Goal: Task Accomplishment & Management: Use online tool/utility

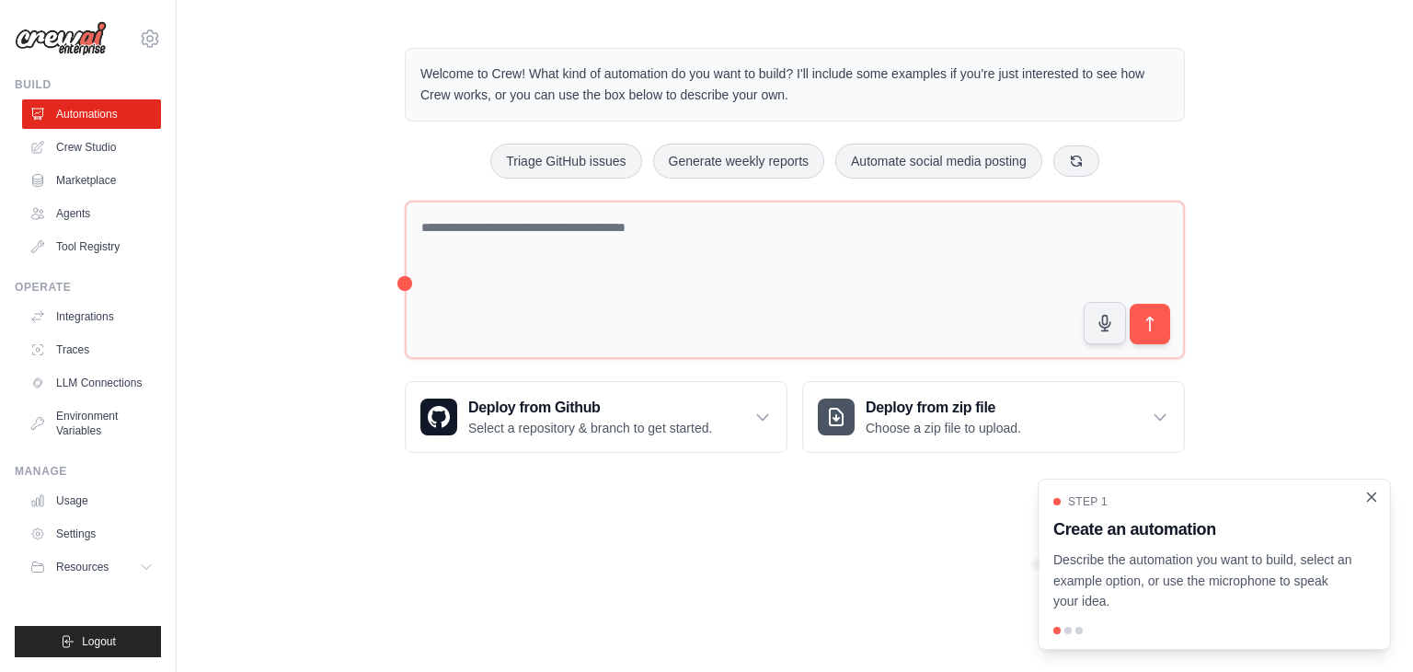
click at [1376, 498] on icon "Close walkthrough" at bounding box center [1371, 497] width 17 height 17
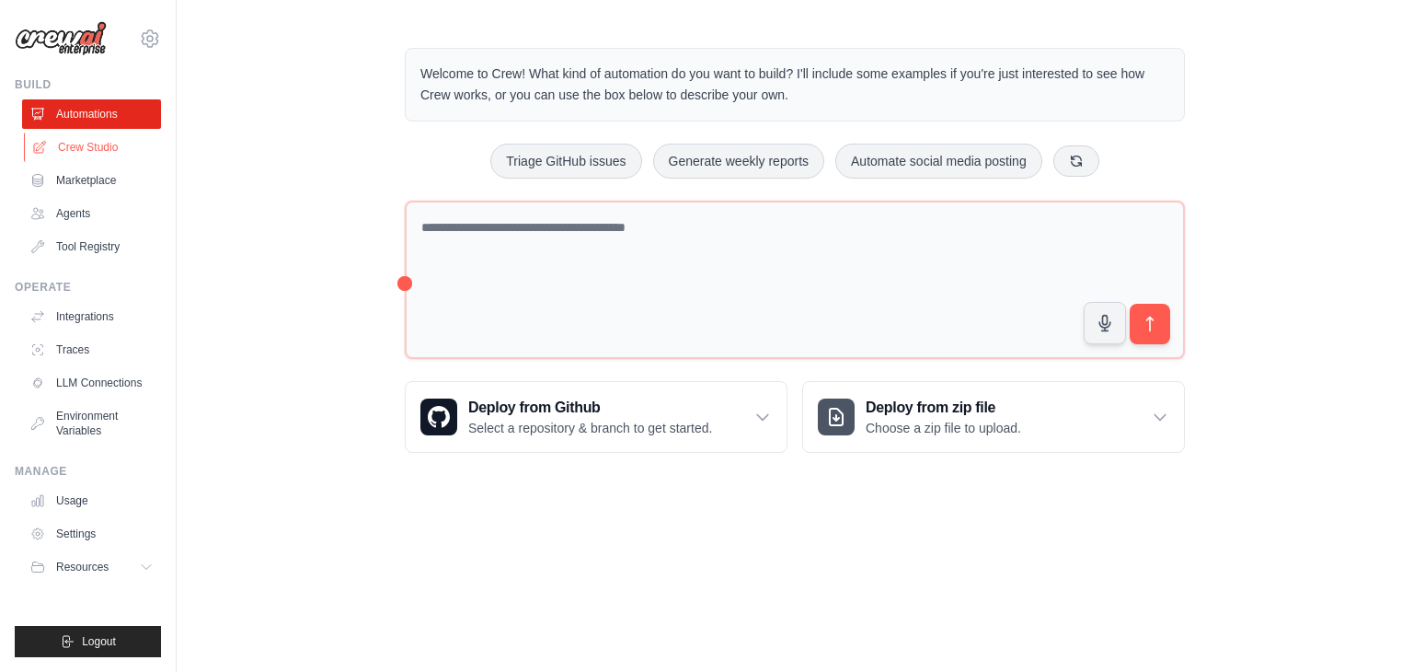
click at [106, 143] on link "Crew Studio" at bounding box center [93, 146] width 139 height 29
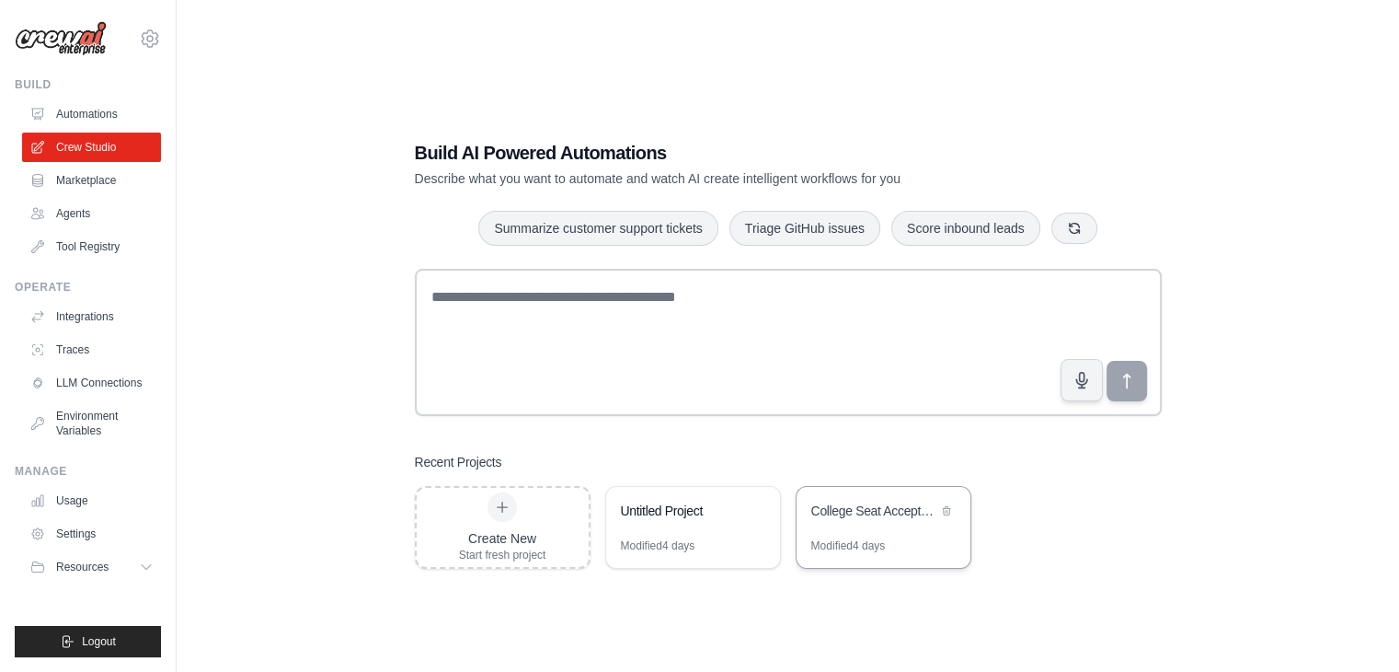
click at [916, 512] on div "College Seat Acceptance - Gmail Only (Testing)" at bounding box center [874, 510] width 126 height 18
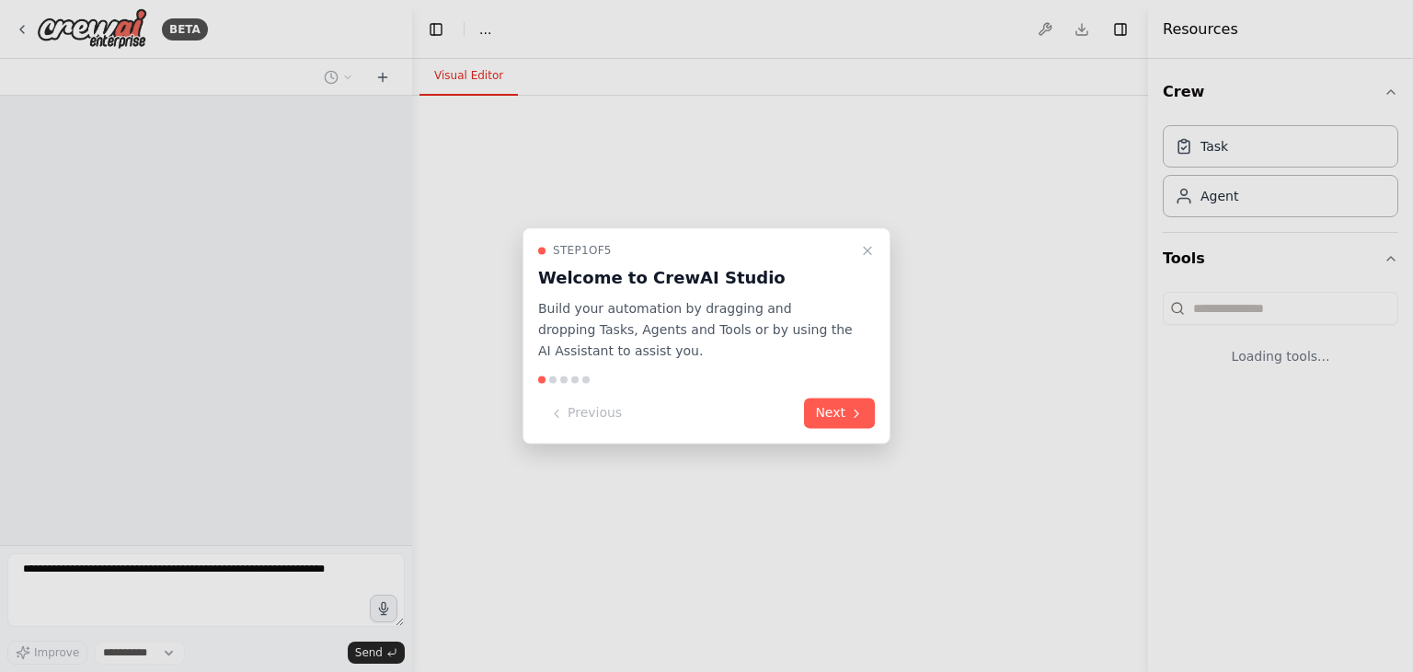
select select "****"
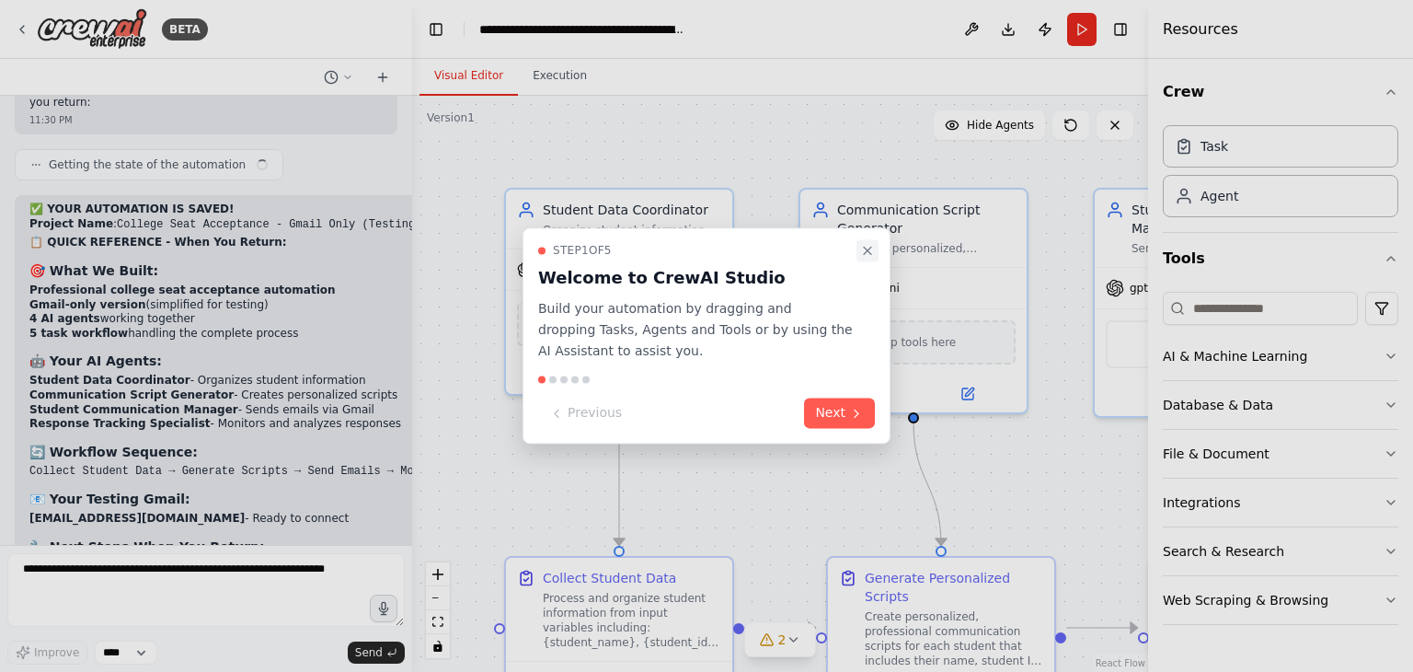
scroll to position [14281, 0]
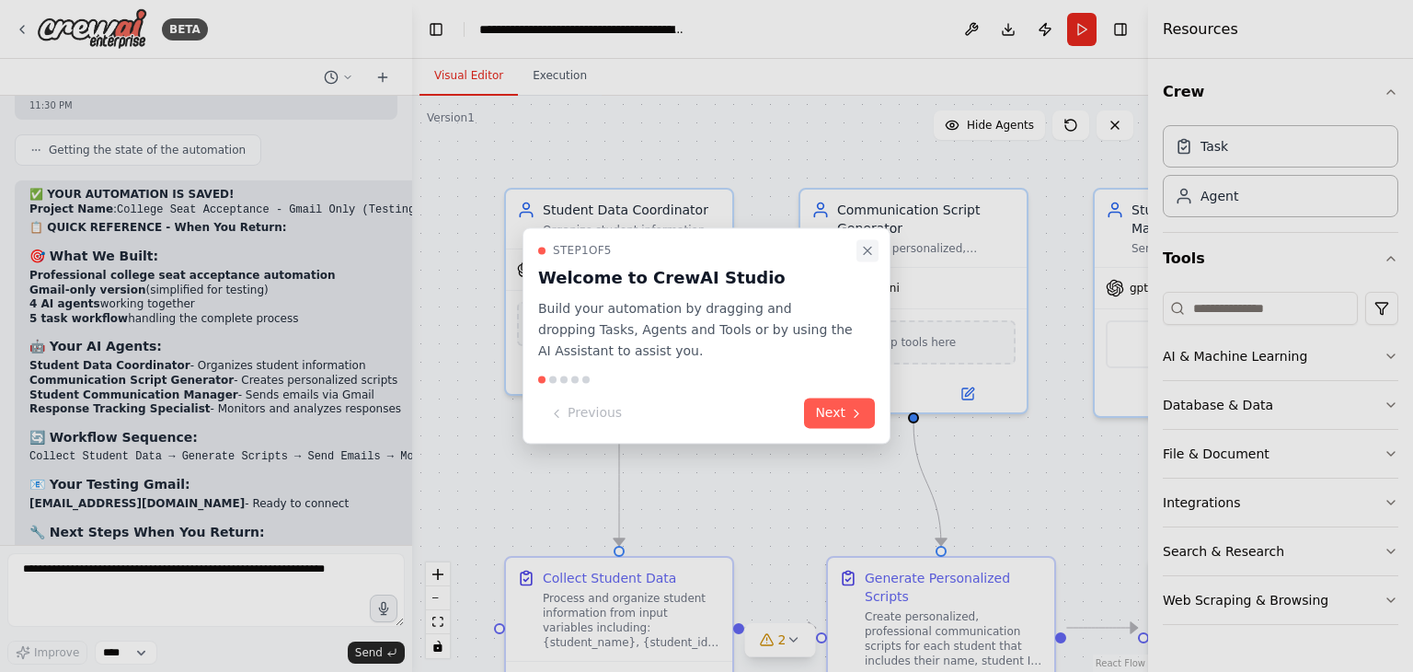
click at [867, 255] on icon "Close walkthrough" at bounding box center [867, 250] width 15 height 15
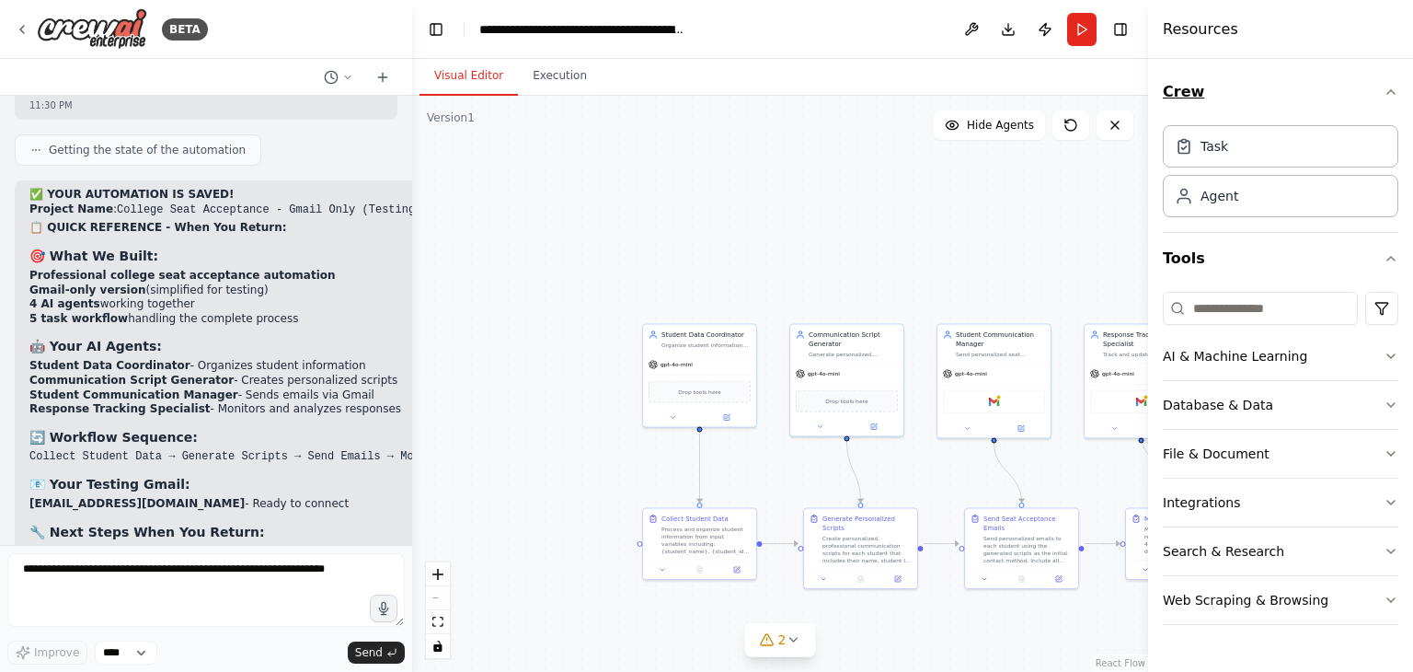
click at [1396, 89] on icon "button" at bounding box center [1391, 92] width 15 height 15
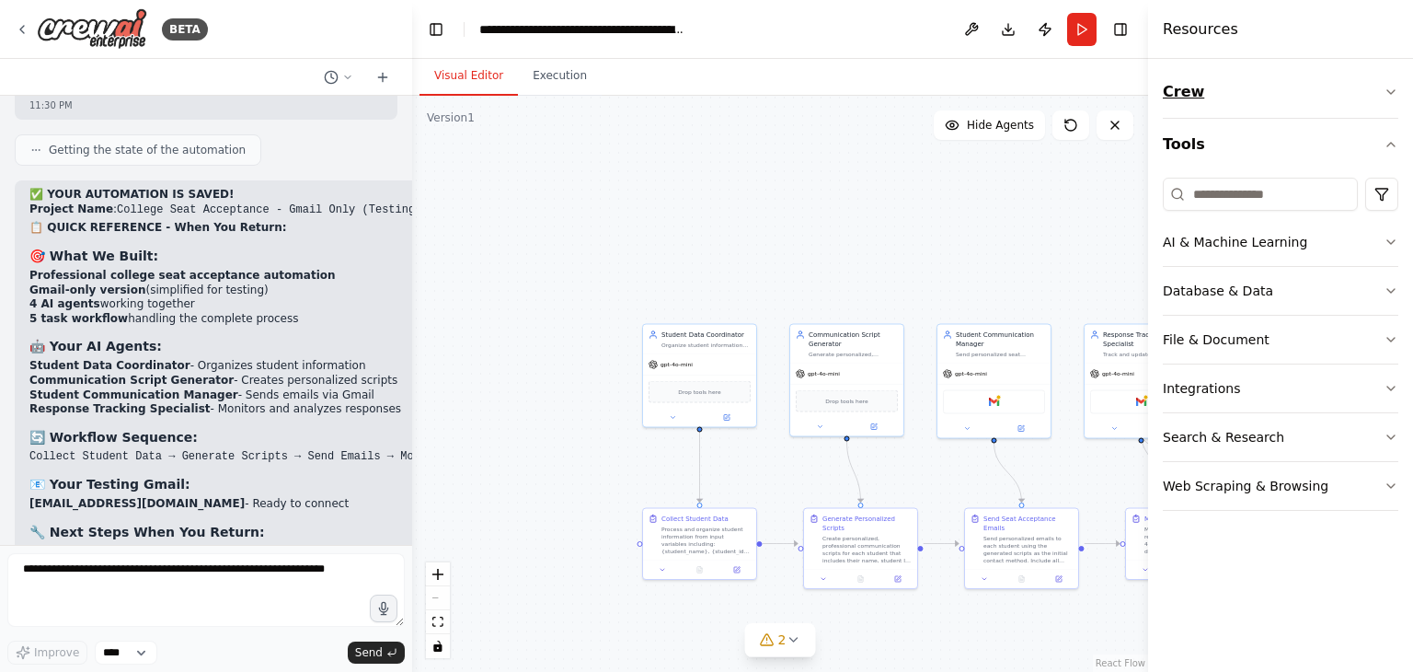
click at [1396, 89] on icon "button" at bounding box center [1391, 92] width 15 height 15
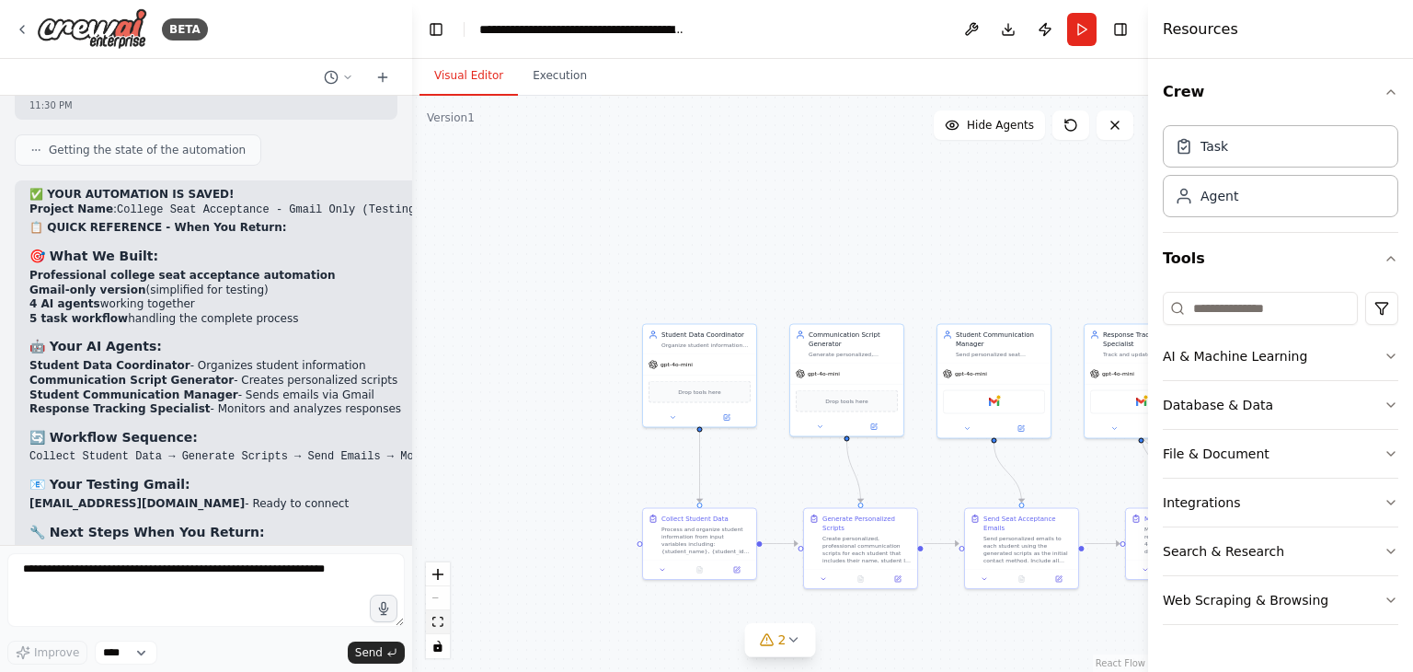
click at [435, 626] on icon "fit view" at bounding box center [437, 621] width 11 height 10
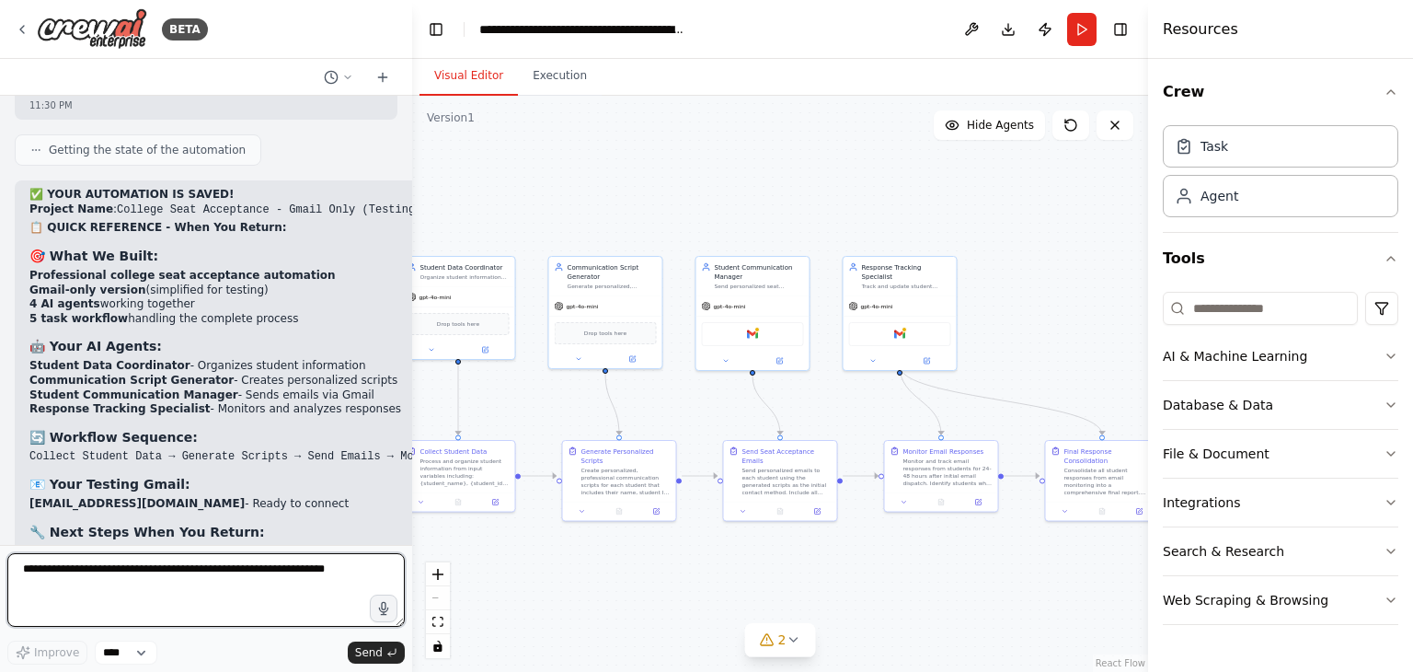
click at [243, 562] on textarea at bounding box center [205, 590] width 397 height 74
type textarea "**********"
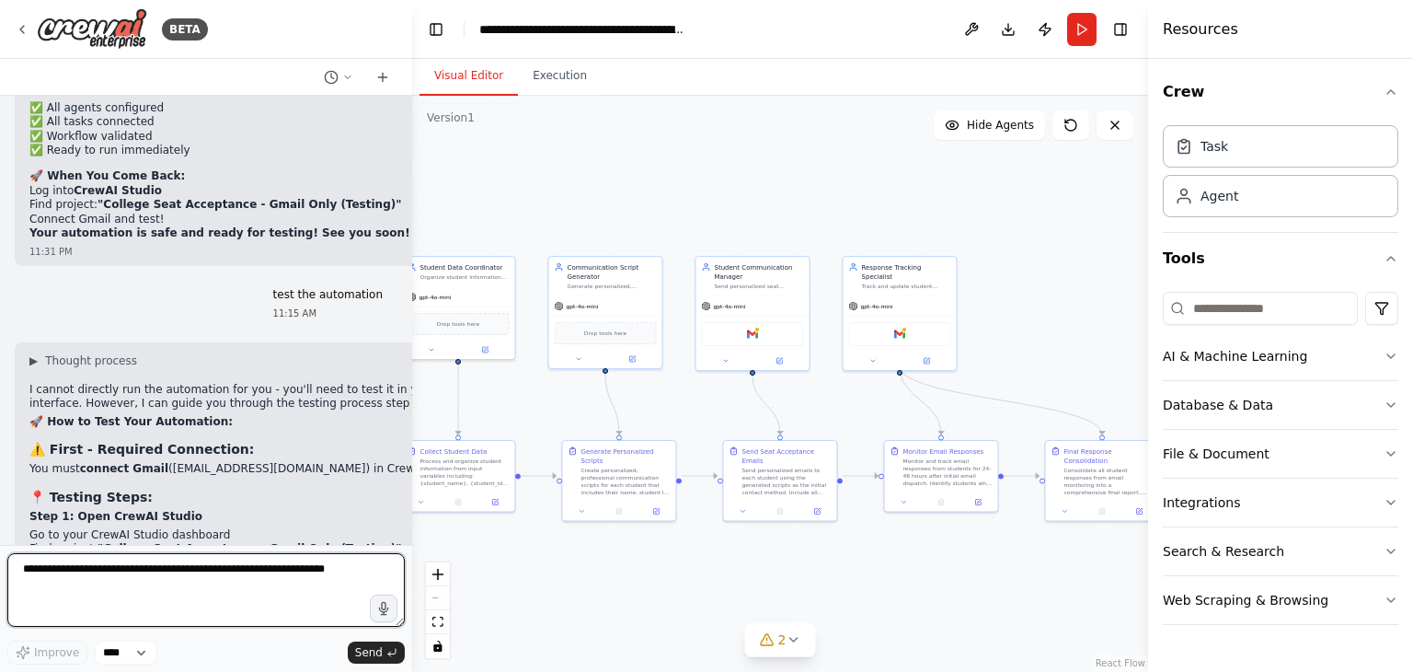
scroll to position [14882, 0]
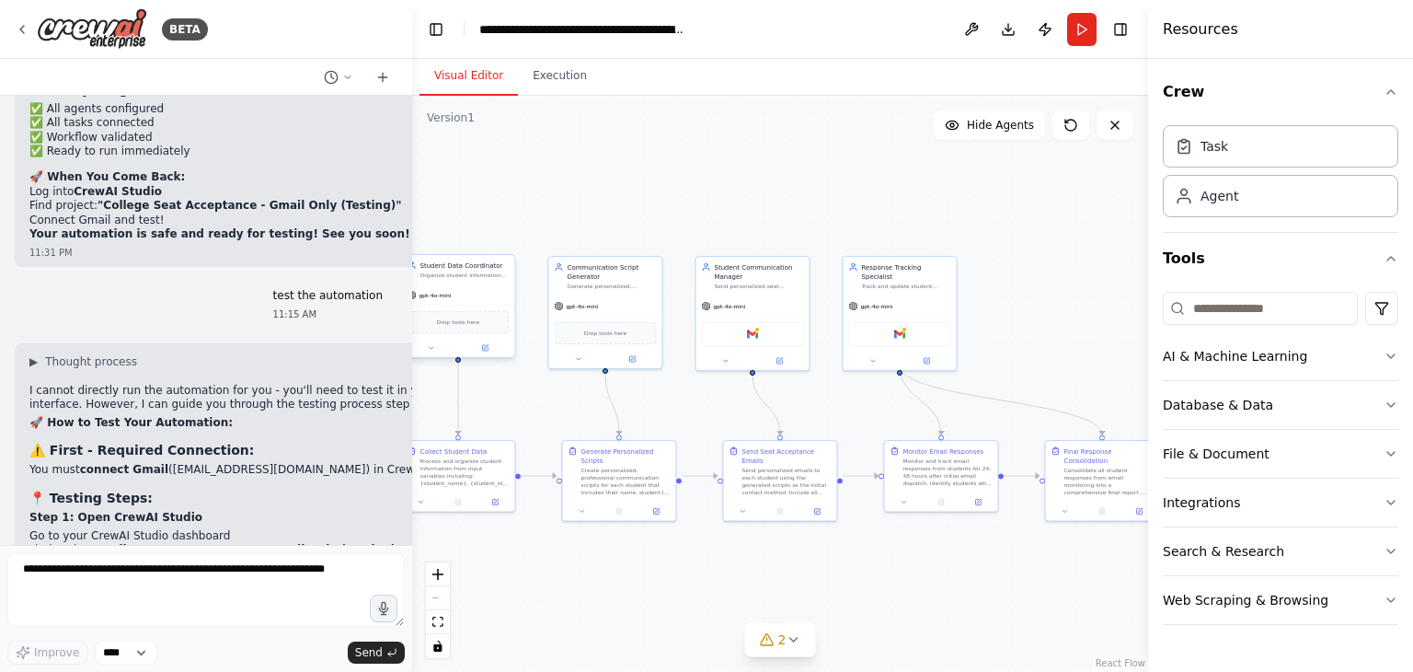
click at [461, 328] on div "Drop tools here" at bounding box center [459, 322] width 102 height 22
click at [491, 424] on div ".deletable-edge-delete-btn { width: 20px; height: 20px; border: 0px solid #ffff…" at bounding box center [780, 384] width 736 height 576
click at [1215, 310] on input at bounding box center [1260, 308] width 195 height 33
click at [1396, 258] on icon "button" at bounding box center [1391, 258] width 15 height 15
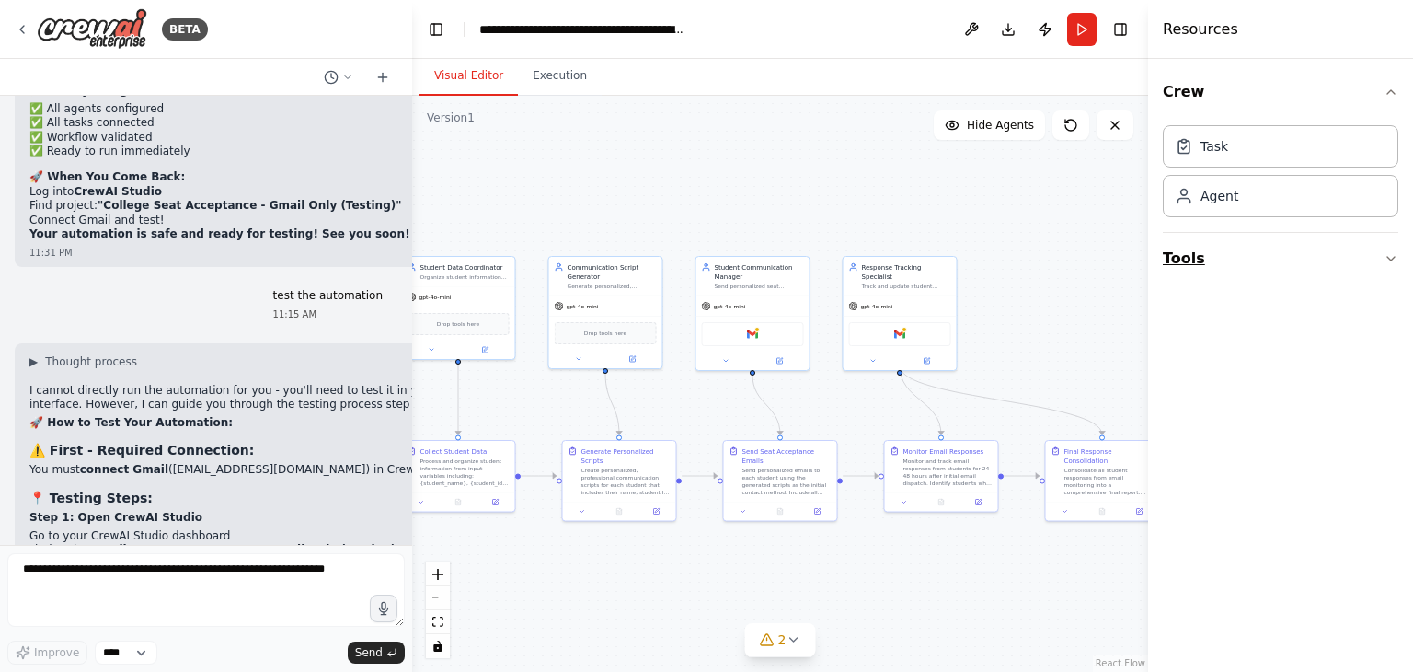
click at [1396, 258] on icon "button" at bounding box center [1391, 258] width 15 height 15
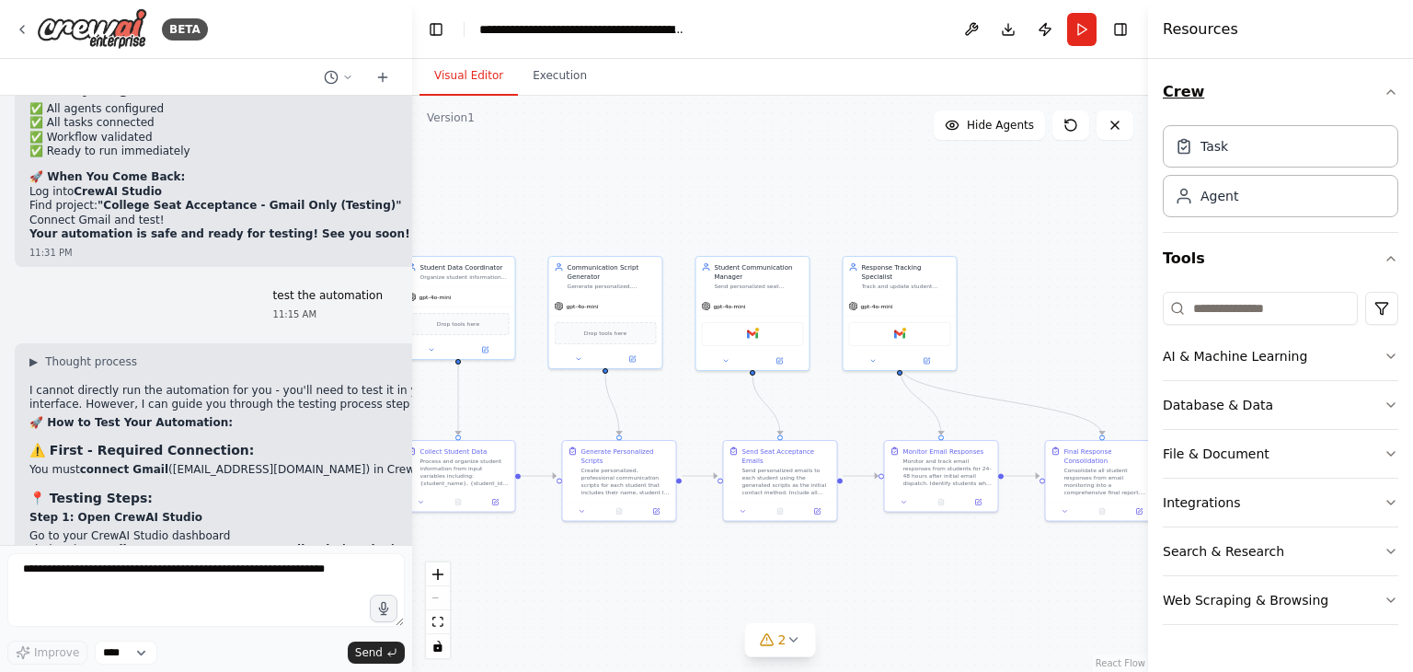
click at [1393, 98] on icon "button" at bounding box center [1391, 92] width 15 height 15
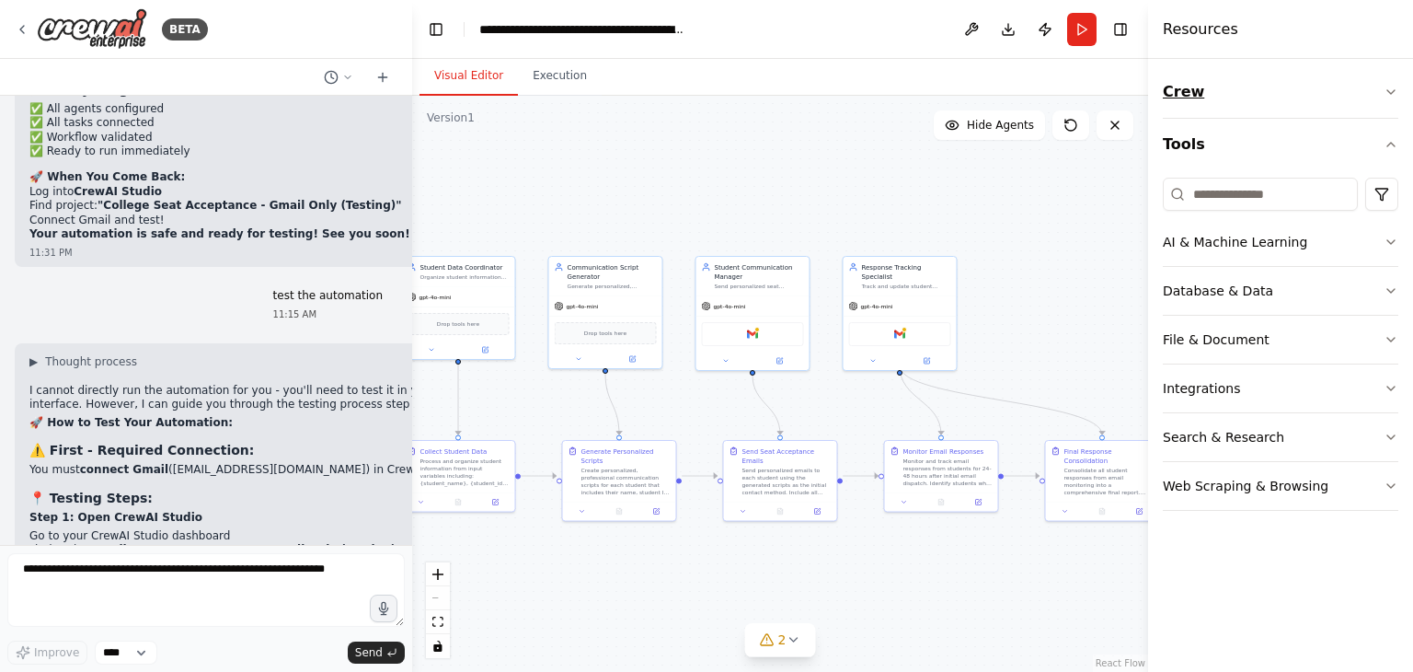
click at [1393, 98] on icon "button" at bounding box center [1391, 92] width 15 height 15
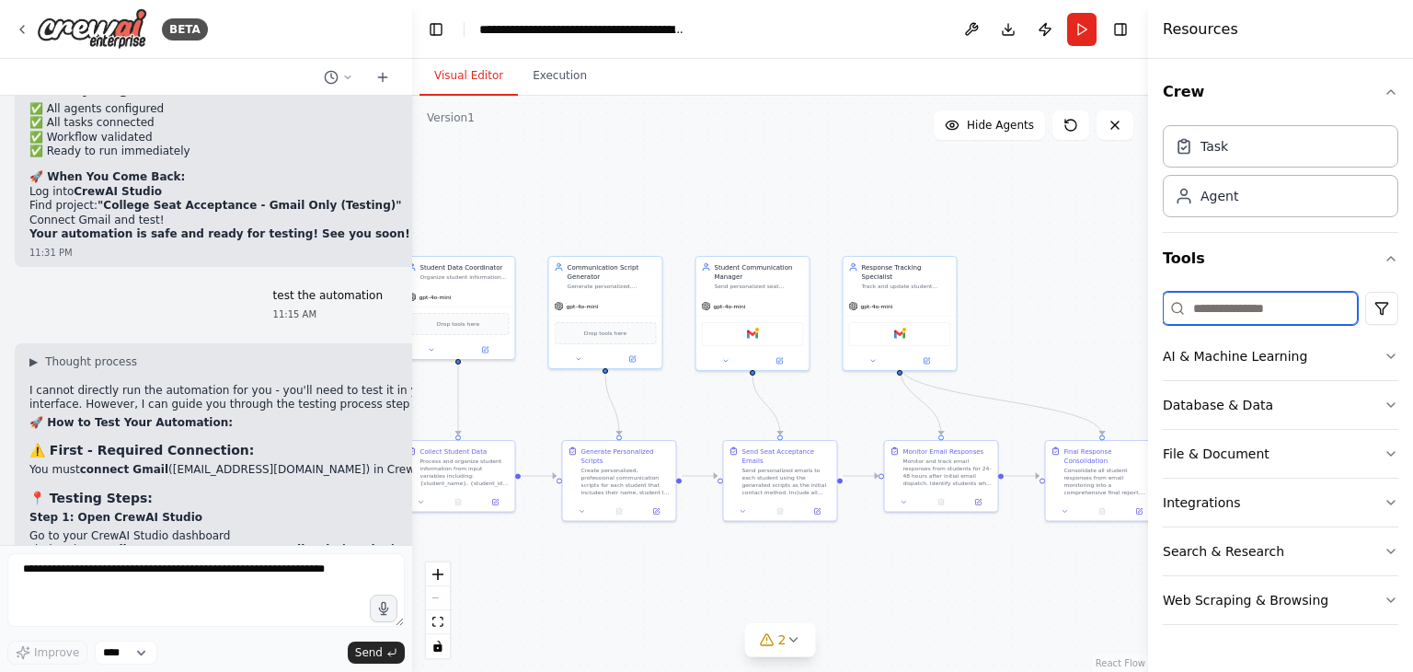
click at [1239, 306] on input at bounding box center [1260, 308] width 195 height 33
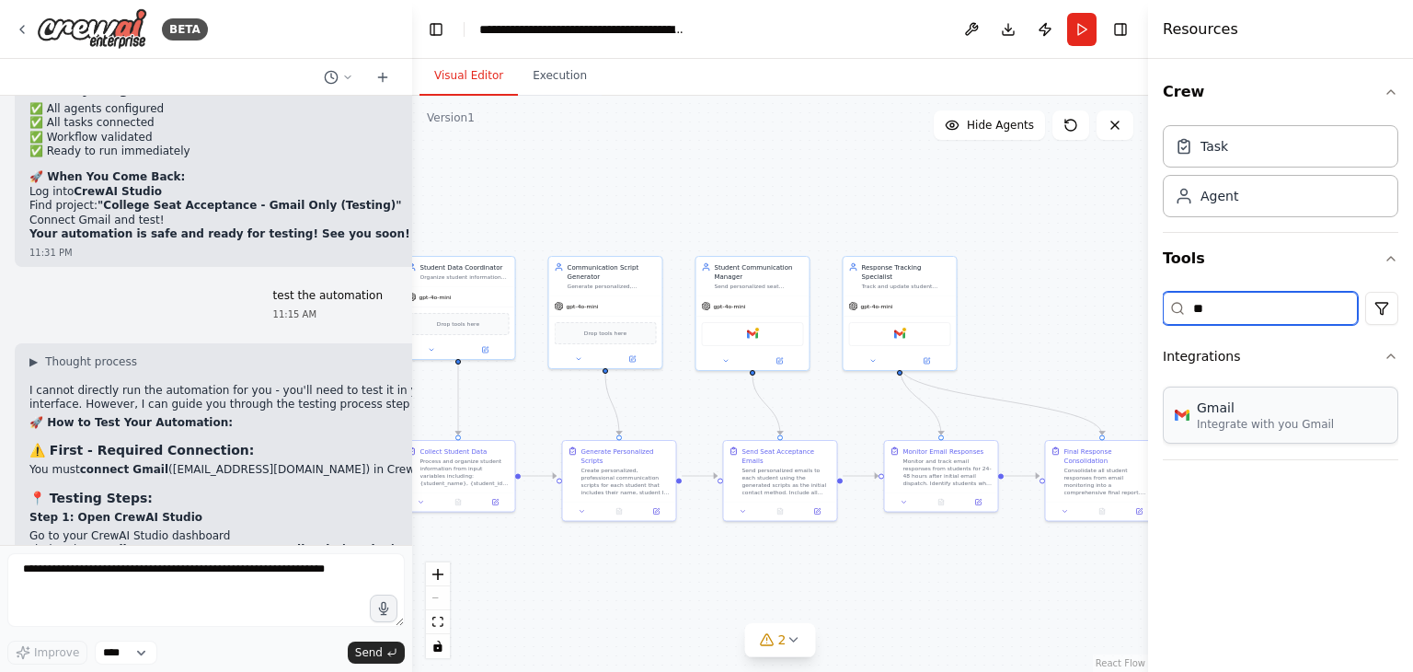
type input "**"
click at [1240, 420] on p "Integrate with you Gmail" at bounding box center [1265, 424] width 137 height 15
click at [1238, 428] on p "Integrate with you Gmail" at bounding box center [1265, 424] width 137 height 15
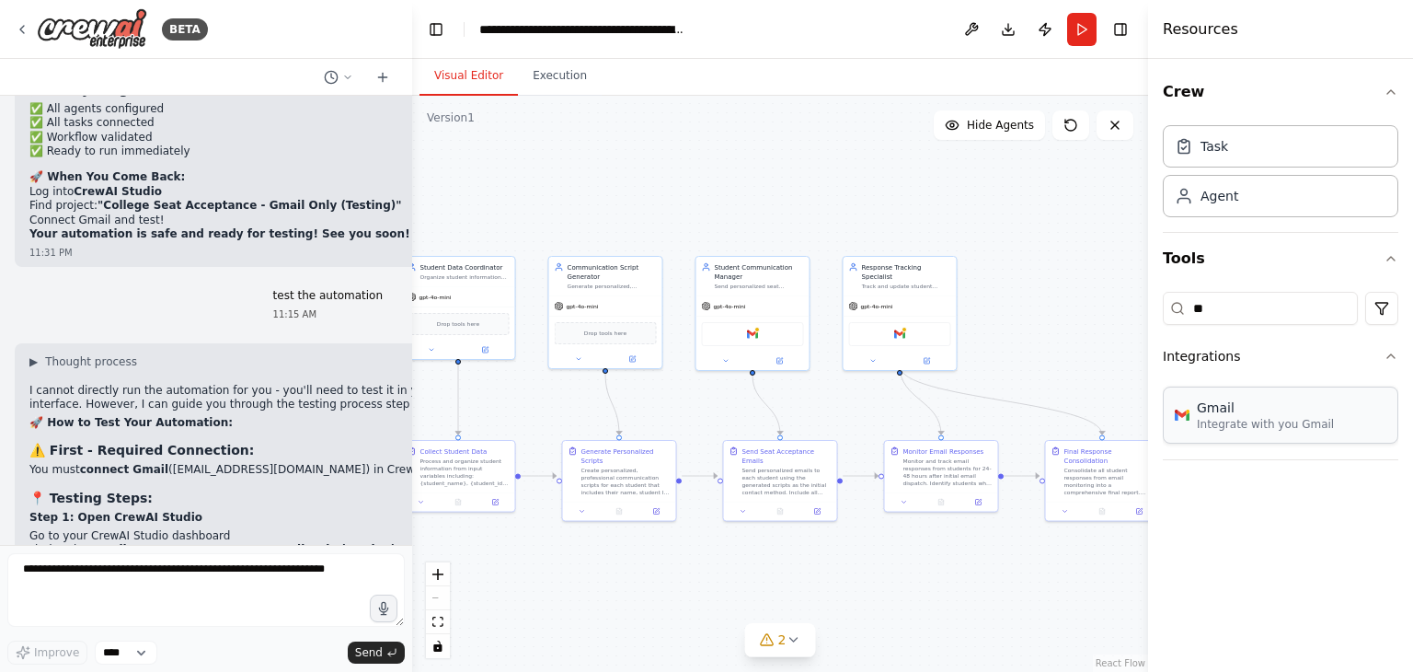
click at [1238, 428] on p "Integrate with you Gmail" at bounding box center [1265, 424] width 137 height 15
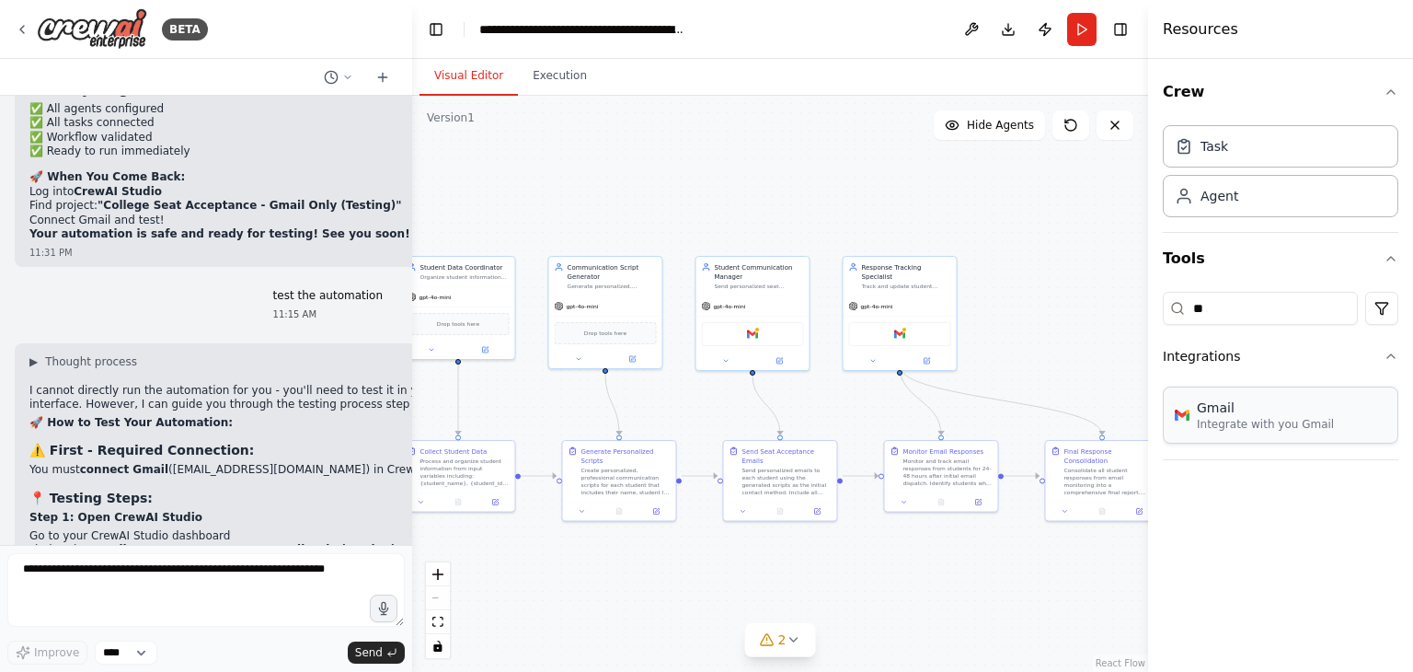
click at [1238, 428] on p "Integrate with you Gmail" at bounding box center [1265, 424] width 137 height 15
click at [1317, 401] on div "Gmail Integrate with you Gmail" at bounding box center [1281, 414] width 236 height 57
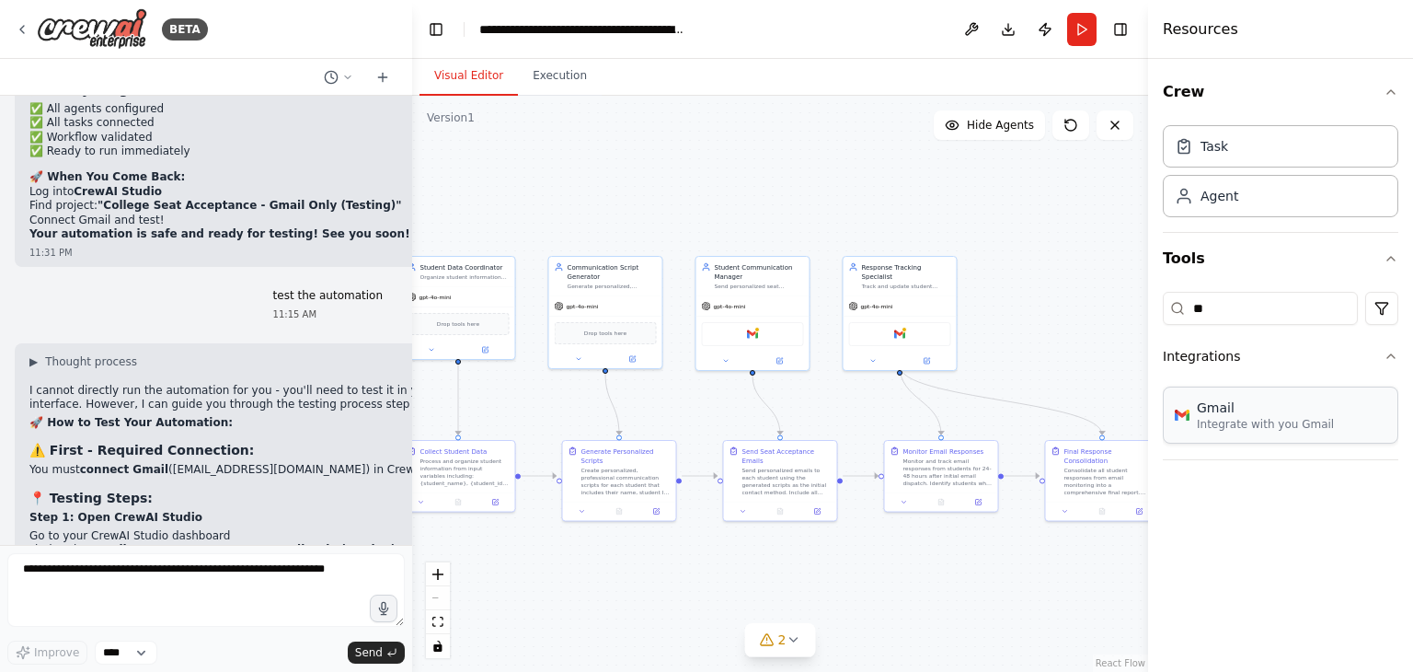
click at [1317, 401] on div "Gmail Integrate with you Gmail" at bounding box center [1281, 414] width 236 height 57
drag, startPoint x: 1317, startPoint y: 401, endPoint x: 1256, endPoint y: 430, distance: 67.9
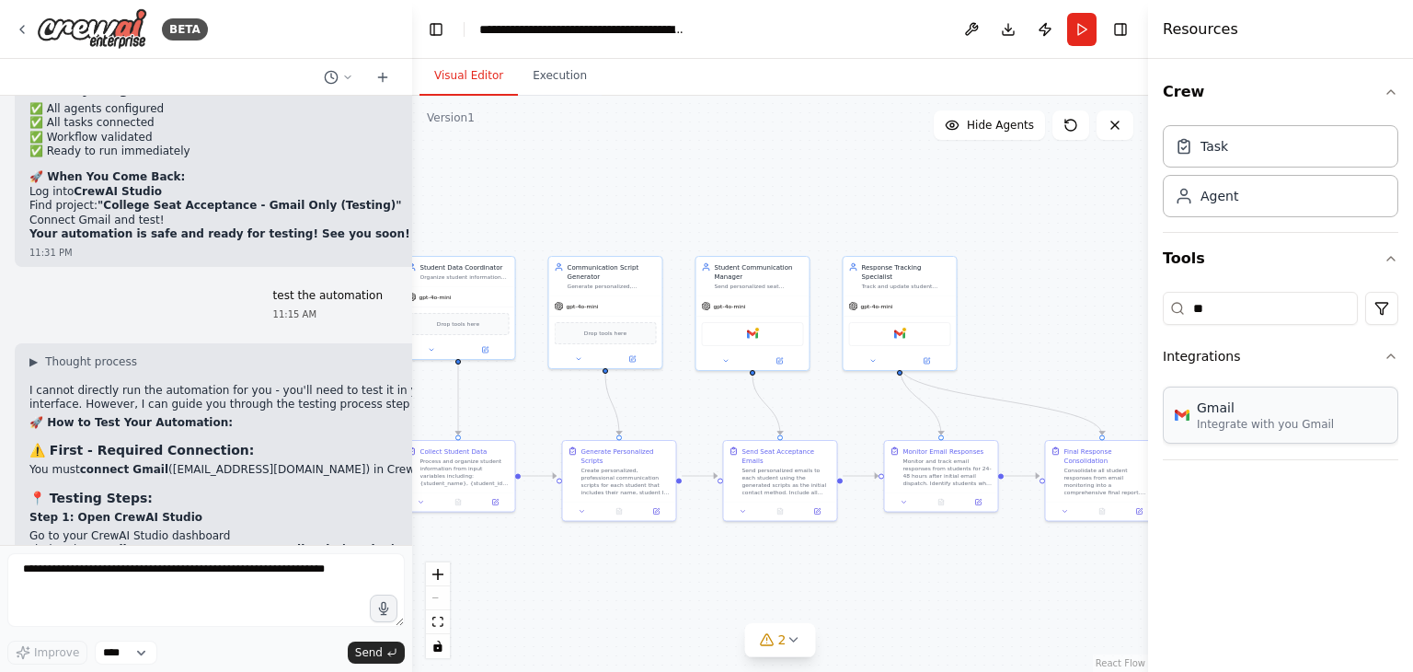
click at [1256, 430] on p "Integrate with you Gmail" at bounding box center [1265, 424] width 137 height 15
click at [1084, 38] on button "Run" at bounding box center [1081, 29] width 29 height 33
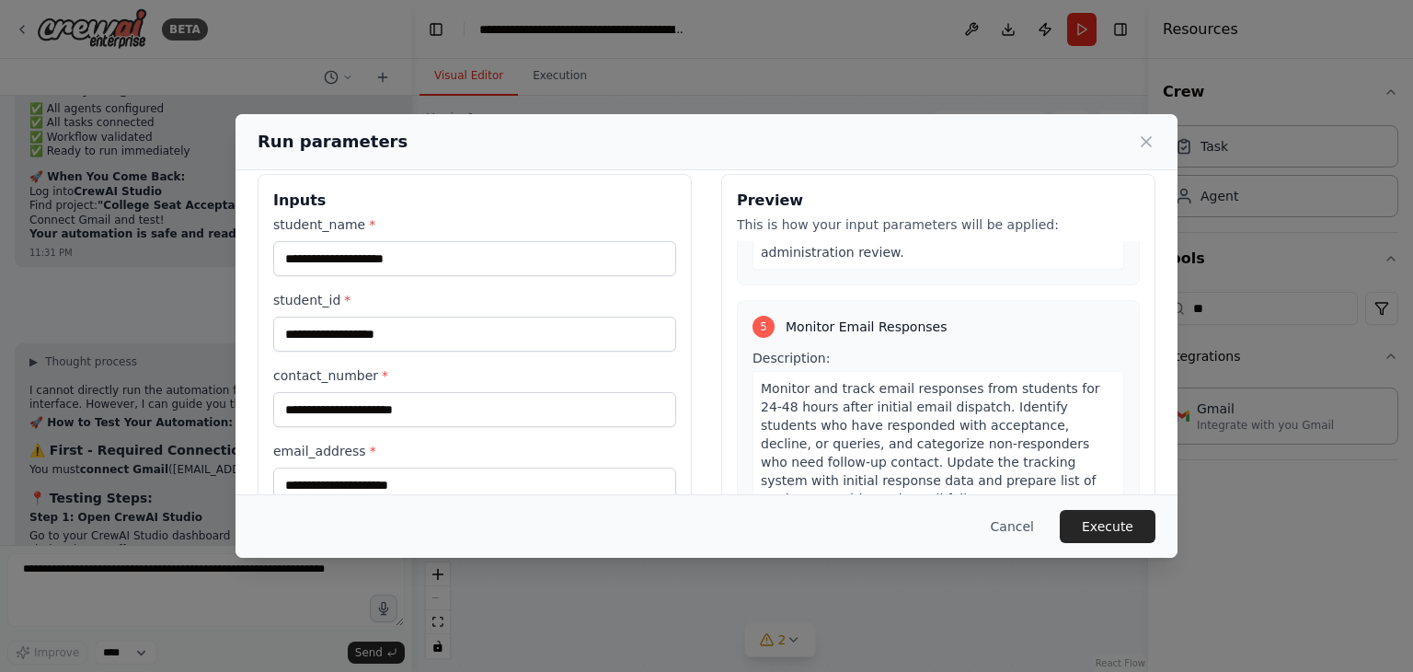
scroll to position [0, 0]
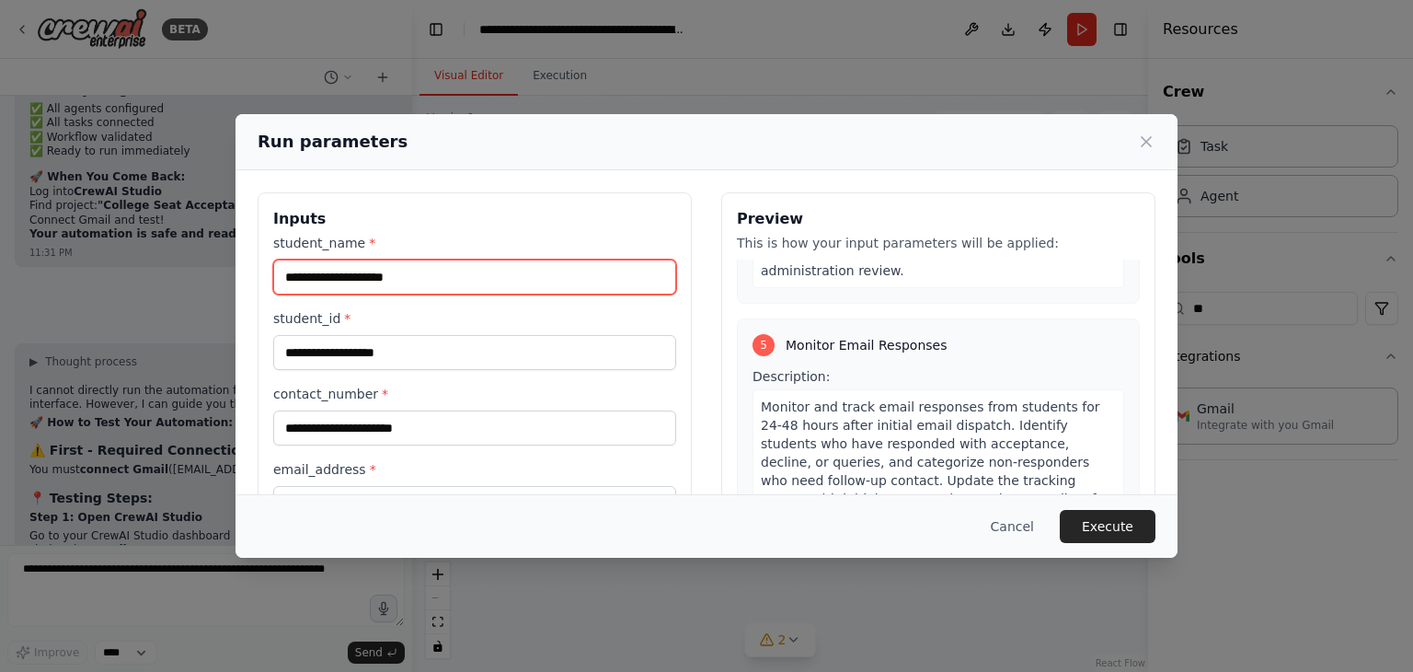
click at [413, 272] on input "student_name *" at bounding box center [474, 276] width 403 height 35
type input "*"
type input "********"
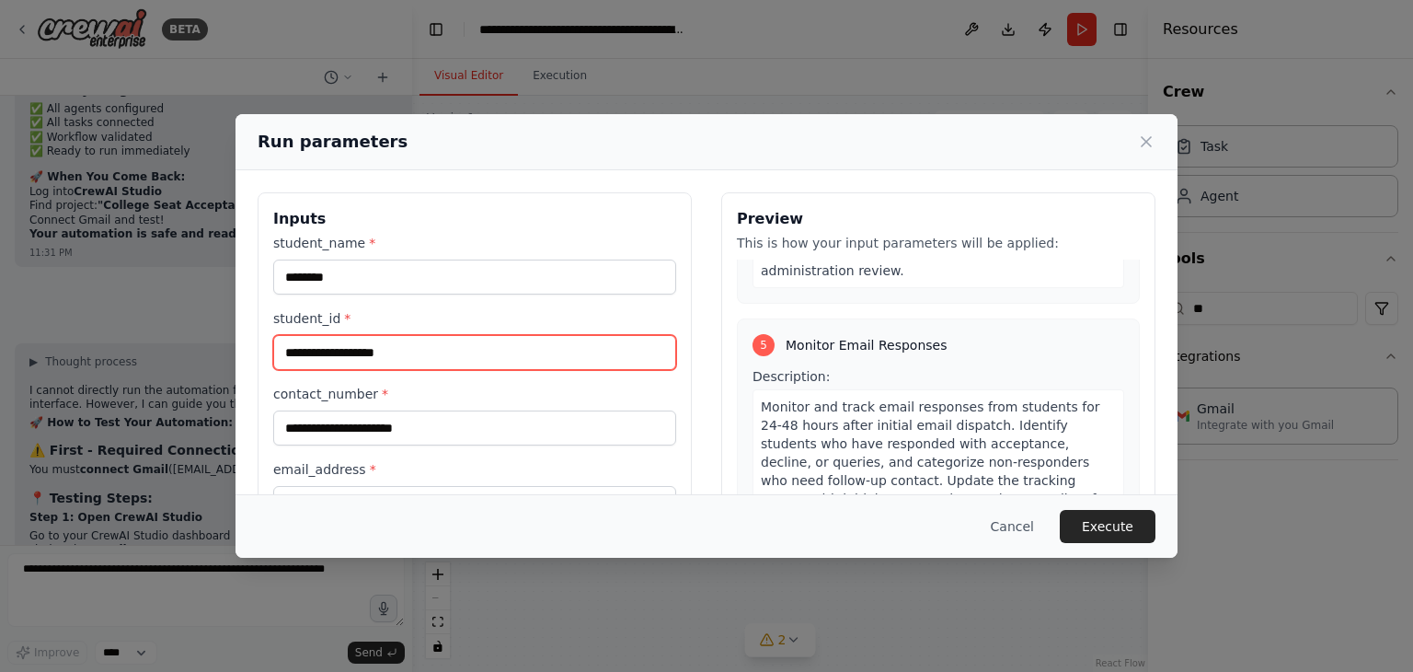
click at [351, 355] on input "student_id *" at bounding box center [474, 352] width 403 height 35
type input "****"
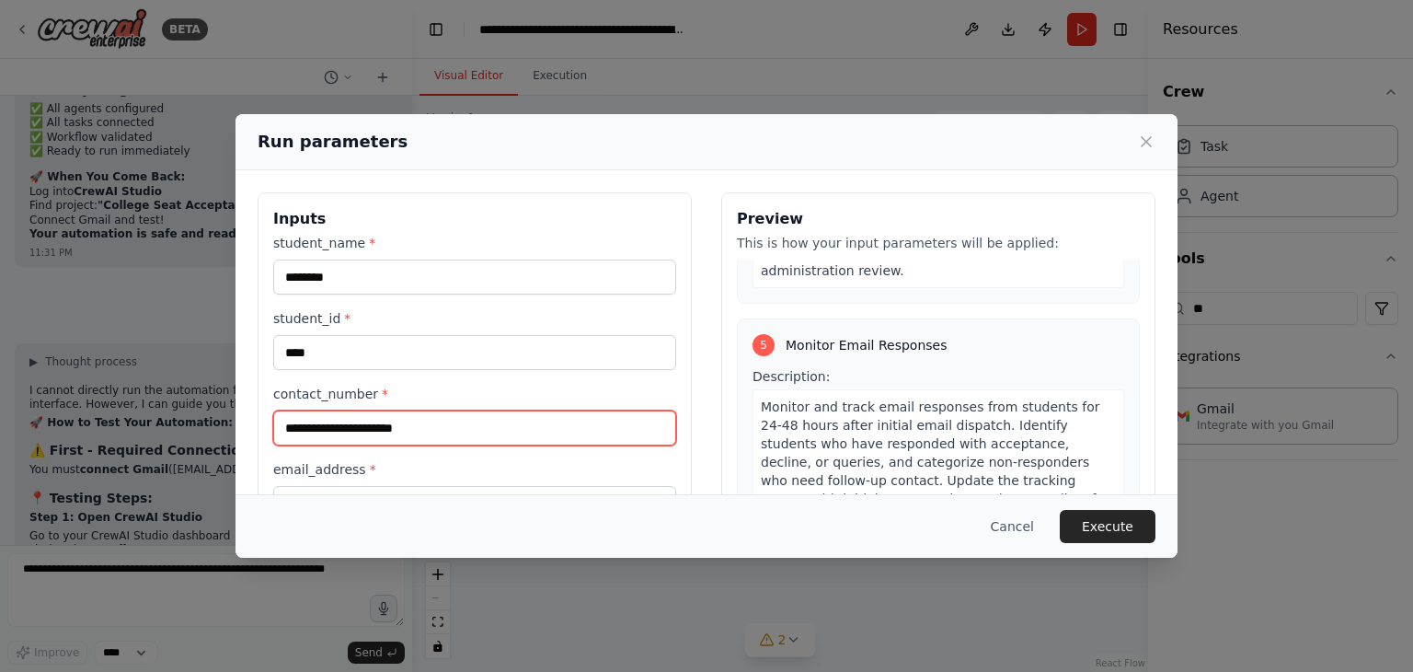
click at [317, 428] on input "contact_number *" at bounding box center [474, 427] width 403 height 35
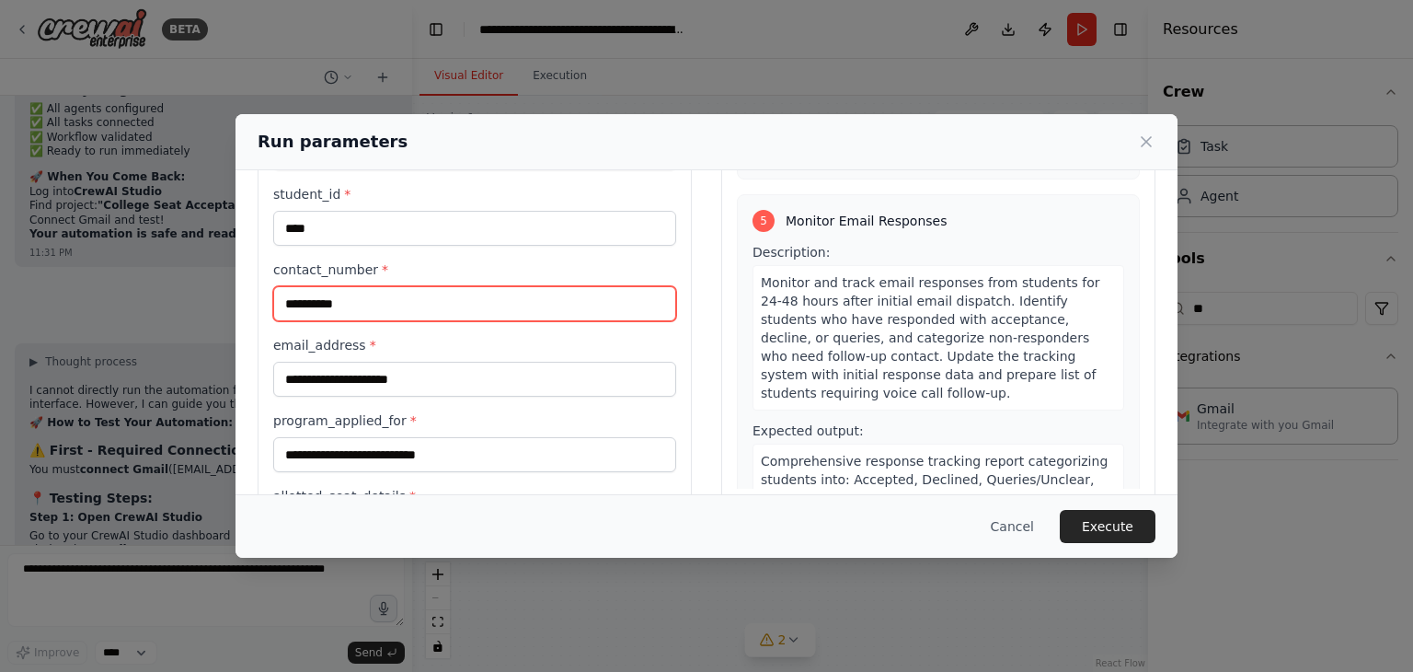
scroll to position [125, 0]
type input "**********"
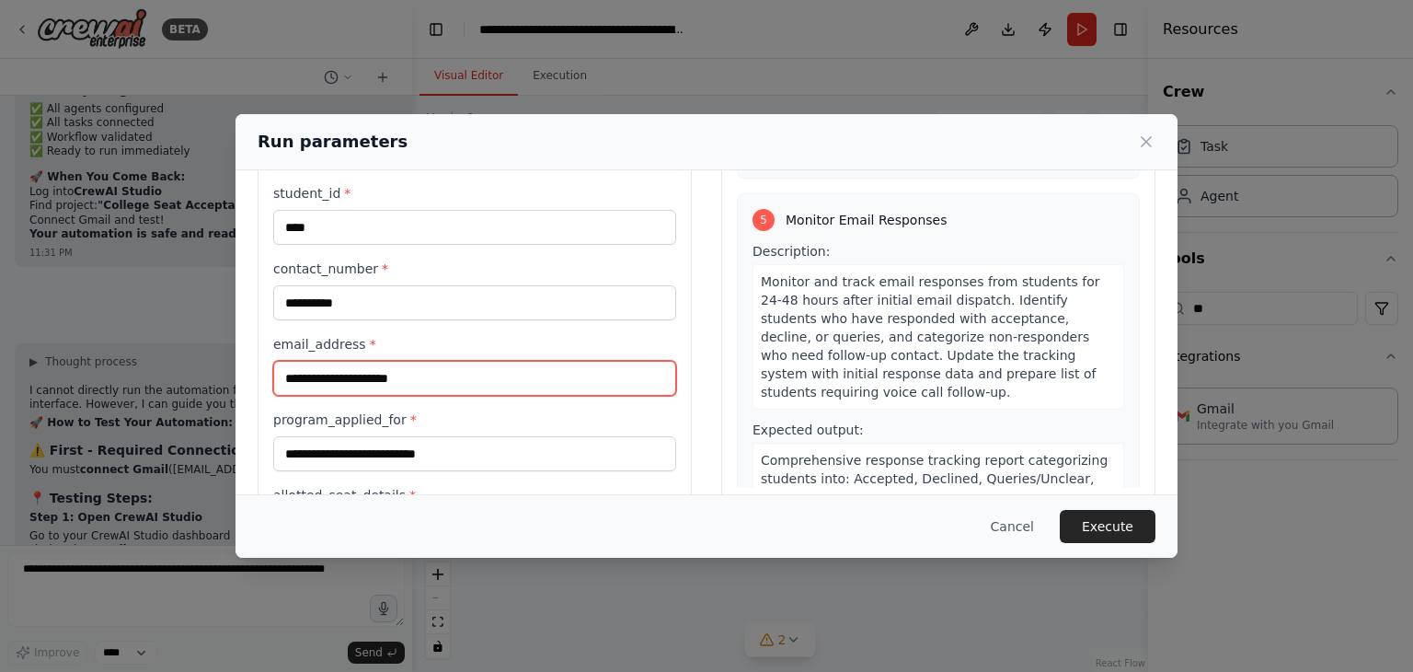
click at [346, 379] on input "email_address *" at bounding box center [474, 378] width 403 height 35
click at [462, 373] on input "email_address *" at bounding box center [474, 378] width 403 height 35
click at [530, 365] on input "email_address *" at bounding box center [474, 378] width 403 height 35
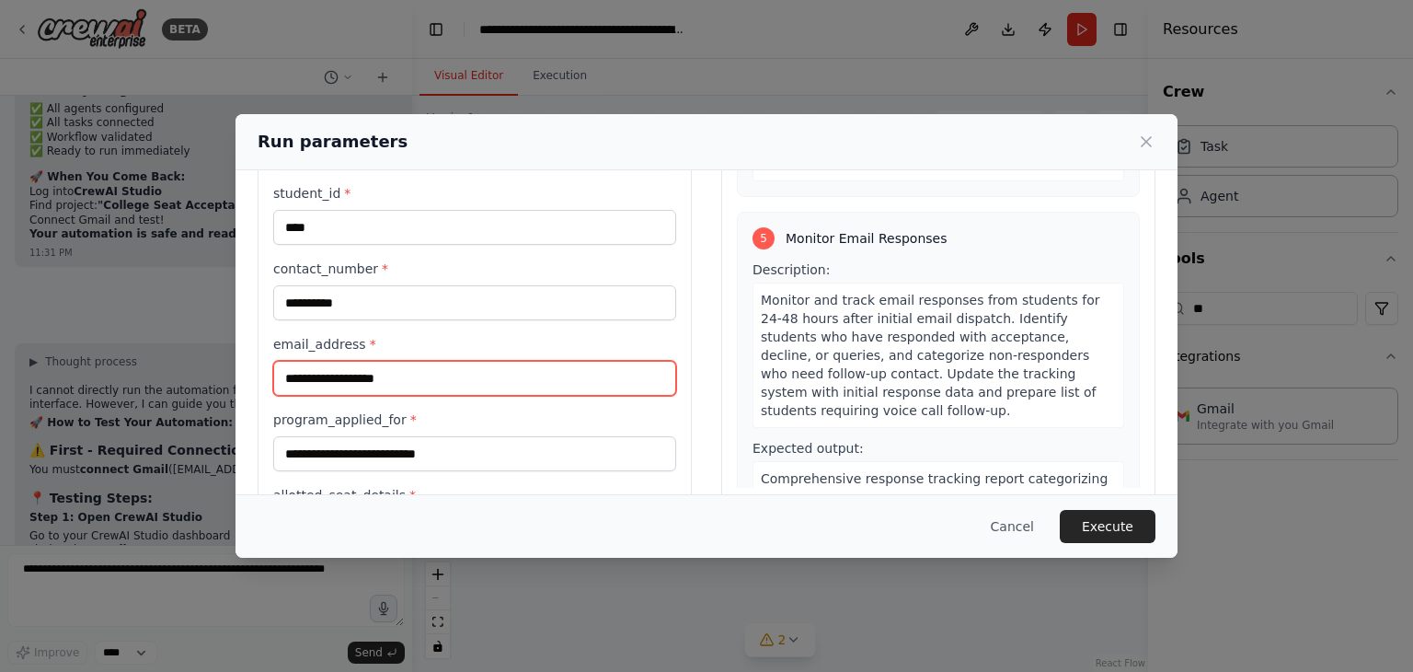
type input "**********"
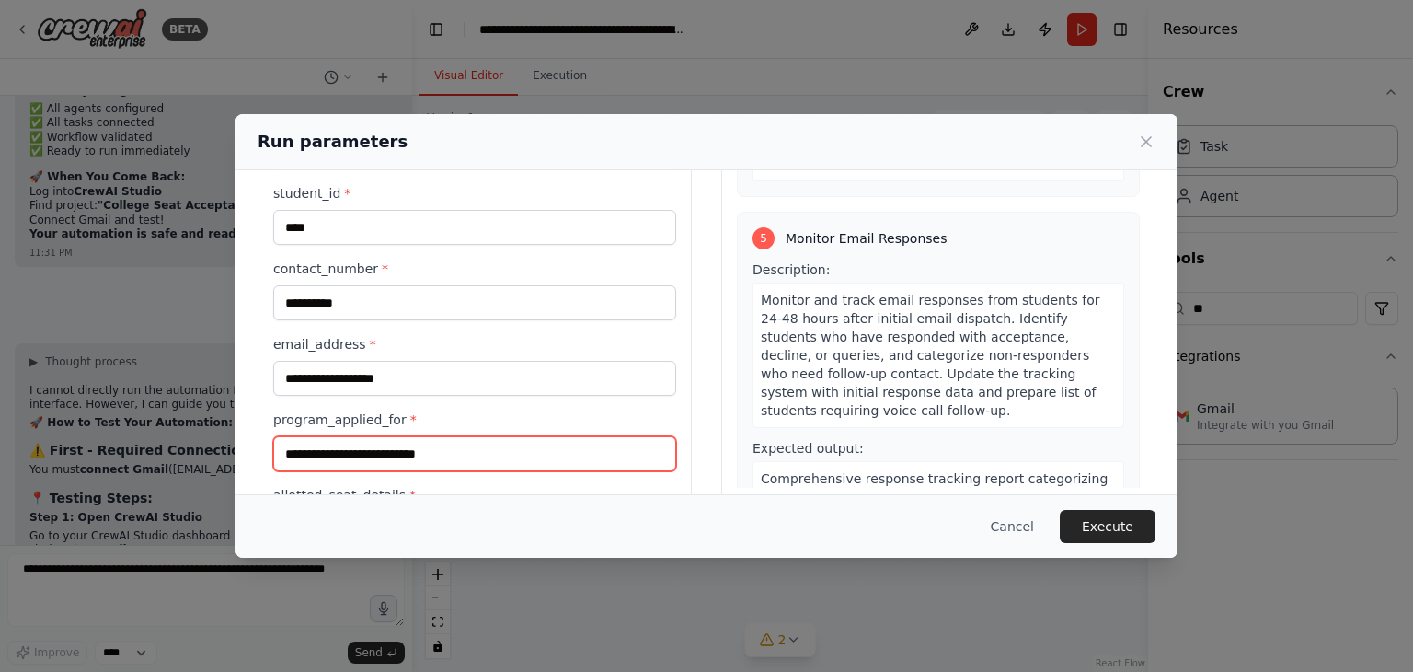
click at [510, 456] on input "program_applied_for *" at bounding box center [474, 453] width 403 height 35
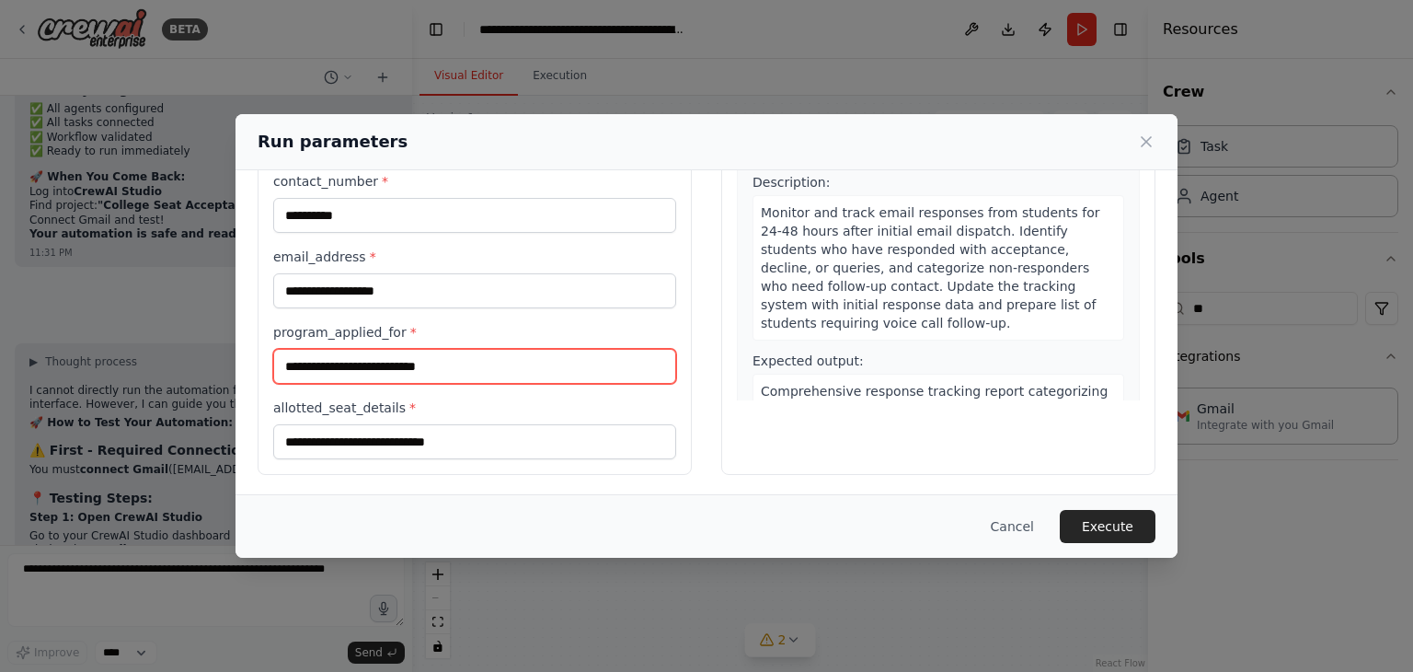
scroll to position [213, 0]
type input "**********"
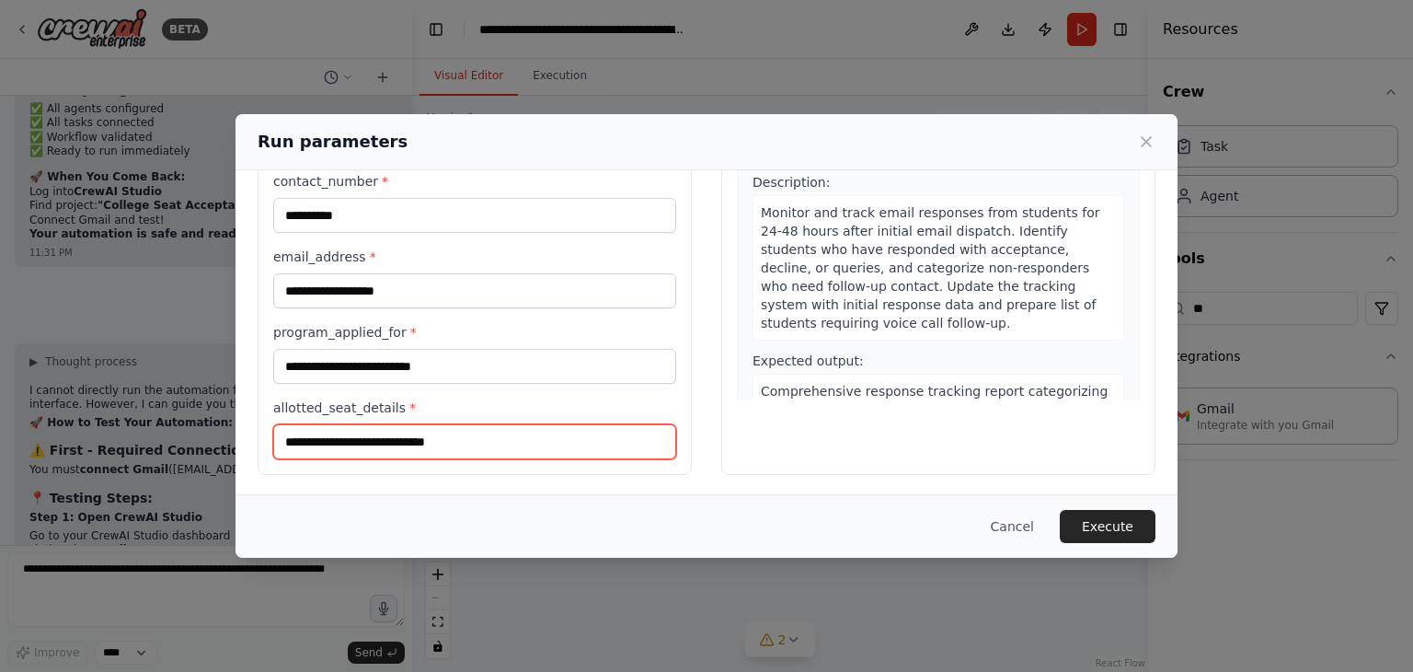
click at [440, 432] on input "allotted_seat_details *" at bounding box center [474, 441] width 403 height 35
type input "**********"
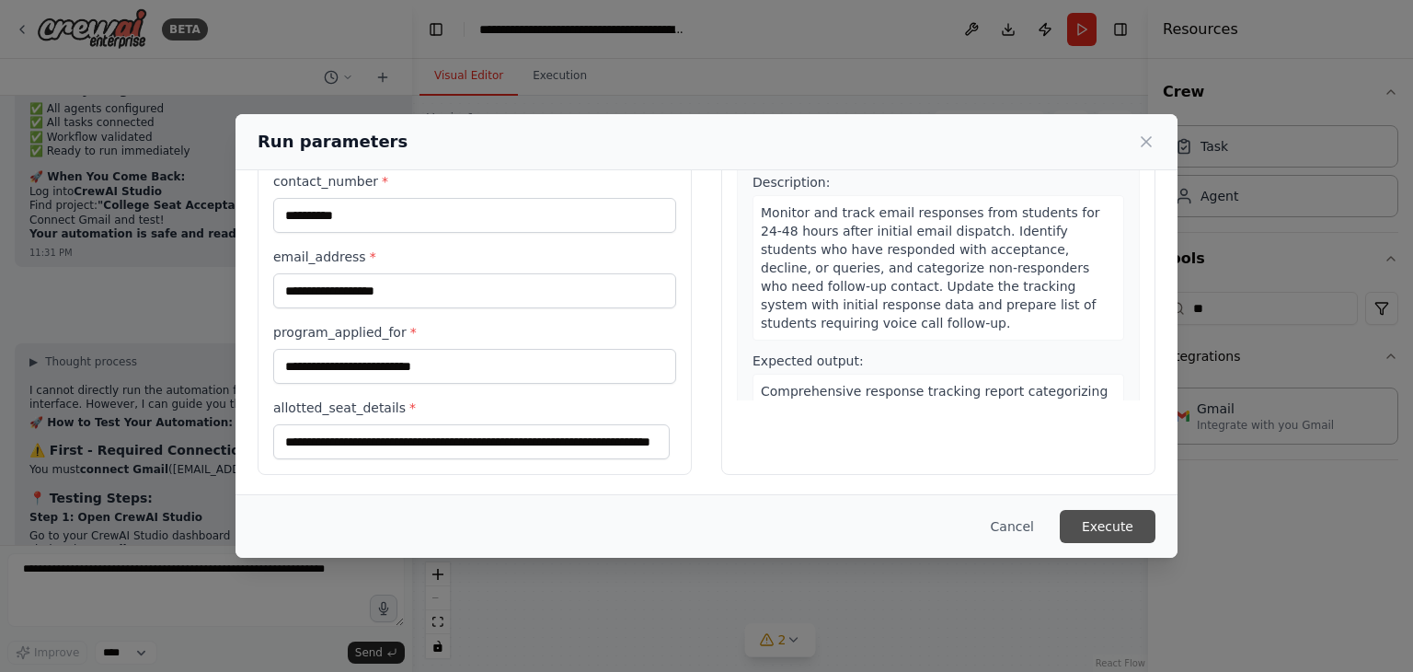
scroll to position [0, 0]
click at [1134, 526] on button "Execute" at bounding box center [1108, 526] width 96 height 33
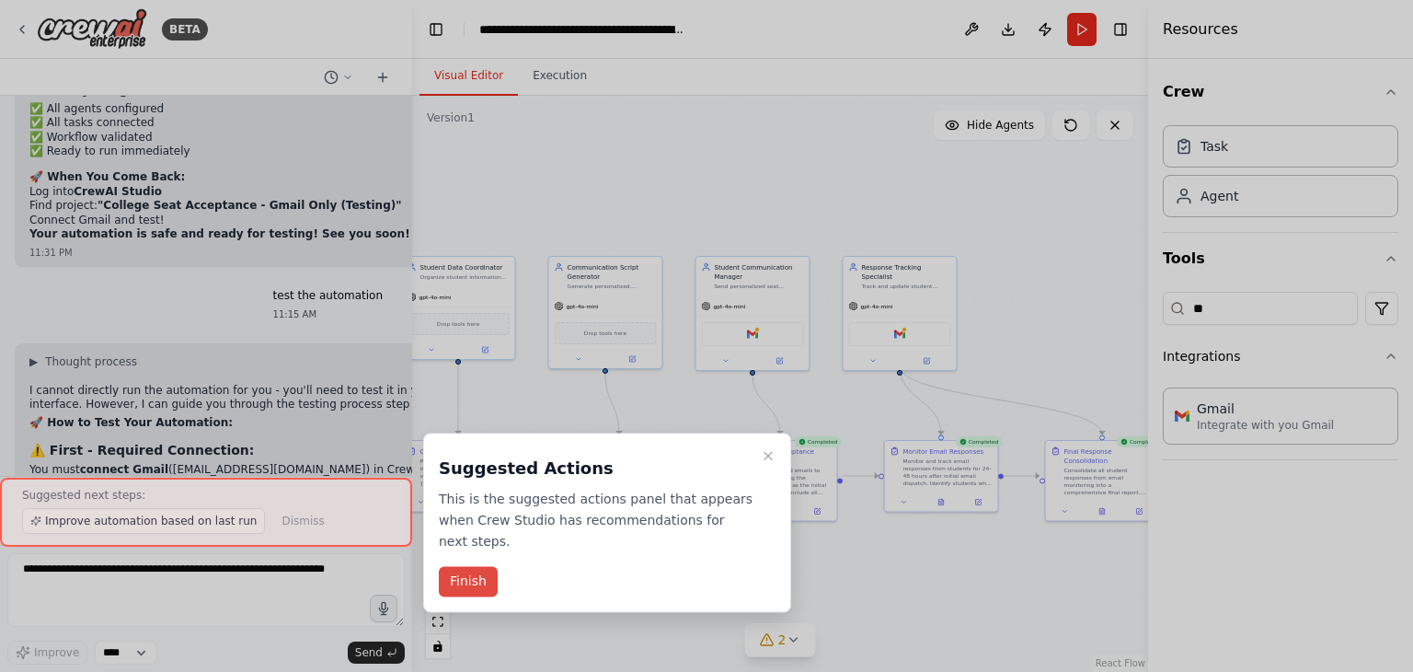
click at [461, 567] on button "Finish" at bounding box center [468, 582] width 59 height 30
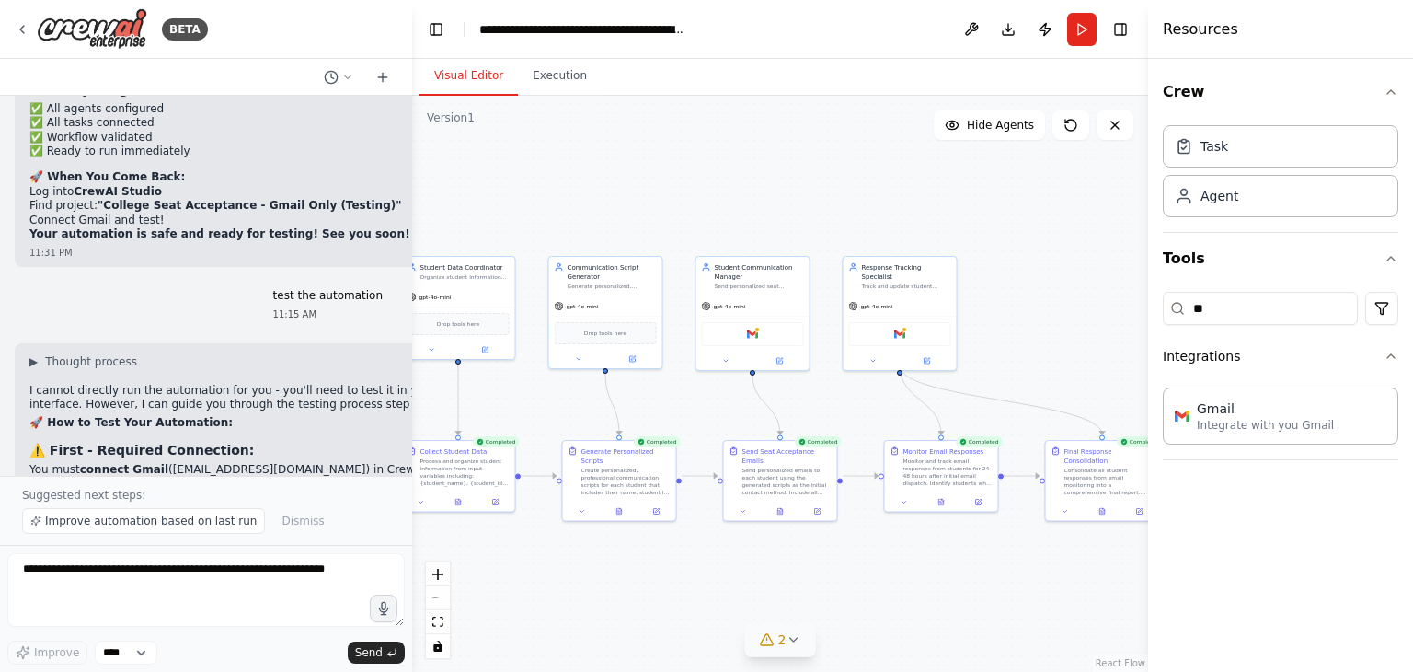
click at [796, 645] on icon at bounding box center [793, 639] width 15 height 15
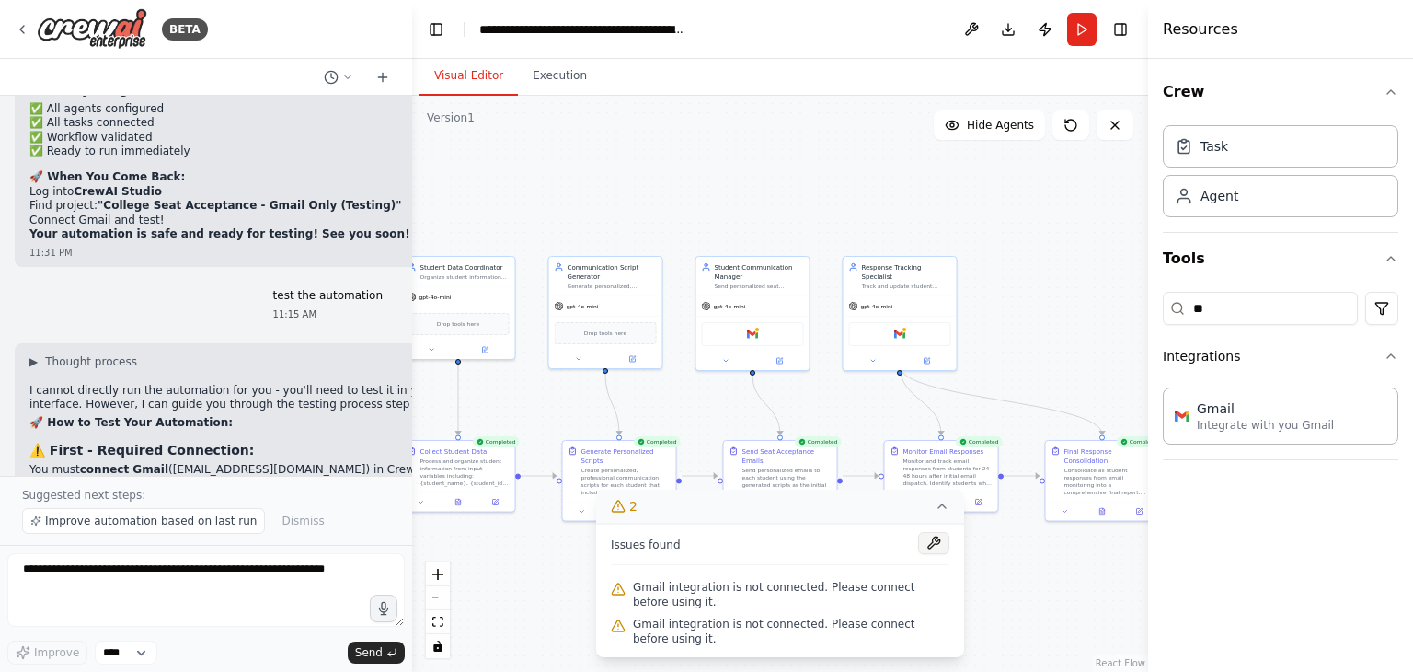
click at [938, 546] on button at bounding box center [933, 543] width 31 height 22
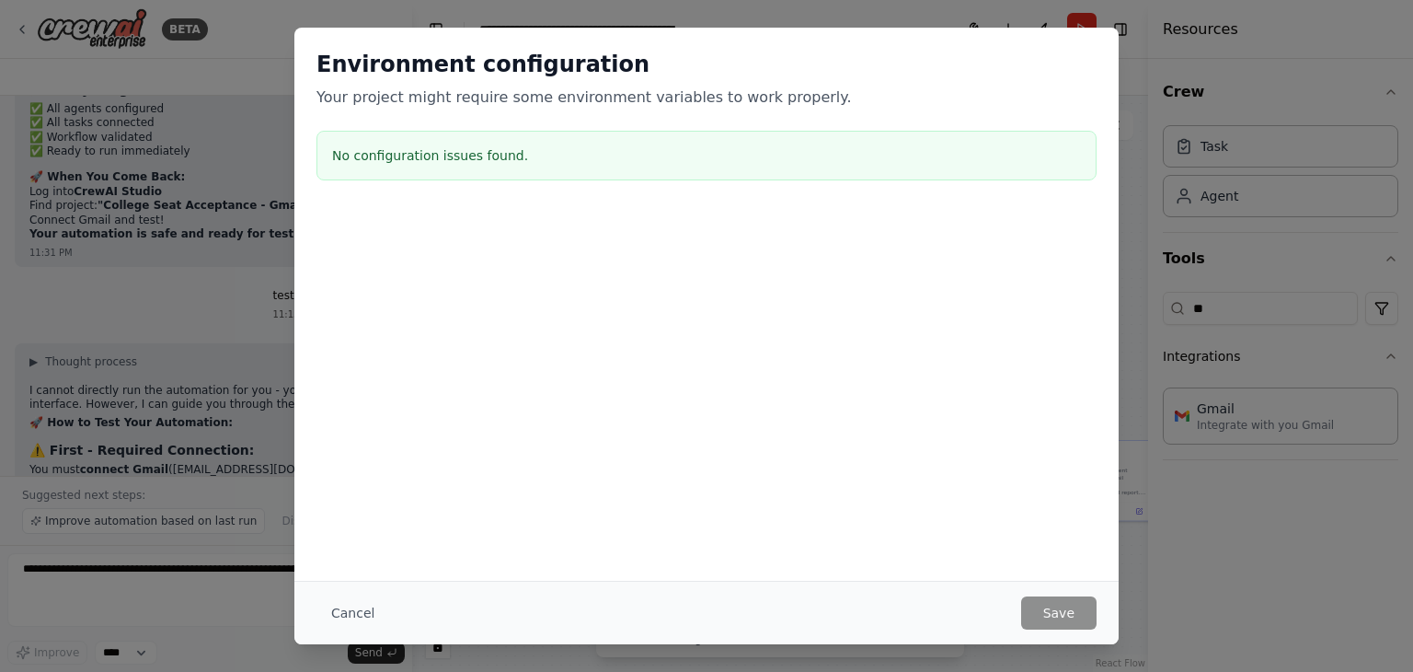
click at [410, 150] on h3 "No configuration issues found." at bounding box center [706, 155] width 749 height 18
click at [600, 174] on div "No configuration issues found." at bounding box center [706, 156] width 780 height 50
click at [335, 612] on button "Cancel" at bounding box center [352, 612] width 73 height 33
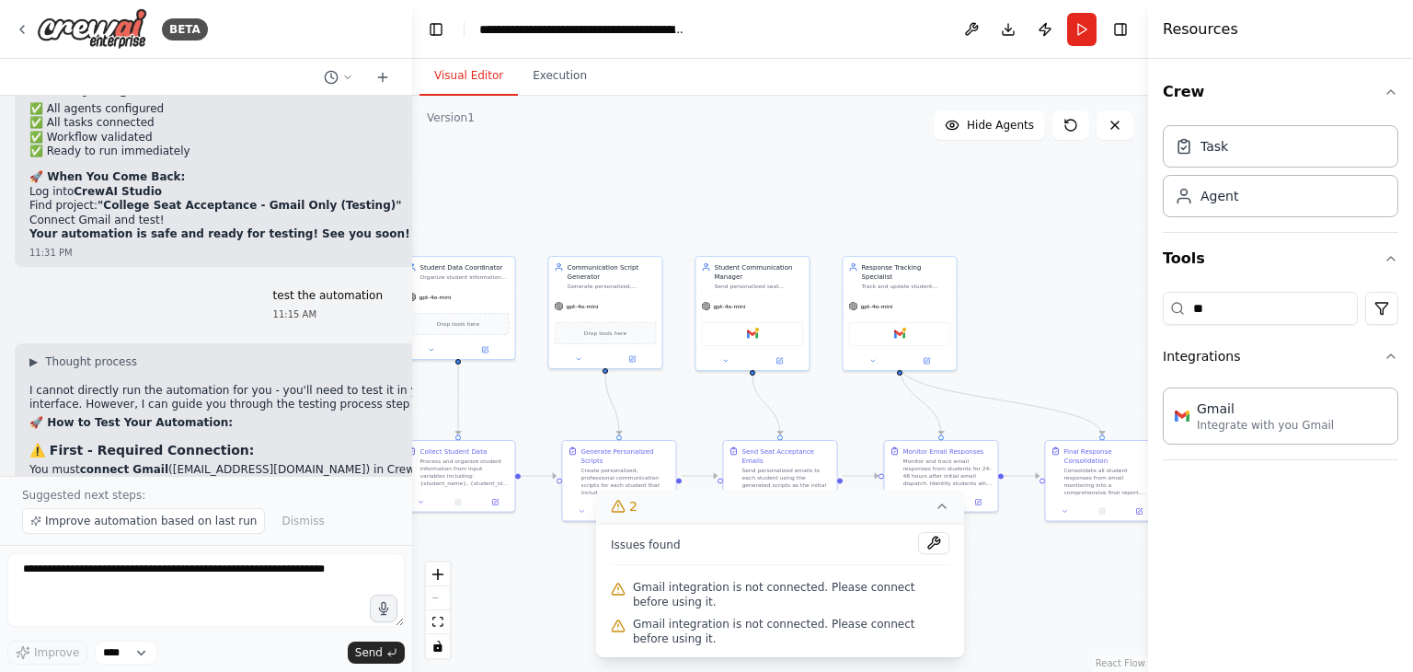
click at [1078, 601] on div ".deletable-edge-delete-btn { width: 20px; height: 20px; border: 0px solid #ffff…" at bounding box center [780, 384] width 736 height 576
click at [1225, 412] on div "Gmail" at bounding box center [1265, 407] width 137 height 18
click at [945, 509] on icon at bounding box center [942, 506] width 15 height 15
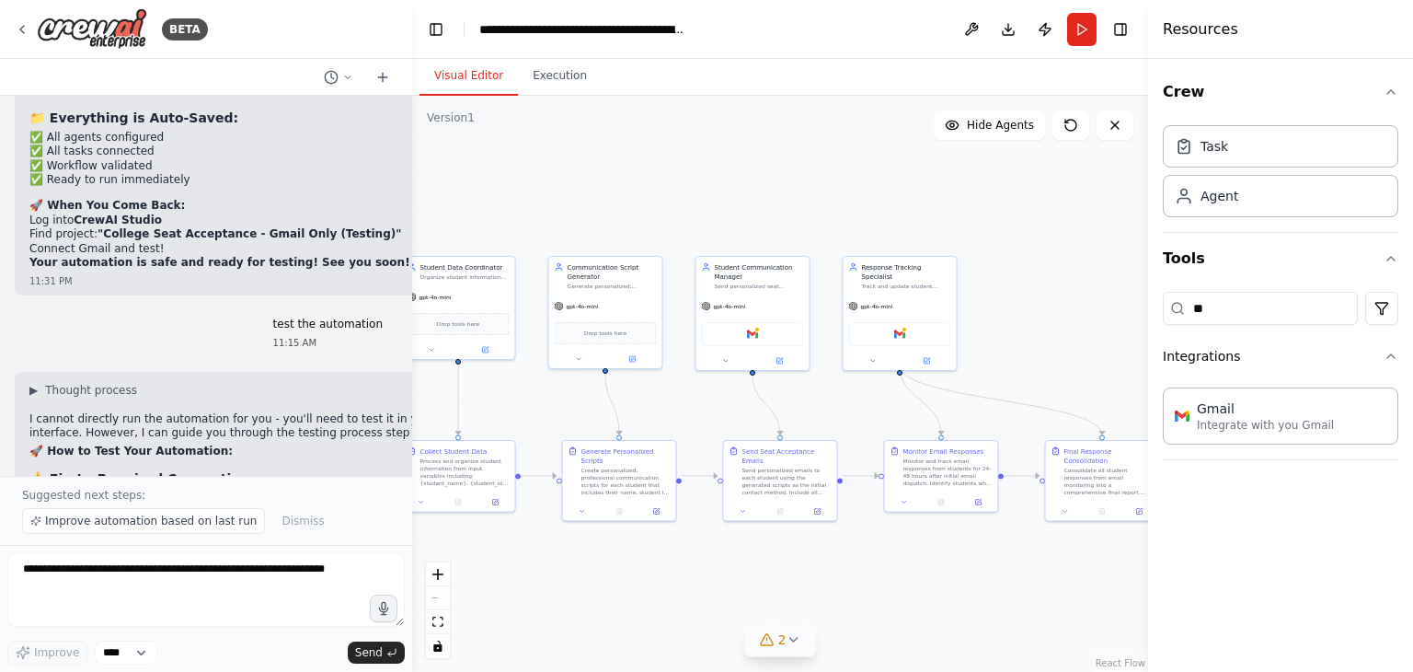
scroll to position [14853, 0]
click at [1284, 310] on input "**" at bounding box center [1260, 308] width 195 height 33
type input "*"
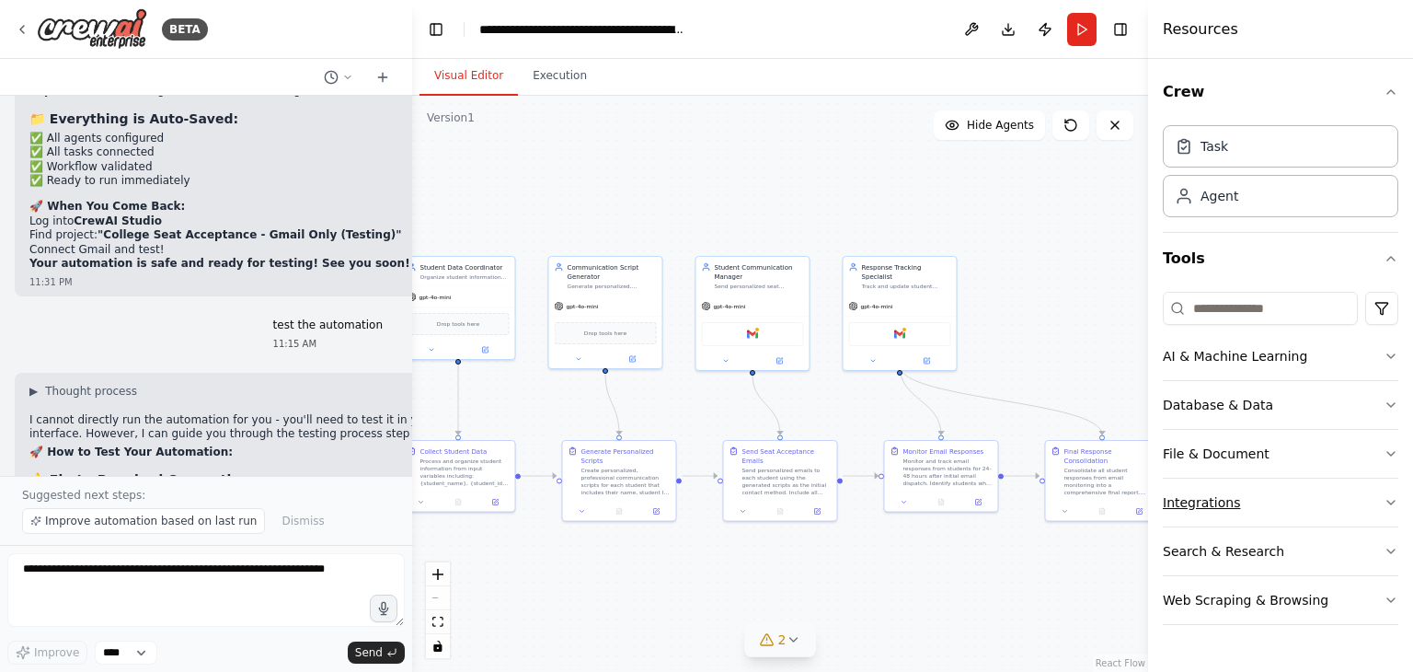
click at [1392, 501] on icon "button" at bounding box center [1390, 502] width 7 height 4
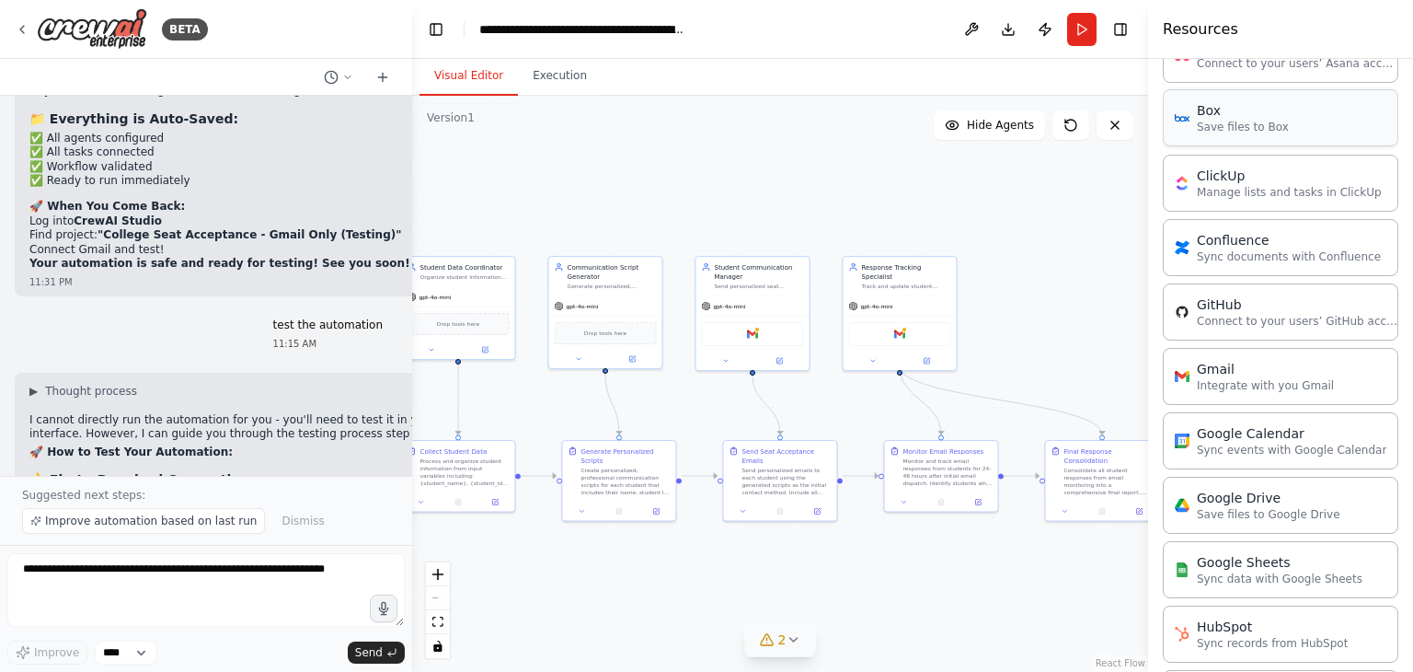
scroll to position [511, 0]
click at [1265, 389] on div "Gmail Integrate with you Gmail" at bounding box center [1281, 372] width 236 height 57
click at [1216, 376] on p "Integrate with you Gmail" at bounding box center [1265, 381] width 137 height 15
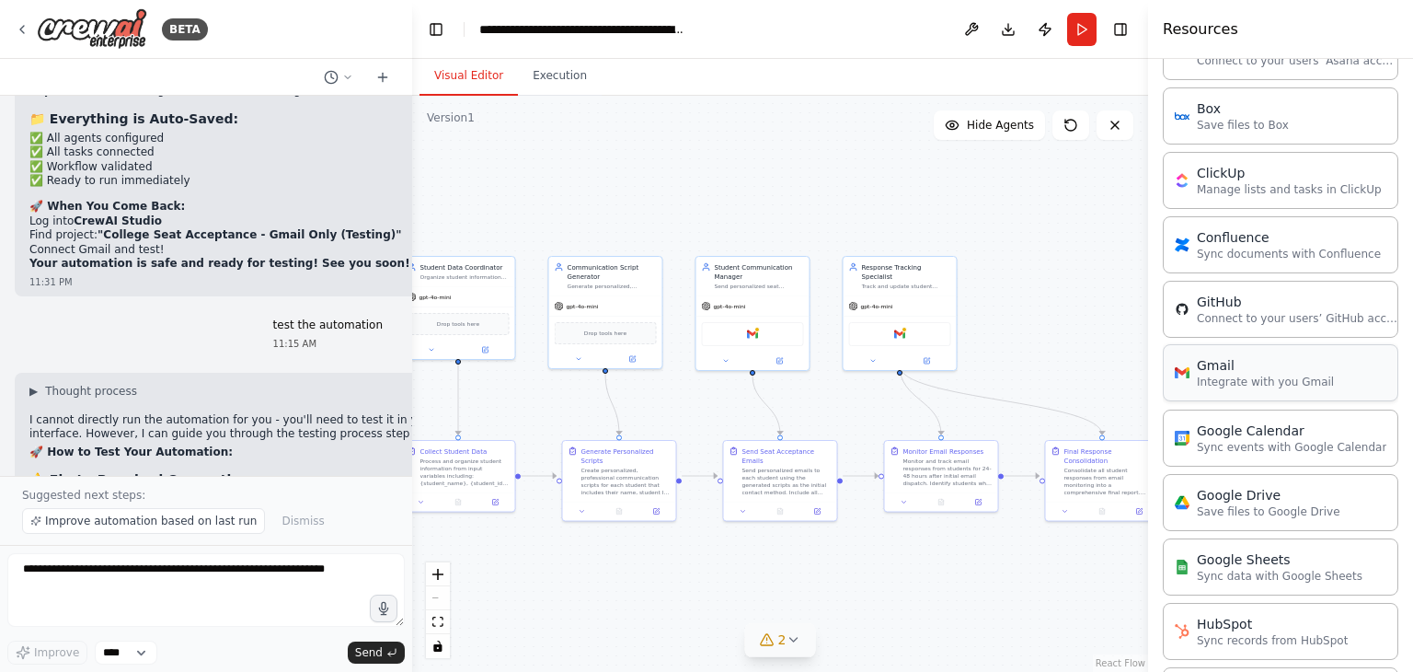
click at [1216, 376] on p "Integrate with you Gmail" at bounding box center [1265, 381] width 137 height 15
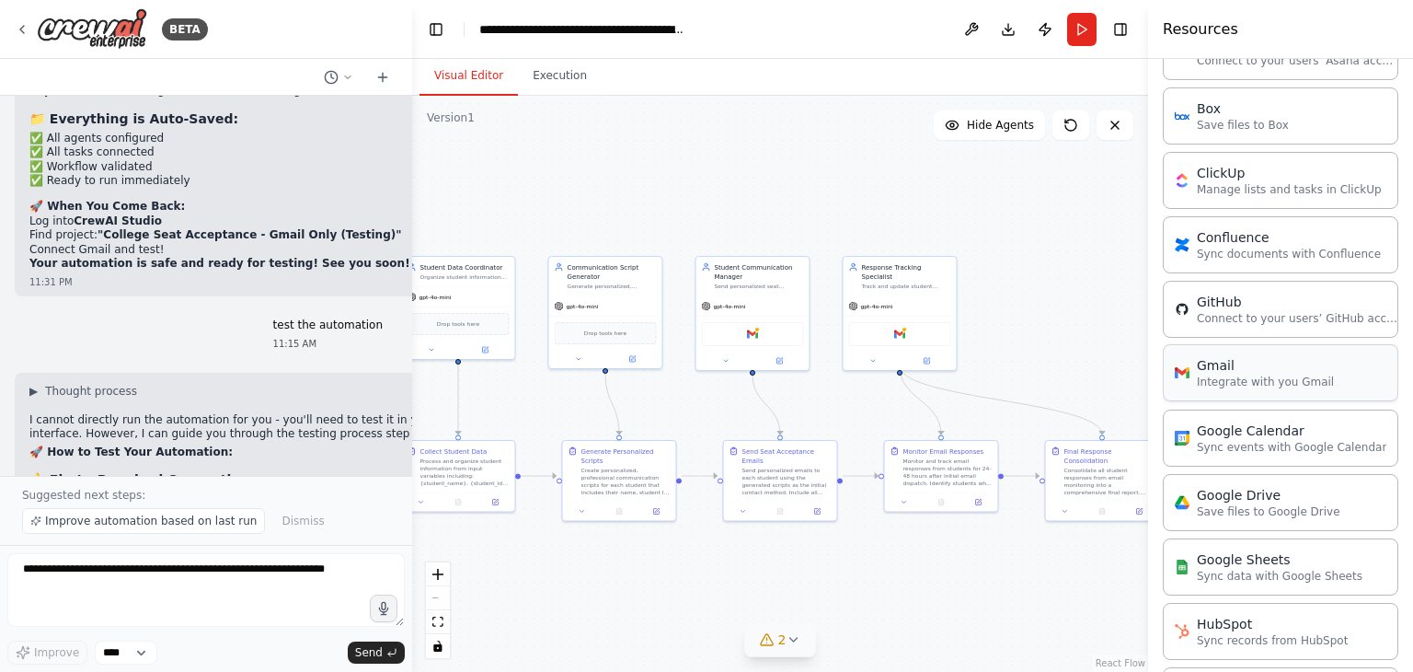
click at [1216, 376] on p "Integrate with you Gmail" at bounding box center [1265, 381] width 137 height 15
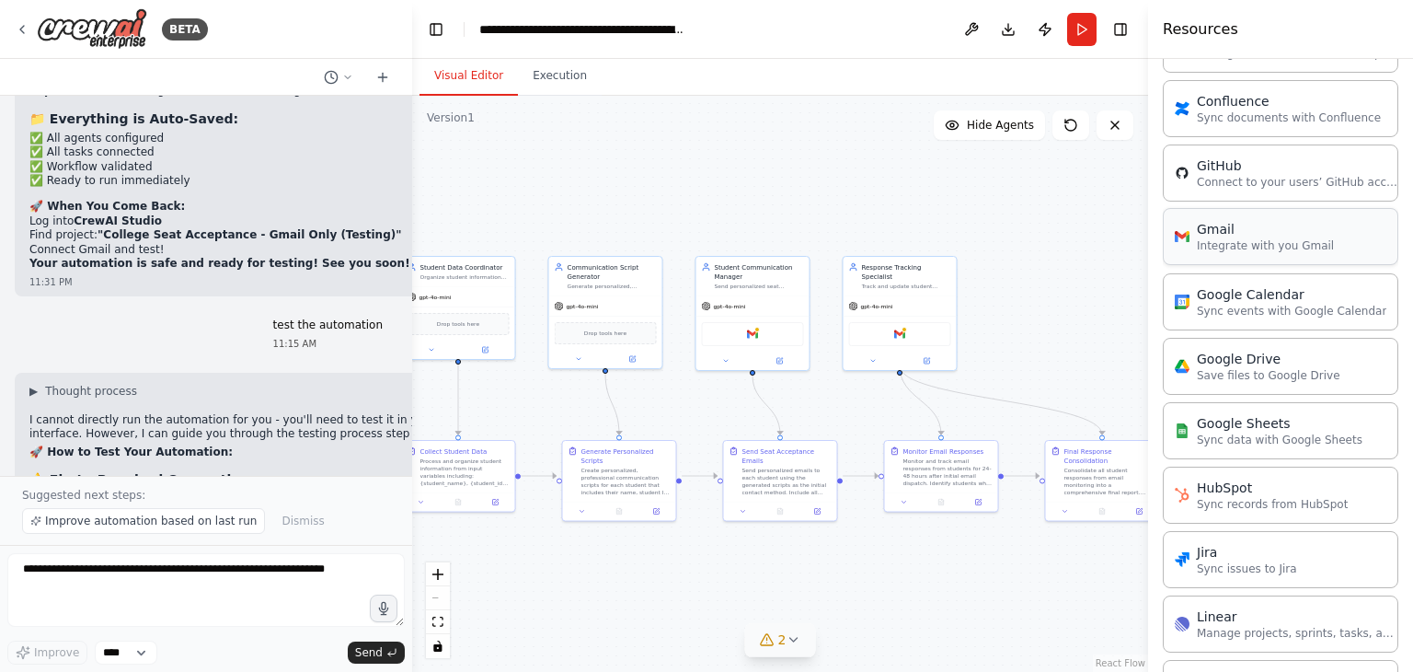
scroll to position [640, 0]
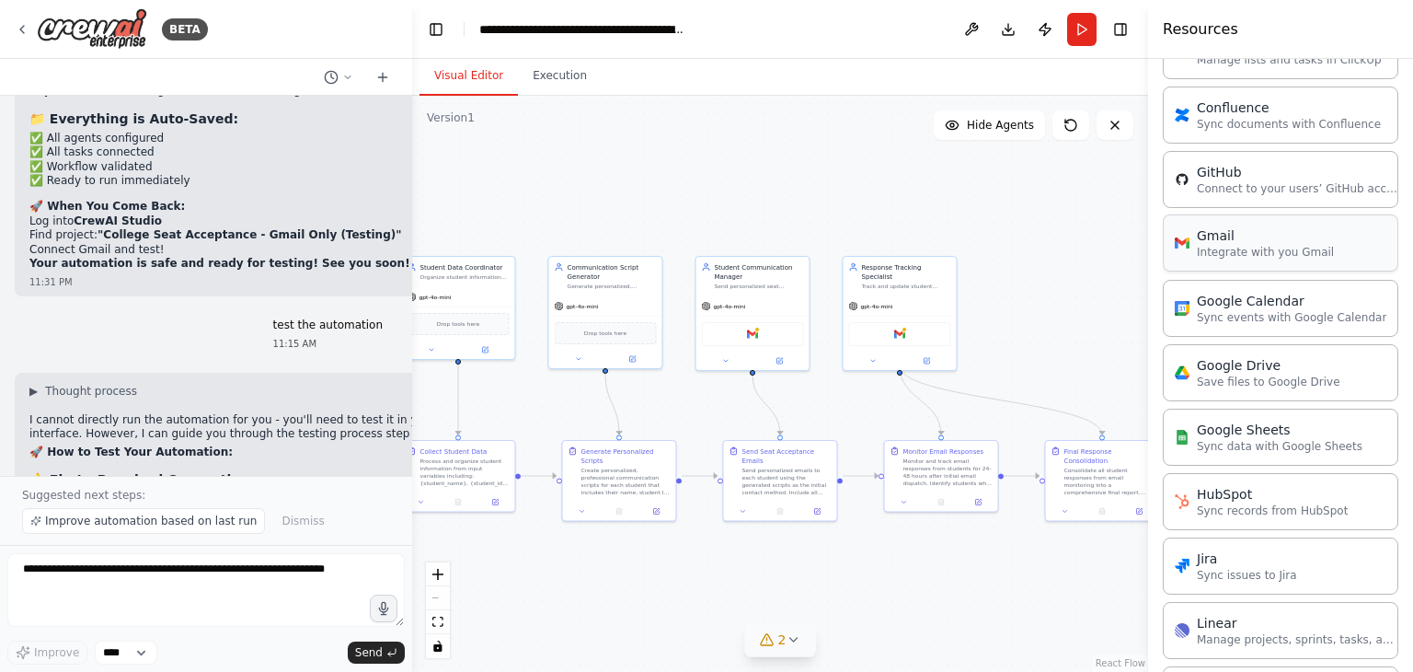
click at [1322, 249] on div "Gmail Integrate with you Gmail" at bounding box center [1281, 242] width 236 height 57
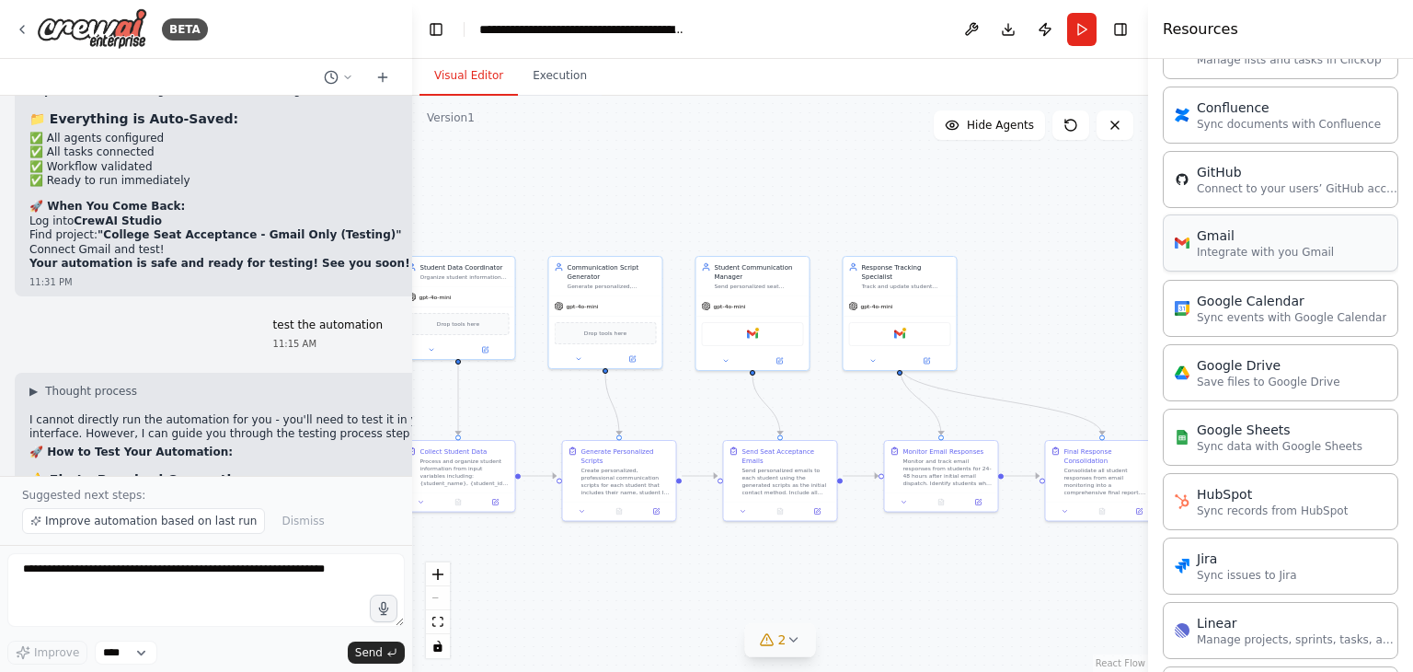
click at [1322, 249] on div "Gmail Integrate with you Gmail" at bounding box center [1281, 242] width 236 height 57
click at [1189, 242] on div "Gmail Integrate with you Gmail" at bounding box center [1254, 242] width 159 height 33
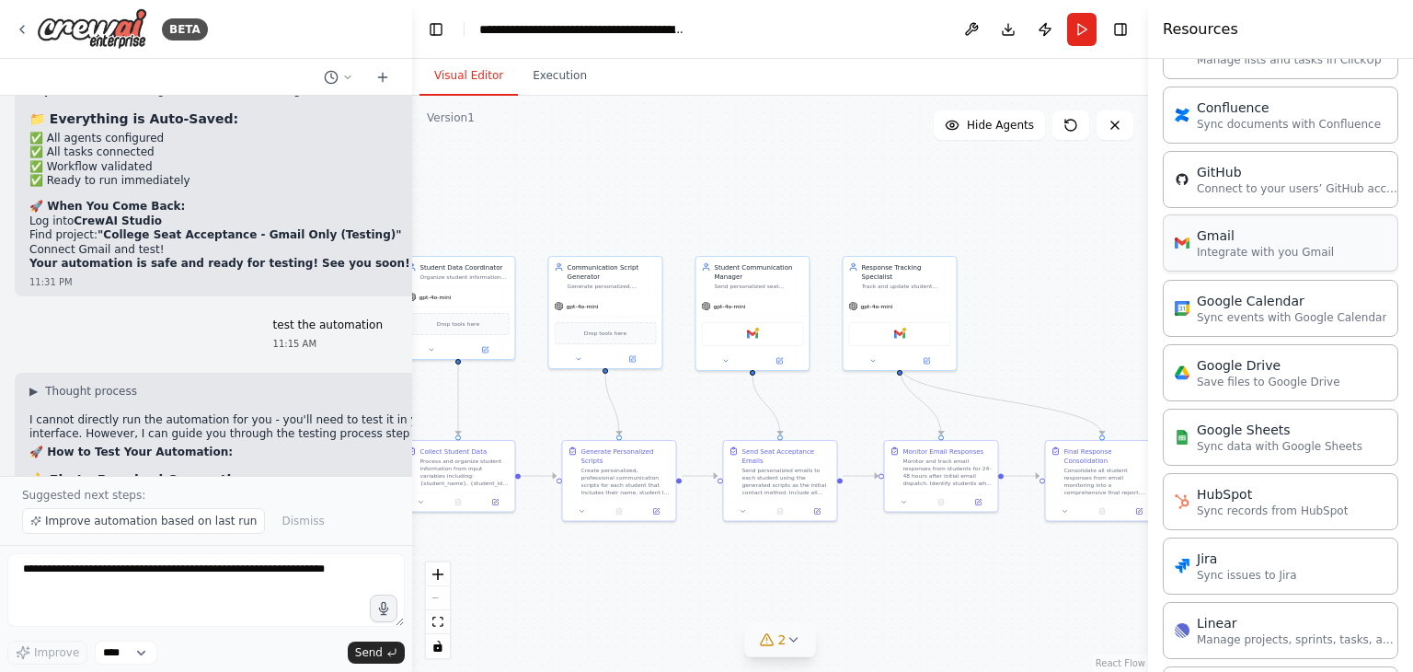
click at [1189, 242] on div "Gmail Integrate with you Gmail" at bounding box center [1254, 242] width 159 height 33
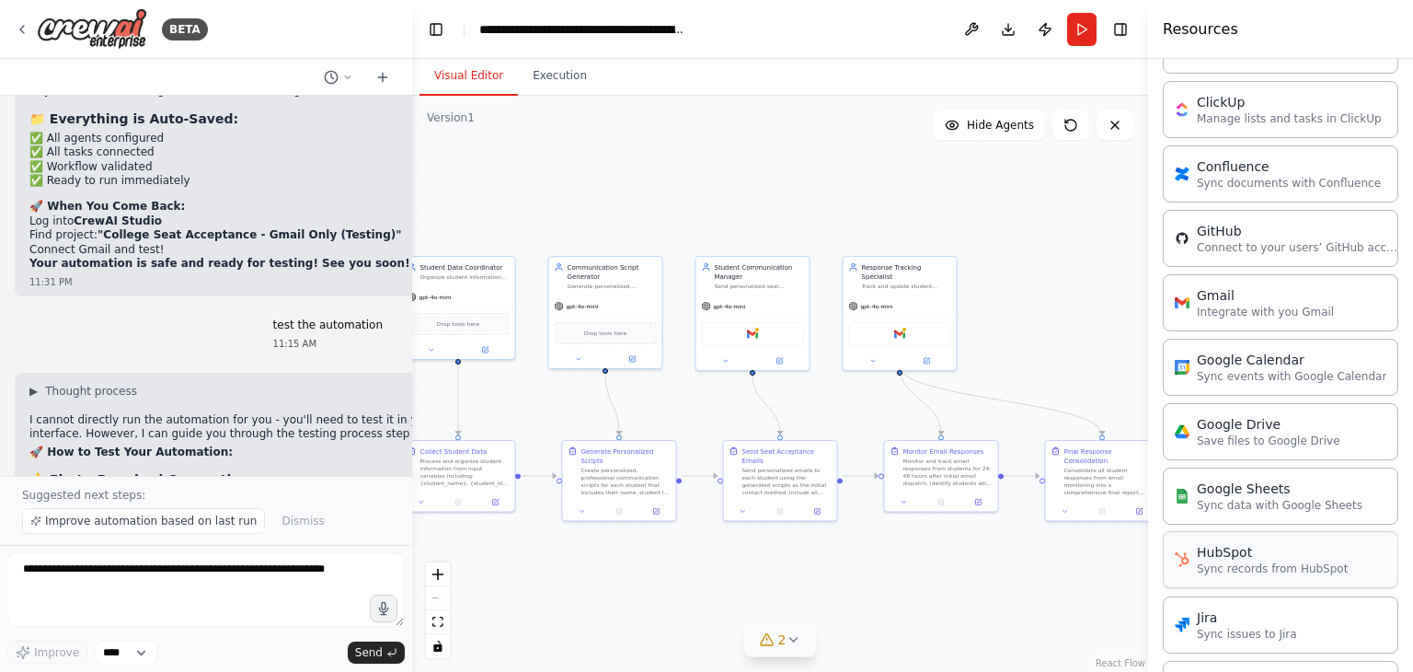
scroll to position [647, 0]
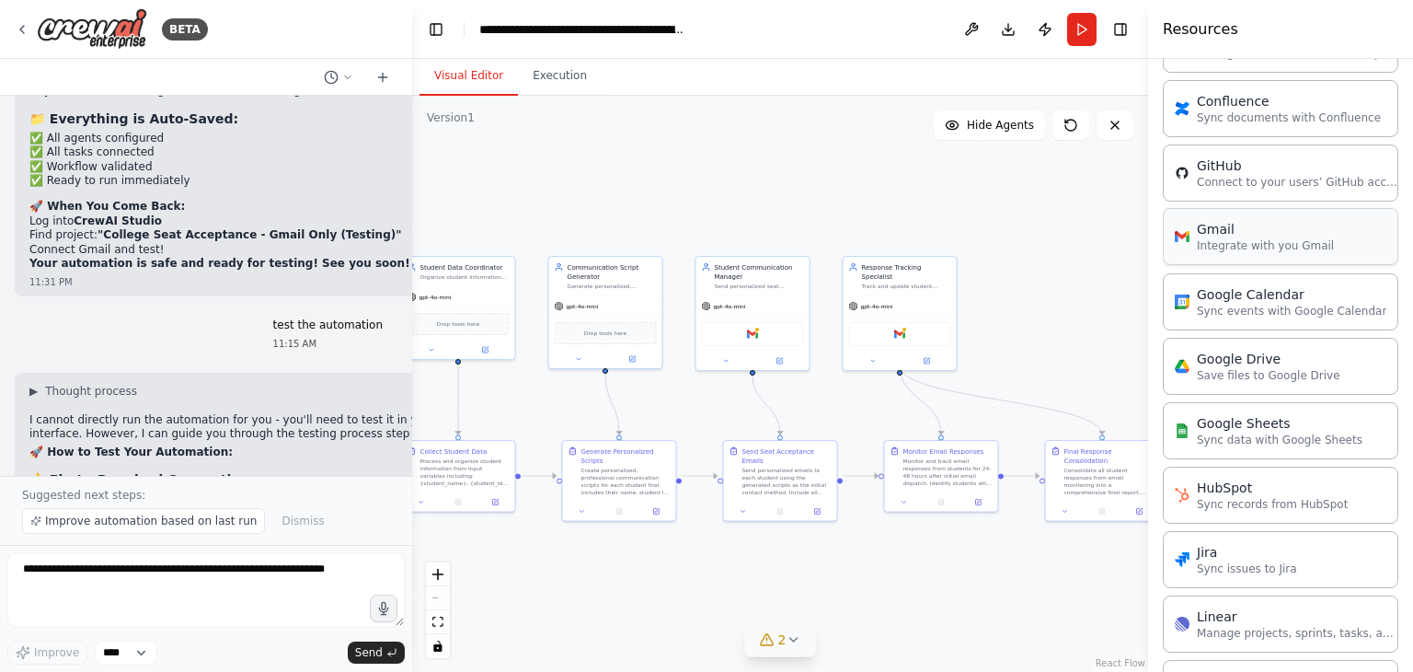
click at [1187, 239] on img at bounding box center [1182, 236] width 15 height 15
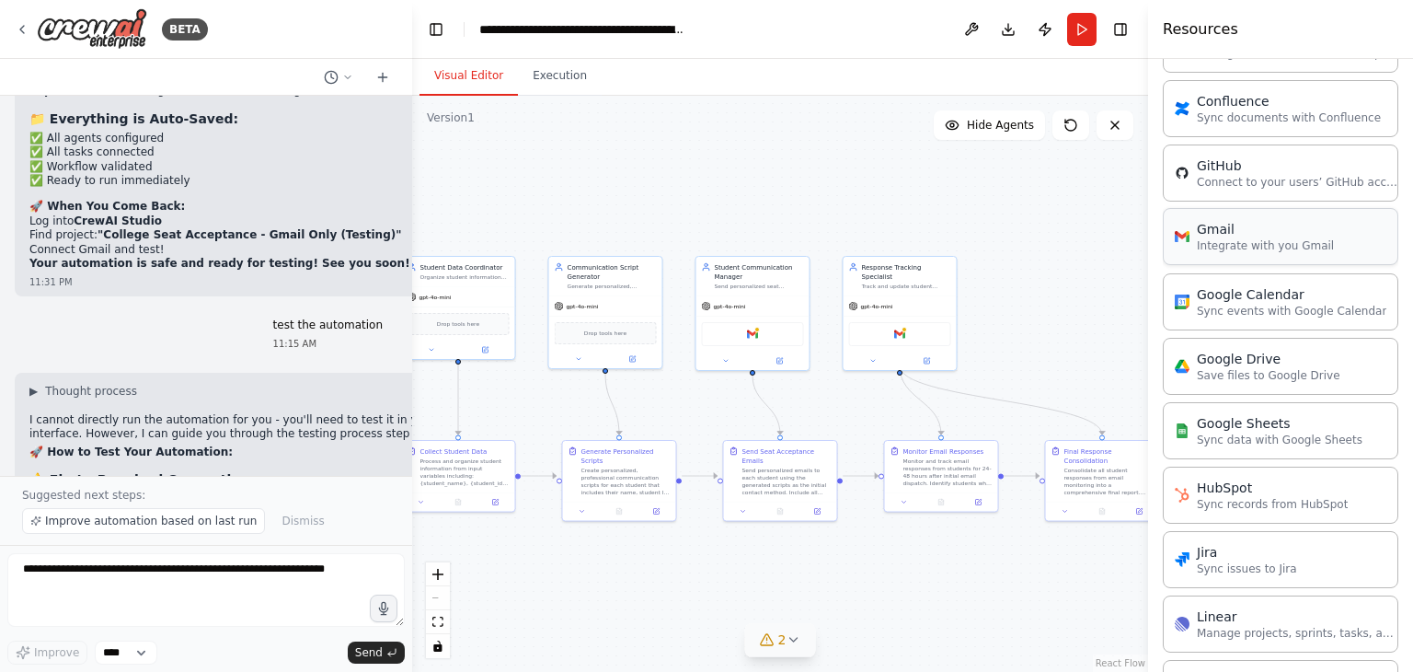
click at [1187, 239] on img at bounding box center [1182, 236] width 15 height 15
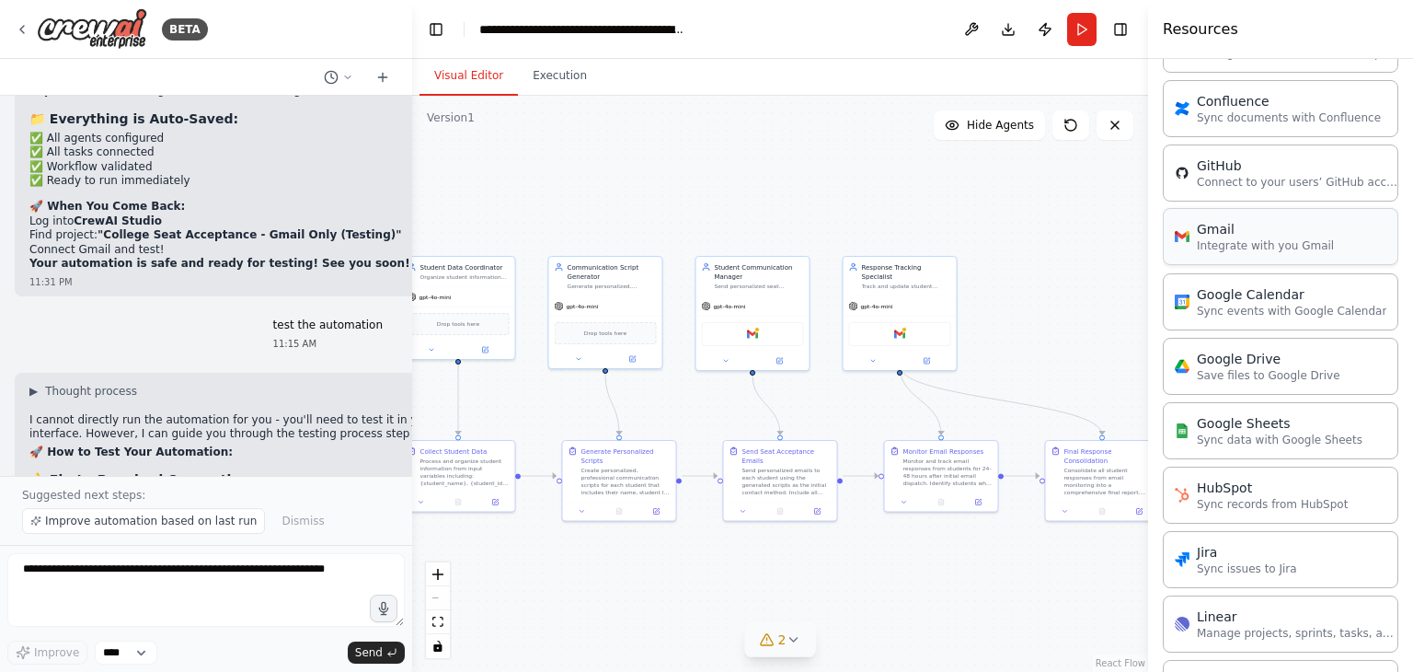
click at [1187, 239] on img at bounding box center [1182, 236] width 15 height 15
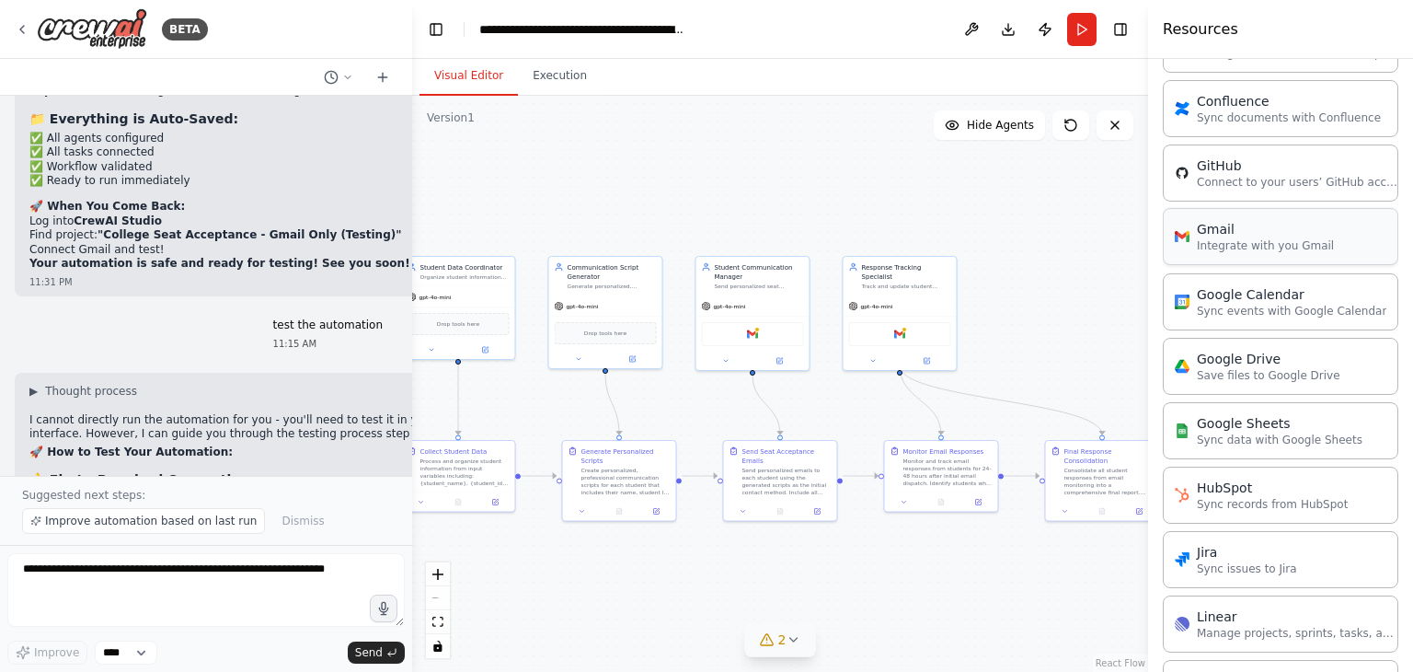
click at [1187, 239] on img at bounding box center [1182, 236] width 15 height 15
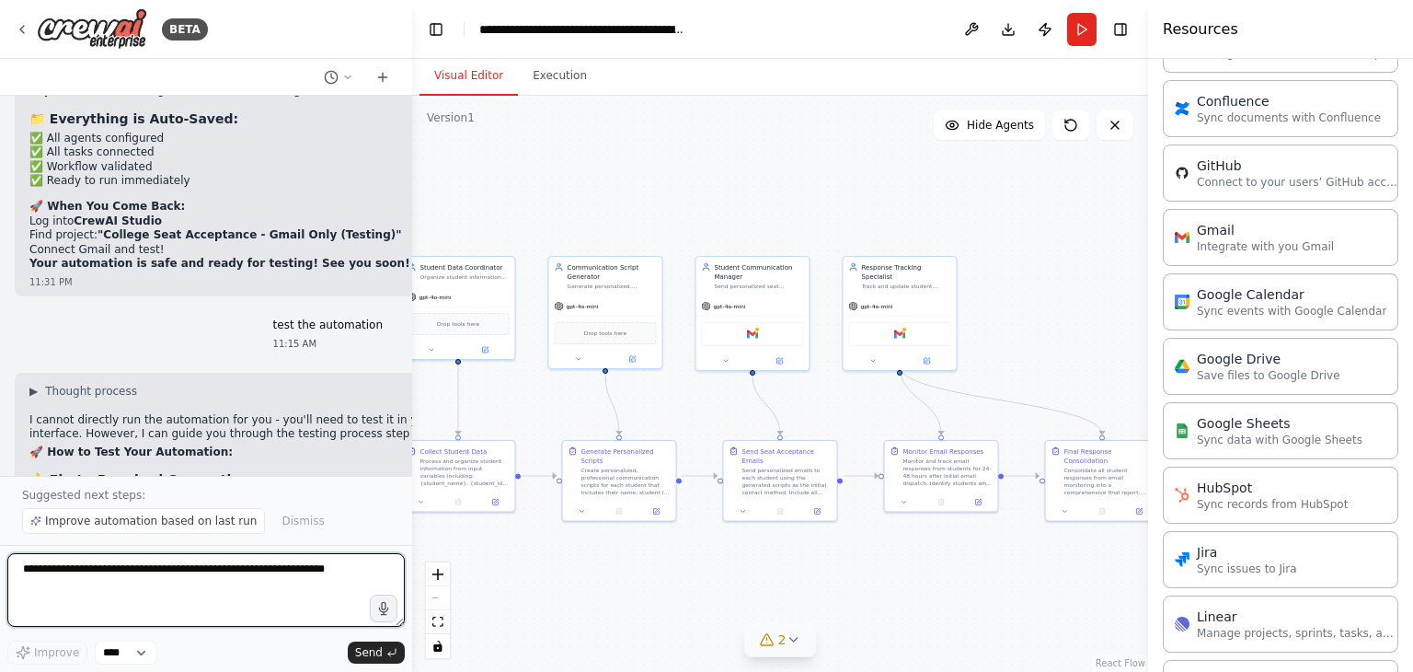
click at [159, 568] on textarea at bounding box center [205, 590] width 397 height 74
type textarea "*"
type textarea "**********"
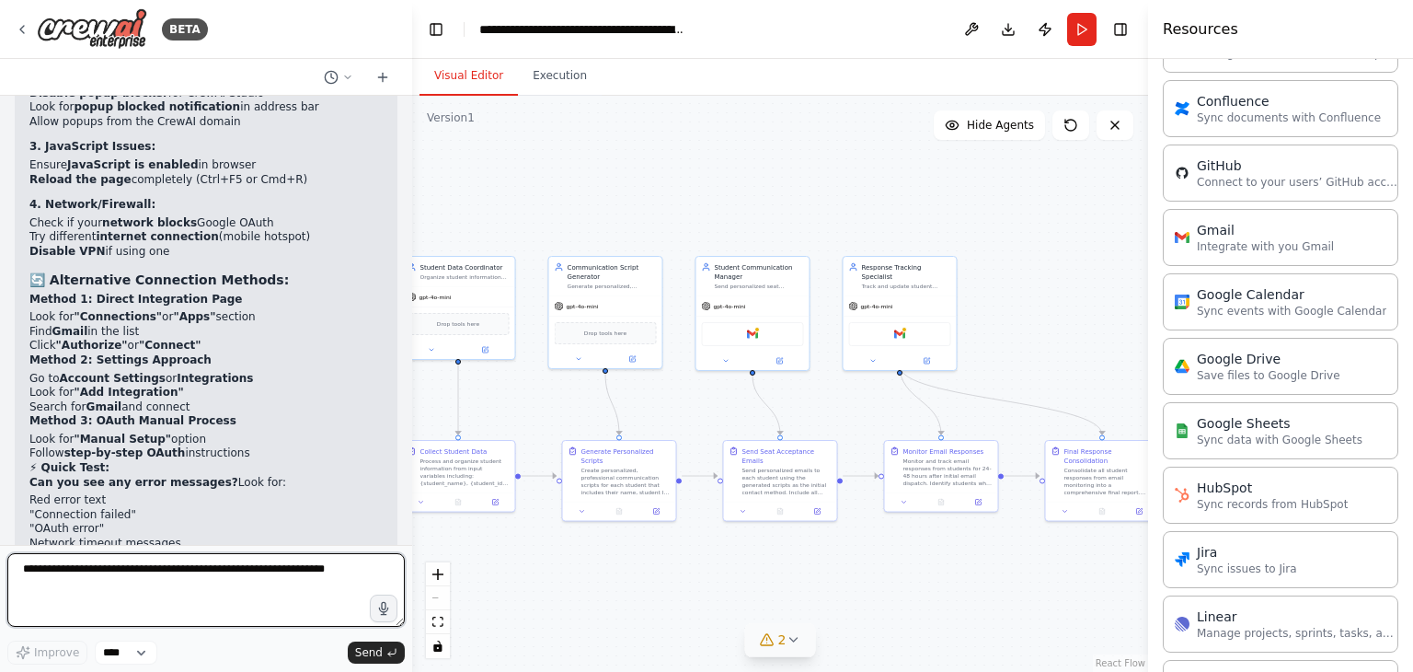
scroll to position [16552, 0]
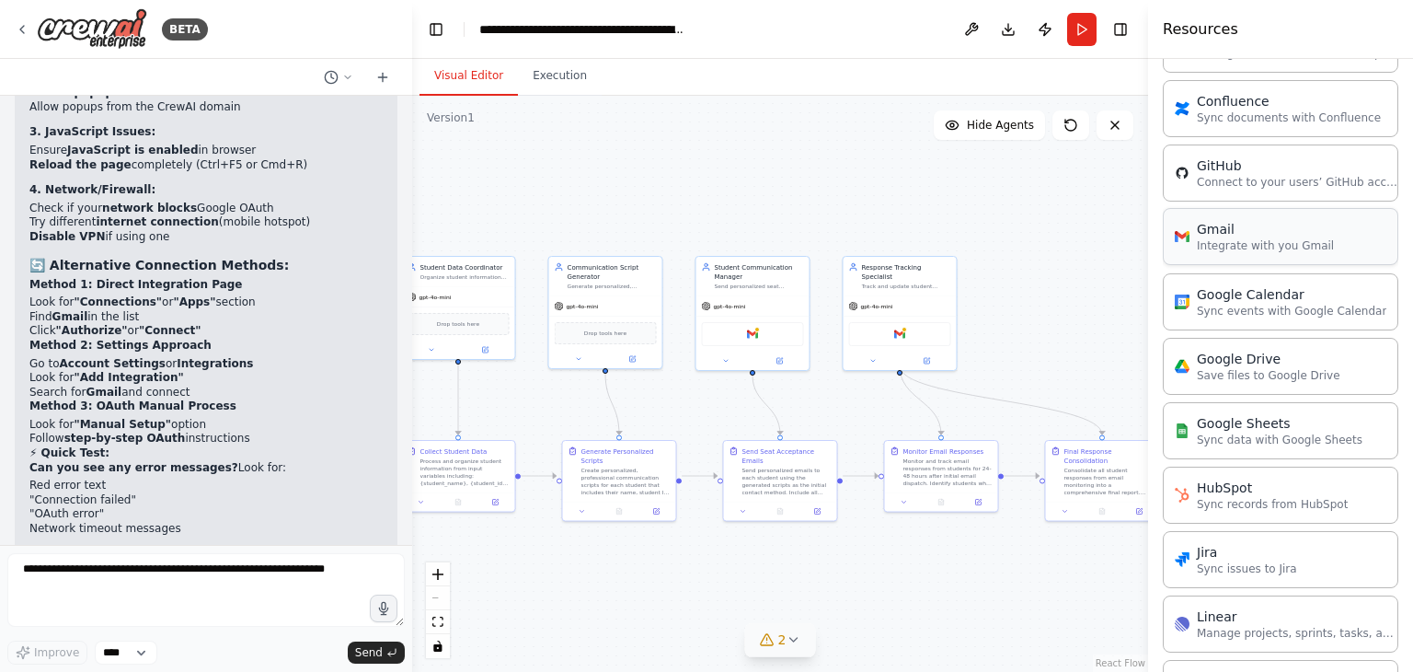
click at [1225, 243] on p "Integrate with you Gmail" at bounding box center [1265, 245] width 137 height 15
drag, startPoint x: 1225, startPoint y: 243, endPoint x: 1268, endPoint y: 183, distance: 73.3
click at [1268, 183] on div "Asana Connect to your users’ Asana accounts Box Save files to Box ClickUp Manag…" at bounding box center [1281, 555] width 236 height 1352
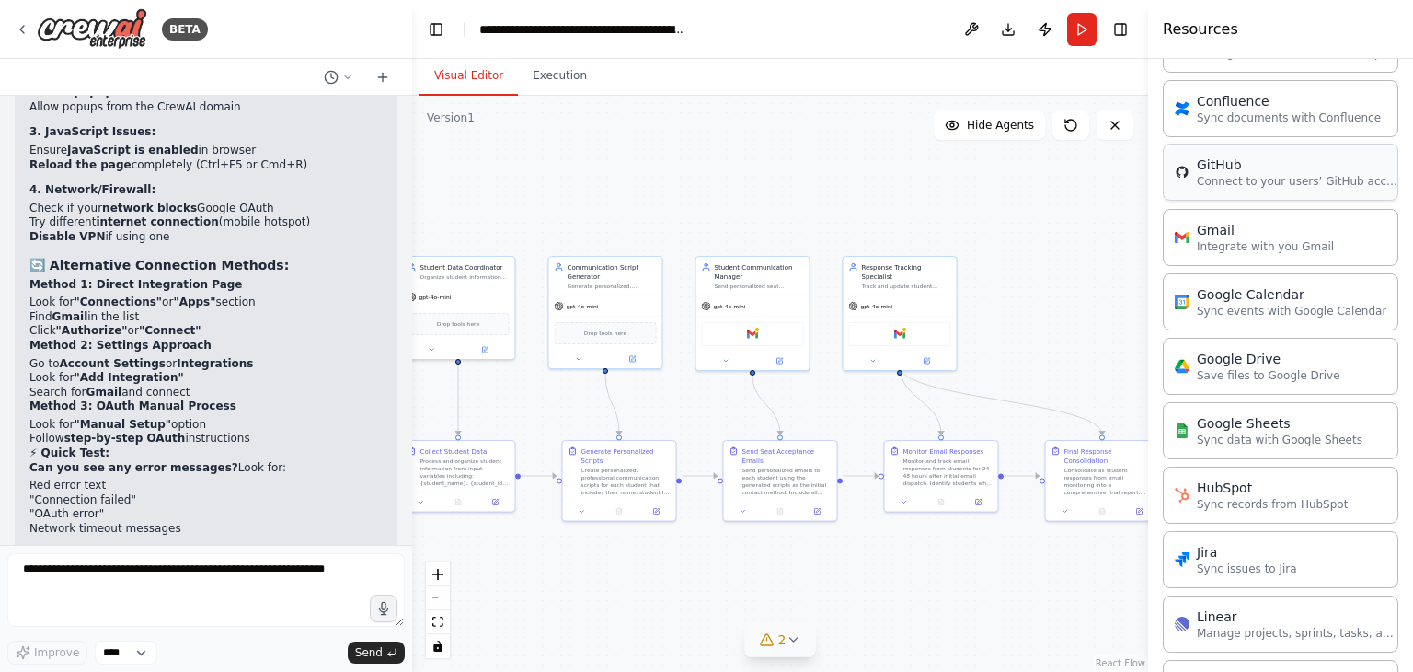
click at [1268, 183] on p "Connect to your users’ GitHub accounts" at bounding box center [1298, 181] width 202 height 15
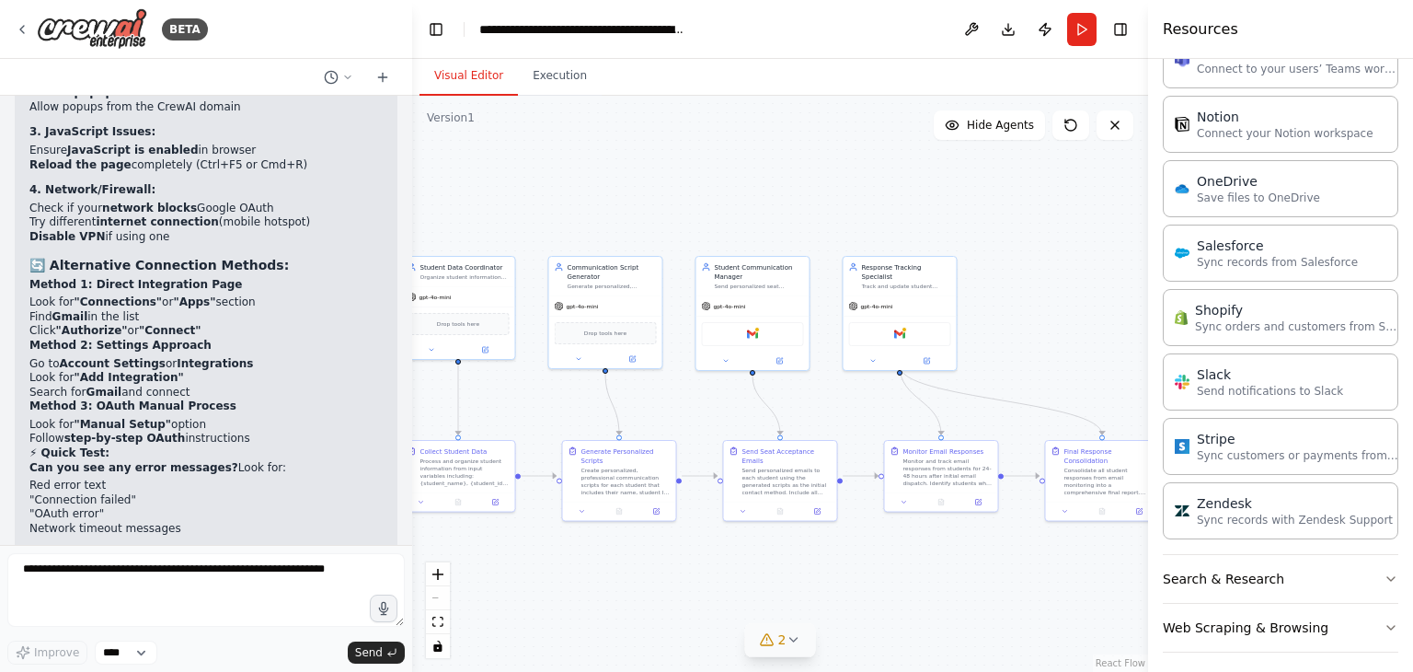
scroll to position [1340, 0]
click at [1387, 626] on icon "button" at bounding box center [1390, 628] width 7 height 4
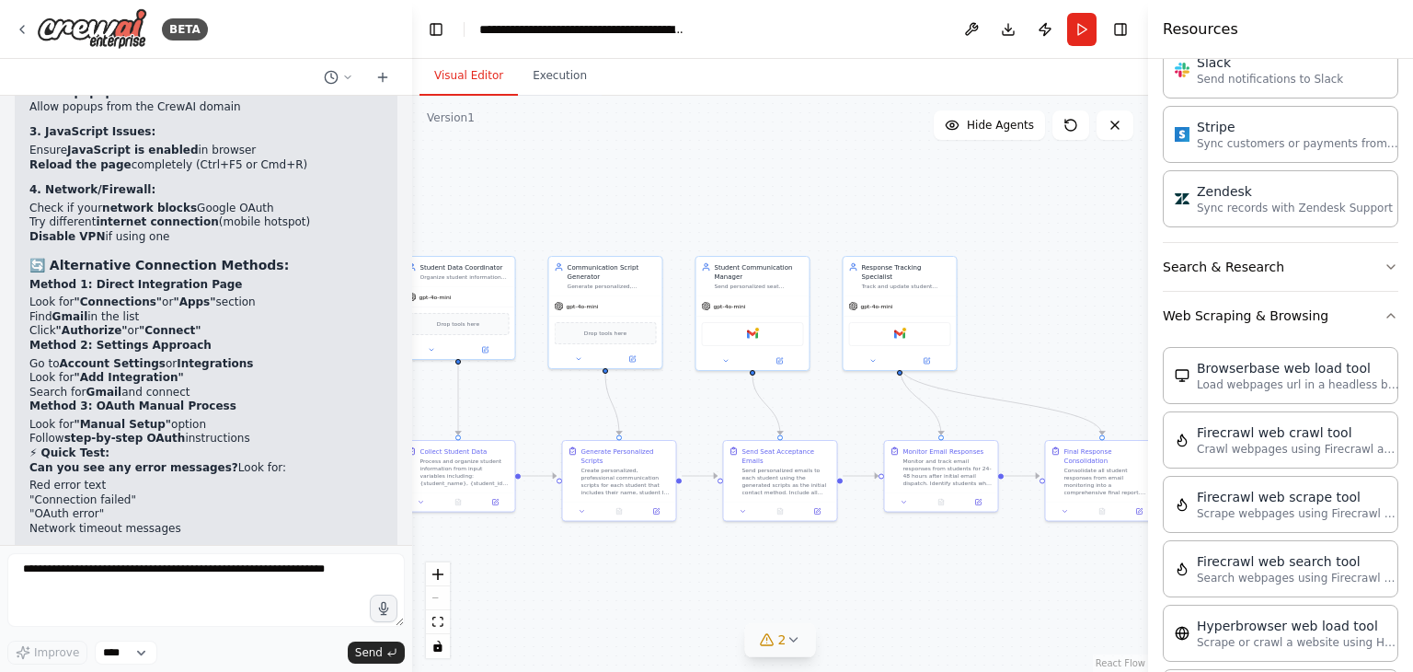
scroll to position [1461, 0]
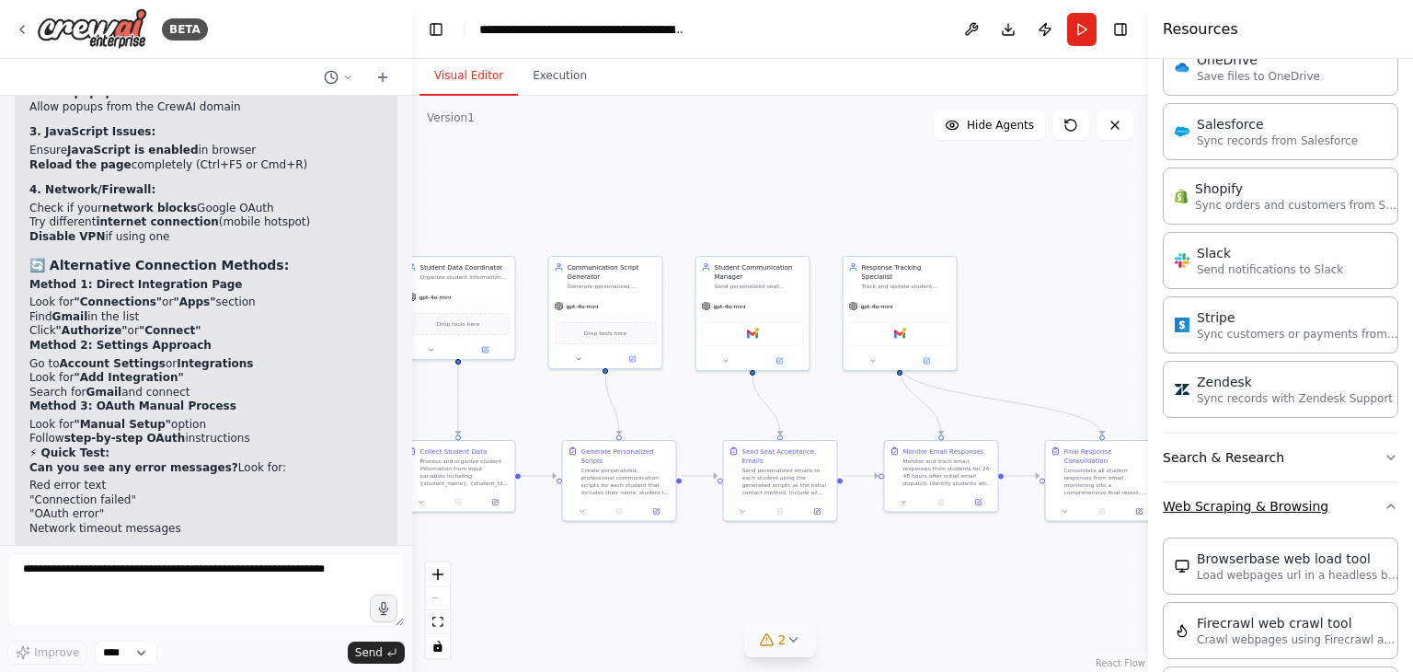
click at [1369, 498] on button "Web Scraping & Browsing" at bounding box center [1281, 506] width 236 height 48
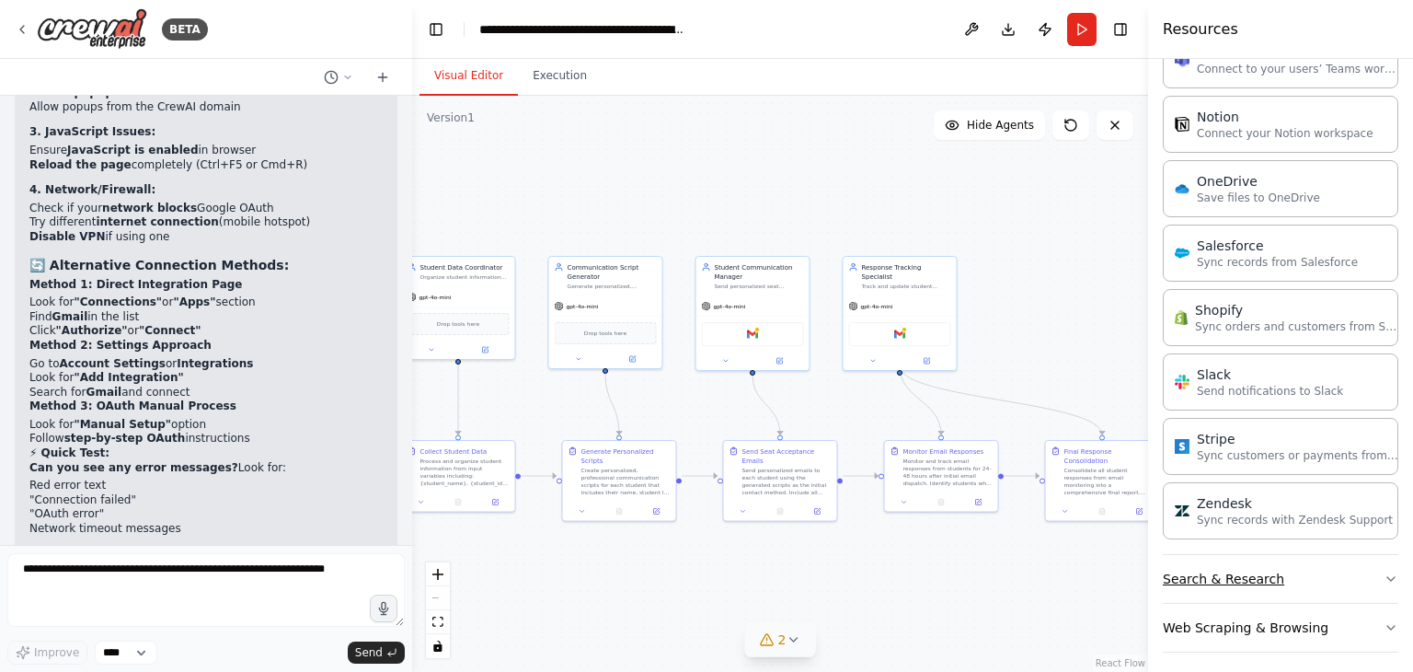
click at [1384, 571] on icon "button" at bounding box center [1391, 578] width 15 height 15
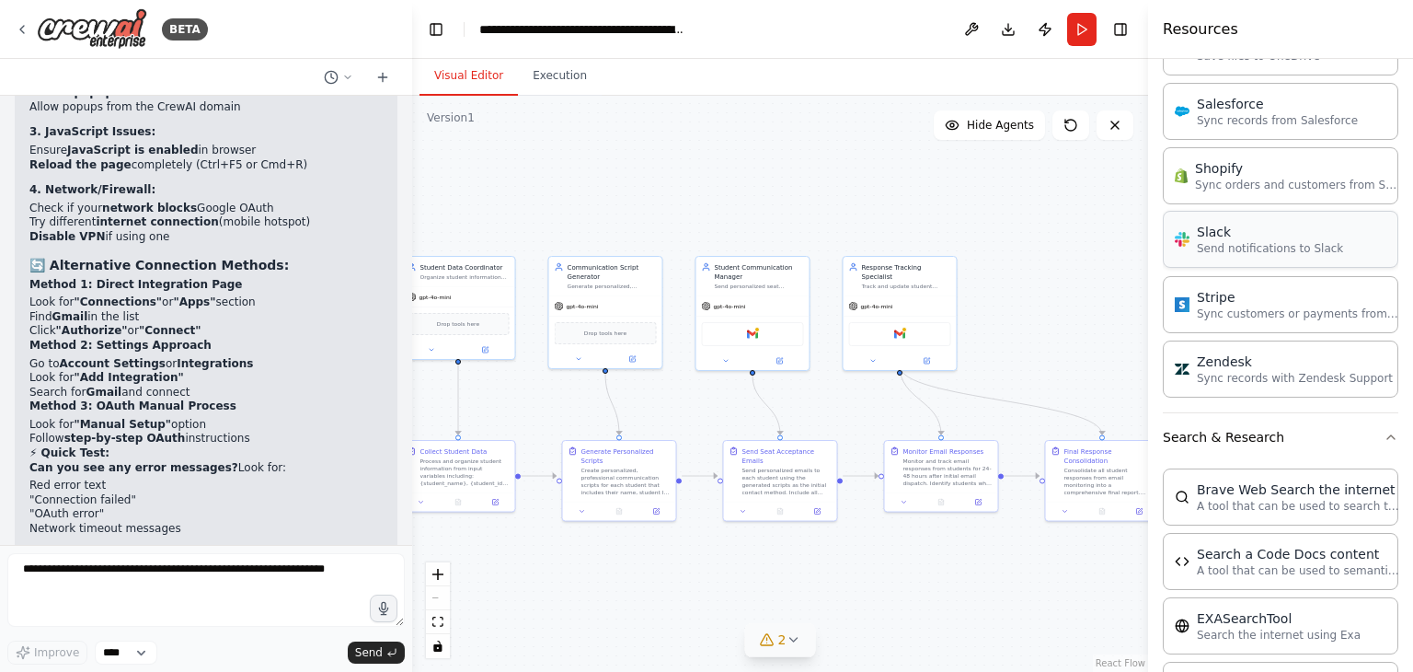
scroll to position [1482, 0]
click at [1384, 429] on icon "button" at bounding box center [1391, 436] width 15 height 15
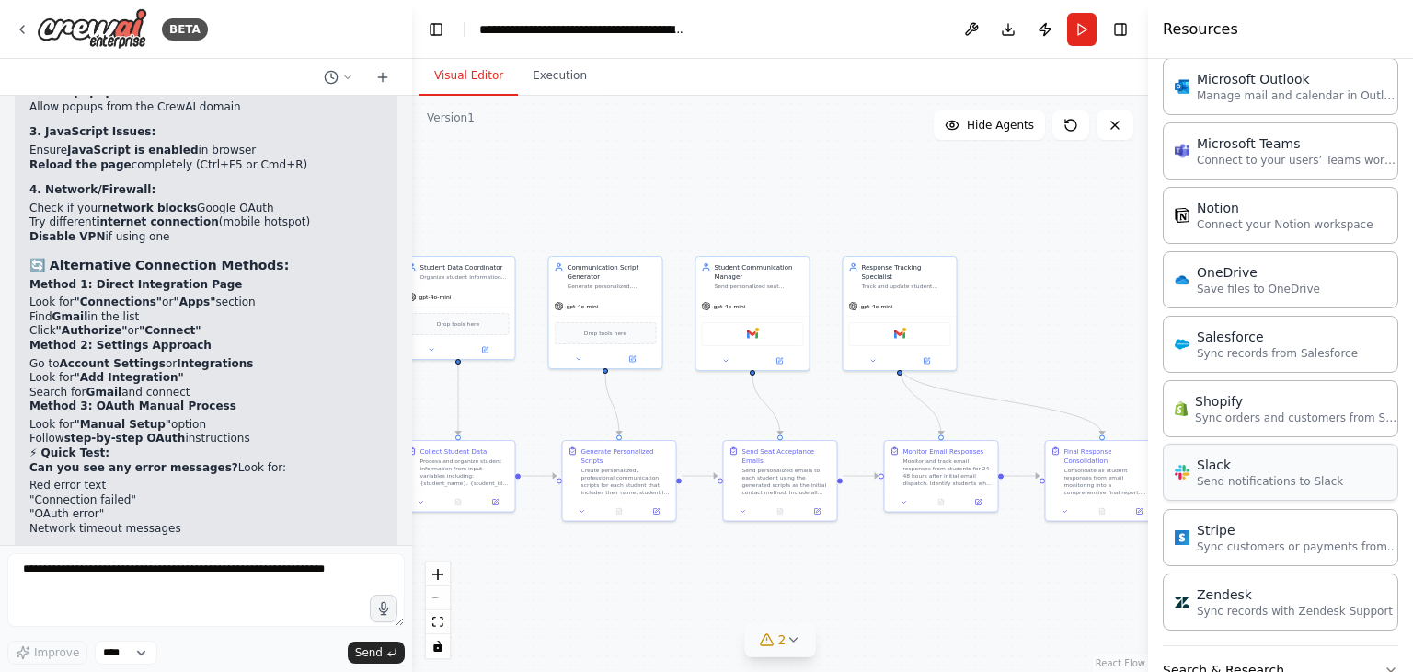
scroll to position [1273, 0]
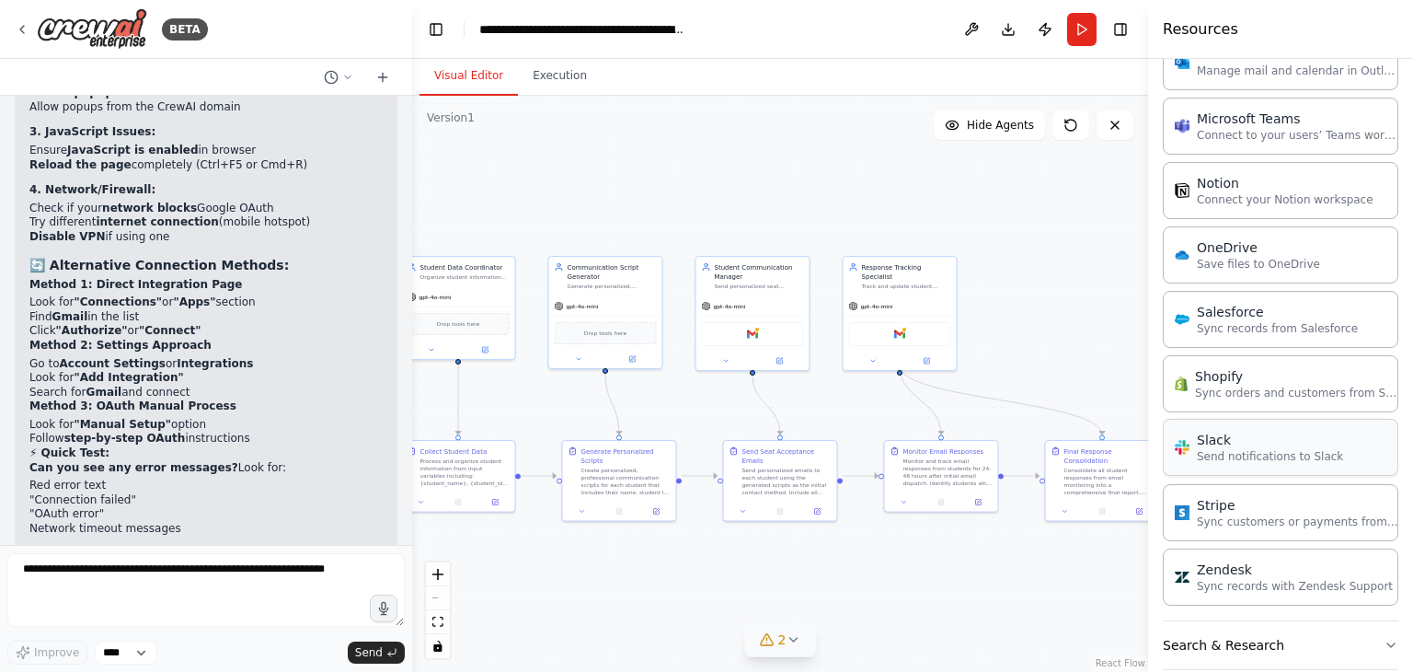
click at [1278, 454] on p "Send notifications to Slack" at bounding box center [1270, 456] width 146 height 15
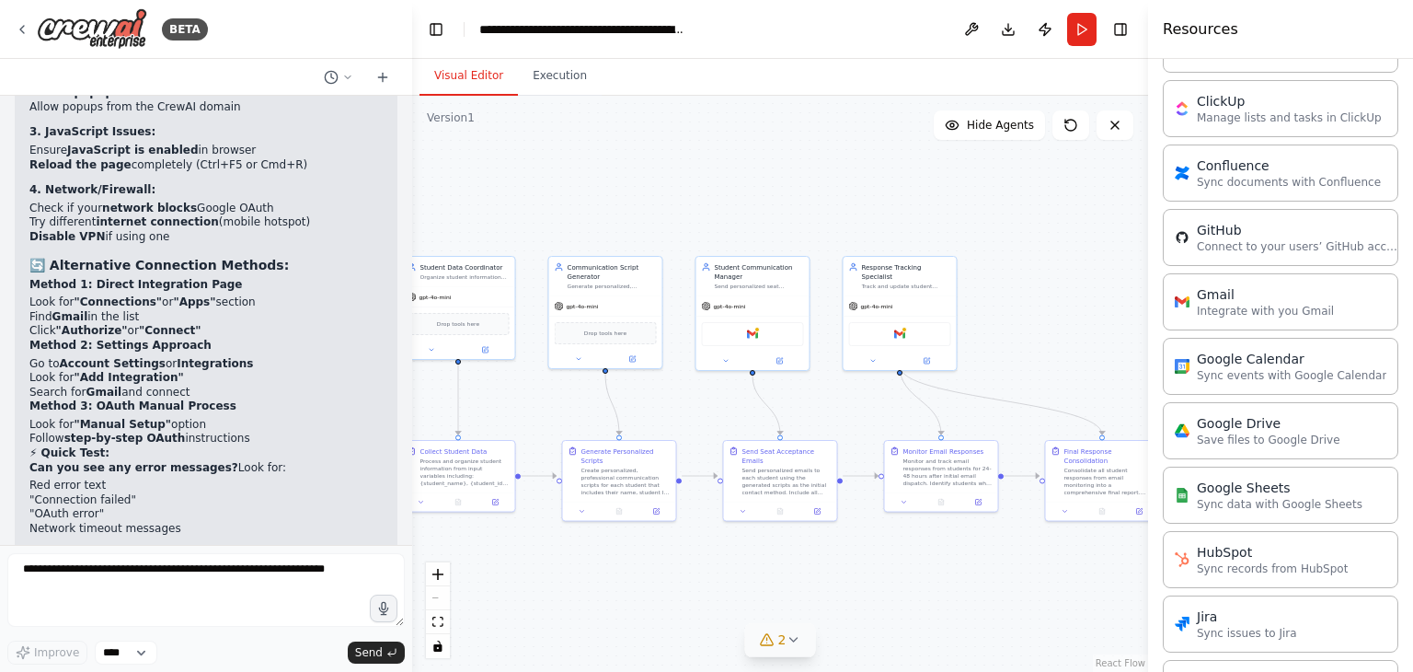
scroll to position [584, 0]
click at [1266, 277] on div "Gmail Integrate with you Gmail" at bounding box center [1281, 298] width 236 height 57
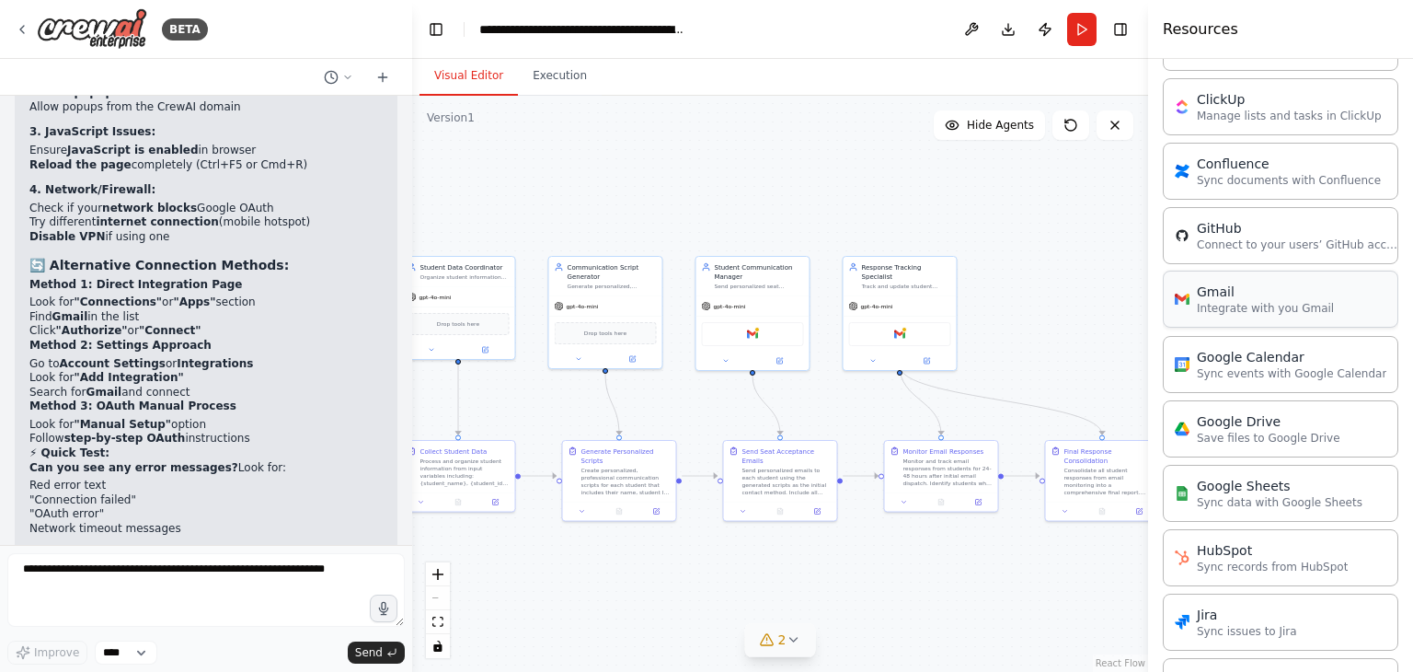
click at [1266, 277] on div "Gmail Integrate with you Gmail" at bounding box center [1281, 298] width 236 height 57
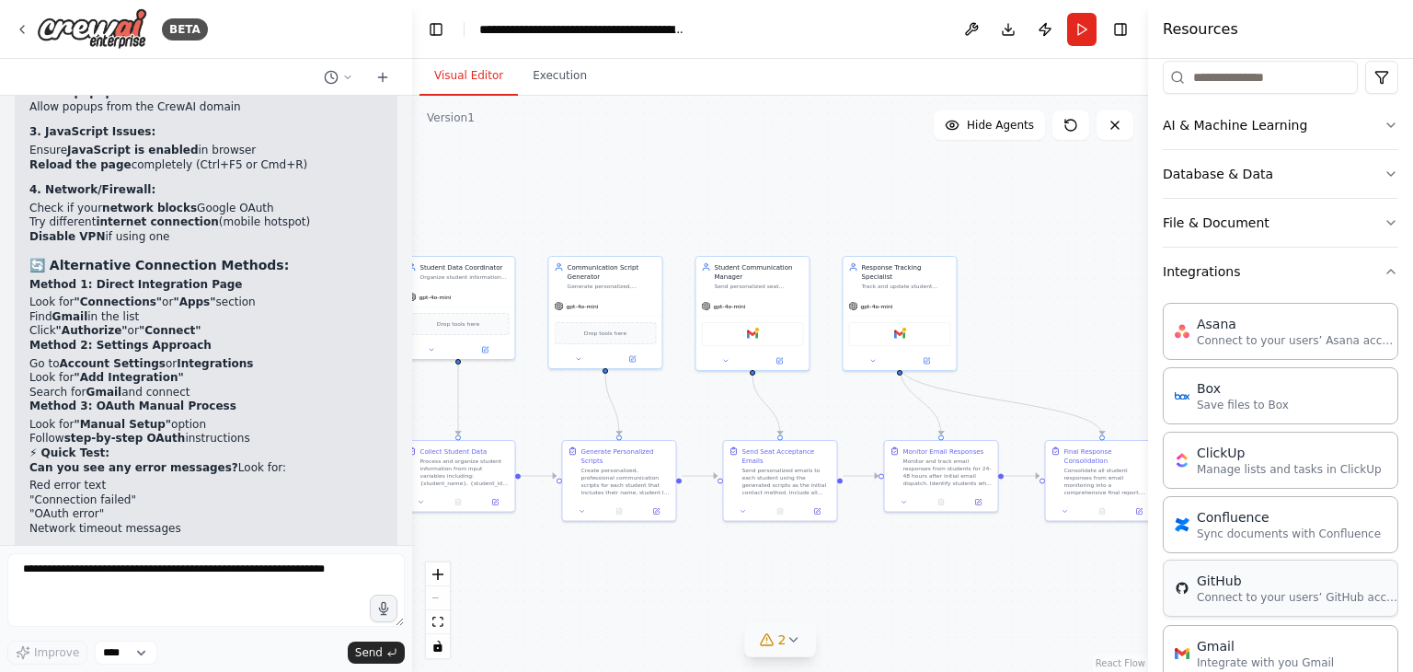
scroll to position [250, 0]
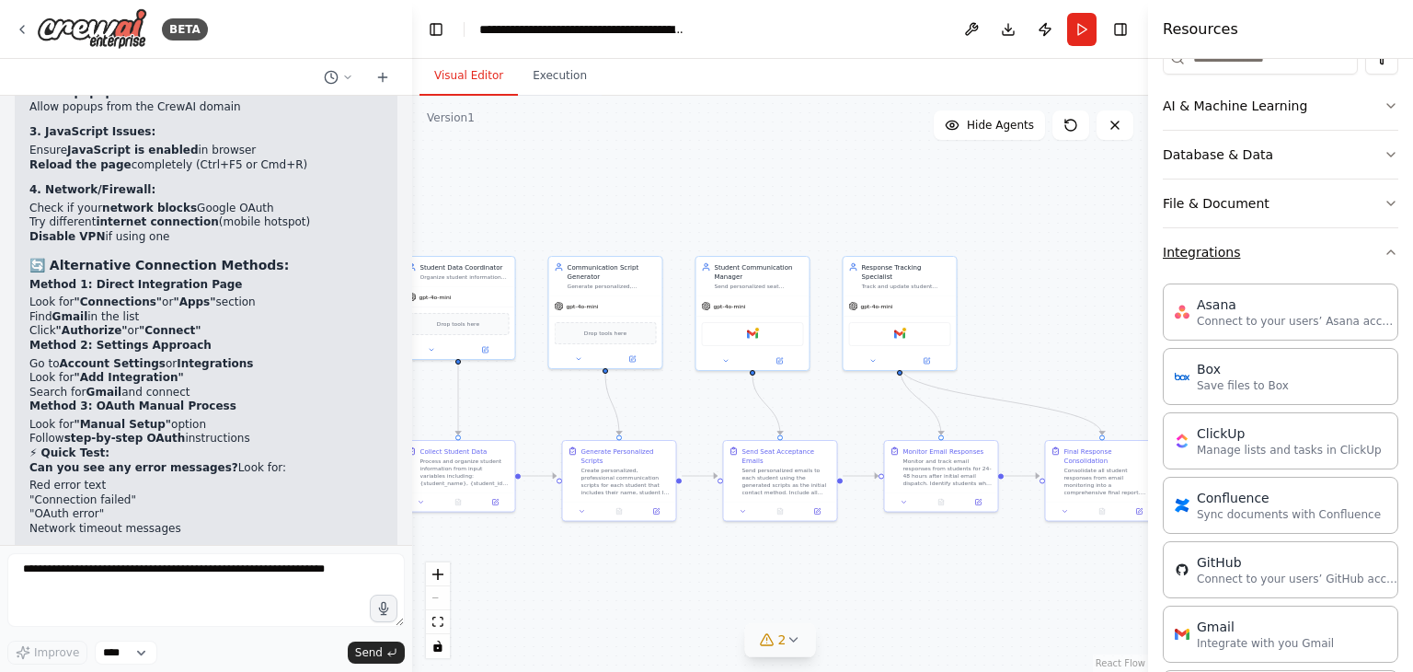
click at [1384, 255] on icon "button" at bounding box center [1391, 252] width 15 height 15
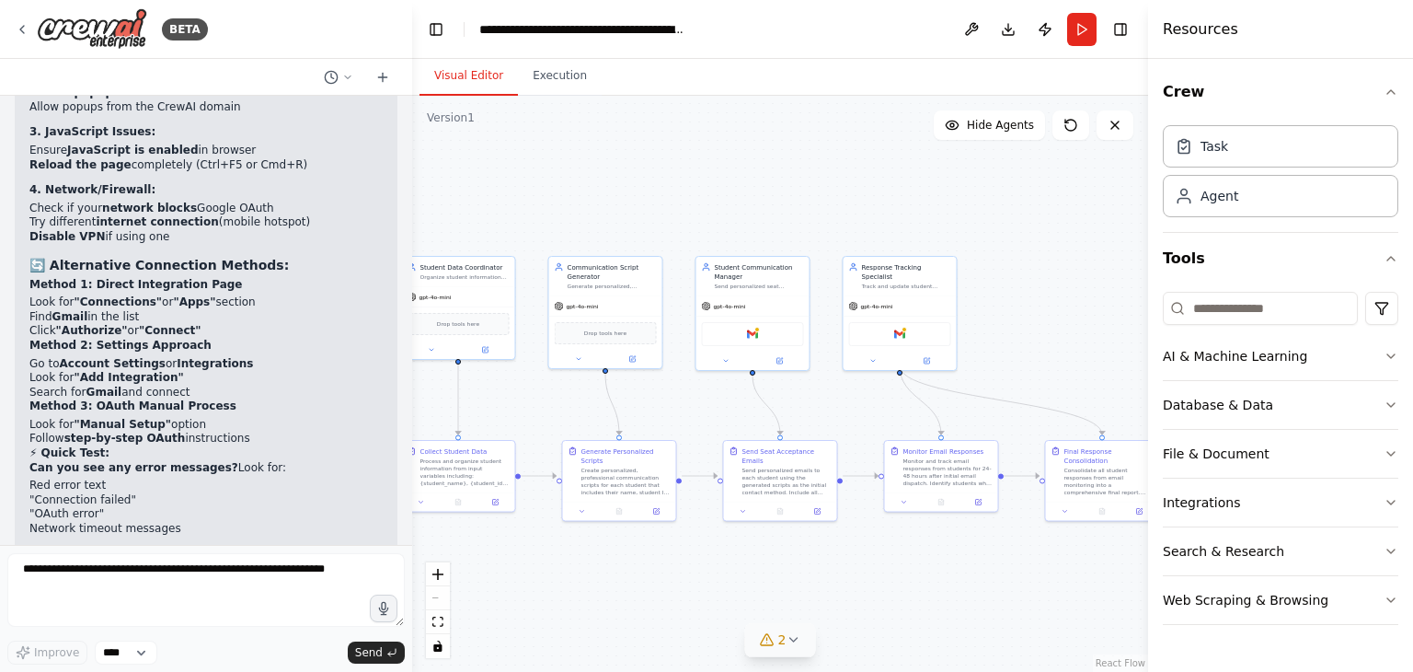
drag, startPoint x: 138, startPoint y: 498, endPoint x: 27, endPoint y: 483, distance: 112.3
click at [27, 483] on div "▶ Thought process Gmail integration not responding is a common issue. Let me he…" at bounding box center [206, 363] width 383 height 1035
copy div "Should I modify the automation to work without Gmail temporarily? Let's get thi…"
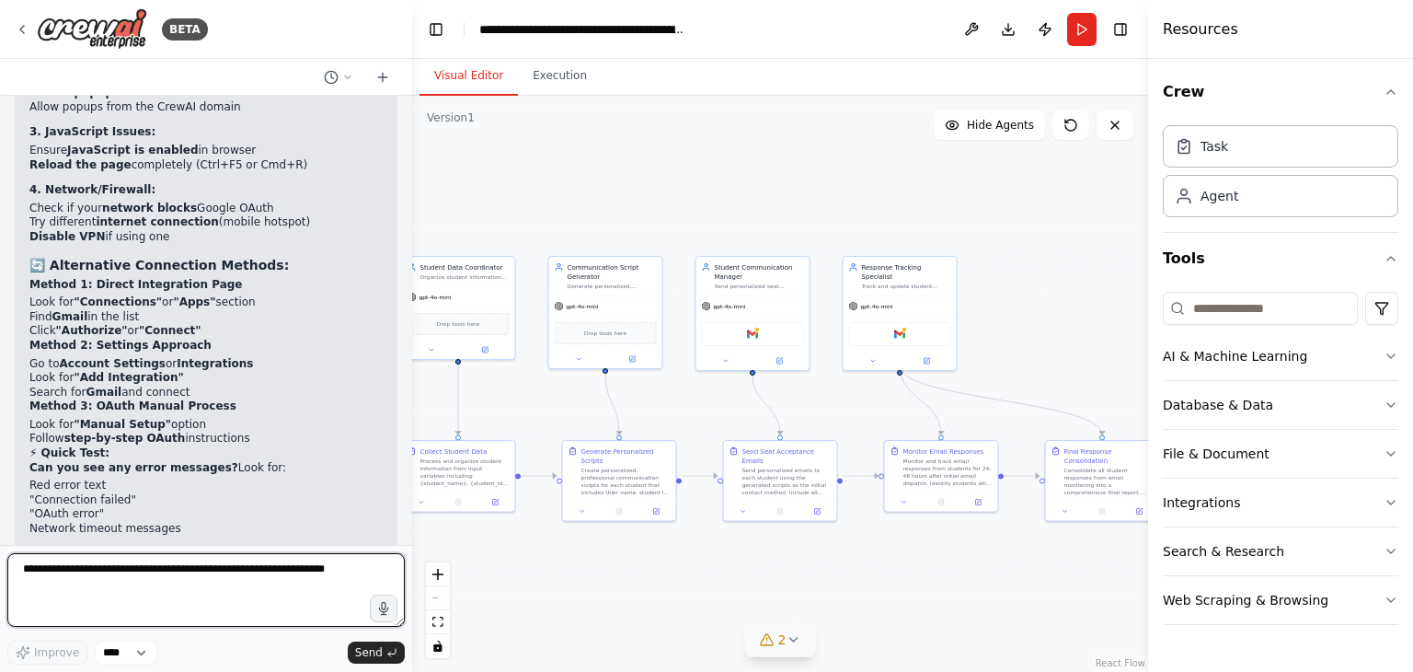
click at [63, 579] on textarea at bounding box center [205, 590] width 397 height 74
paste textarea "**********"
type textarea "**********"
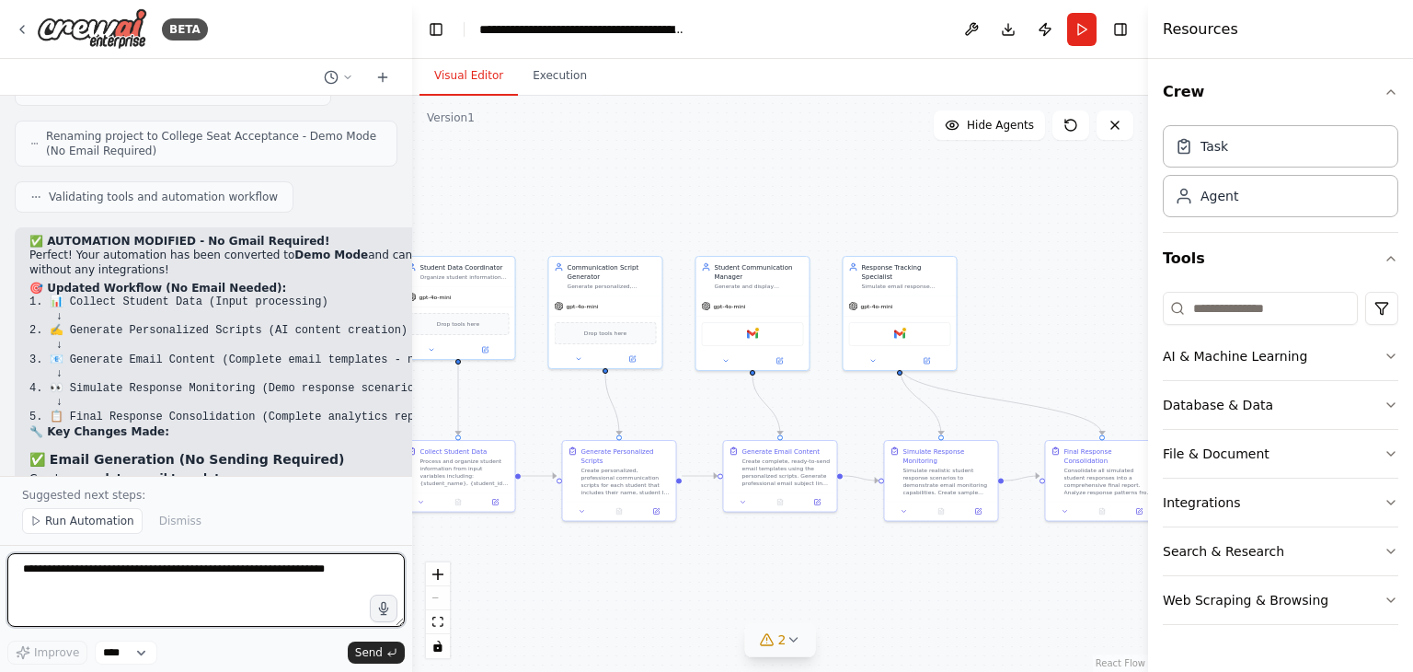
scroll to position [17863, 0]
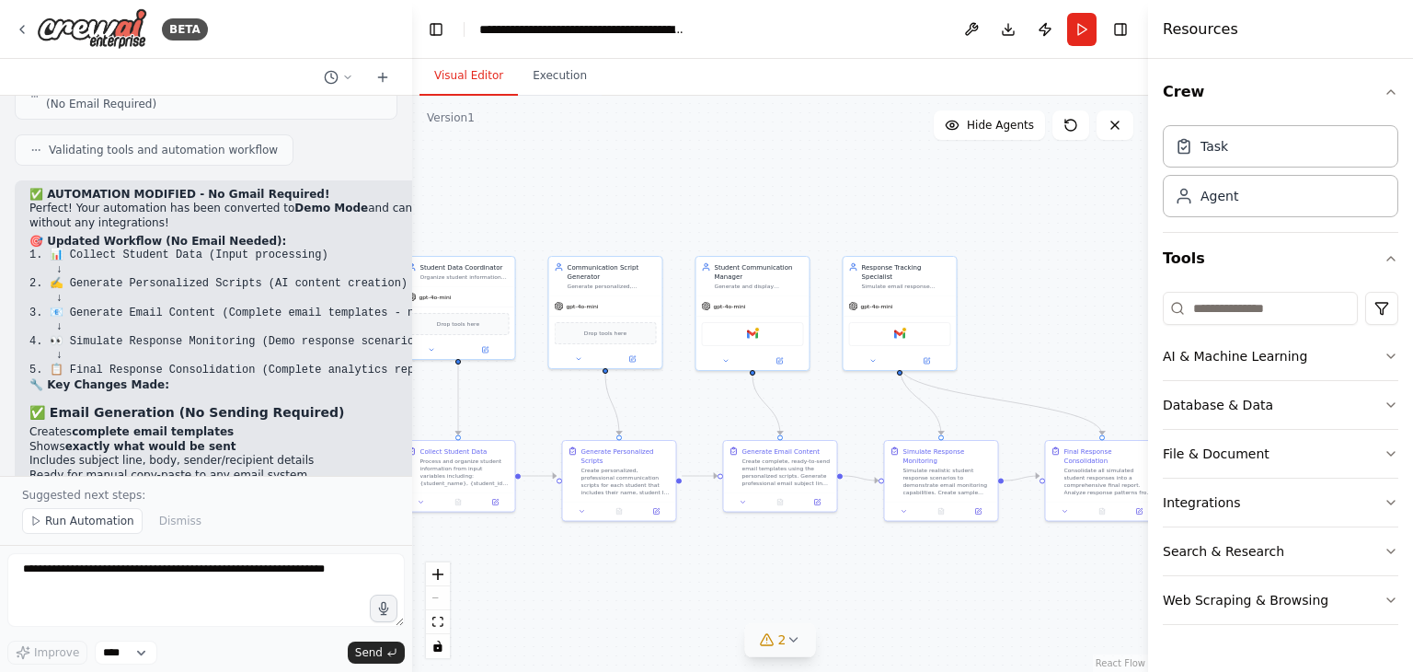
scroll to position [17911, 0]
click at [1085, 30] on button "Run" at bounding box center [1081, 29] width 29 height 33
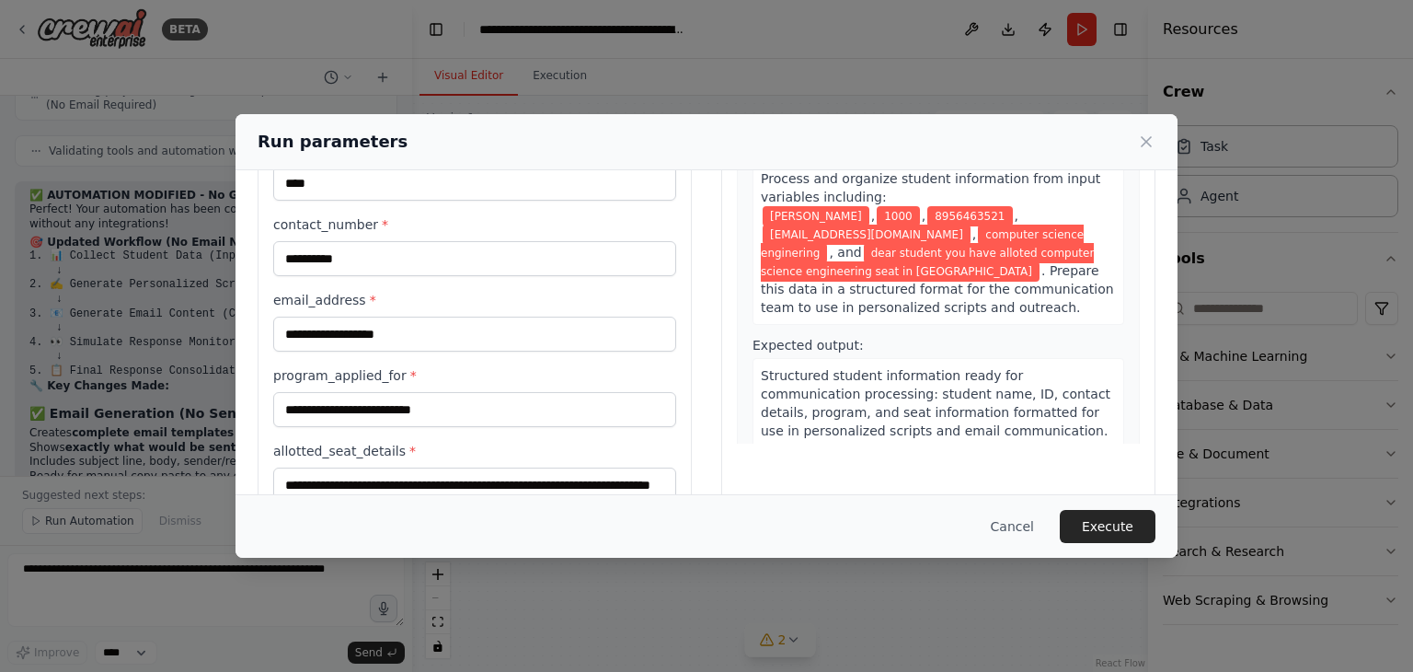
scroll to position [213, 0]
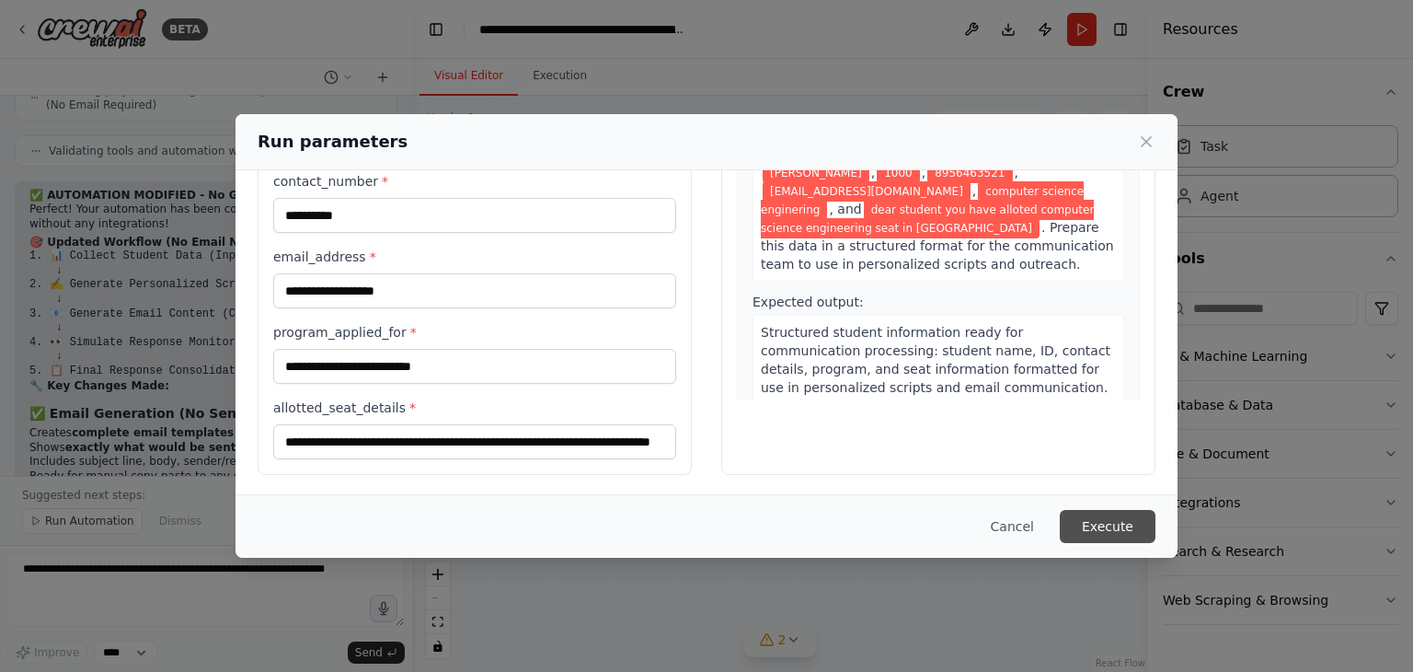
click at [1120, 527] on button "Execute" at bounding box center [1108, 526] width 96 height 33
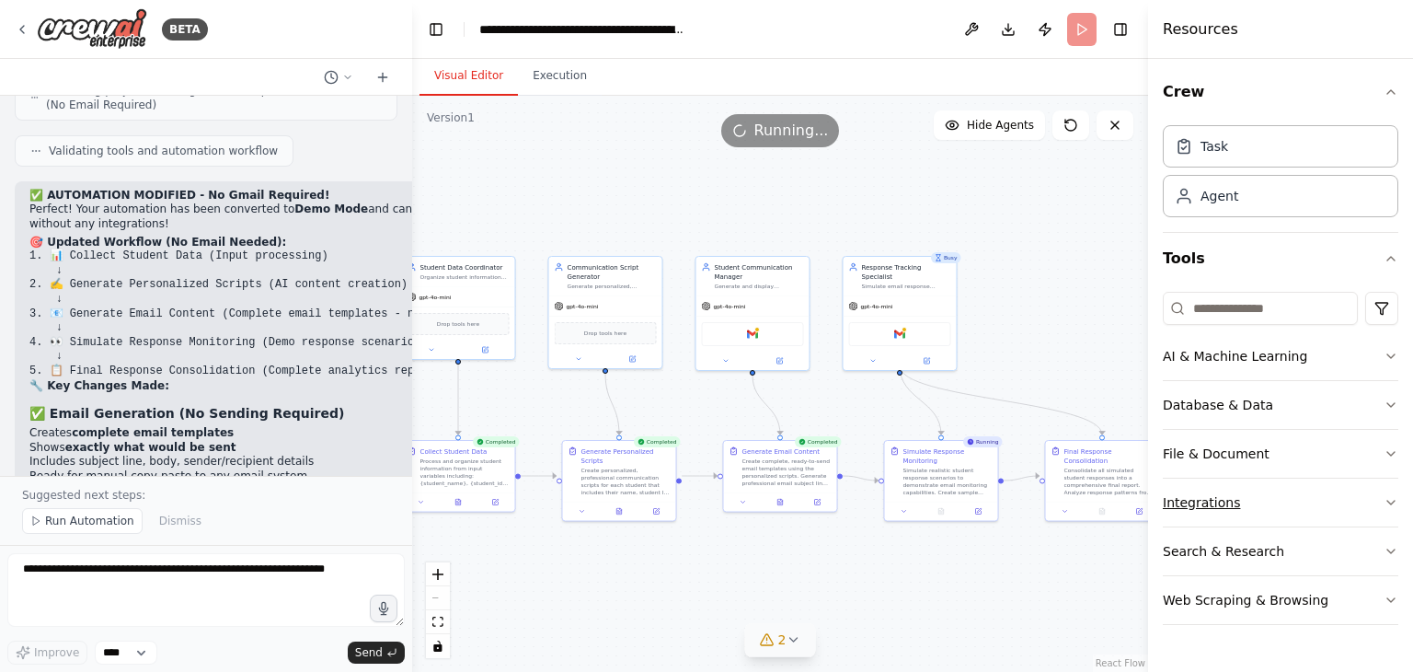
click at [1391, 498] on icon "button" at bounding box center [1391, 502] width 15 height 15
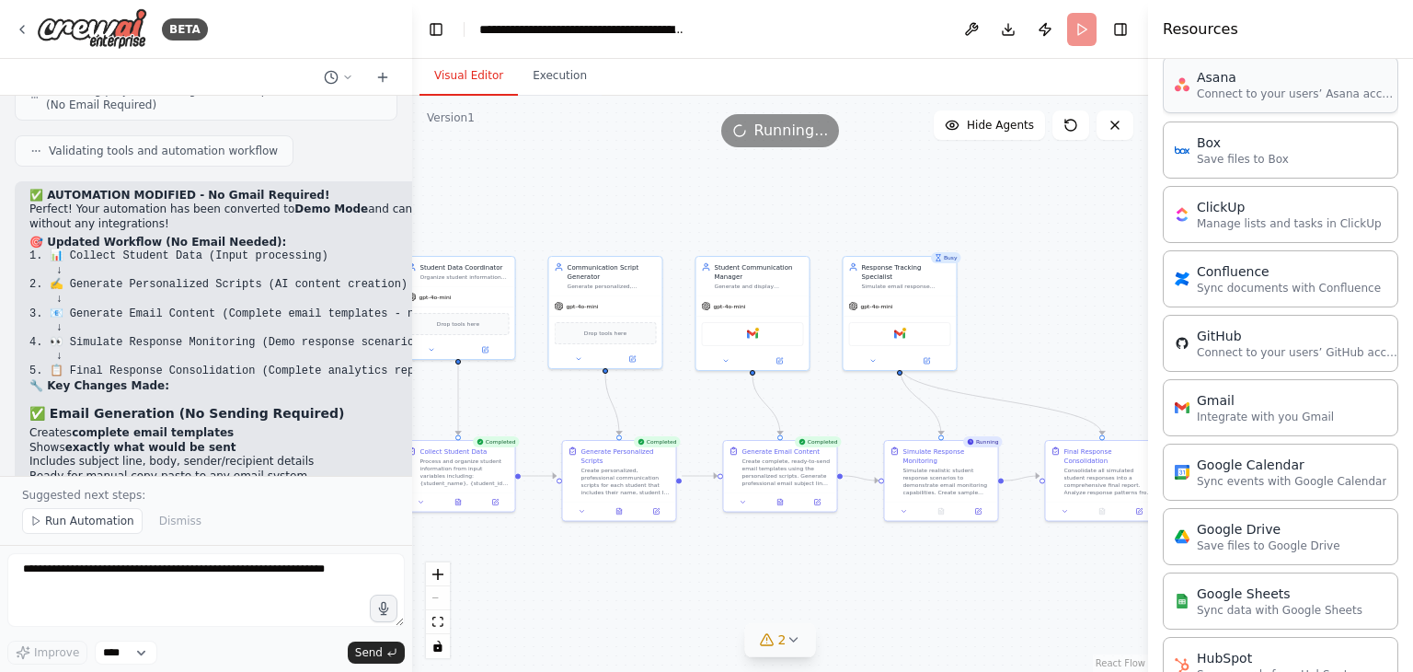
scroll to position [554, 0]
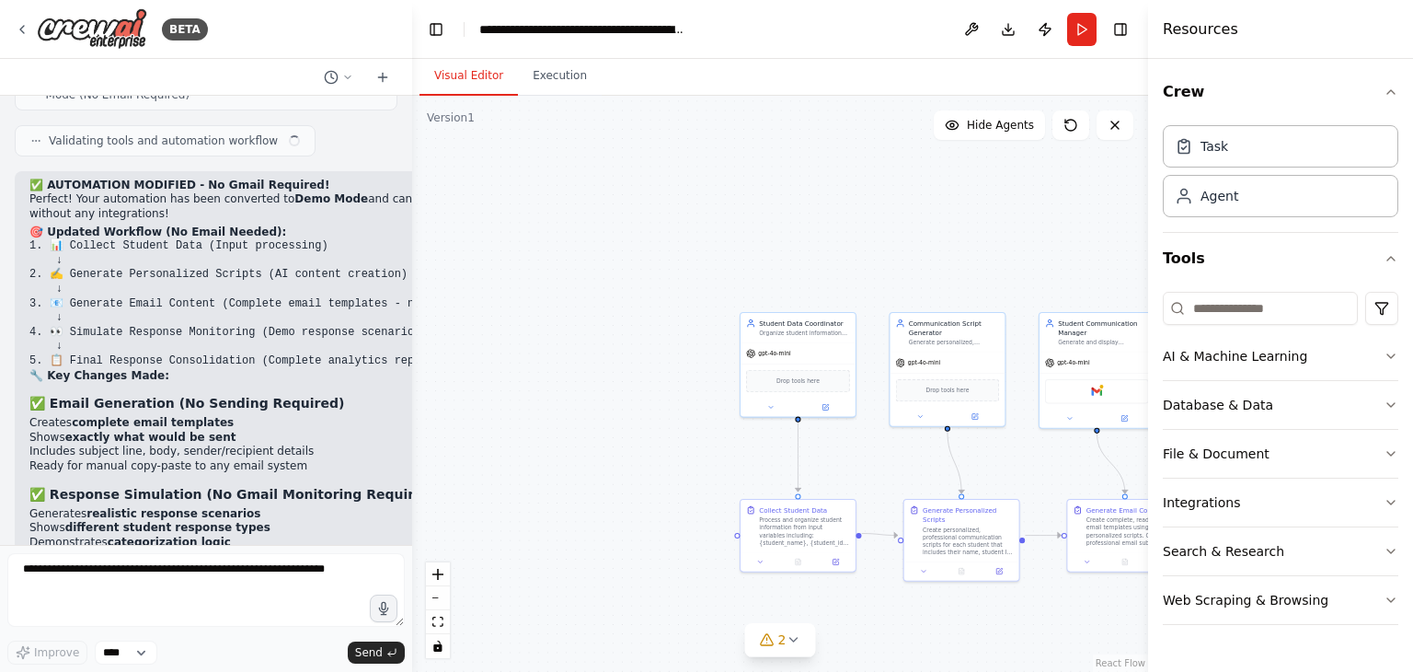
scroll to position [17936, 0]
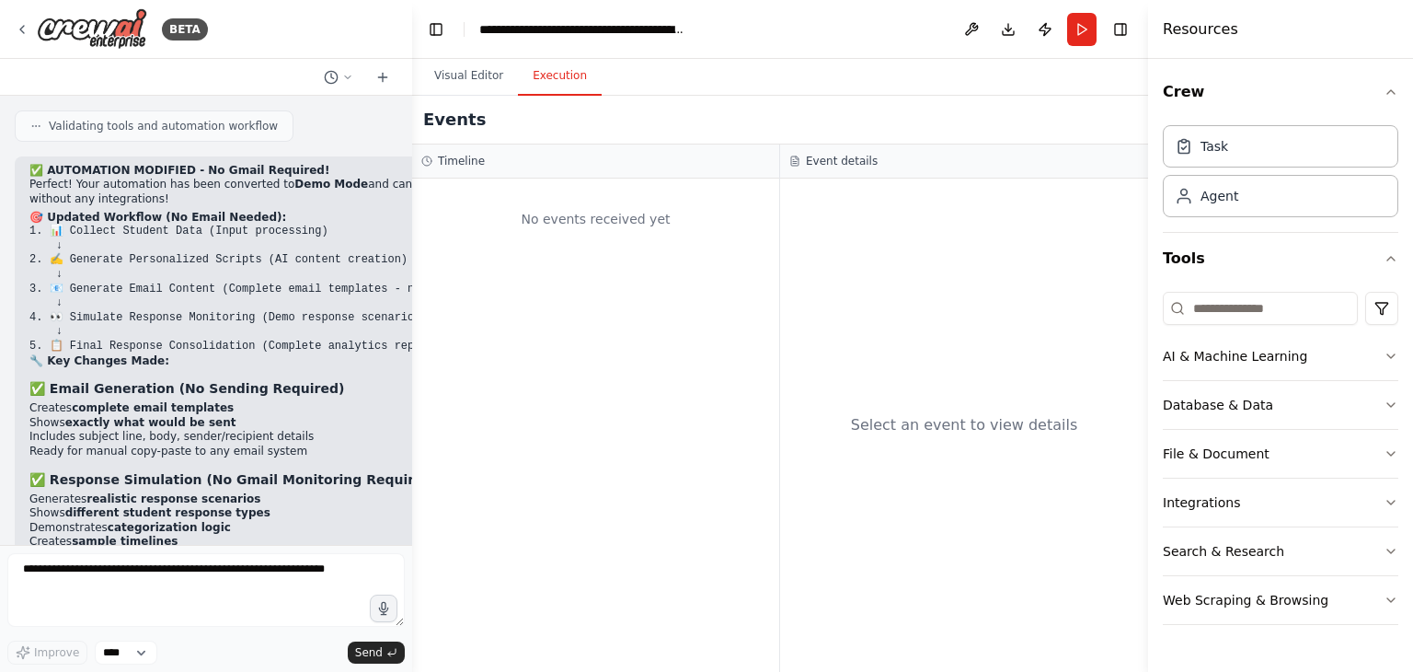
click at [556, 74] on button "Execution" at bounding box center [560, 76] width 84 height 39
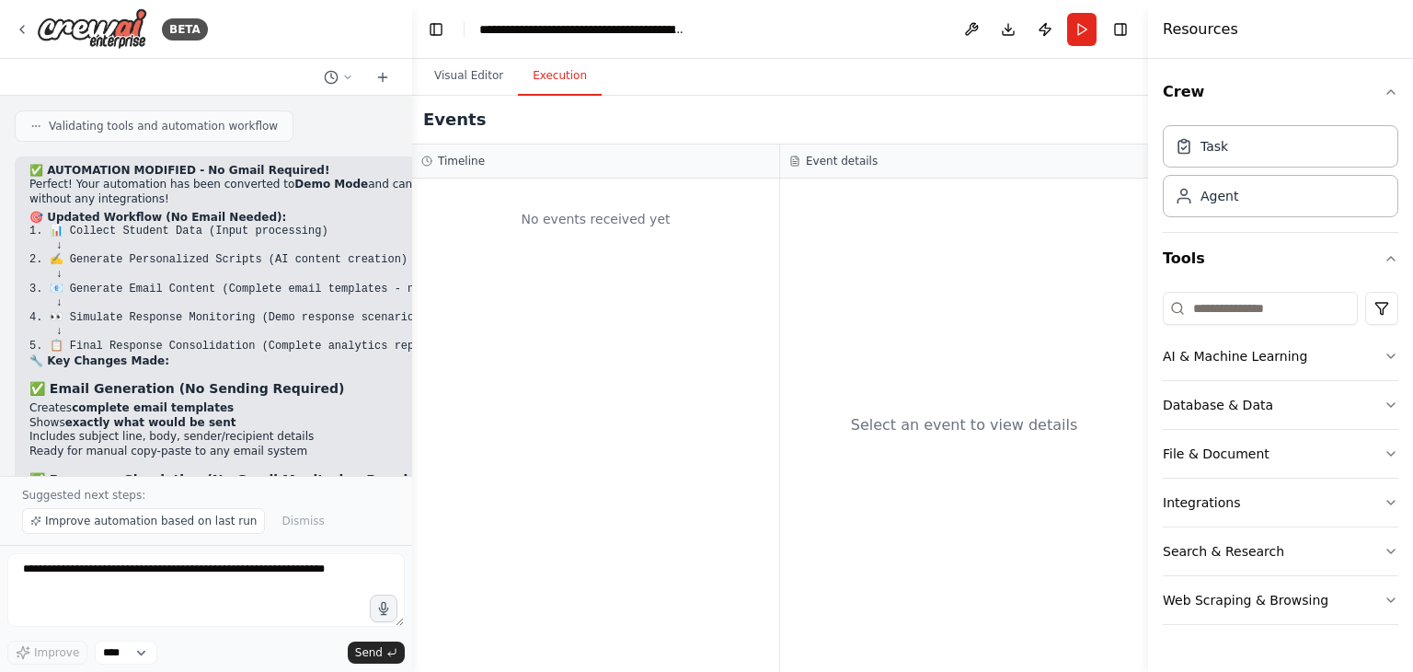
click at [829, 162] on h3 "Event details" at bounding box center [842, 161] width 72 height 15
click at [789, 162] on icon at bounding box center [794, 160] width 11 height 11
click at [471, 85] on button "Visual Editor" at bounding box center [469, 76] width 98 height 39
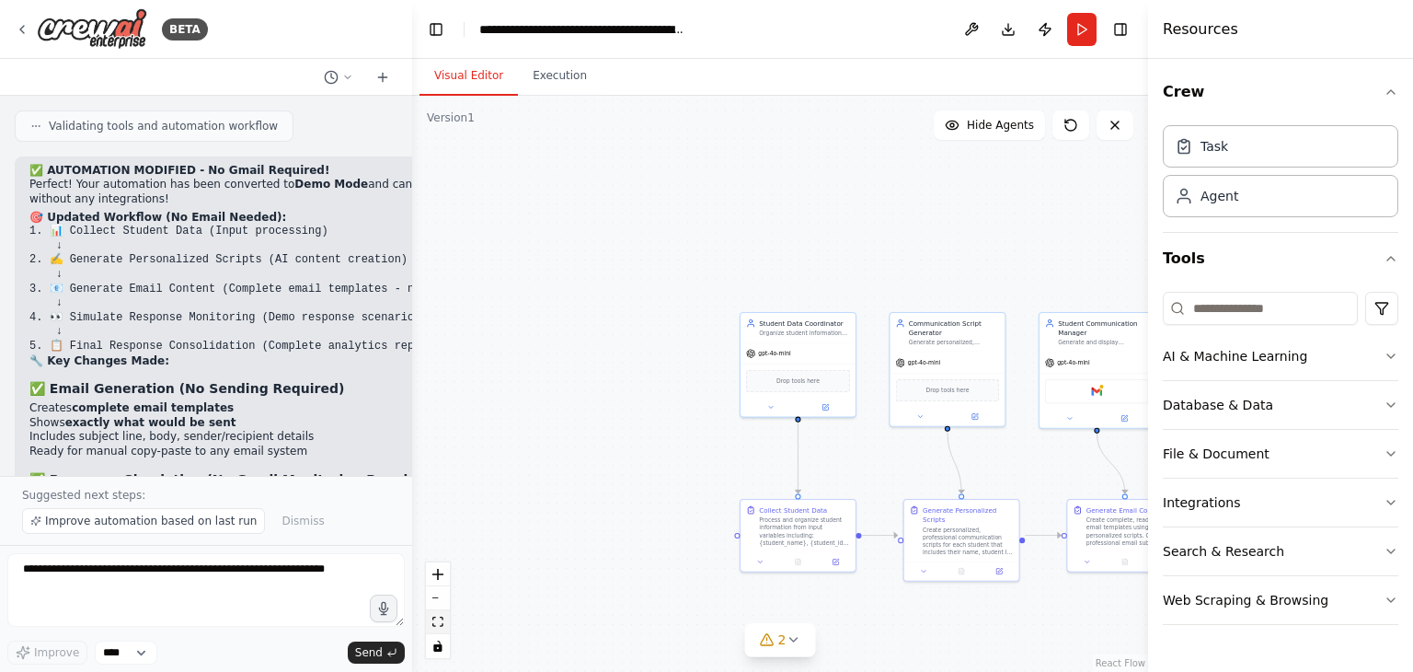
click at [439, 624] on icon "fit view" at bounding box center [437, 621] width 11 height 10
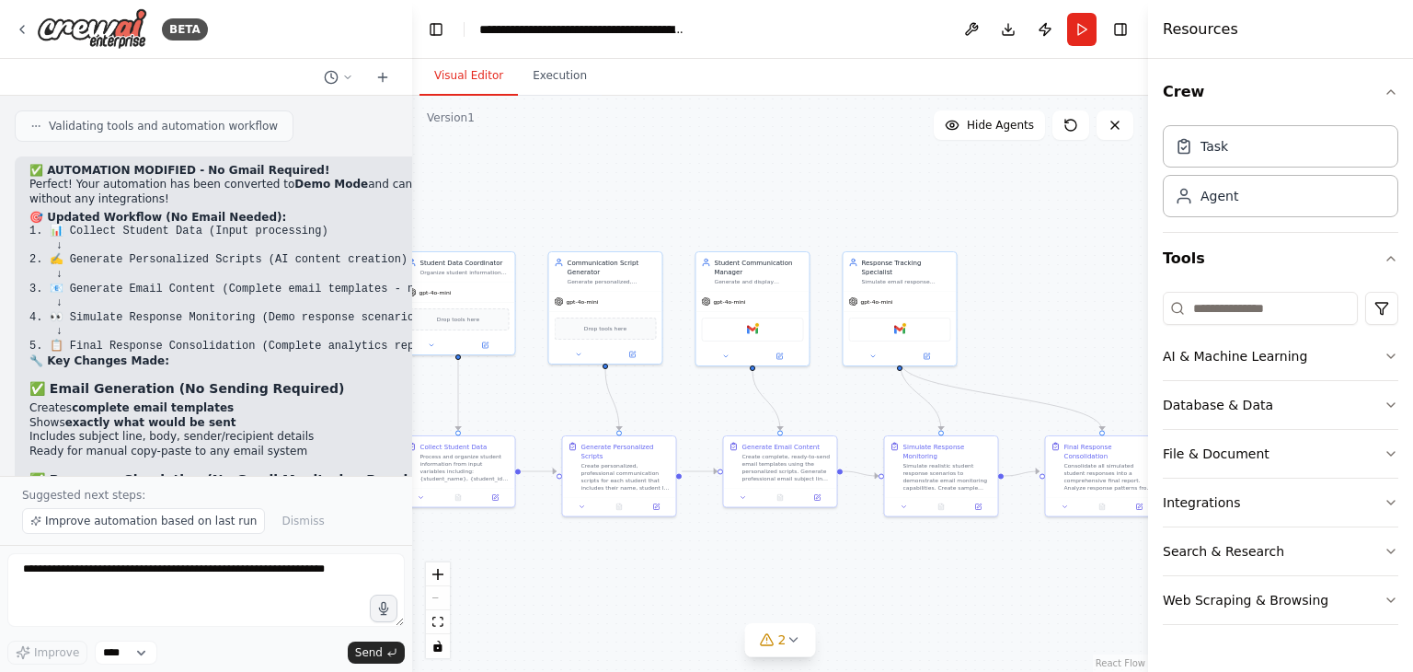
click at [1085, 45] on header "**********" at bounding box center [780, 29] width 736 height 59
click at [1076, 30] on button "Run" at bounding box center [1081, 29] width 29 height 33
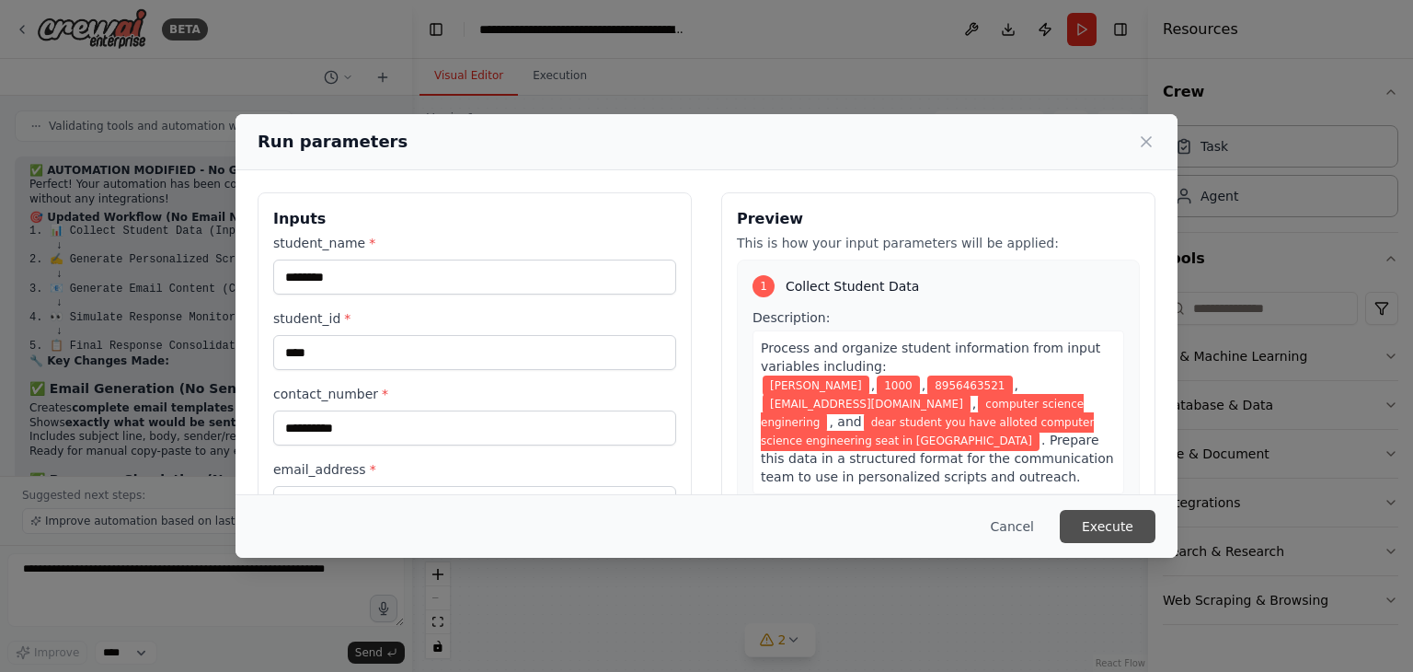
click at [1109, 526] on button "Execute" at bounding box center [1108, 526] width 96 height 33
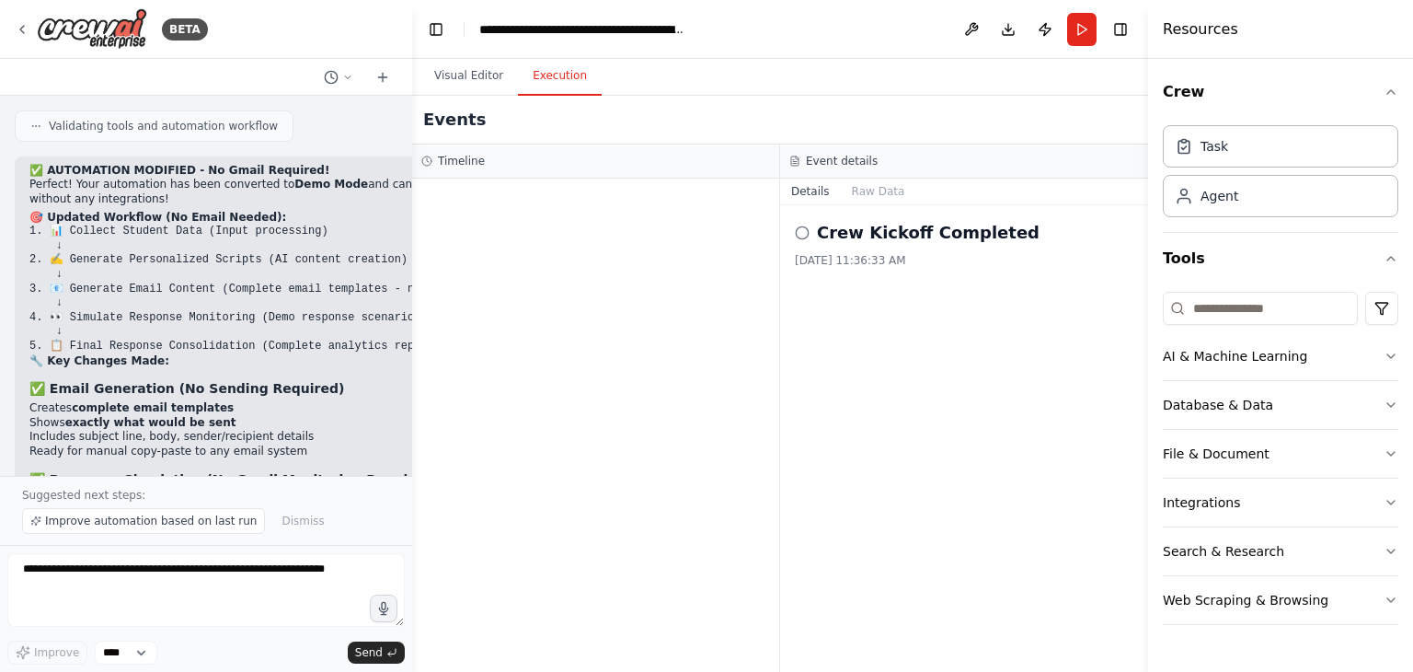
click at [550, 68] on button "Execution" at bounding box center [560, 76] width 84 height 39
click at [824, 233] on h2 "Crew Kickoff Completed" at bounding box center [928, 233] width 223 height 26
click at [802, 234] on icon at bounding box center [802, 232] width 15 height 15
drag, startPoint x: 802, startPoint y: 234, endPoint x: 862, endPoint y: 278, distance: 74.3
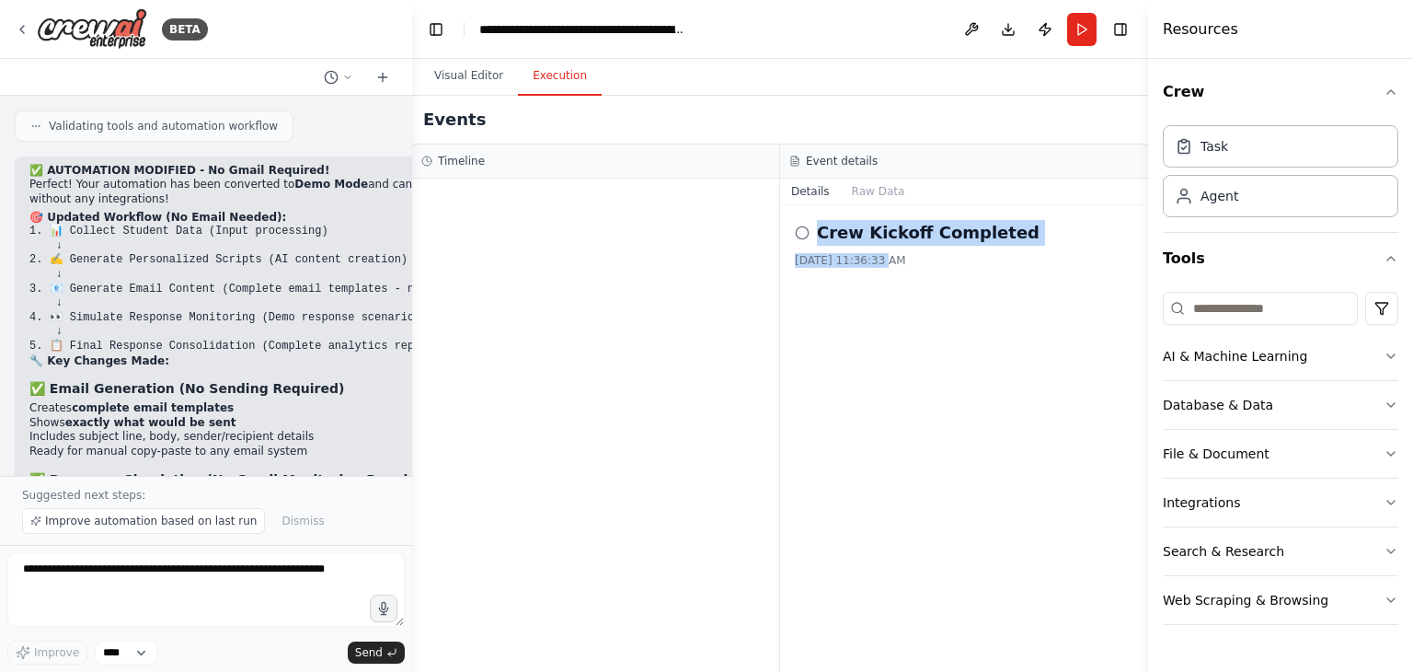
click at [862, 278] on div "Crew Kickoff Completed 8/29/2025, 11:36:33 AM" at bounding box center [964, 438] width 368 height 466
click at [861, 296] on div "Crew Kickoff Completed 8/29/2025, 11:36:33 AM" at bounding box center [964, 438] width 368 height 466
drag, startPoint x: 808, startPoint y: 195, endPoint x: 865, endPoint y: 195, distance: 57.0
click at [865, 195] on div "Details Raw Data" at bounding box center [964, 191] width 368 height 27
click at [865, 195] on button "Raw Data" at bounding box center [878, 191] width 75 height 26
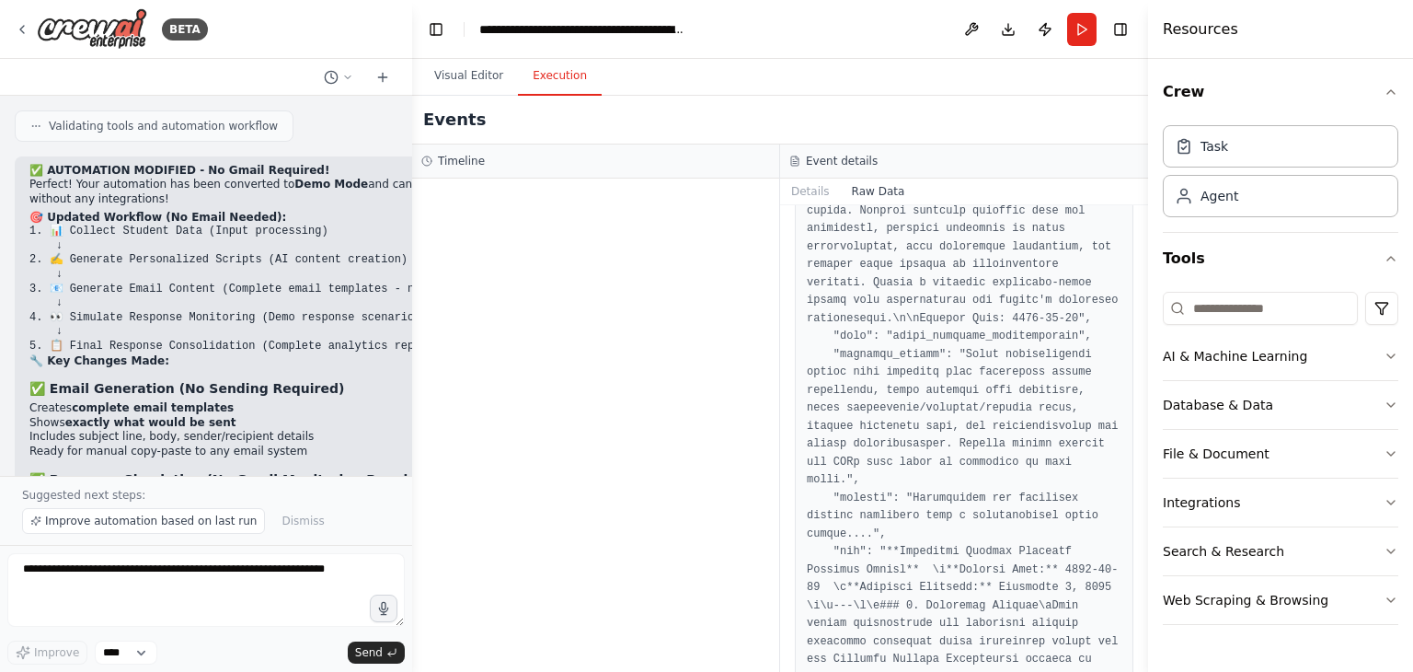
scroll to position [0, 0]
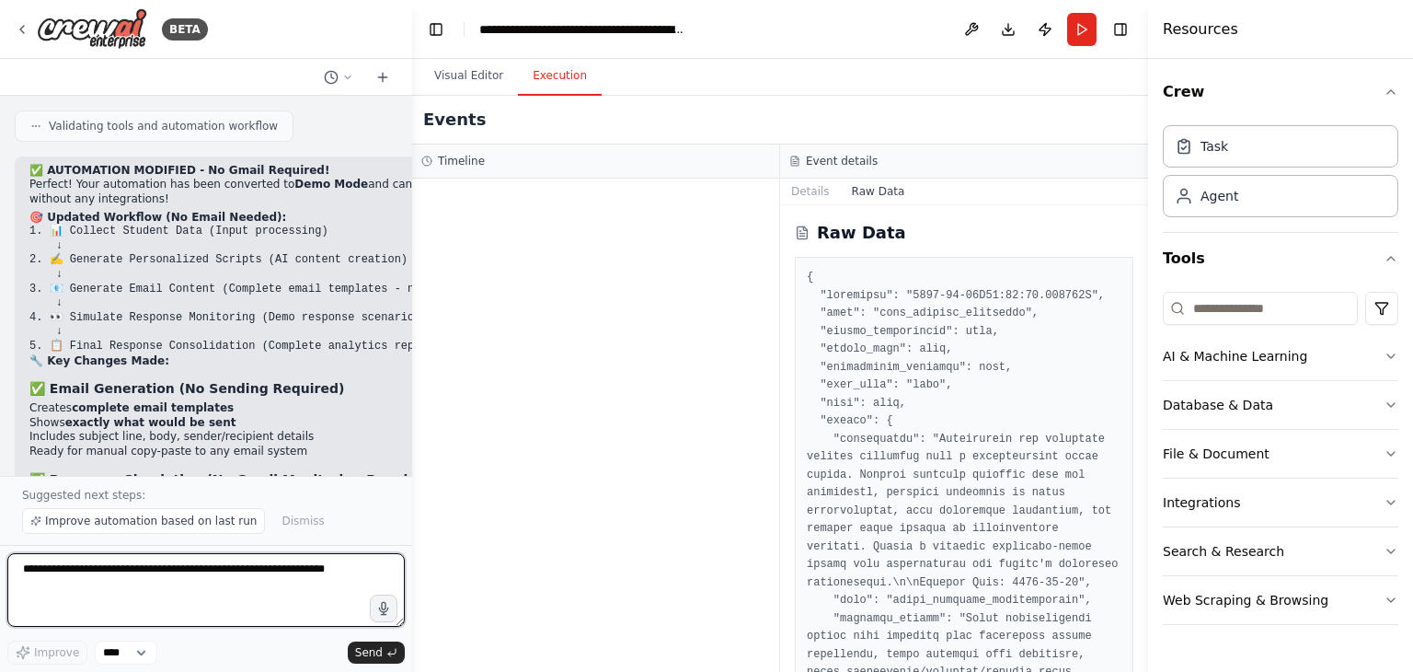
click at [169, 578] on textarea at bounding box center [205, 590] width 397 height 74
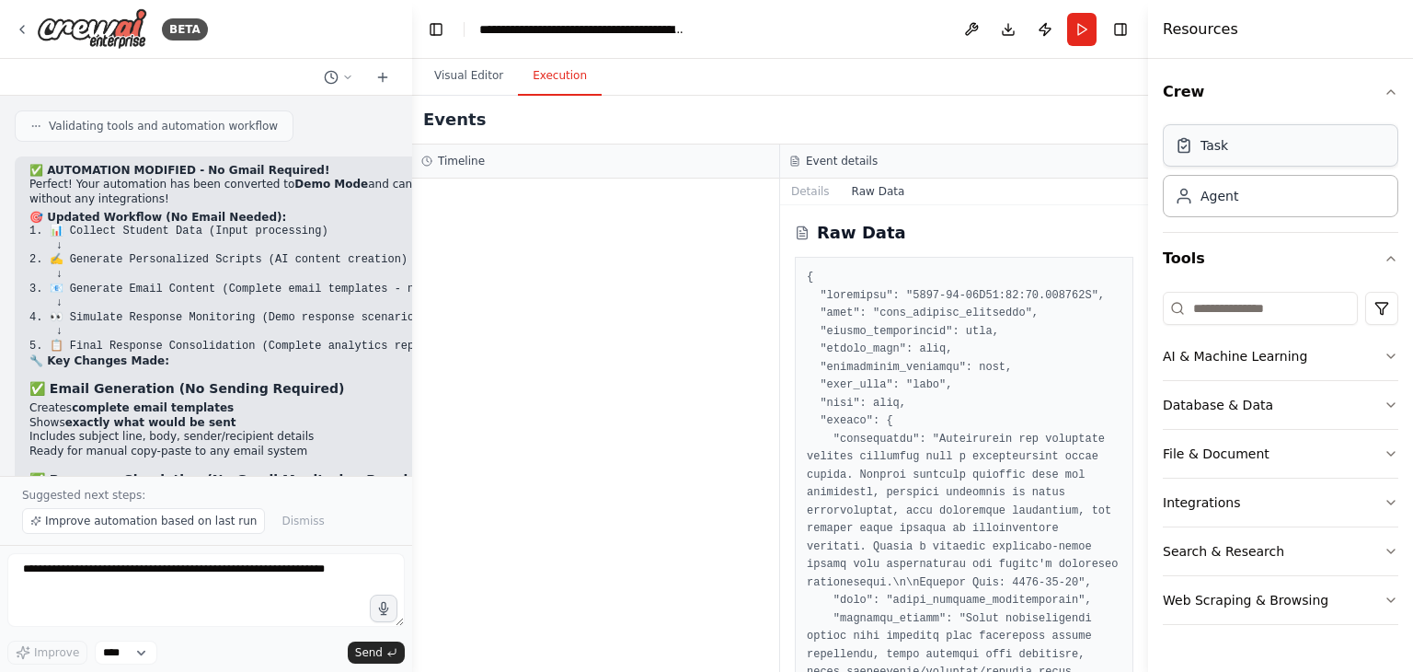
click at [1235, 150] on div "Task" at bounding box center [1281, 145] width 236 height 42
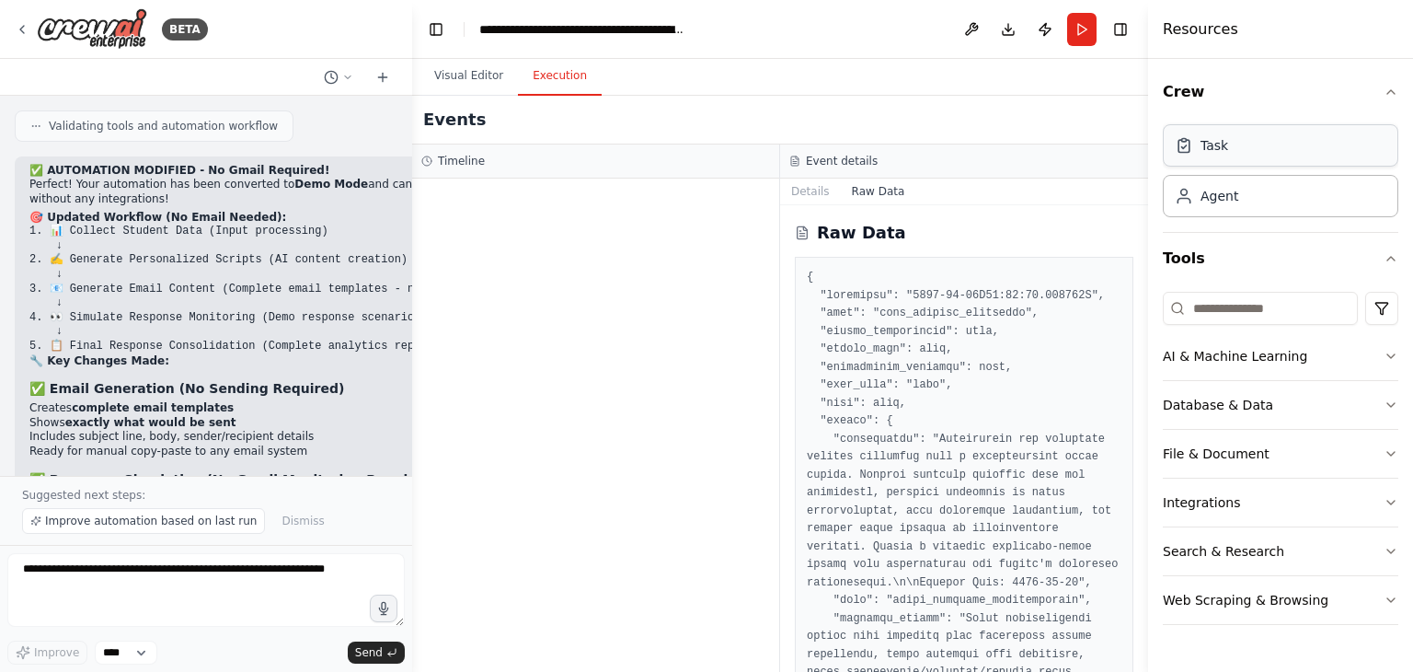
click at [1235, 150] on div "Task" at bounding box center [1281, 145] width 236 height 42
click at [1256, 197] on div "Agent" at bounding box center [1281, 195] width 236 height 42
click at [1391, 500] on icon "button" at bounding box center [1391, 502] width 15 height 15
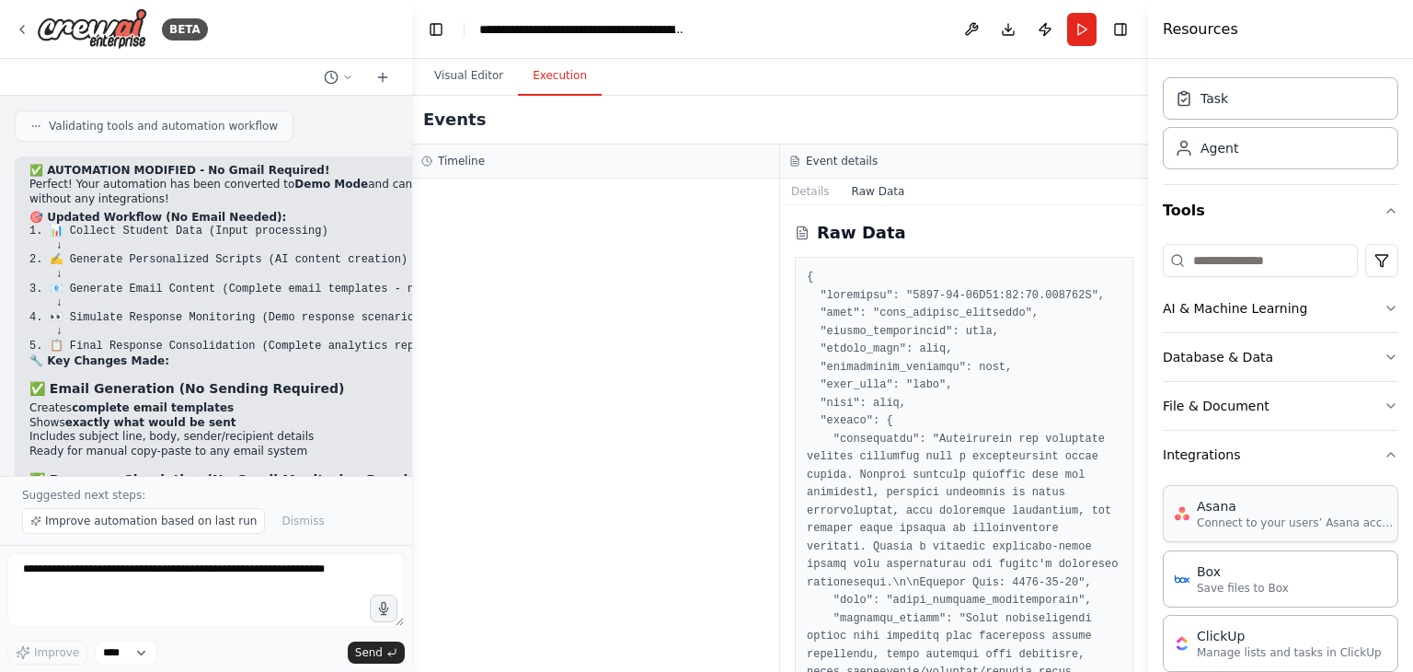
scroll to position [39, 0]
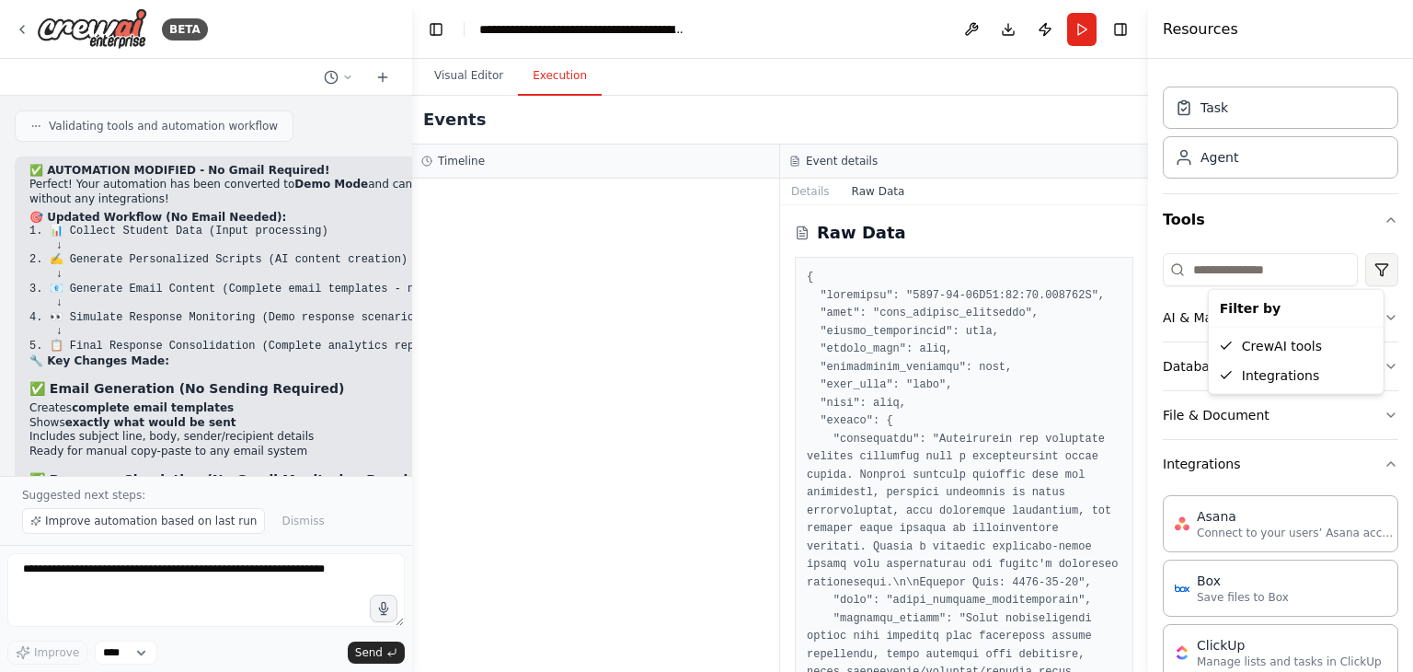
click at [1369, 269] on html "BETA a receptionist of college calls everyone for alloted seat accepectence i w…" at bounding box center [706, 336] width 1413 height 672
click at [1298, 376] on div "Integrations" at bounding box center [1296, 375] width 167 height 29
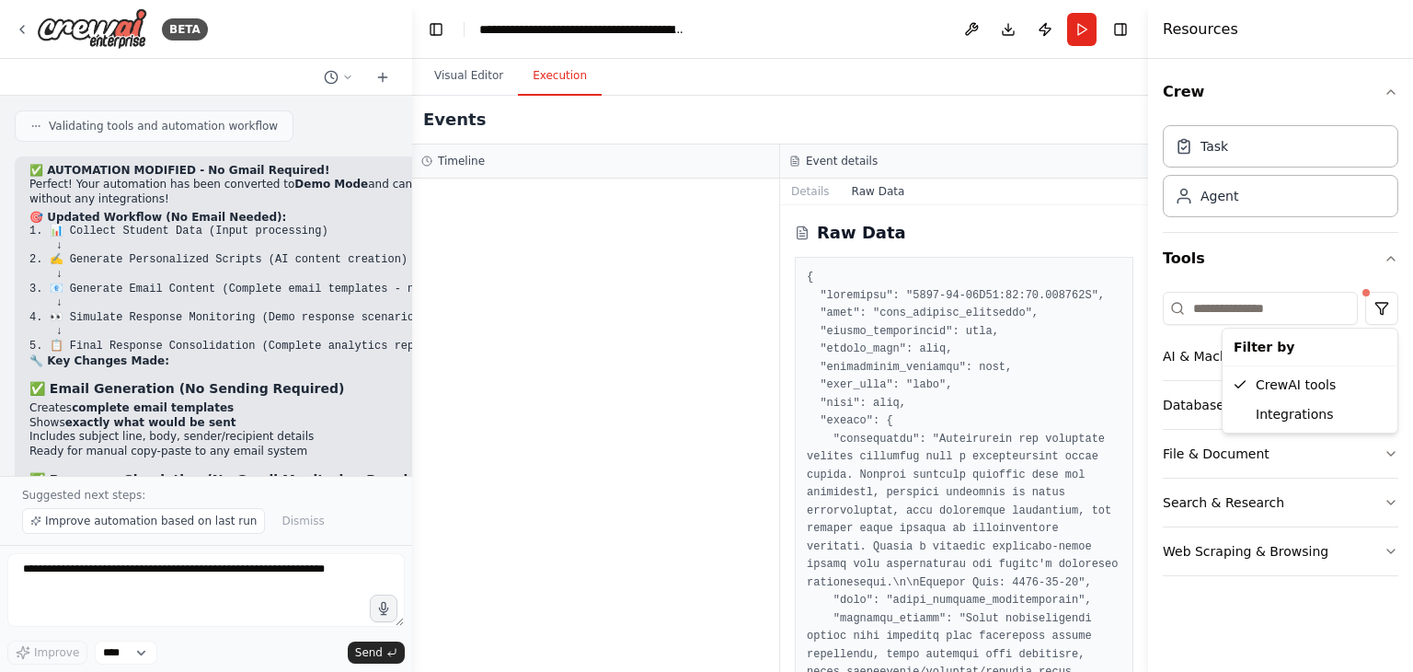
scroll to position [0, 0]
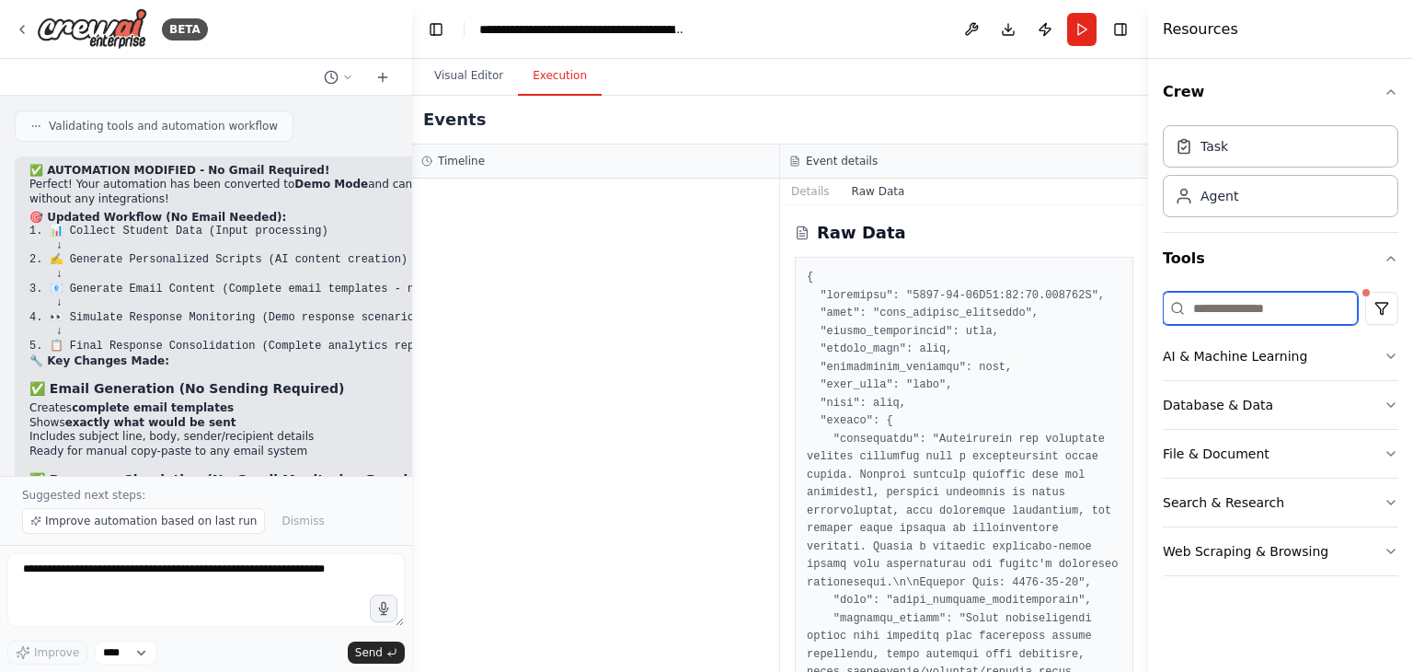
click at [1281, 309] on input at bounding box center [1260, 308] width 195 height 33
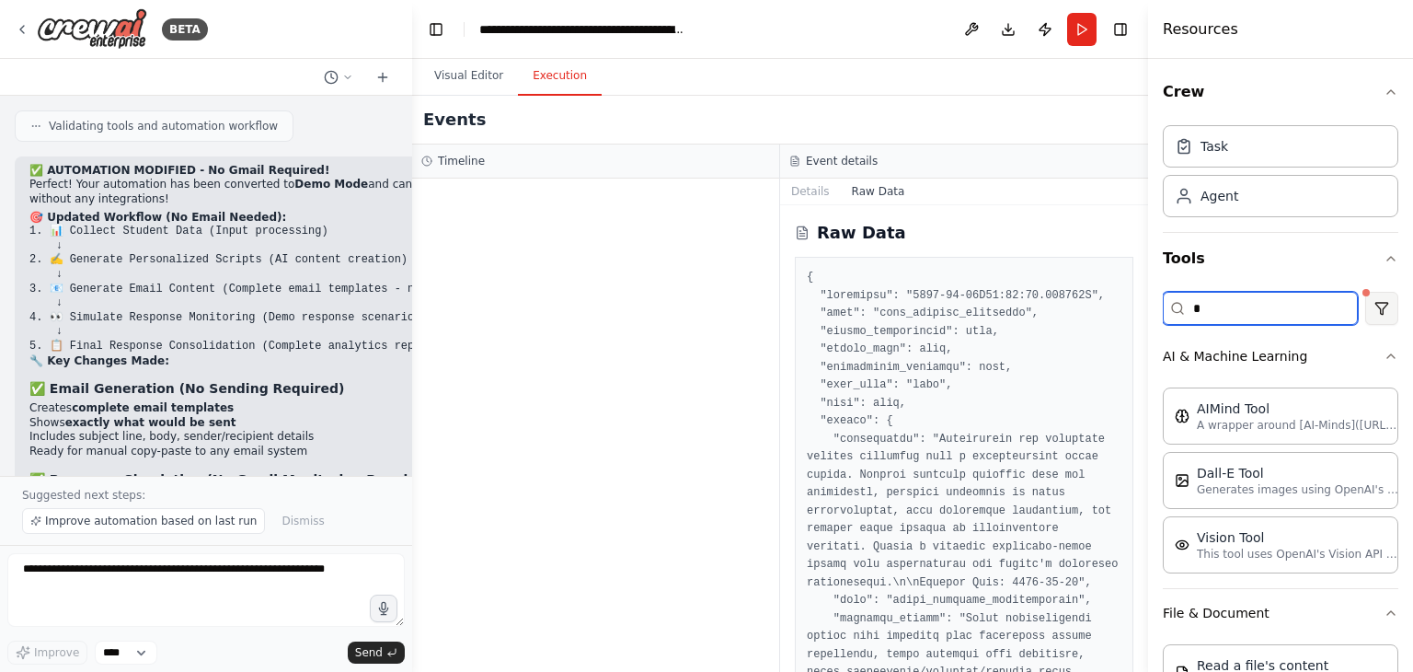
type input "*"
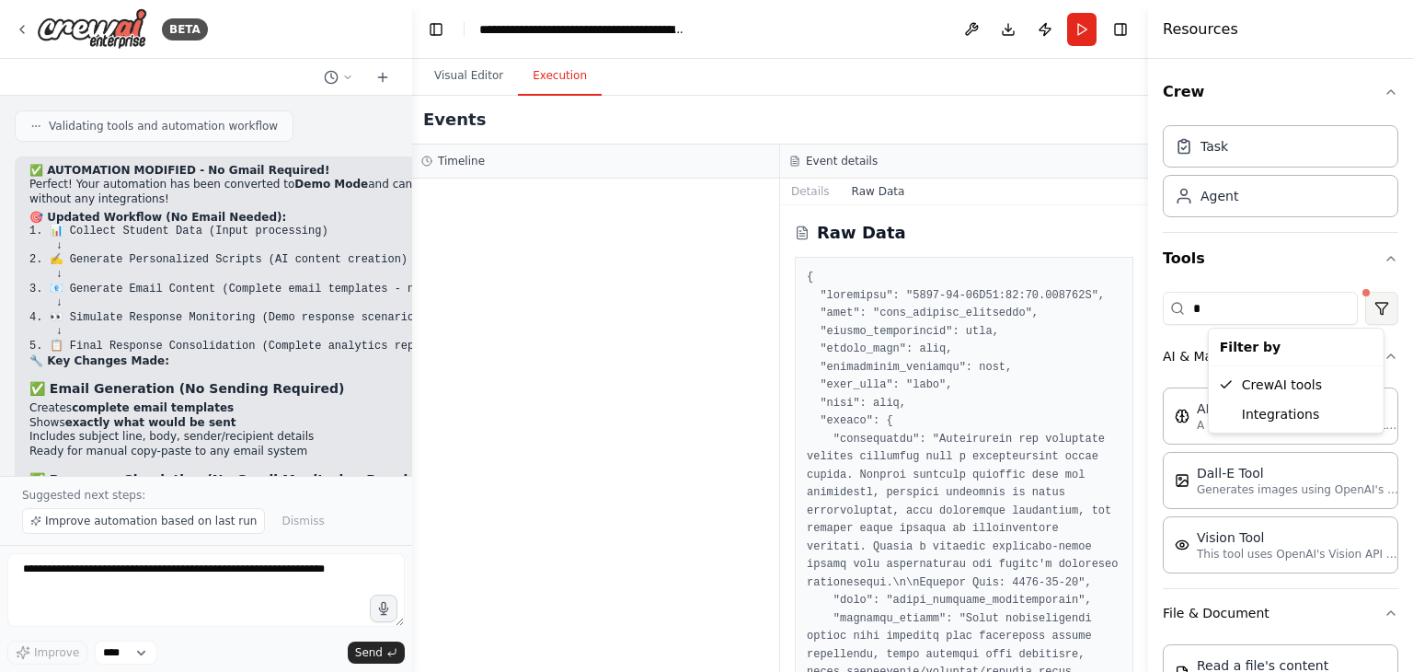
click at [1362, 306] on html "BETA a receptionist of college calls everyone for alloted seat accepectence i w…" at bounding box center [706, 336] width 1413 height 672
click at [1288, 408] on div "Integrations" at bounding box center [1296, 413] width 167 height 29
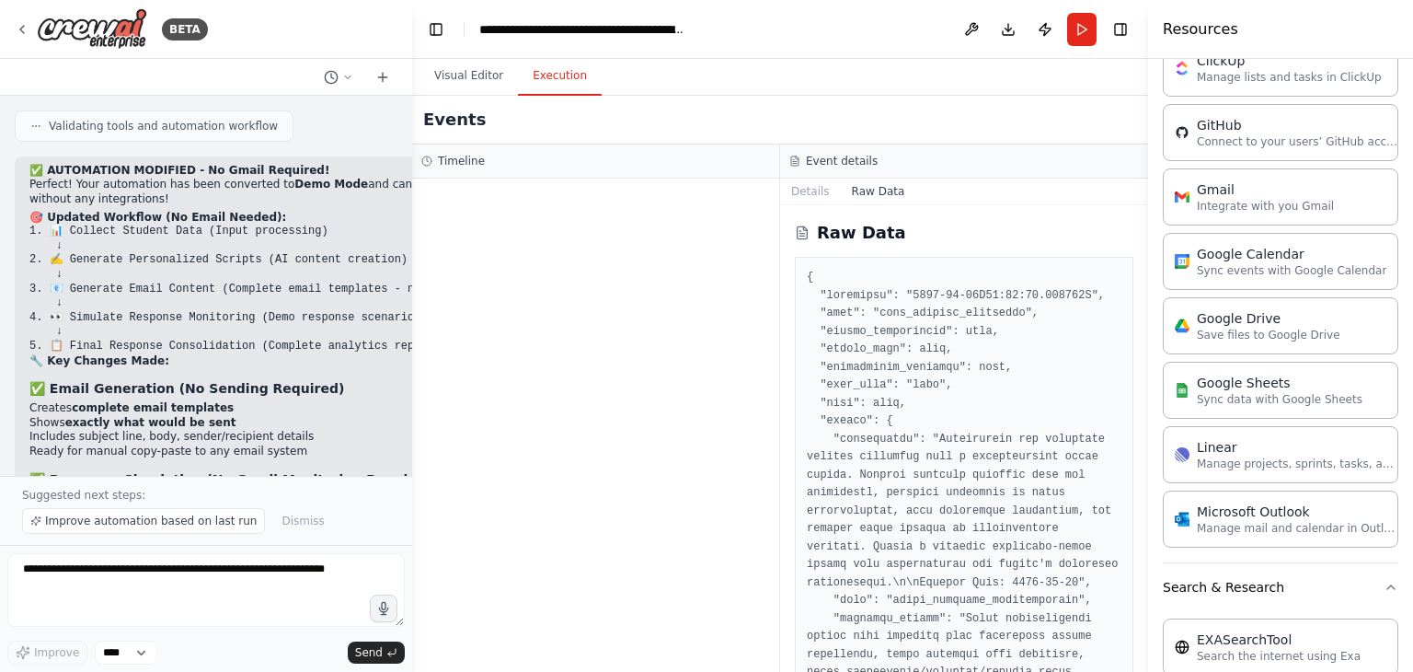
scroll to position [754, 0]
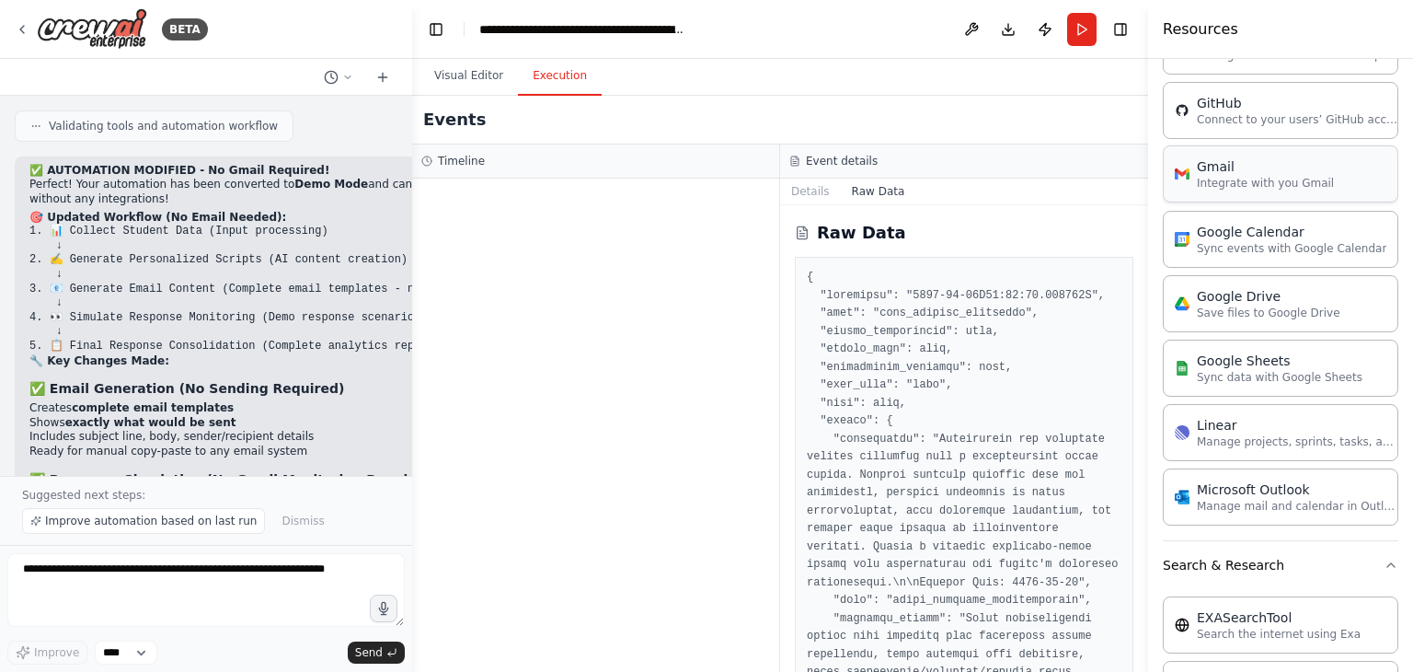
click at [1251, 188] on div "Gmail Integrate with you Gmail" at bounding box center [1281, 173] width 236 height 57
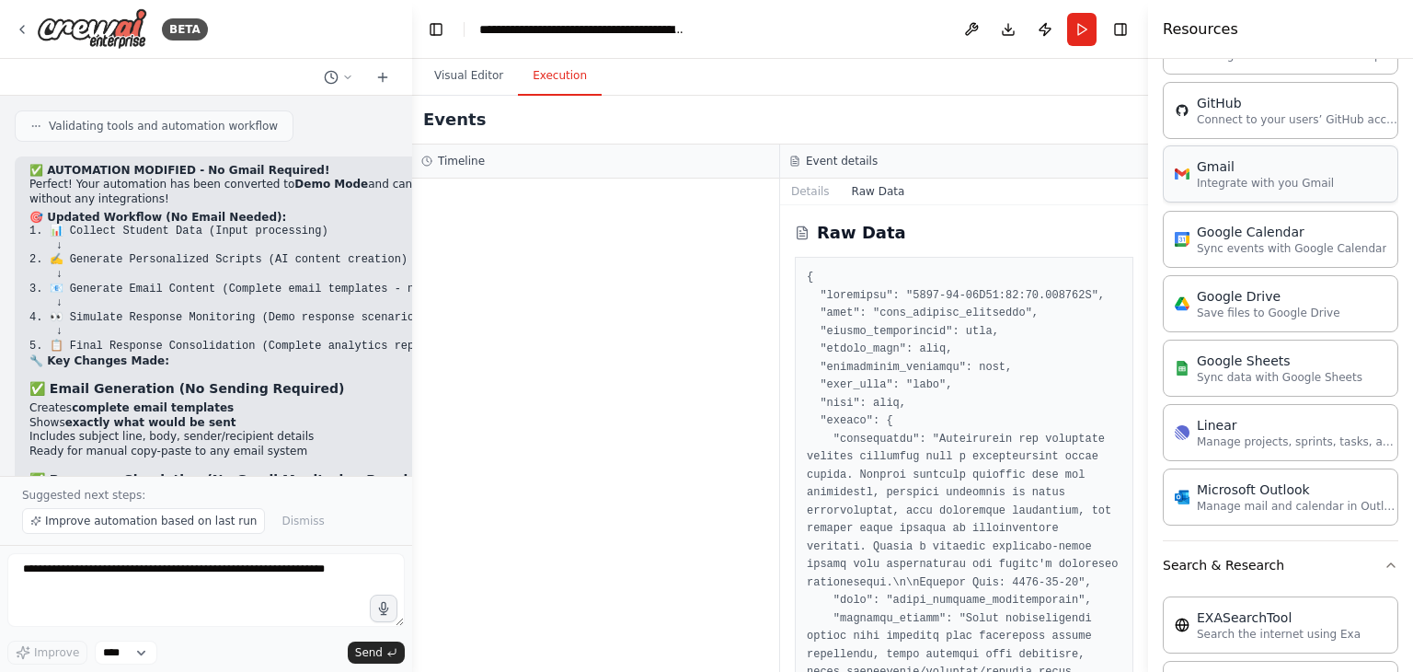
click at [1251, 188] on div "Gmail Integrate with you Gmail" at bounding box center [1281, 173] width 236 height 57
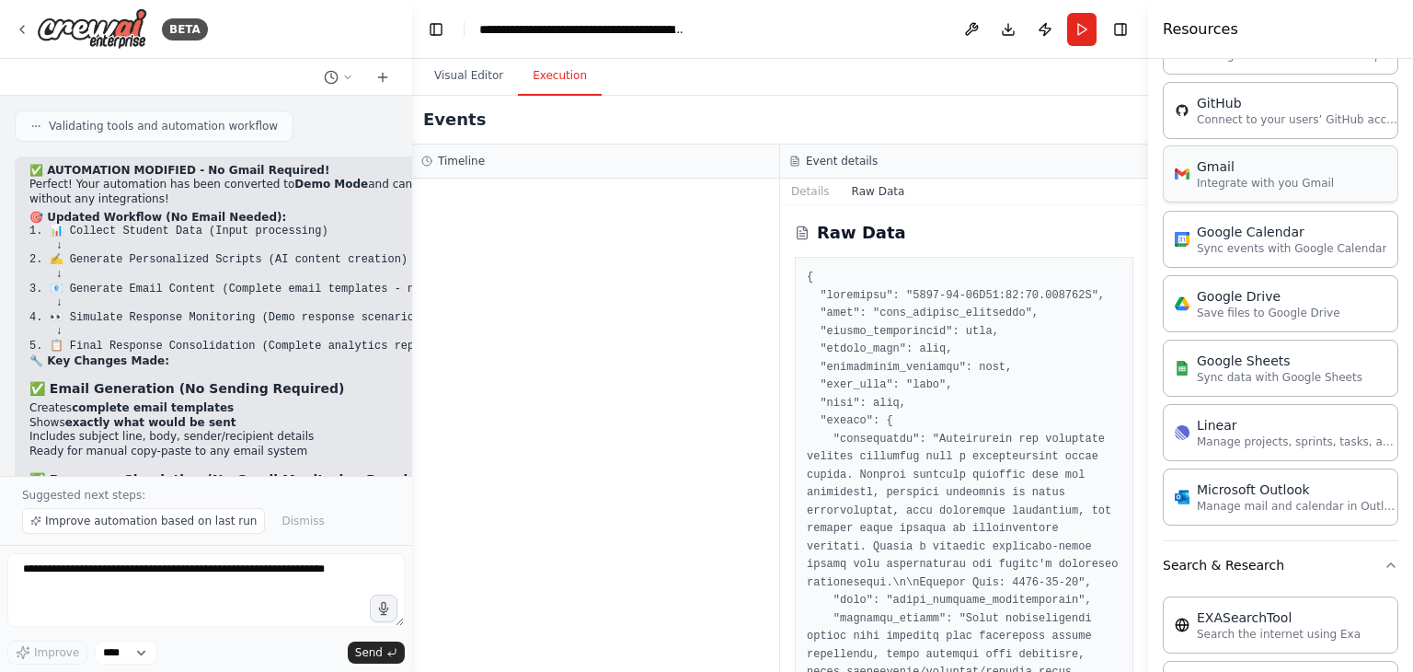
click at [1251, 188] on div "Gmail Integrate with you Gmail" at bounding box center [1281, 173] width 236 height 57
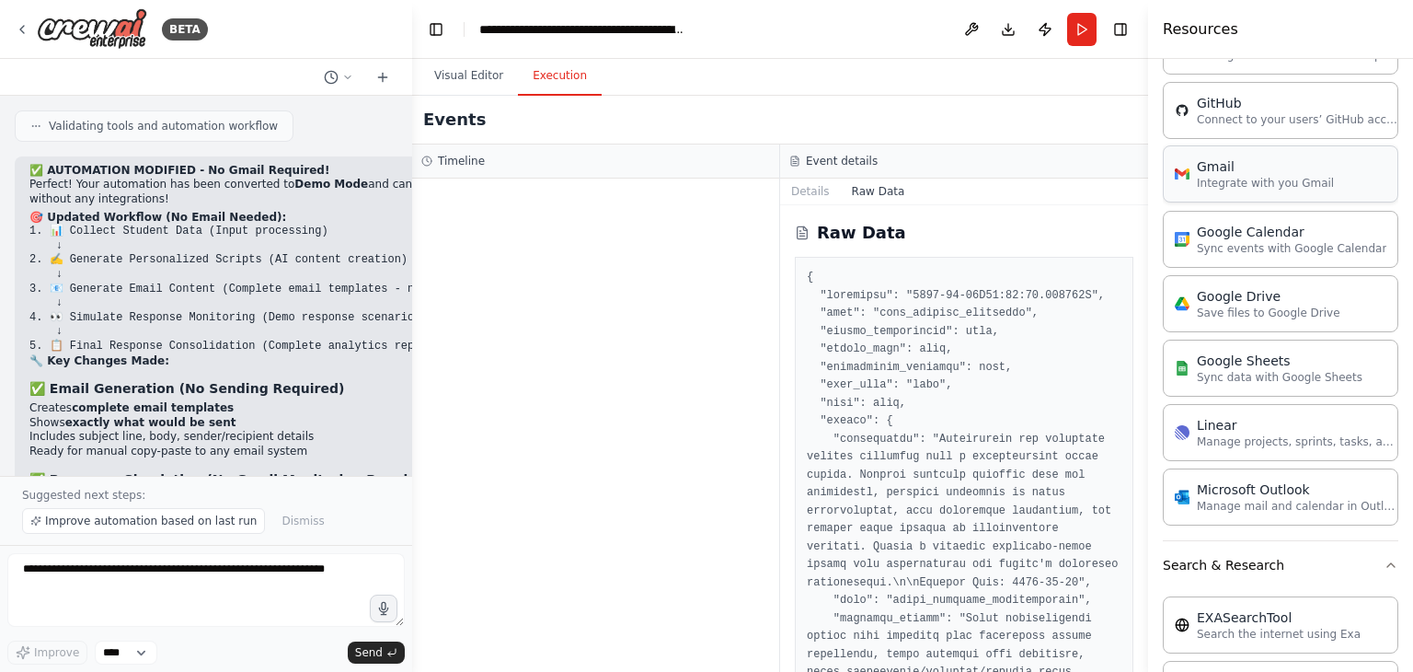
click at [1251, 188] on div "Gmail Integrate with you Gmail" at bounding box center [1281, 173] width 236 height 57
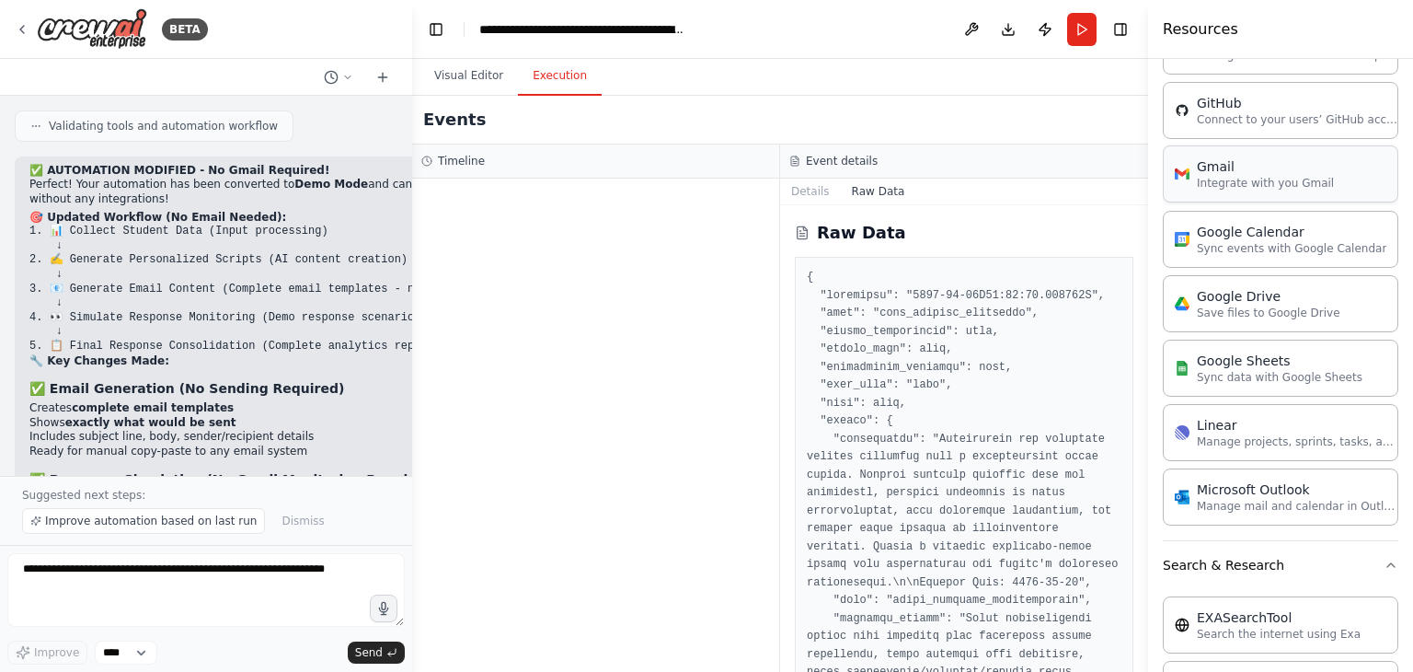
click at [1251, 188] on div "Gmail Integrate with you Gmail" at bounding box center [1281, 173] width 236 height 57
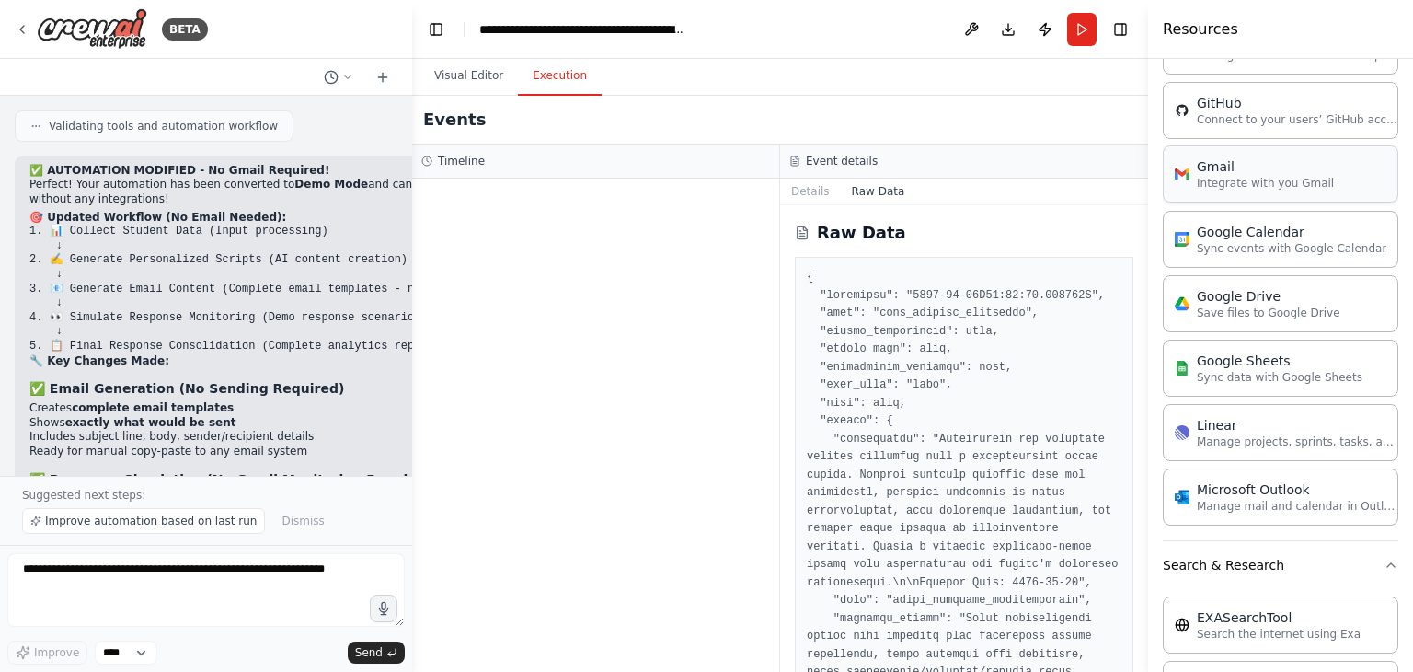
click at [1251, 188] on div "Gmail Integrate with you Gmail" at bounding box center [1281, 173] width 236 height 57
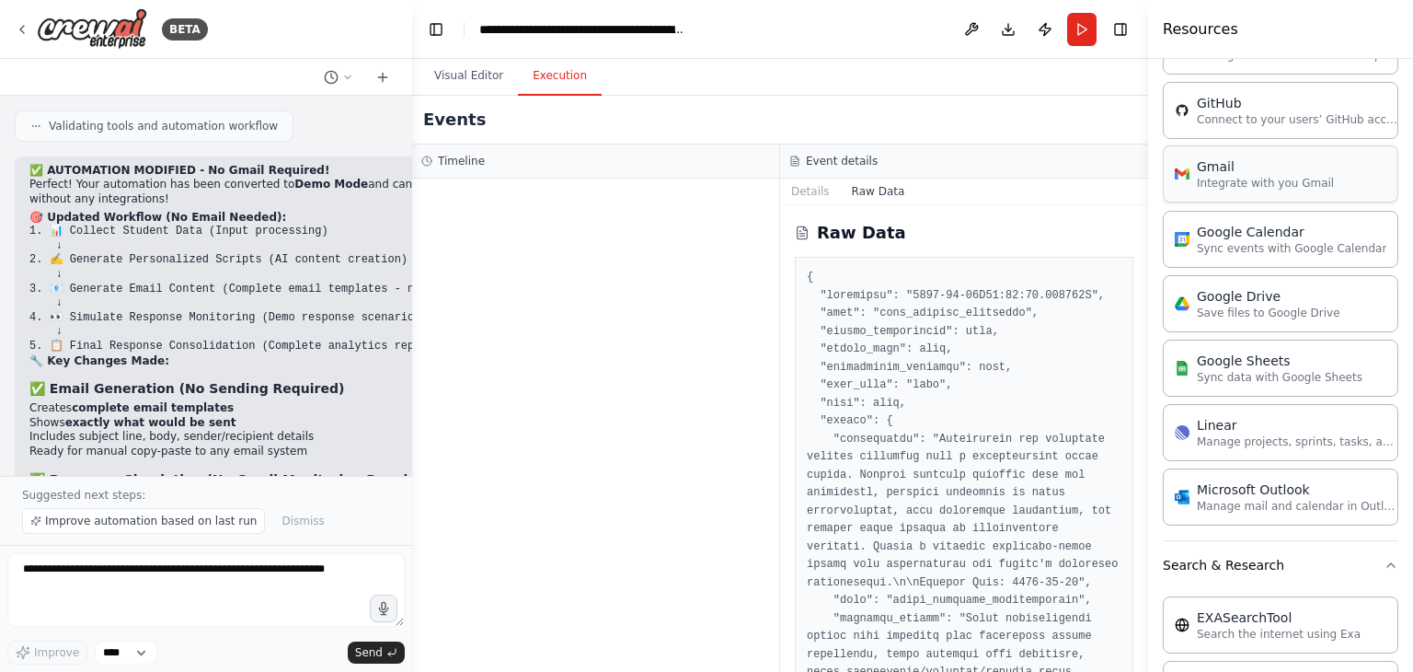
click at [1251, 188] on div "Gmail Integrate with you Gmail" at bounding box center [1281, 173] width 236 height 57
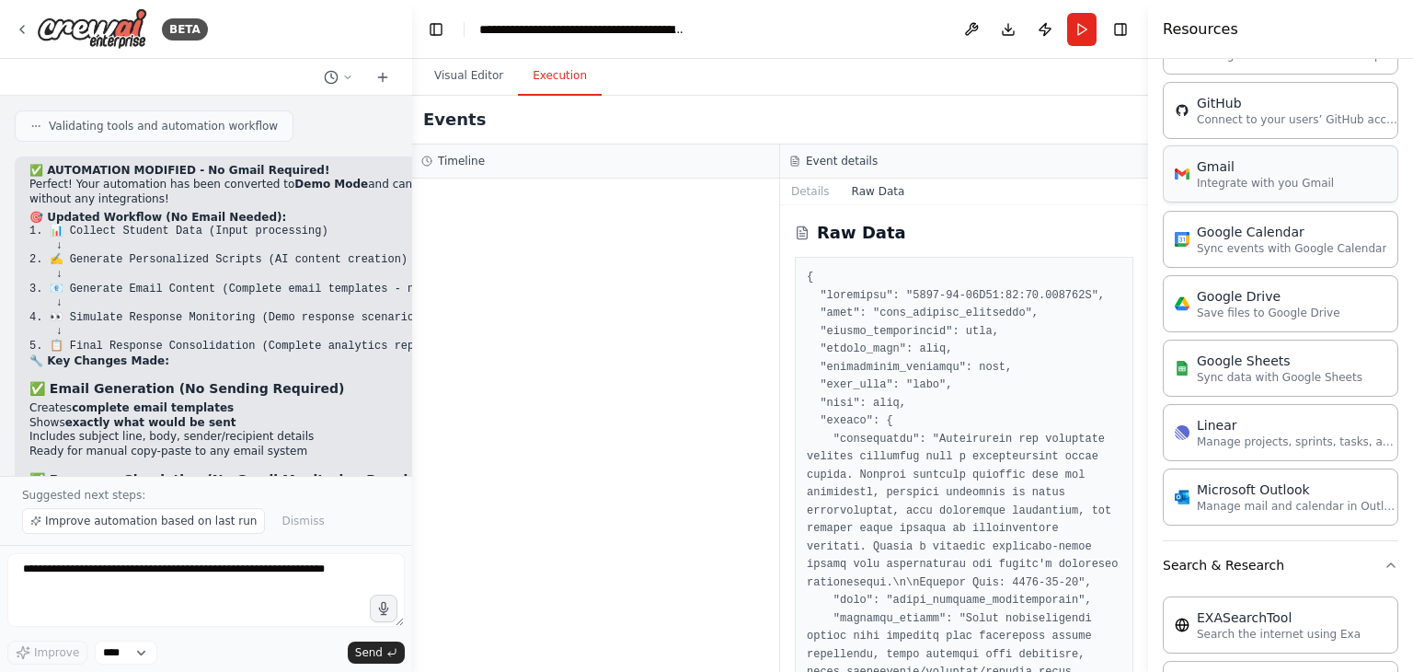
click at [1251, 188] on div "Gmail Integrate with you Gmail" at bounding box center [1281, 173] width 236 height 57
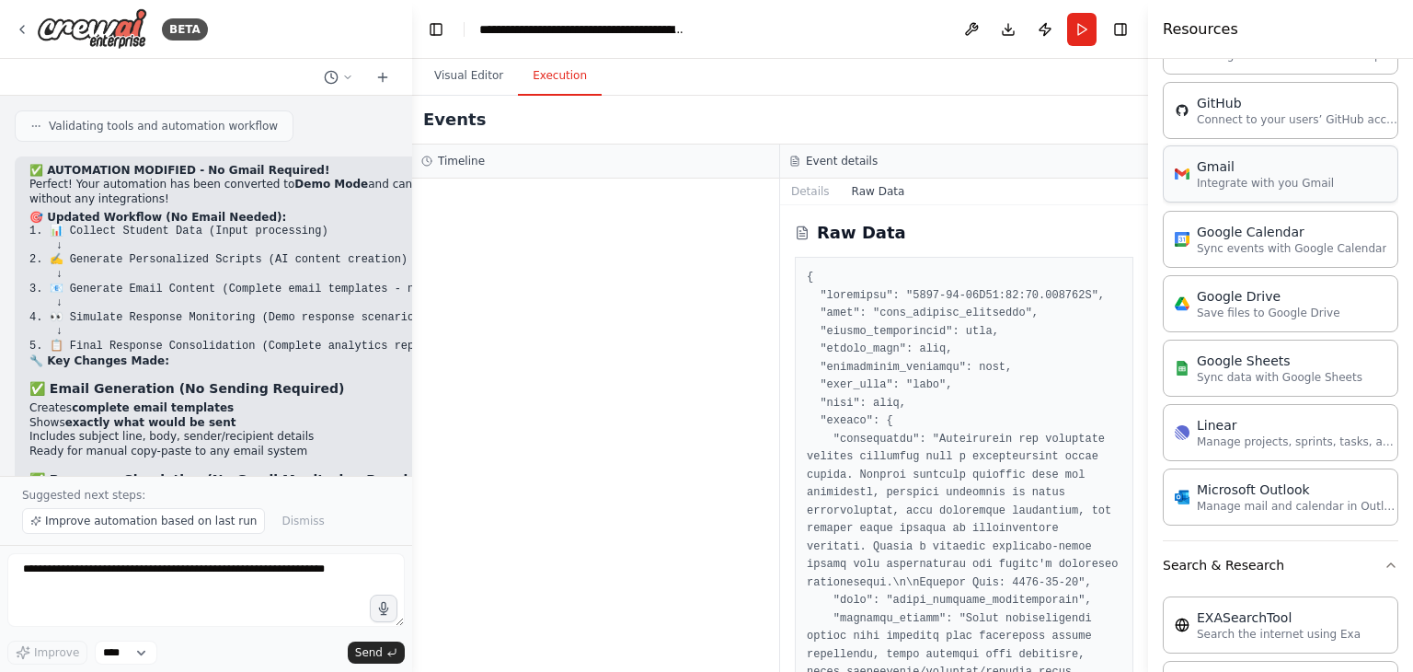
click at [1251, 188] on div "Gmail Integrate with you Gmail" at bounding box center [1281, 173] width 236 height 57
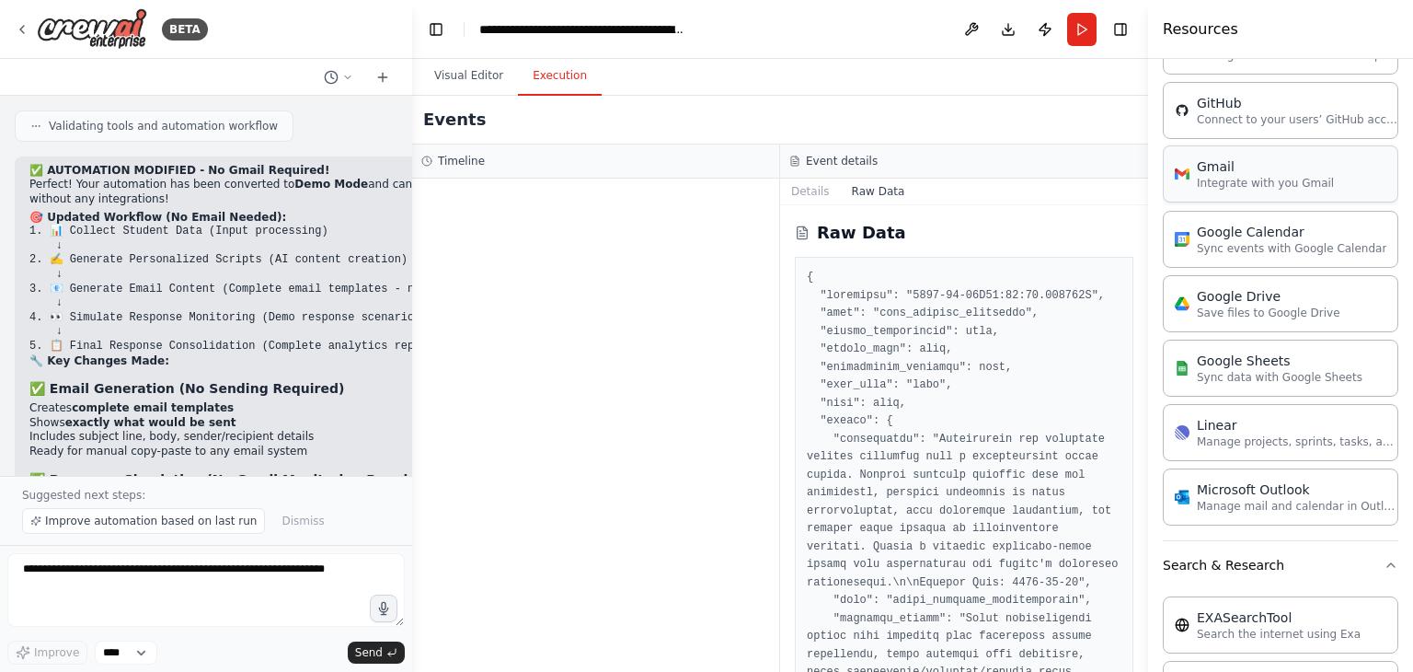
click at [1251, 188] on div "Gmail Integrate with you Gmail" at bounding box center [1281, 173] width 236 height 57
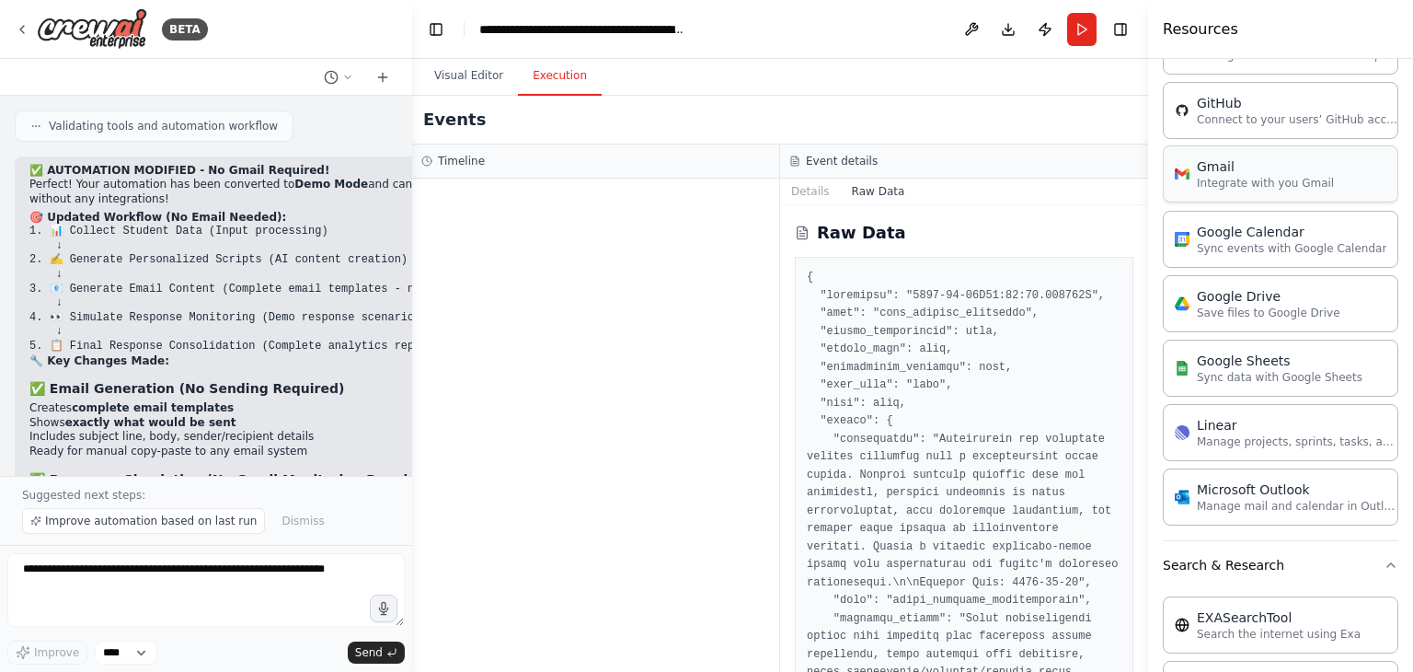
click at [1251, 188] on div "Gmail Integrate with you Gmail" at bounding box center [1281, 173] width 236 height 57
drag, startPoint x: 1251, startPoint y: 188, endPoint x: 1282, endPoint y: 172, distance: 34.2
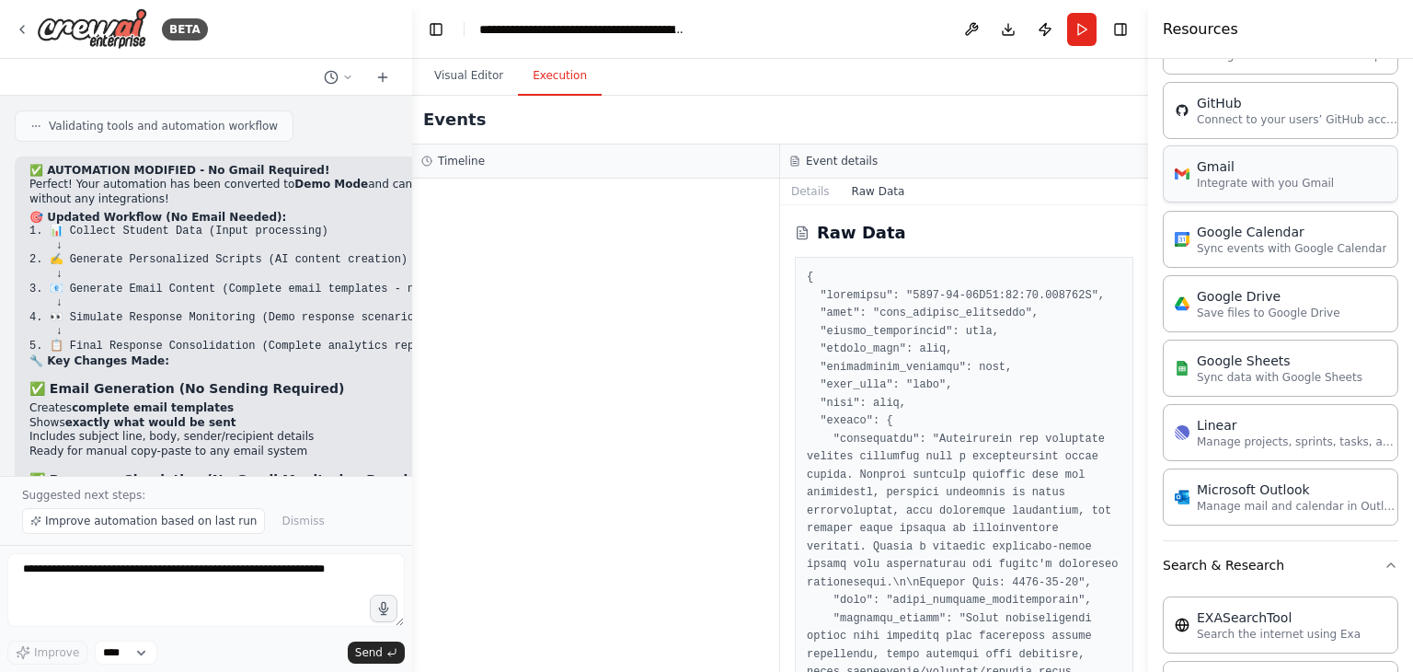
click at [1282, 172] on div "Gmail Integrate with you Gmail" at bounding box center [1281, 173] width 236 height 57
click at [1282, 176] on p "Integrate with you Gmail" at bounding box center [1265, 183] width 137 height 15
click at [696, 33] on icon "breadcrumb" at bounding box center [701, 29] width 15 height 15
click at [1266, 166] on div "Gmail" at bounding box center [1265, 166] width 137 height 18
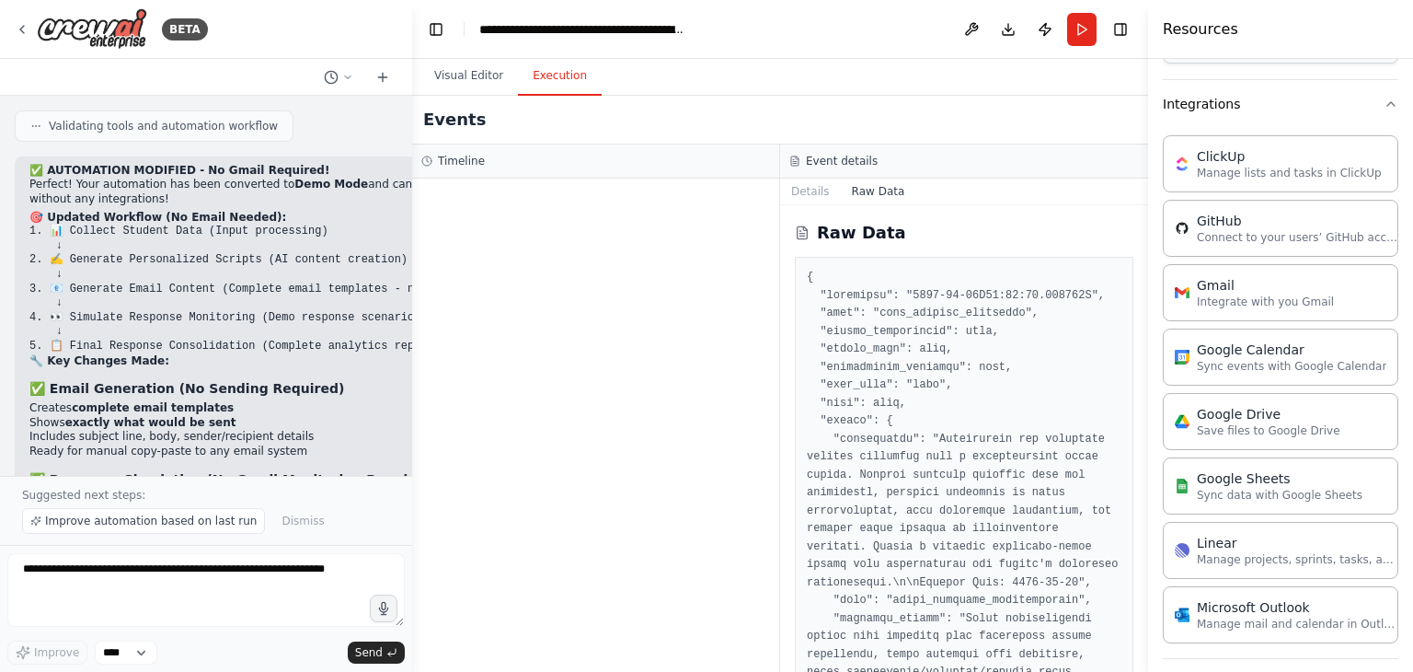
scroll to position [637, 0]
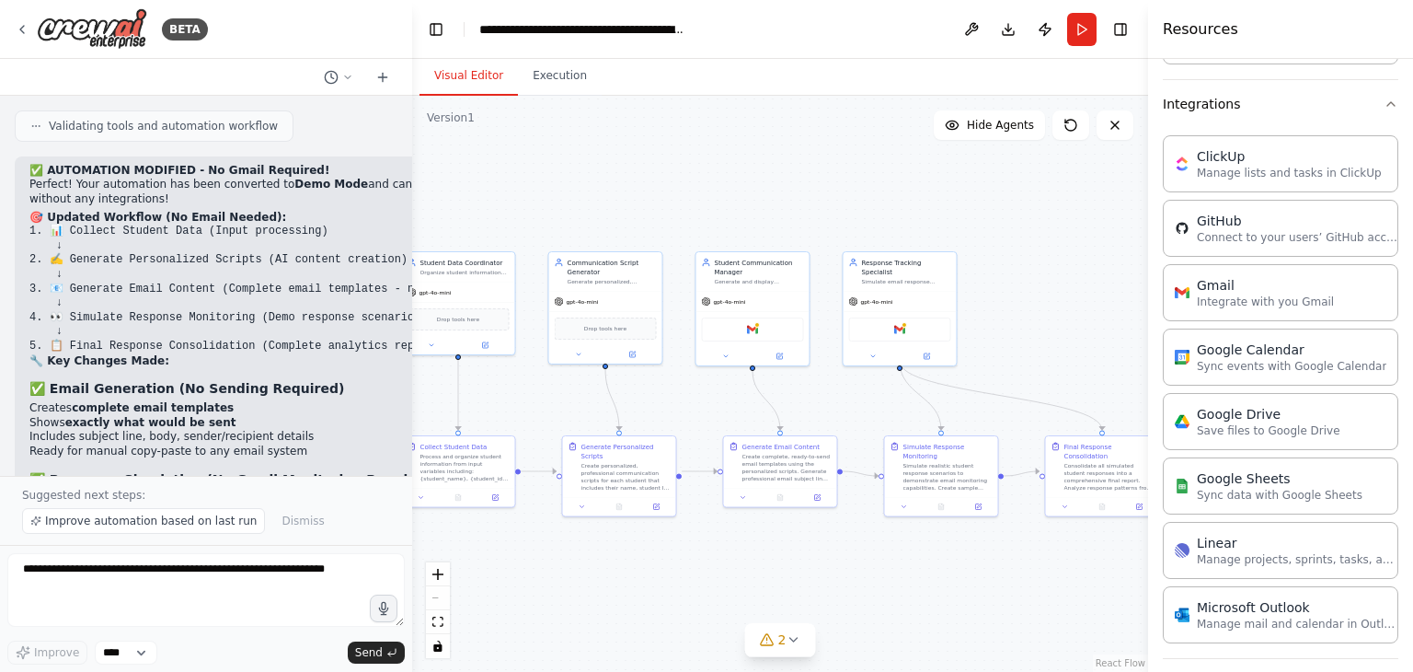
click at [474, 82] on button "Visual Editor" at bounding box center [469, 76] width 98 height 39
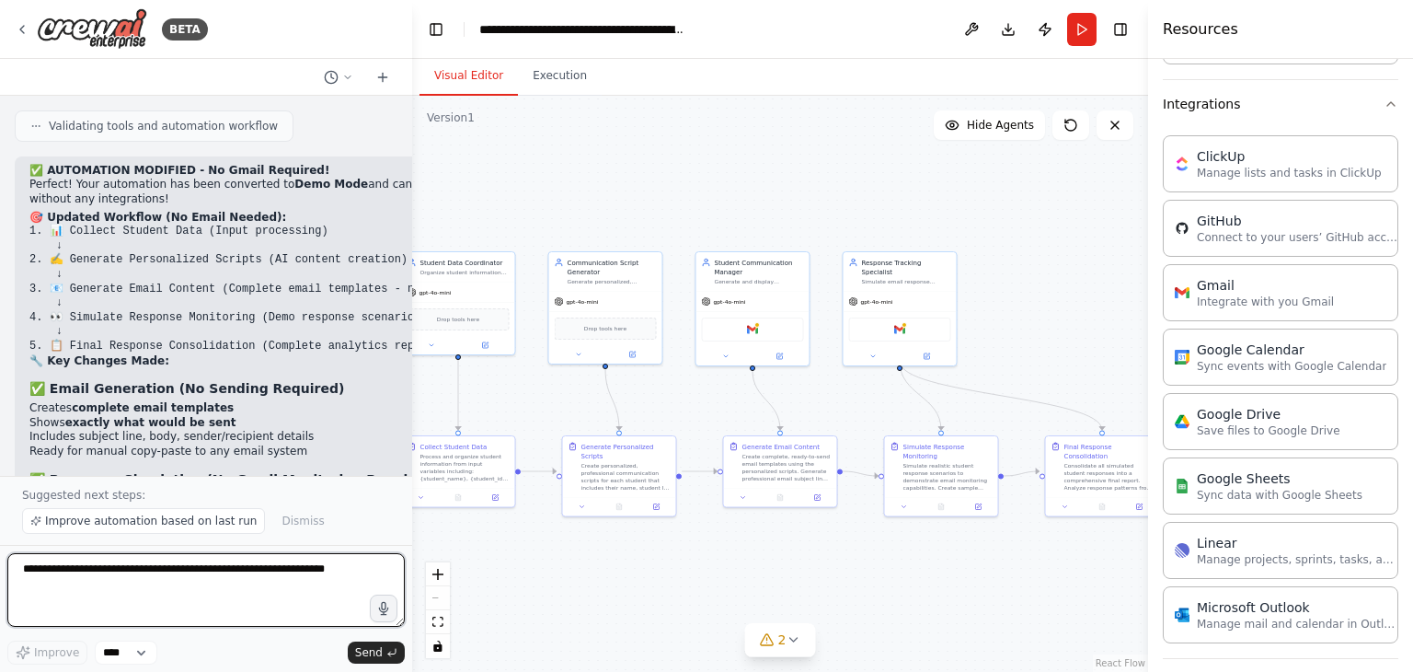
click at [326, 562] on textarea at bounding box center [205, 590] width 397 height 74
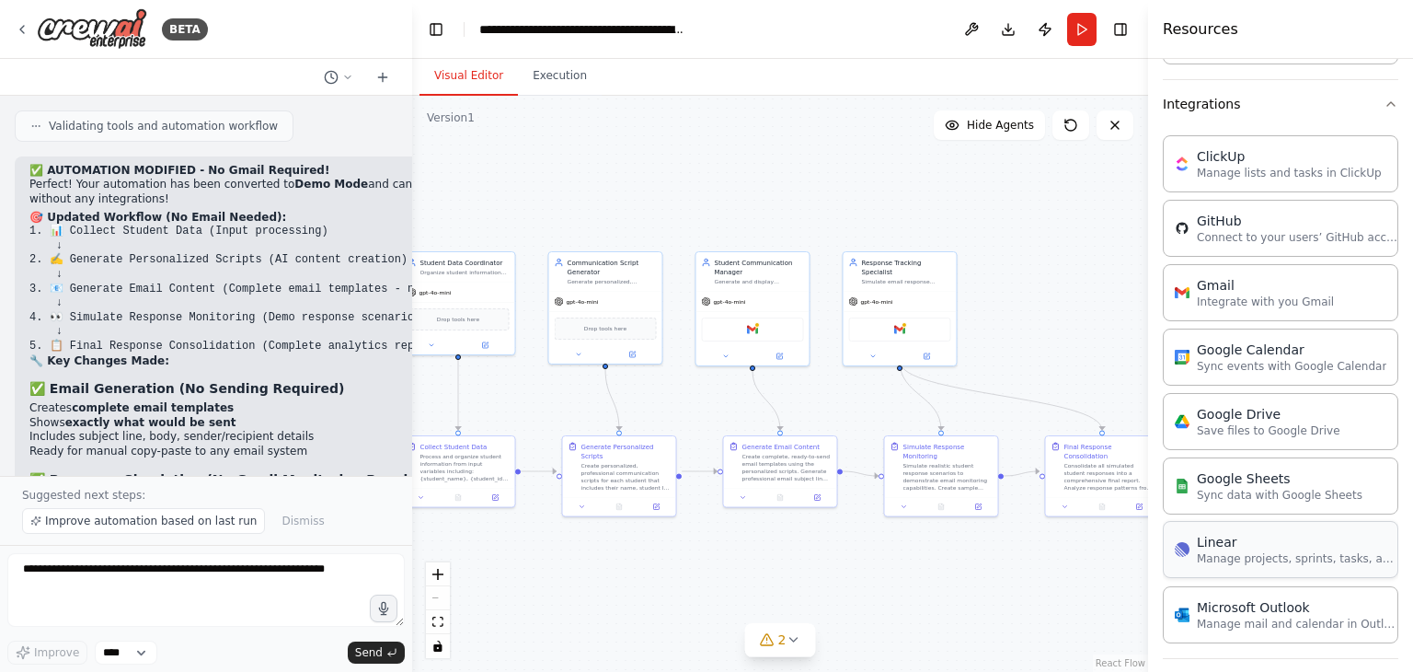
click at [1306, 562] on div "Linear Manage projects, sprints, tasks, and bug tracking in Linear" at bounding box center [1281, 549] width 236 height 57
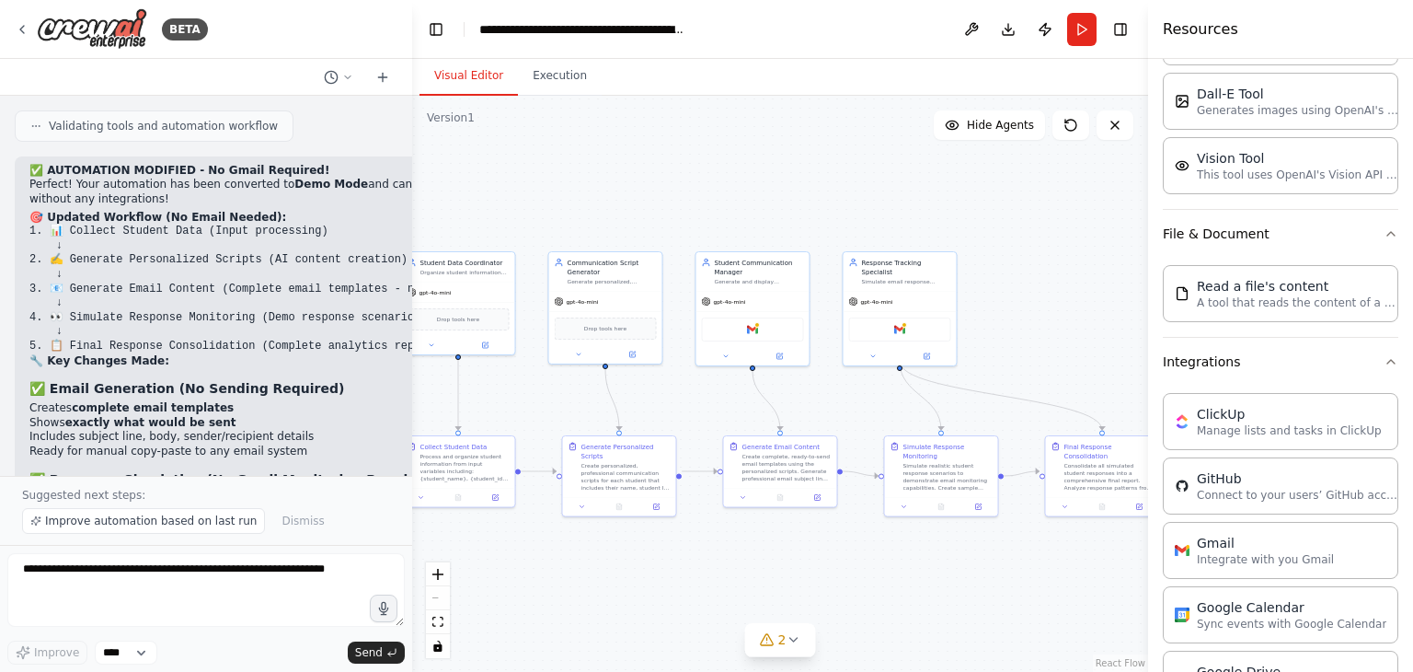
scroll to position [0, 0]
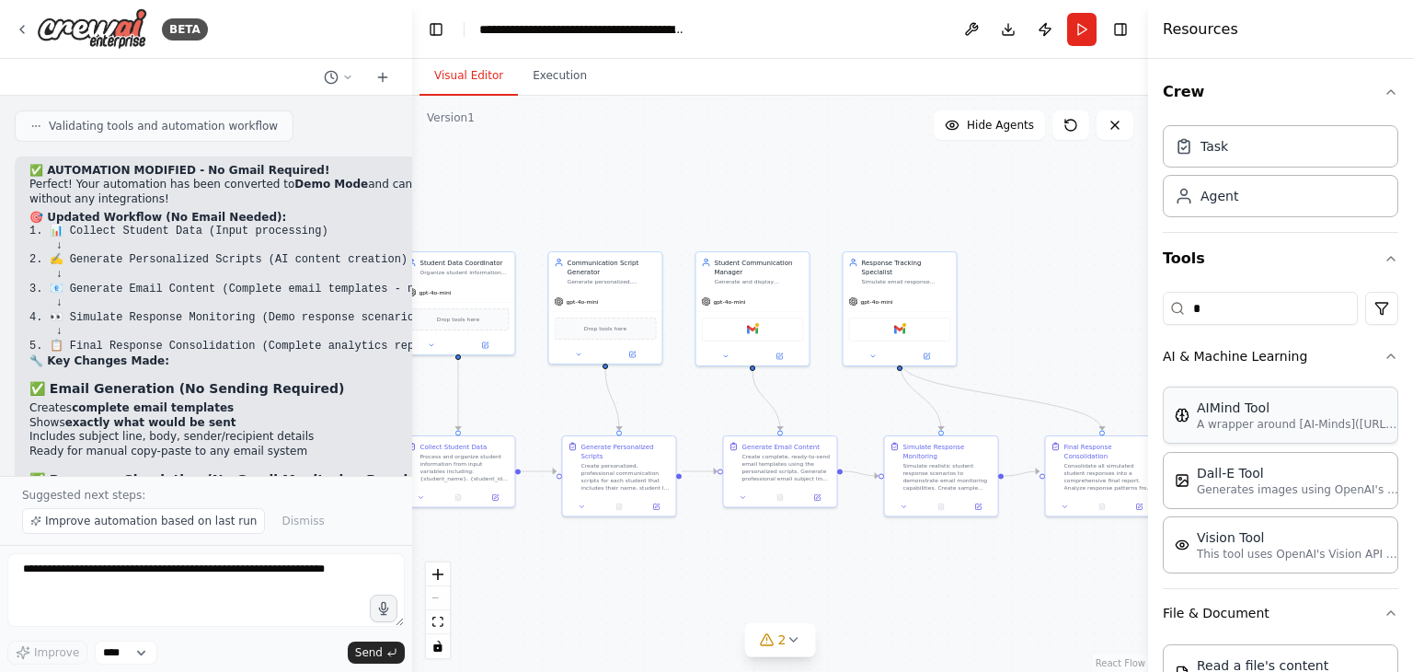
click at [1328, 424] on p "A wrapper around [AI-Minds](https://mindsdb.com/minds). Useful for when you nee…" at bounding box center [1298, 424] width 202 height 15
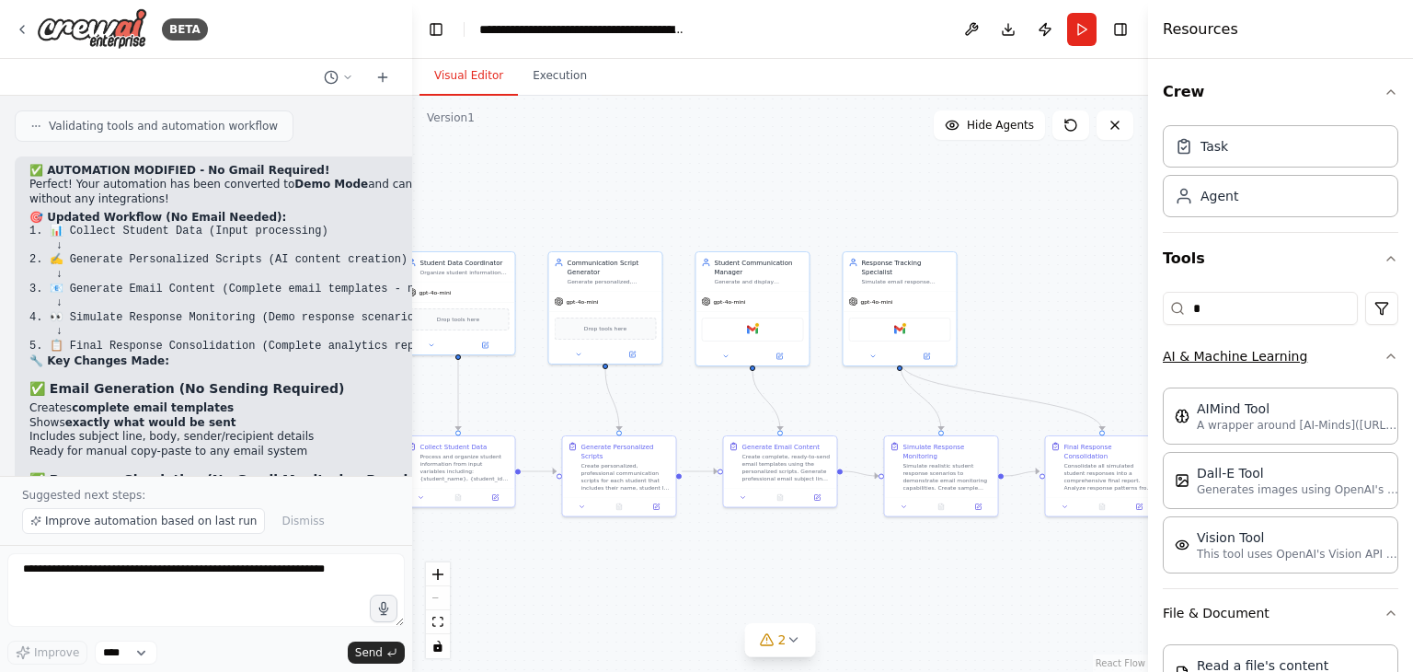
click at [1384, 358] on icon "button" at bounding box center [1391, 356] width 15 height 15
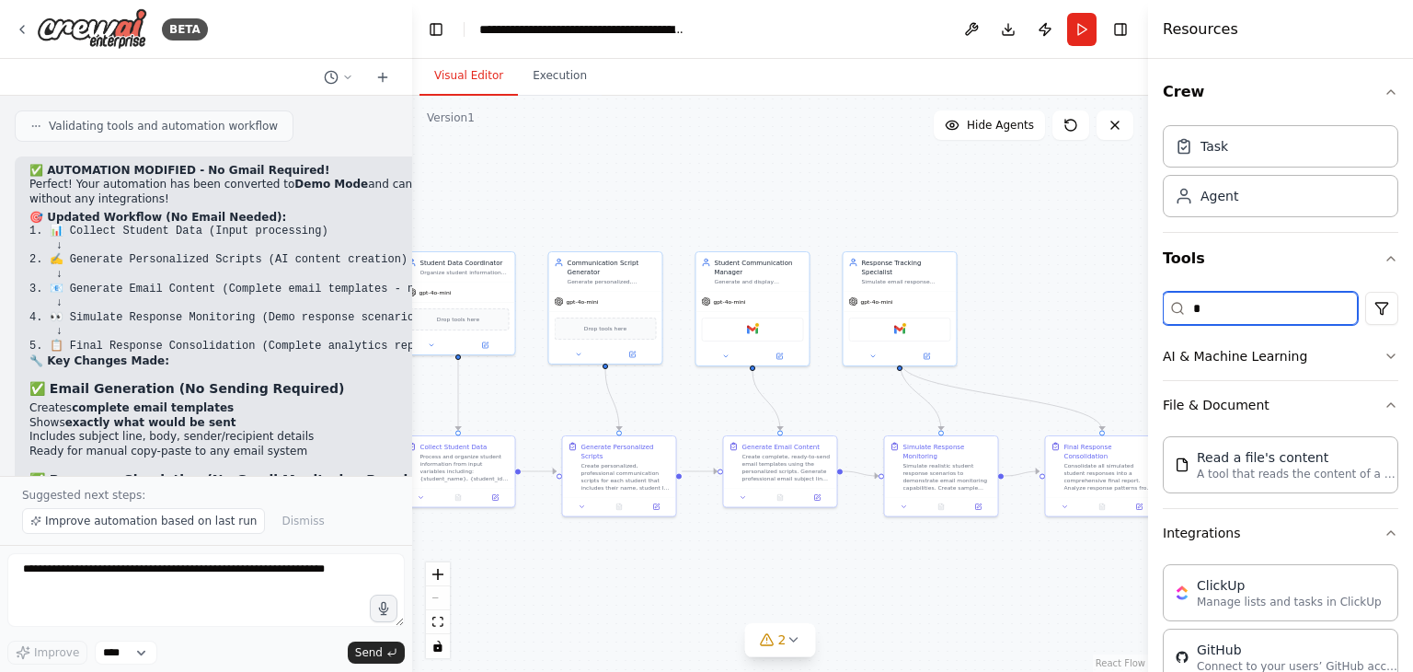
click at [1229, 302] on input "*" at bounding box center [1260, 308] width 195 height 33
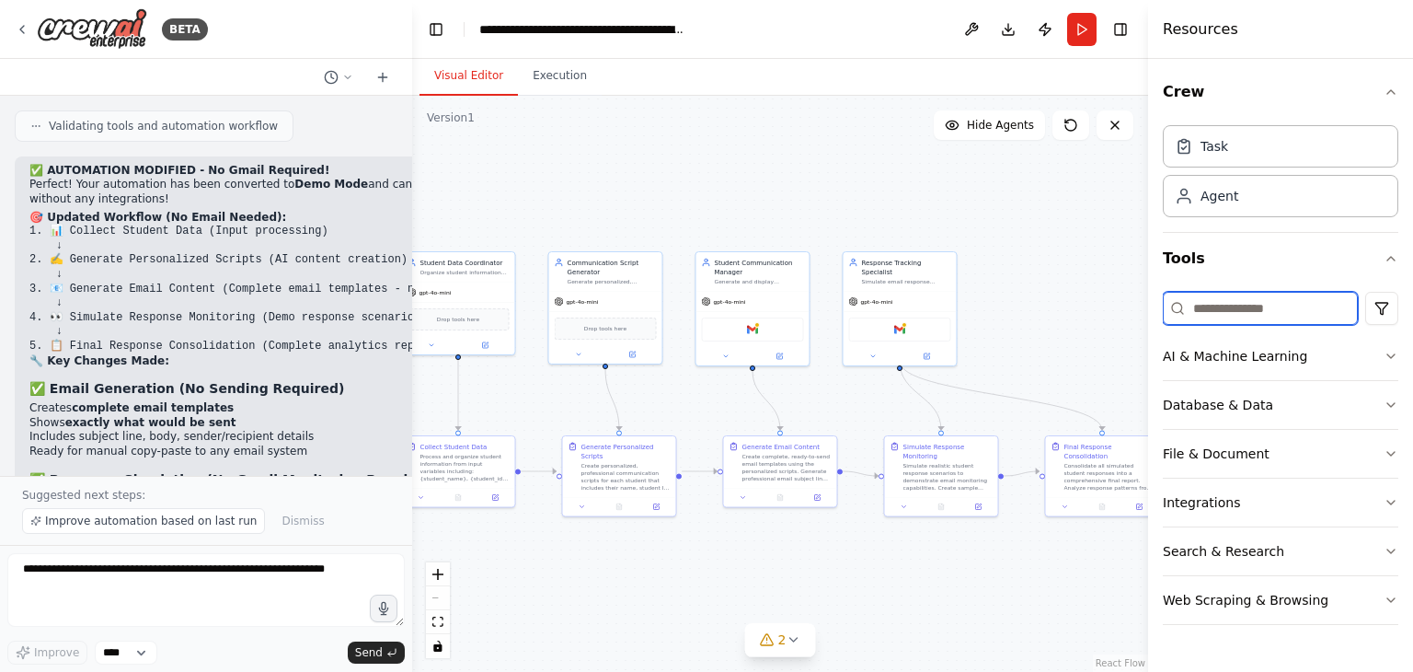
scroll to position [18004, 0]
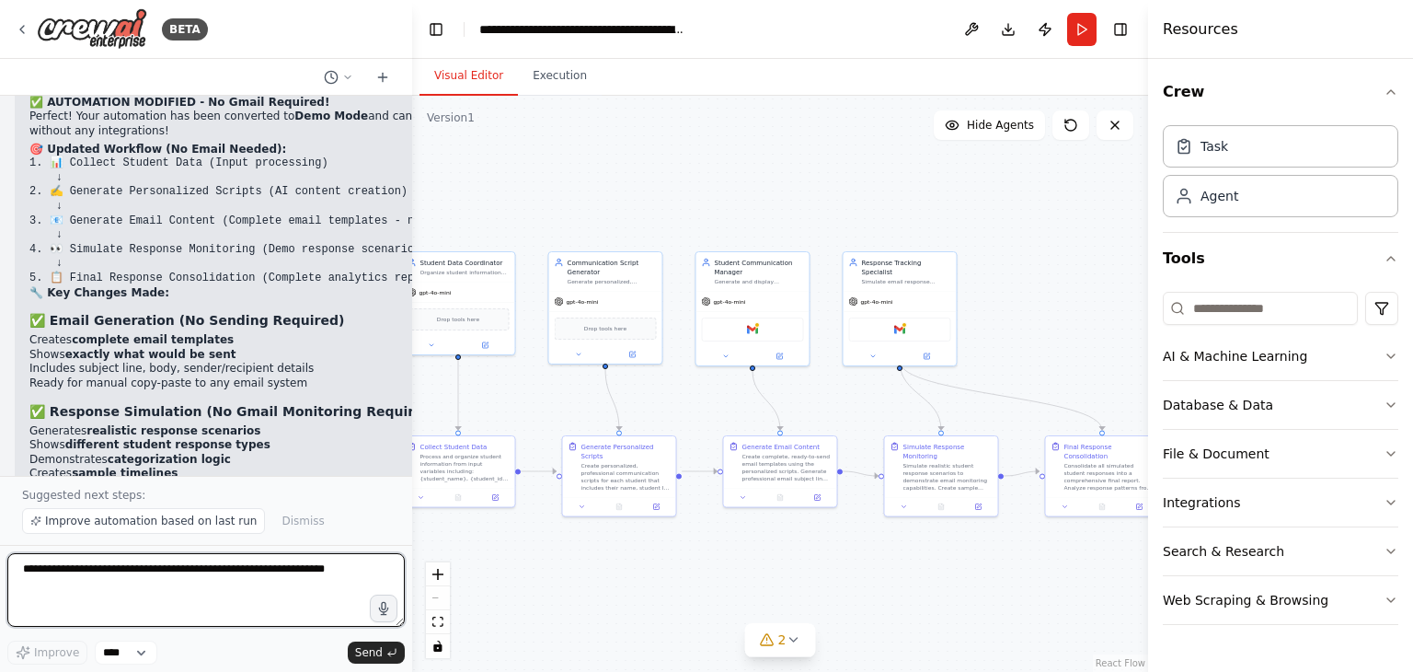
click at [293, 582] on textarea at bounding box center [205, 590] width 397 height 74
type textarea "**********"
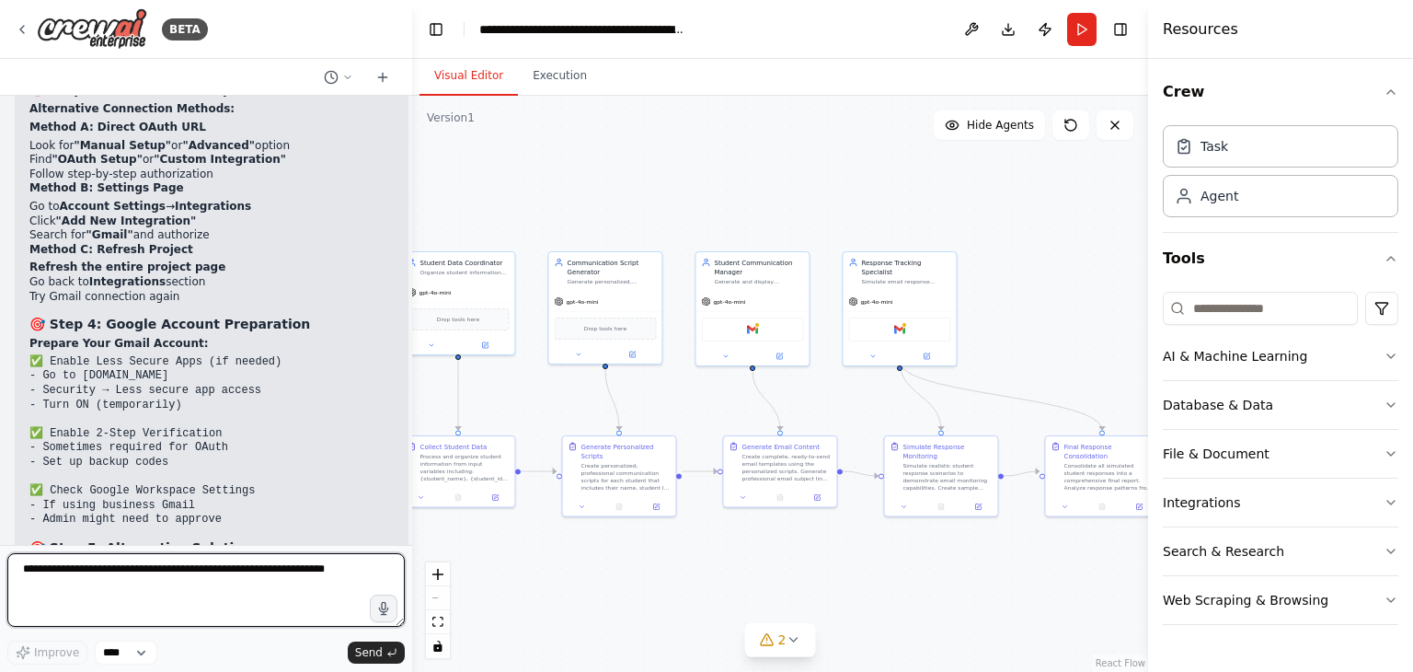
scroll to position [19432, 0]
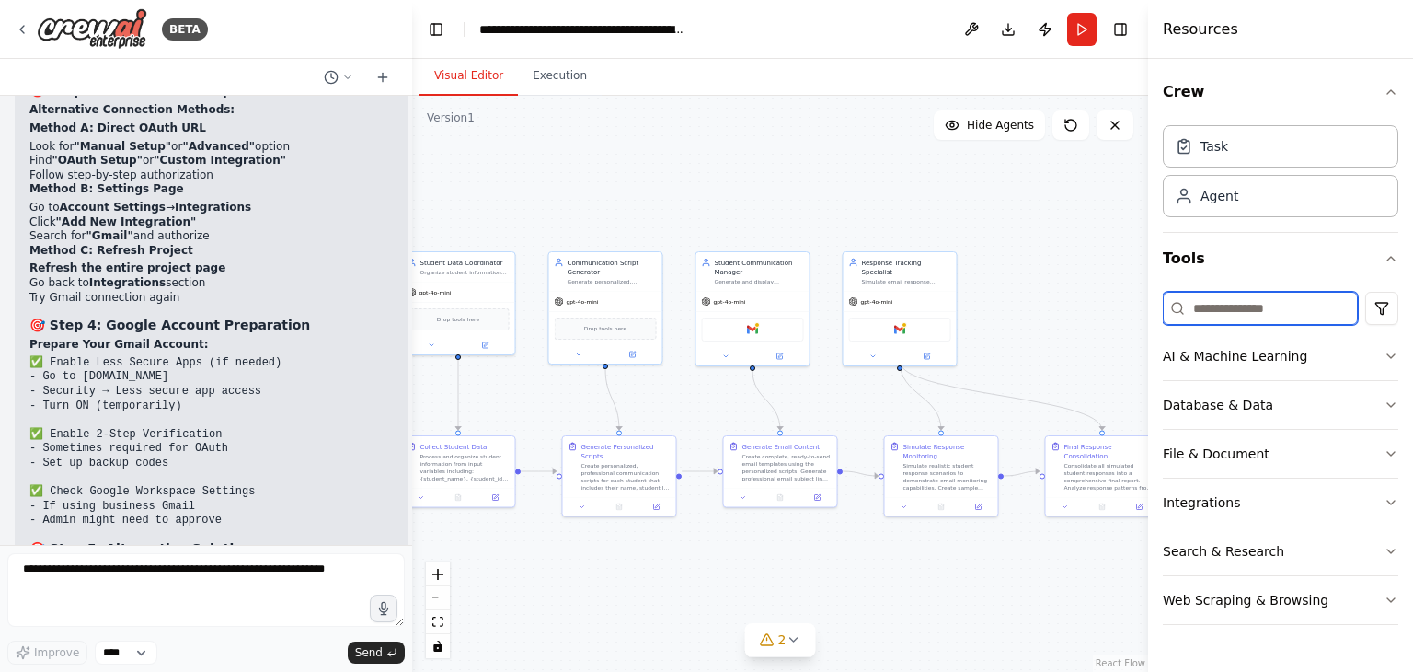
click at [1213, 313] on input at bounding box center [1260, 308] width 195 height 33
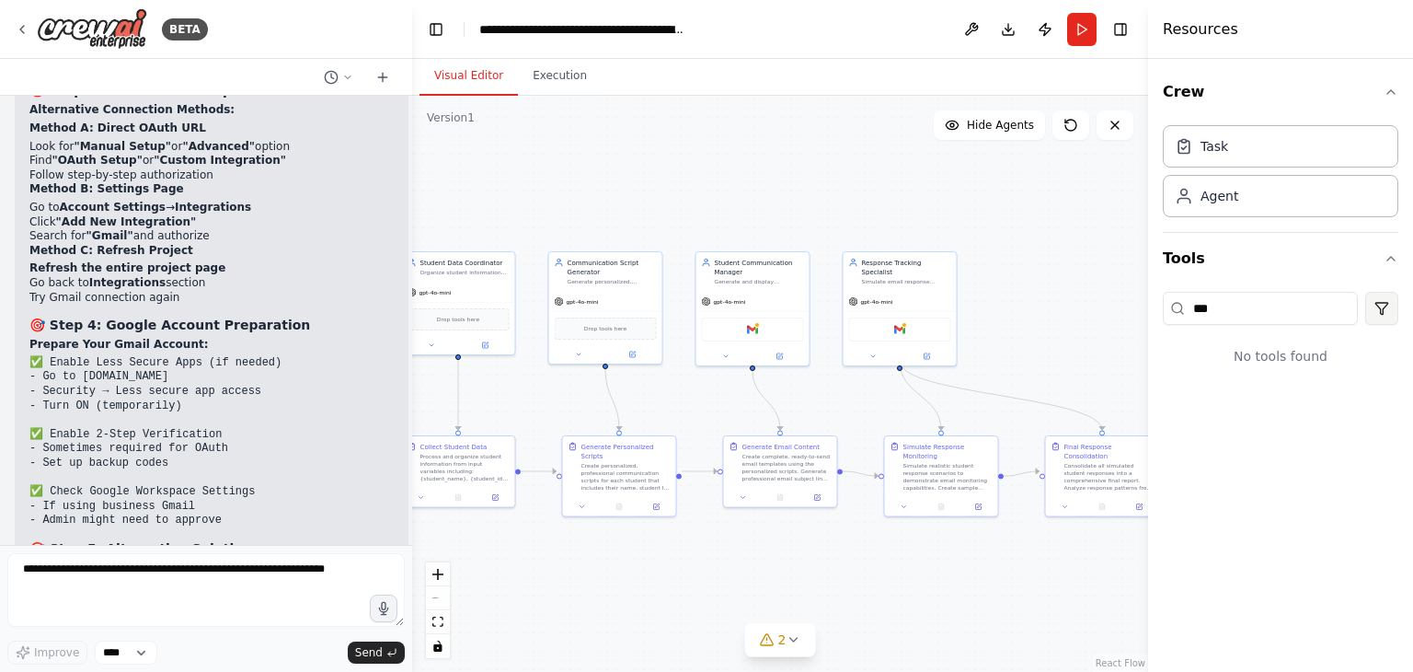
click at [1382, 300] on html "BETA a receptionist of college calls everyone for alloted seat accepectence i w…" at bounding box center [706, 336] width 1413 height 672
click at [1283, 388] on div "CrewAI tools" at bounding box center [1309, 384] width 167 height 29
click at [1379, 313] on html "BETA a receptionist of college calls everyone for alloted seat accepectence i w…" at bounding box center [706, 336] width 1413 height 672
click at [1278, 387] on div "CrewAI tools" at bounding box center [1309, 384] width 167 height 29
click at [1262, 316] on input "***" at bounding box center [1260, 308] width 195 height 33
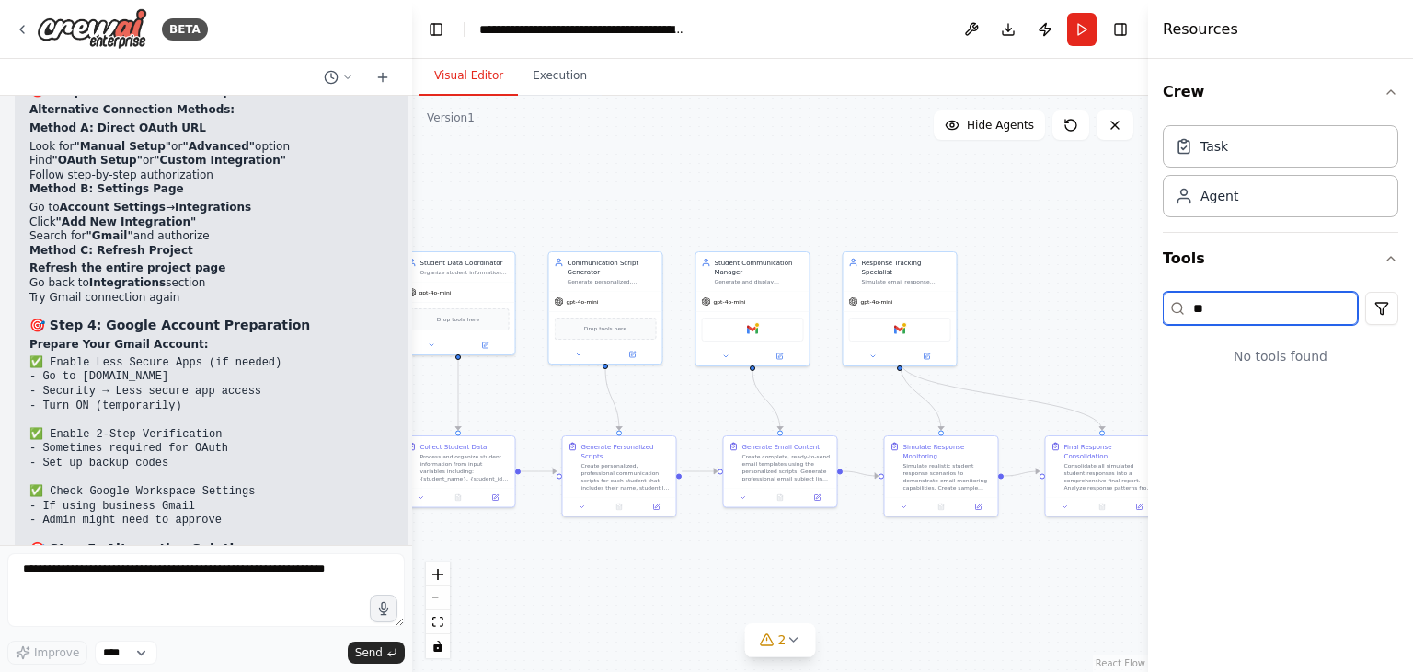
type input "*"
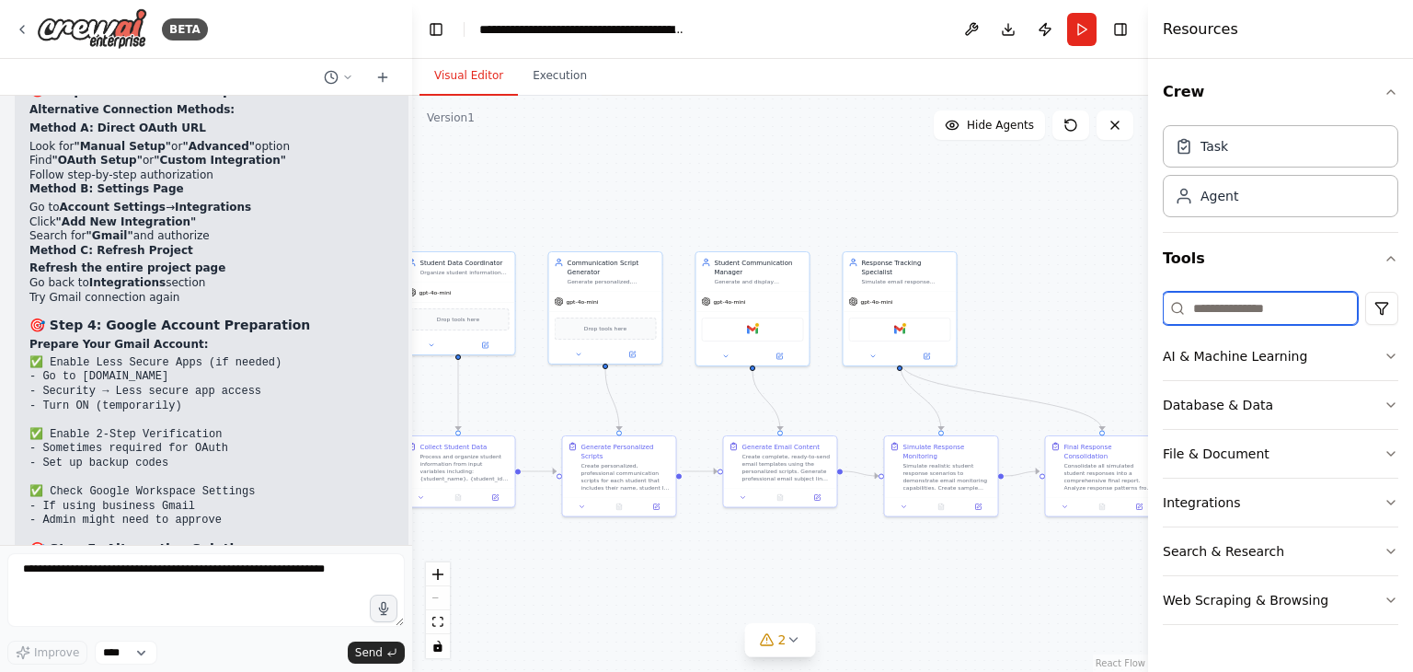
type input "*"
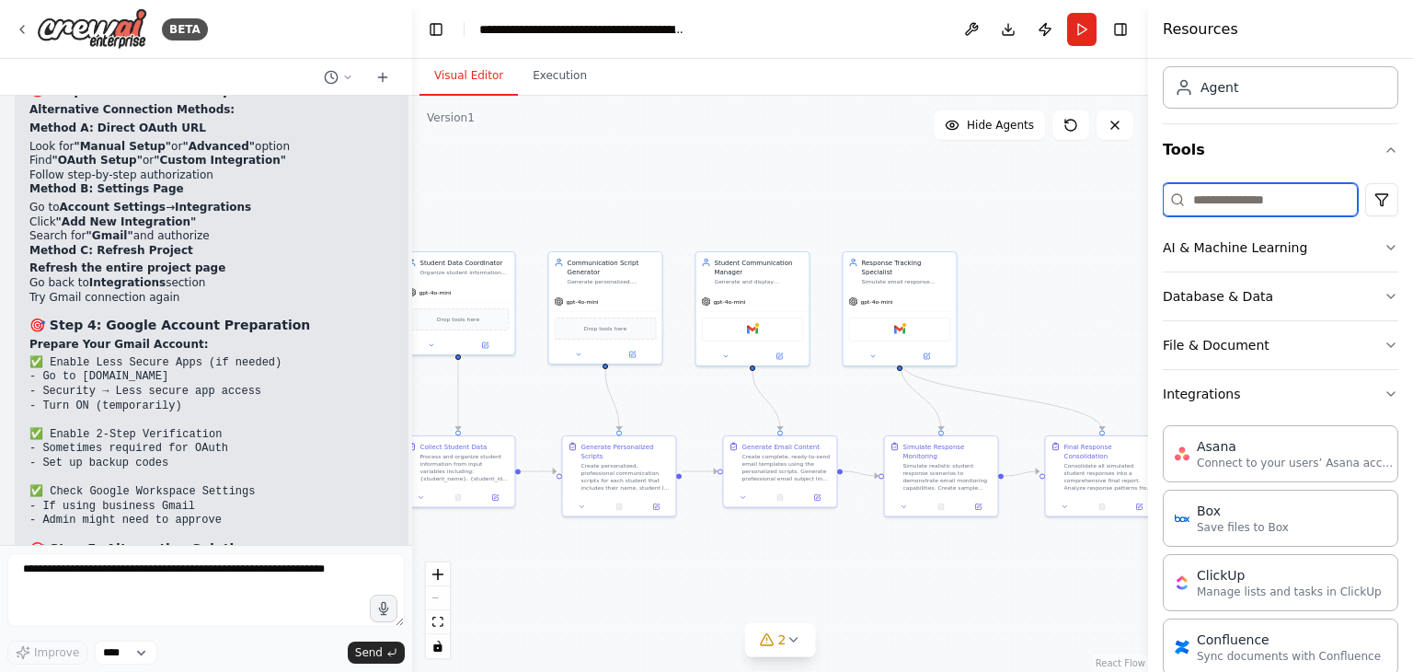
scroll to position [0, 0]
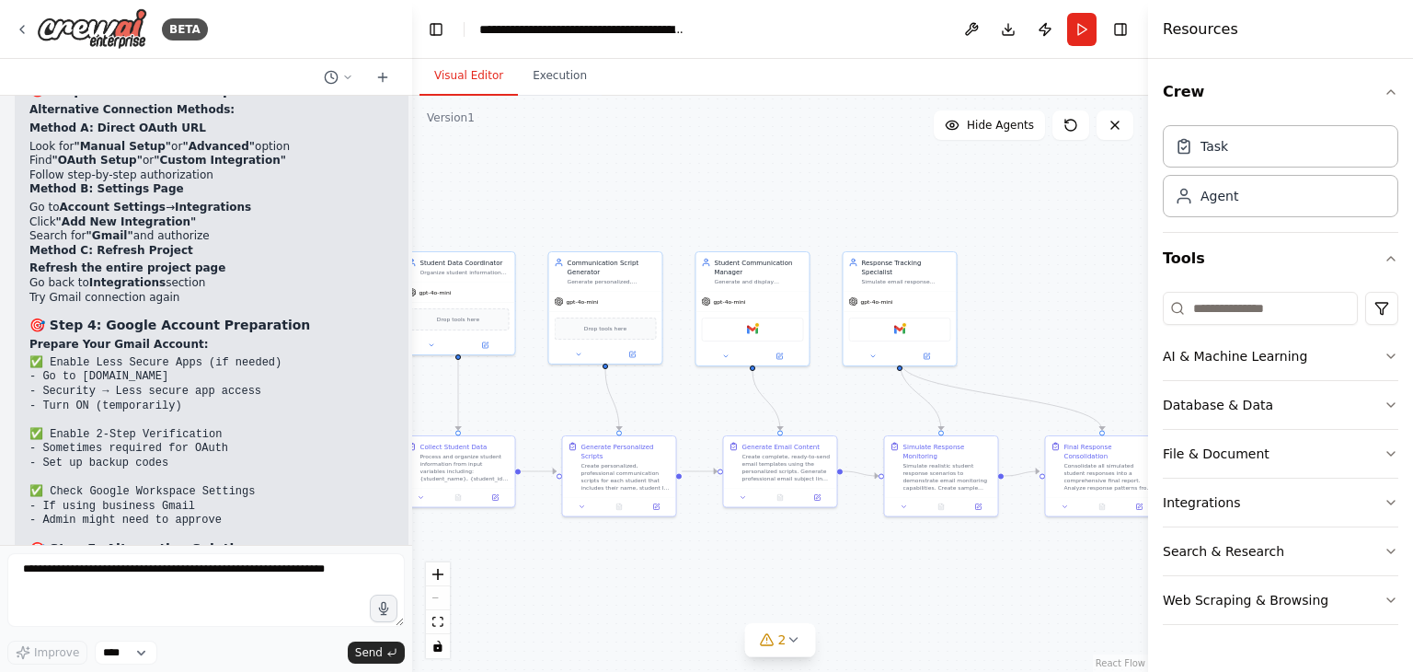
drag, startPoint x: 185, startPoint y: 320, endPoint x: 26, endPoint y: 293, distance: 161.5
click at [26, 293] on div "▶ Thought process Let me help you solve the Gmail integration problem with comp…" at bounding box center [212, 275] width 394 height 1564
copy div "Option C: External Email Tool Connect via Zapier or Make (formerly Integromat) …"
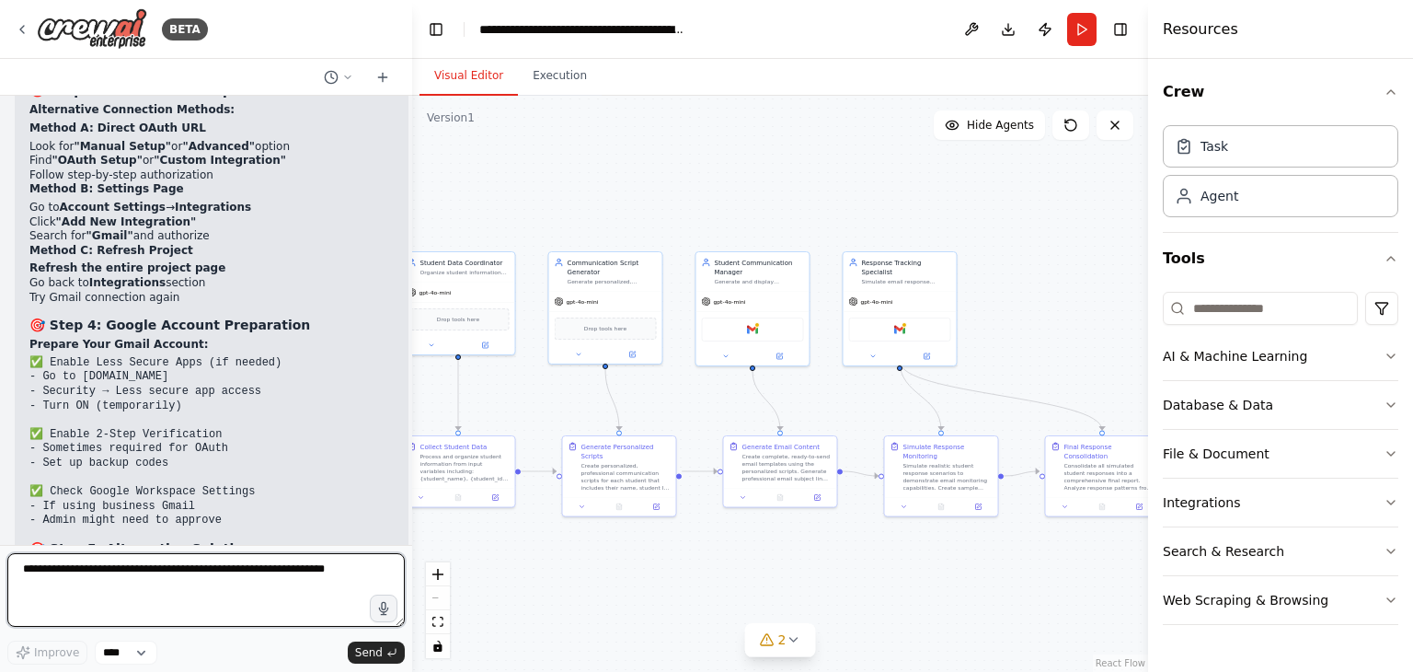
click at [52, 569] on textarea at bounding box center [205, 590] width 397 height 74
paste textarea "**********"
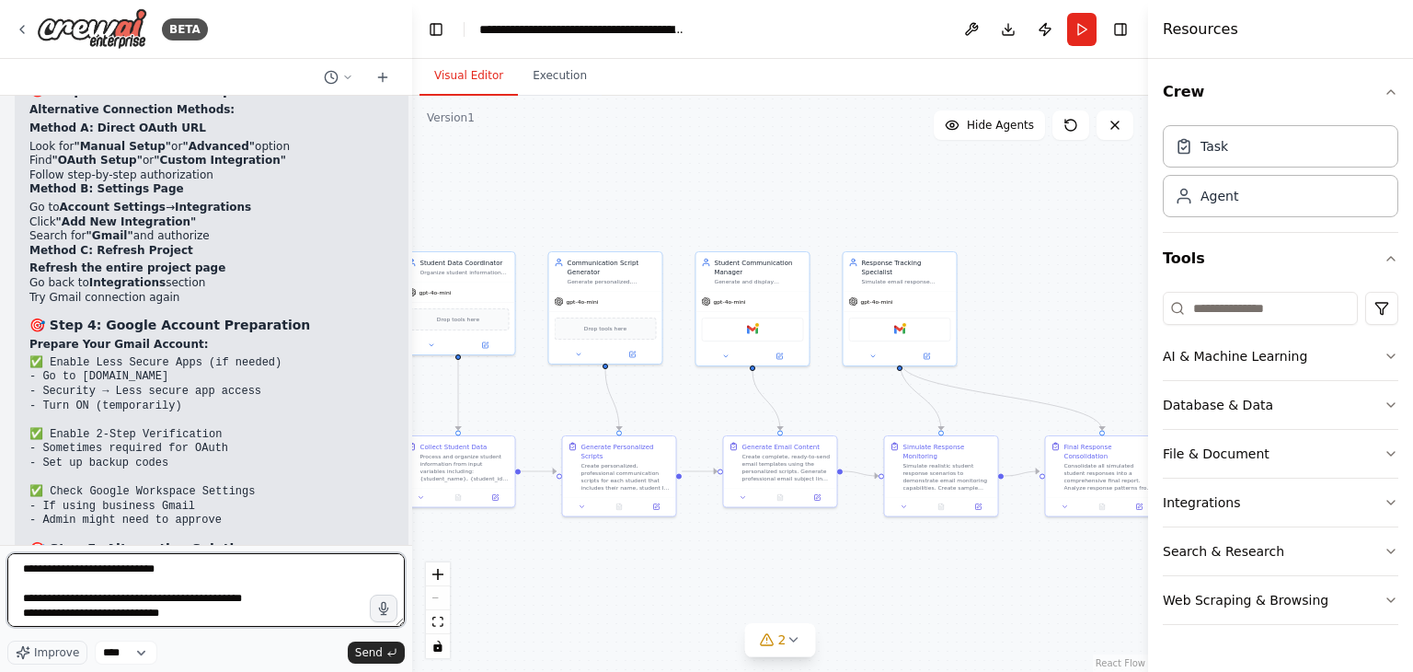
scroll to position [1, 0]
type textarea "**********"
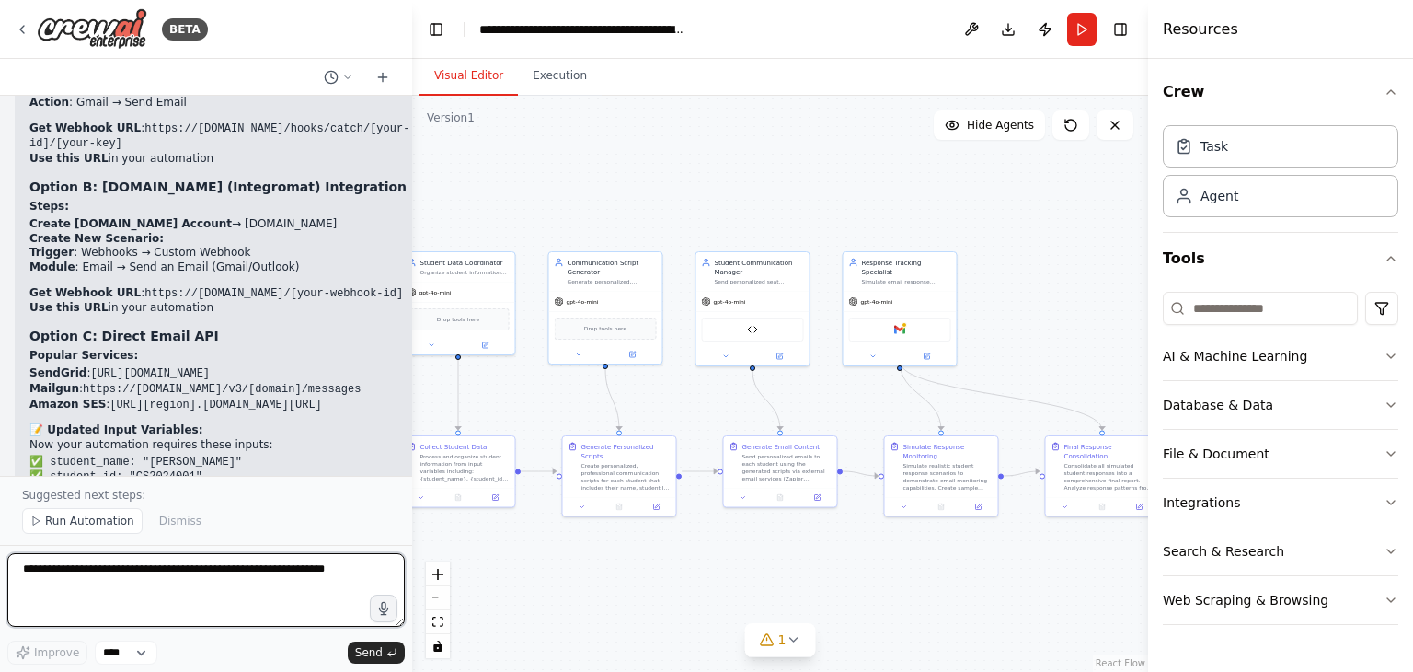
scroll to position [21816, 0]
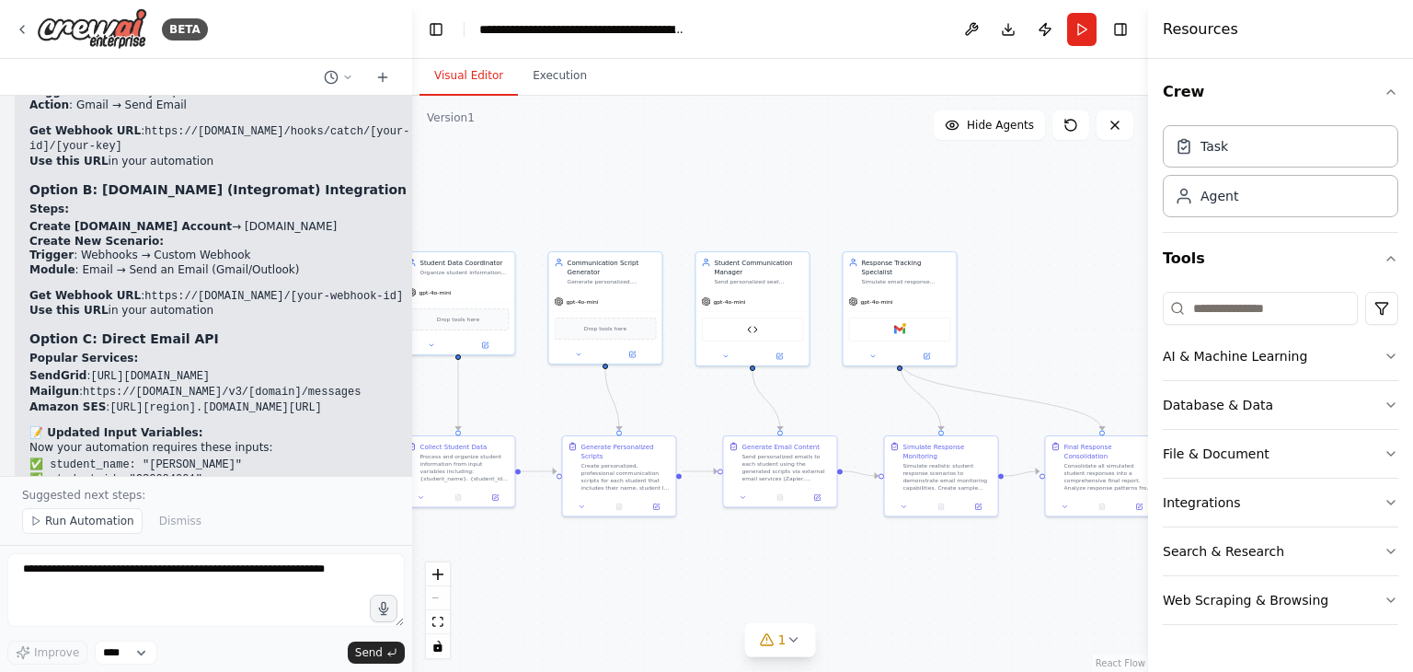
click at [205, 621] on strong "Webhook → Gmail" at bounding box center [176, 627] width 110 height 13
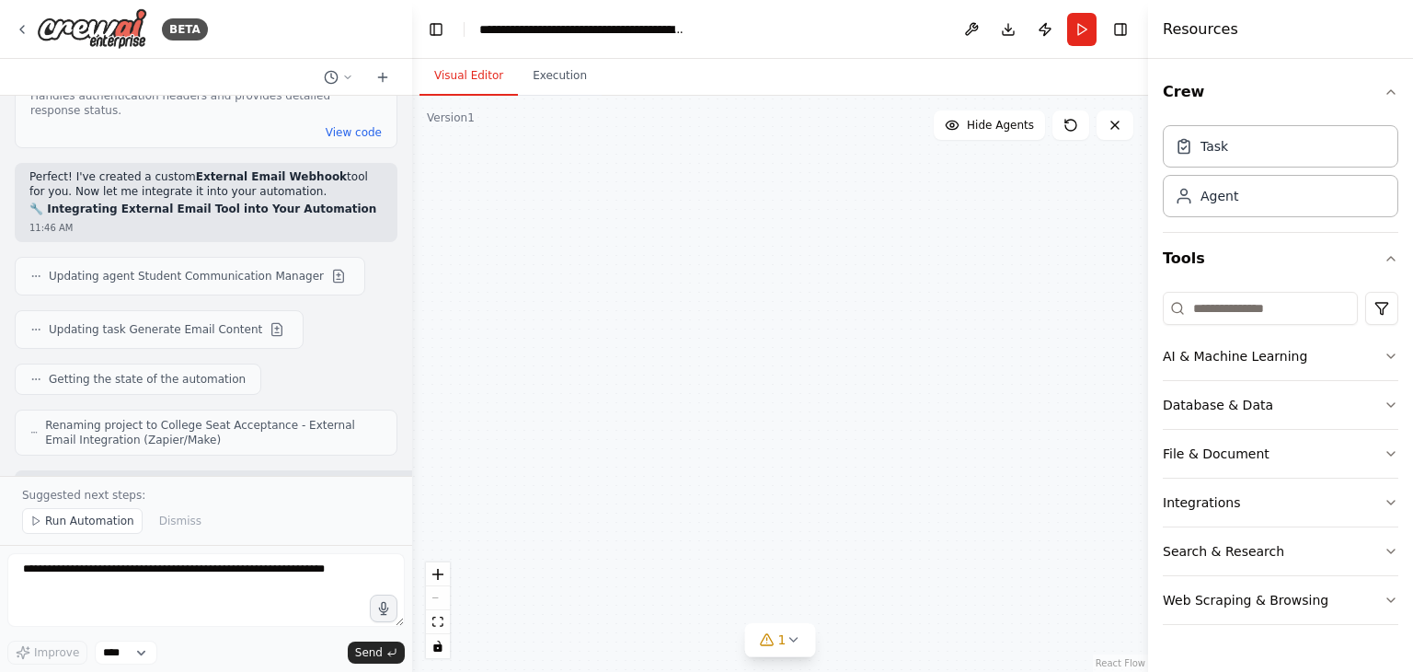
scroll to position [22394, 0]
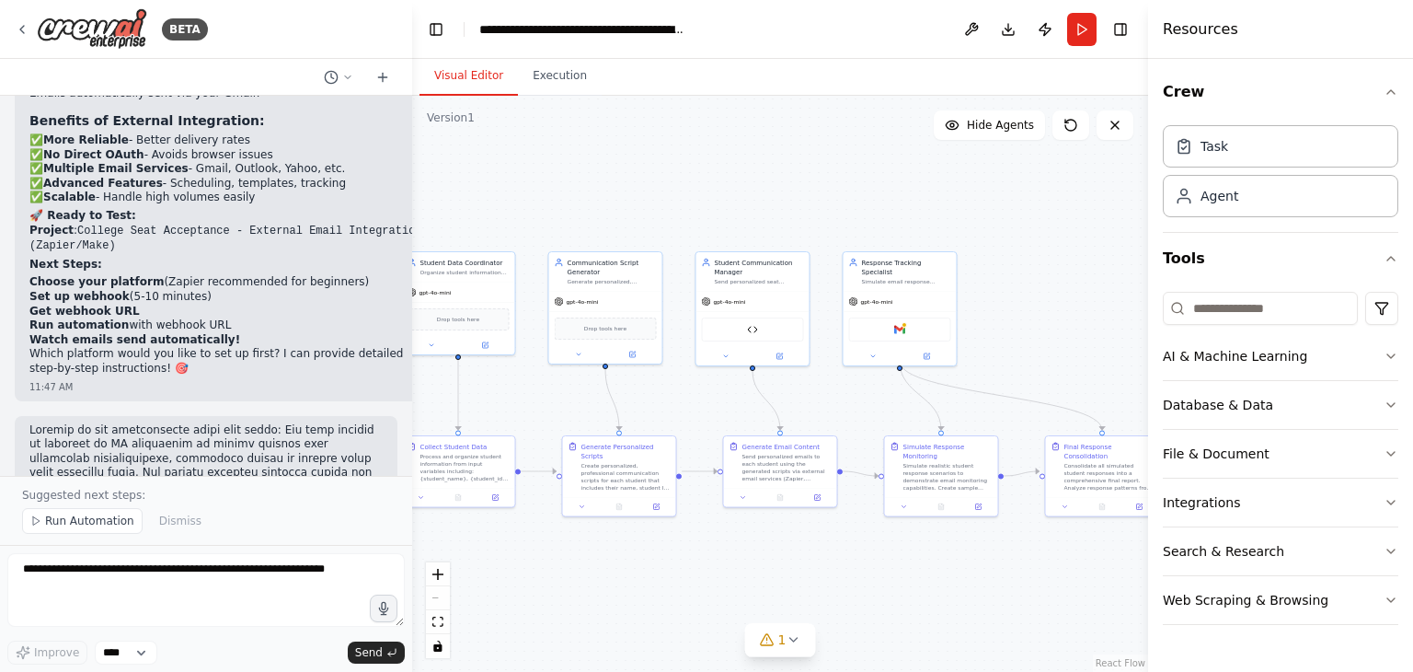
click at [189, 494] on p "Suggested next steps:" at bounding box center [206, 495] width 368 height 15
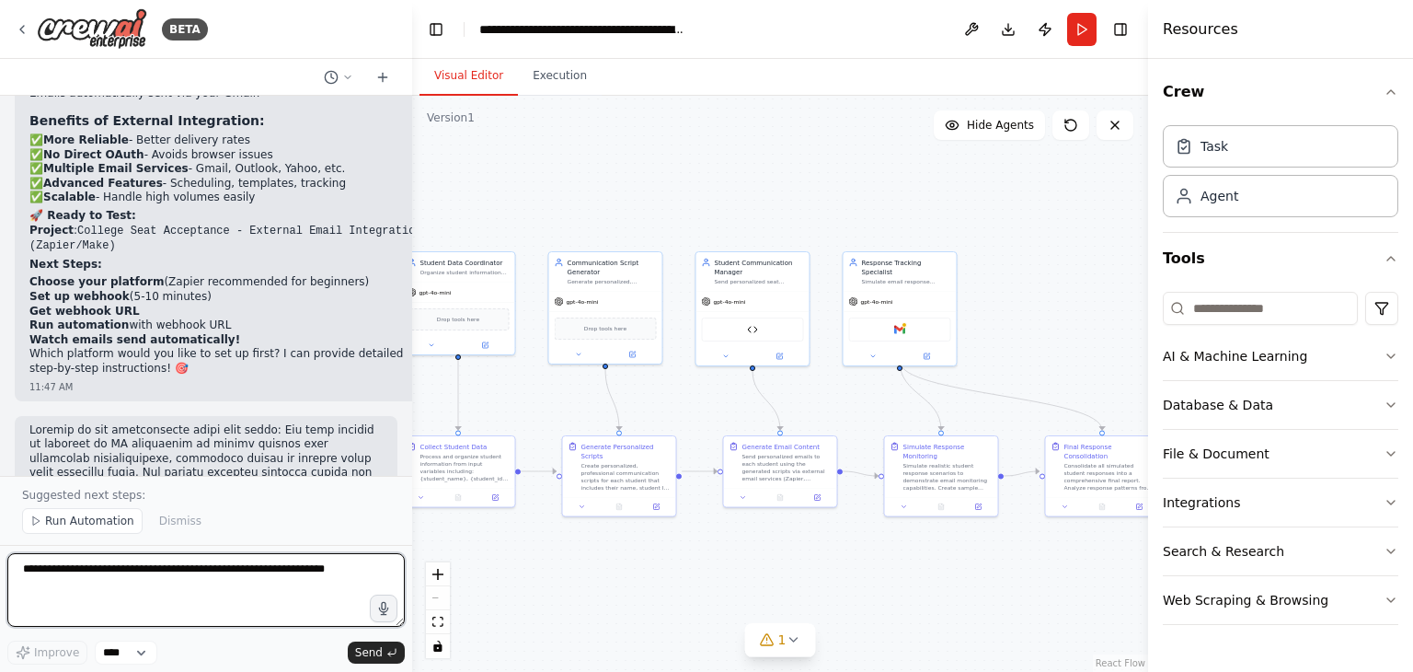
click at [101, 586] on textarea at bounding box center [205, 590] width 397 height 74
paste textarea "**********"
type textarea "**********"
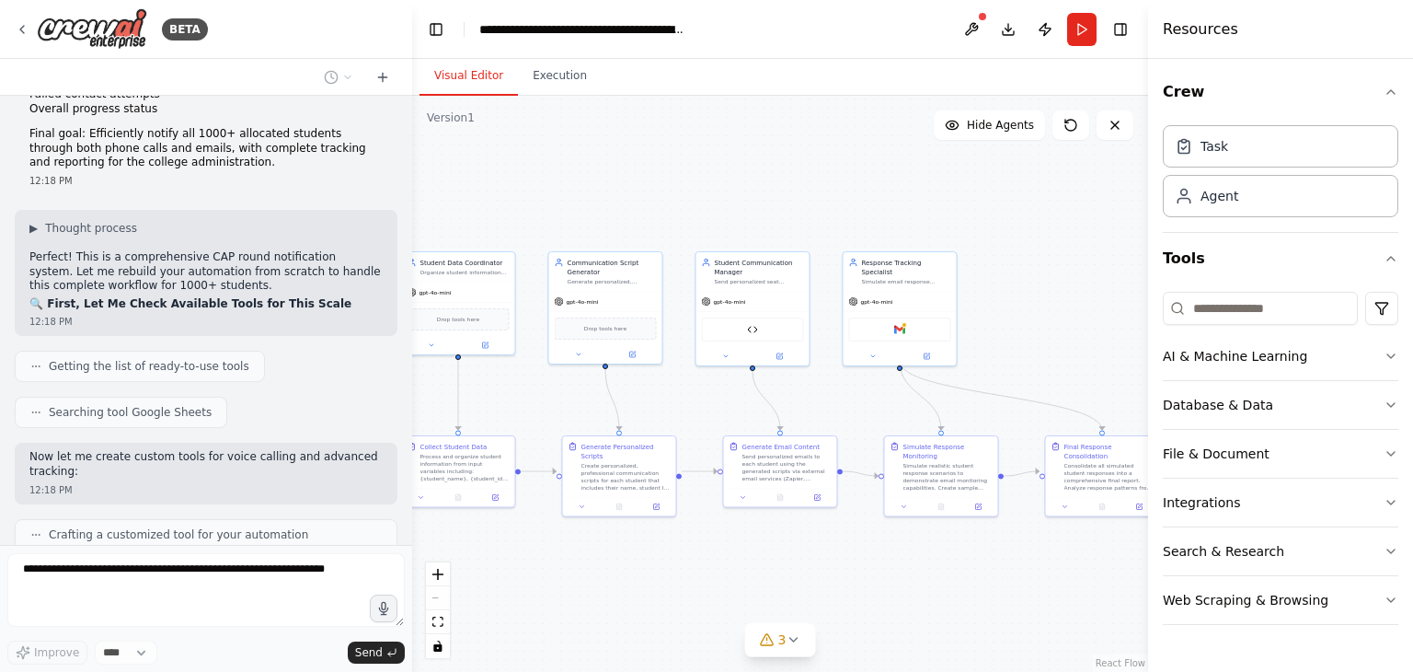
scroll to position [24003, 0]
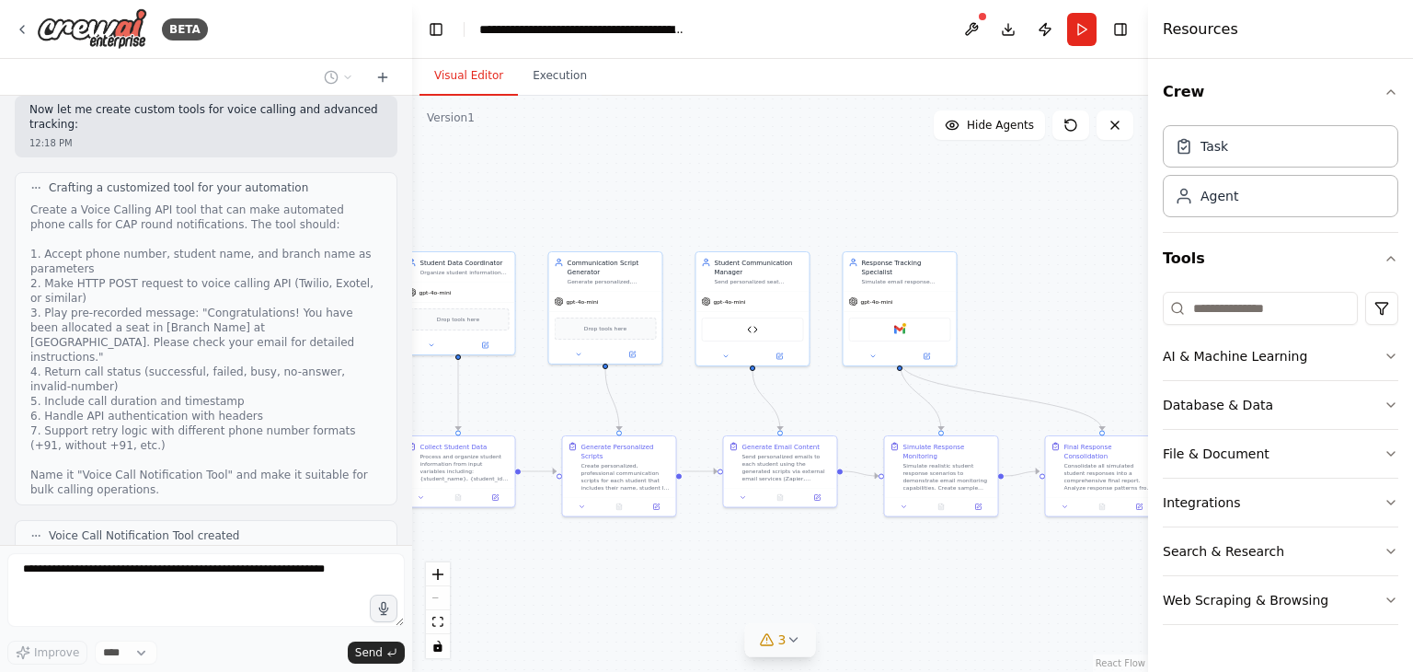
click at [791, 640] on icon at bounding box center [793, 639] width 15 height 15
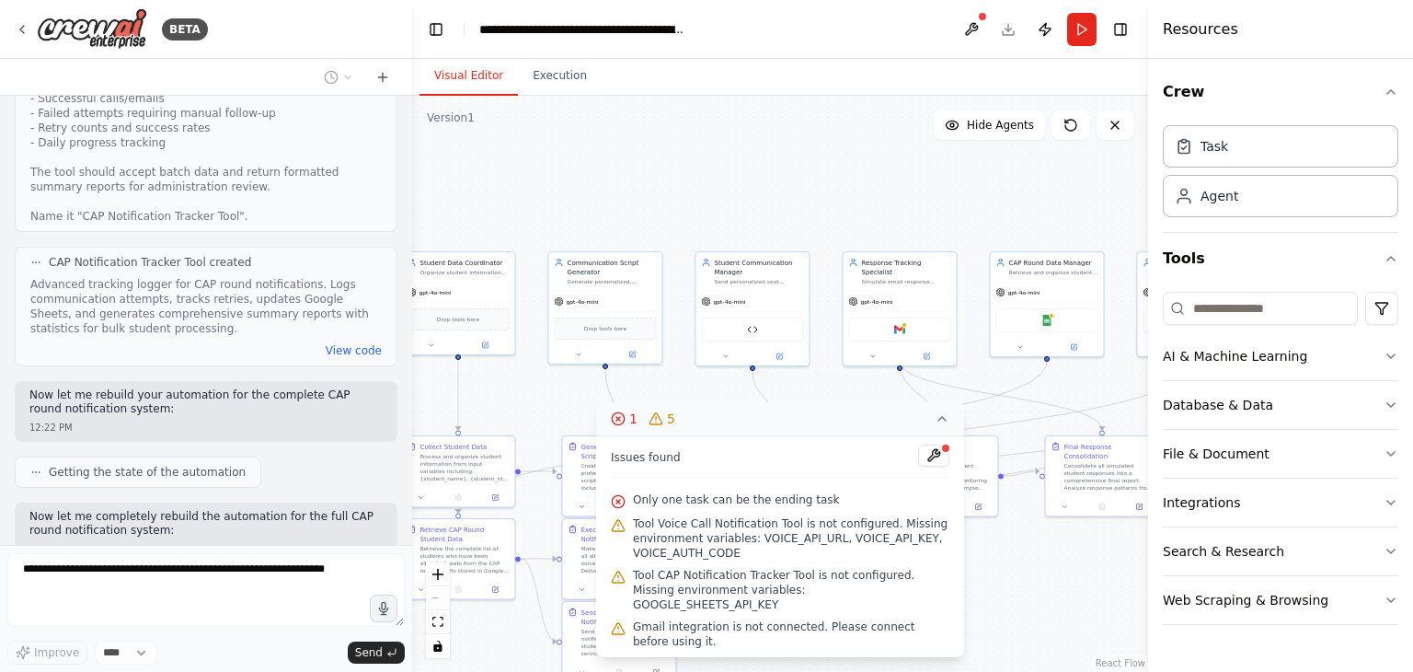
scroll to position [25152, 0]
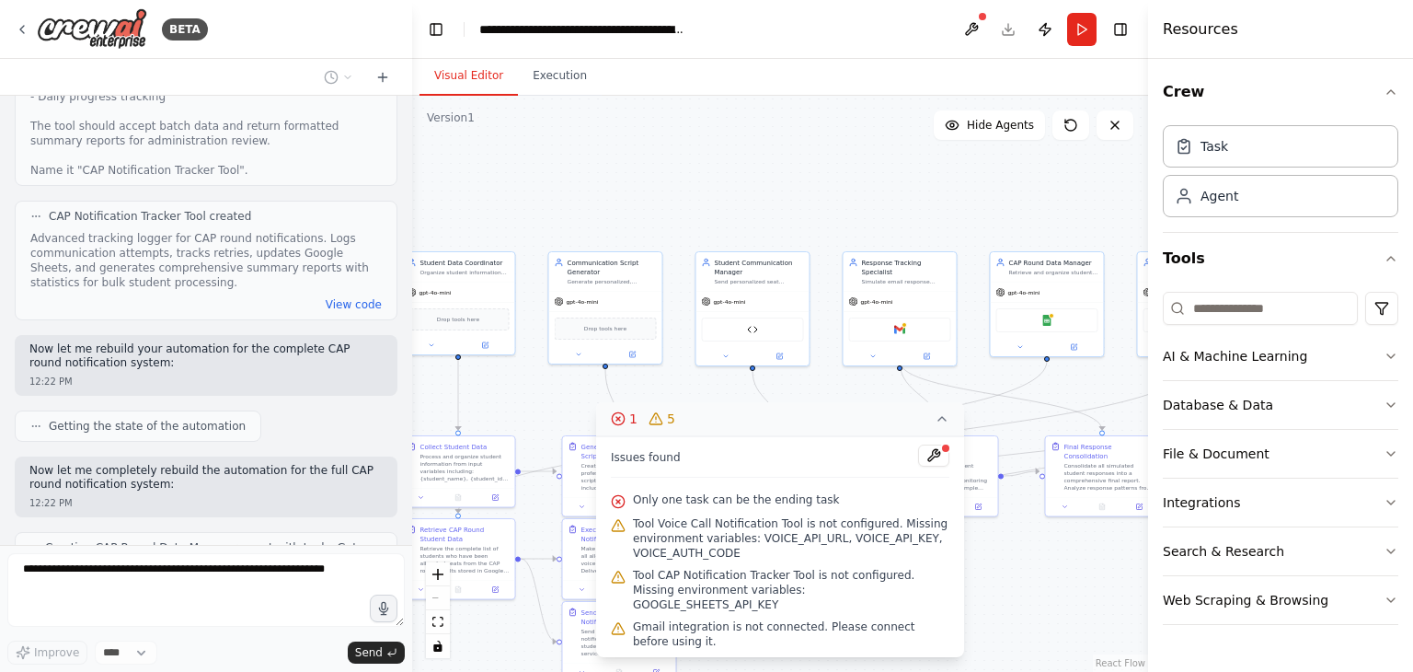
click at [938, 423] on icon at bounding box center [942, 418] width 15 height 15
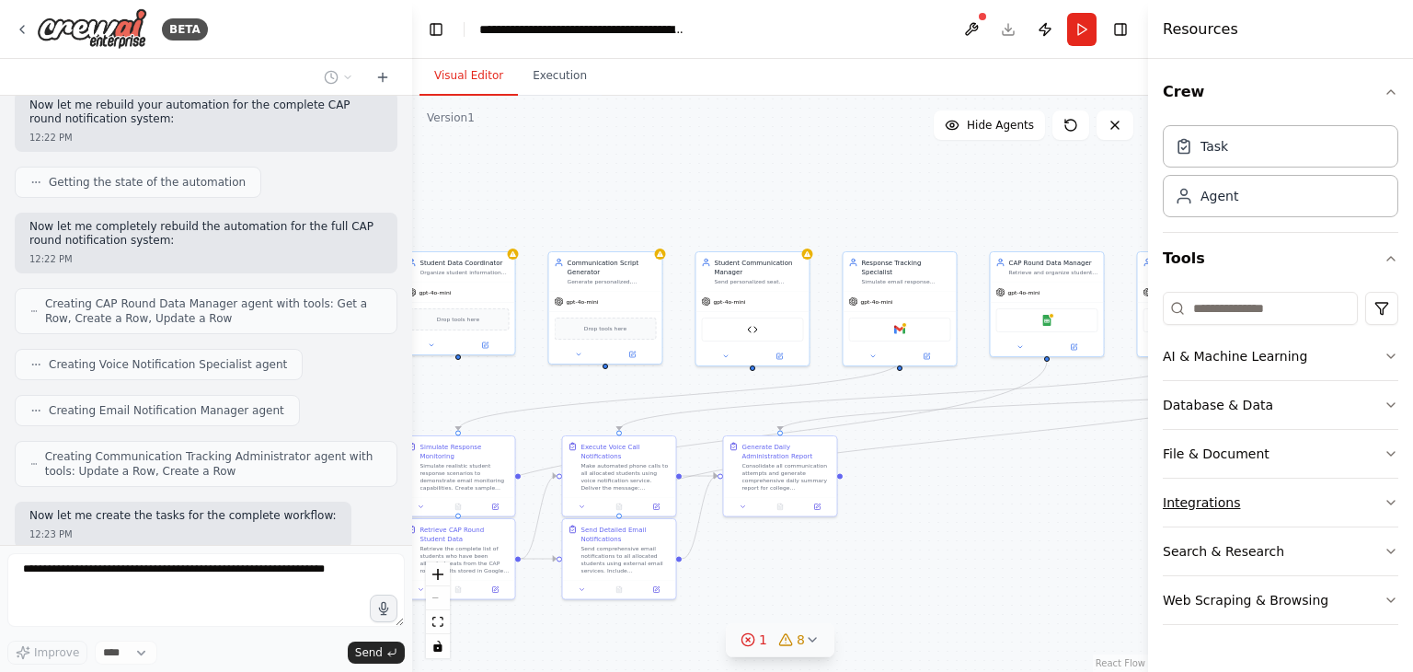
scroll to position [25441, 0]
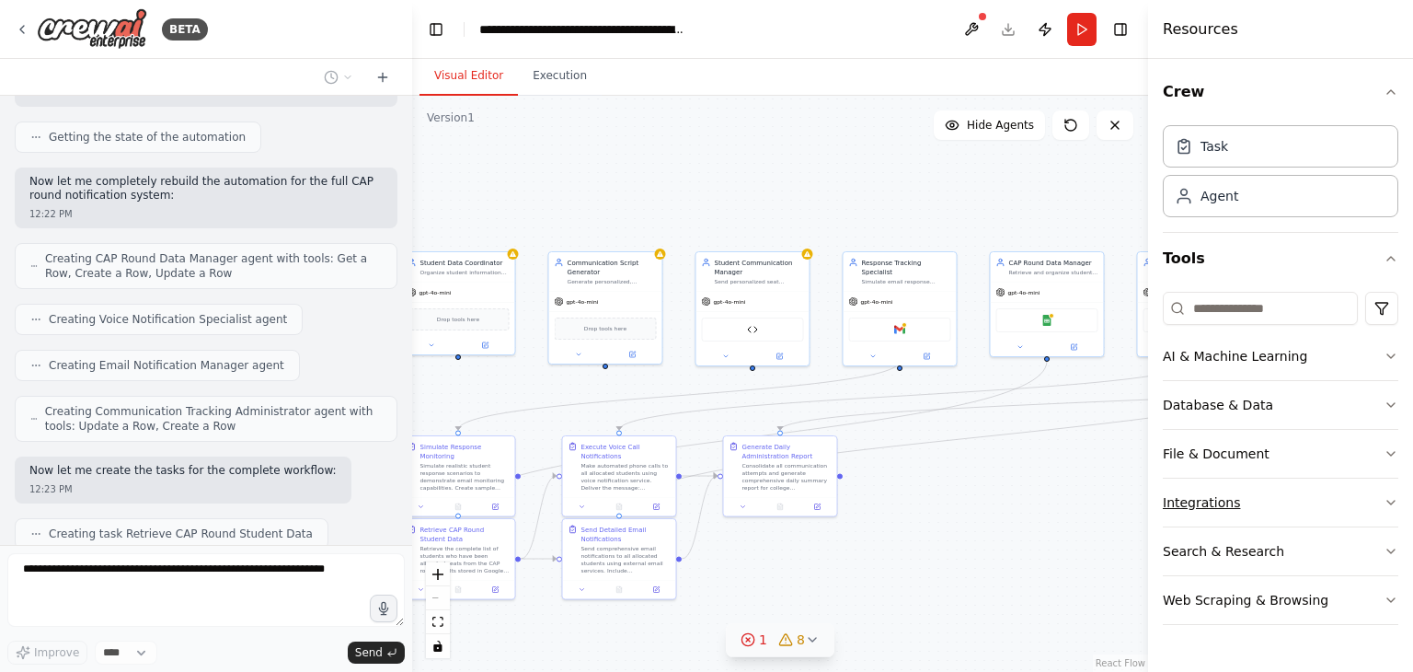
click at [1386, 498] on icon "button" at bounding box center [1391, 502] width 15 height 15
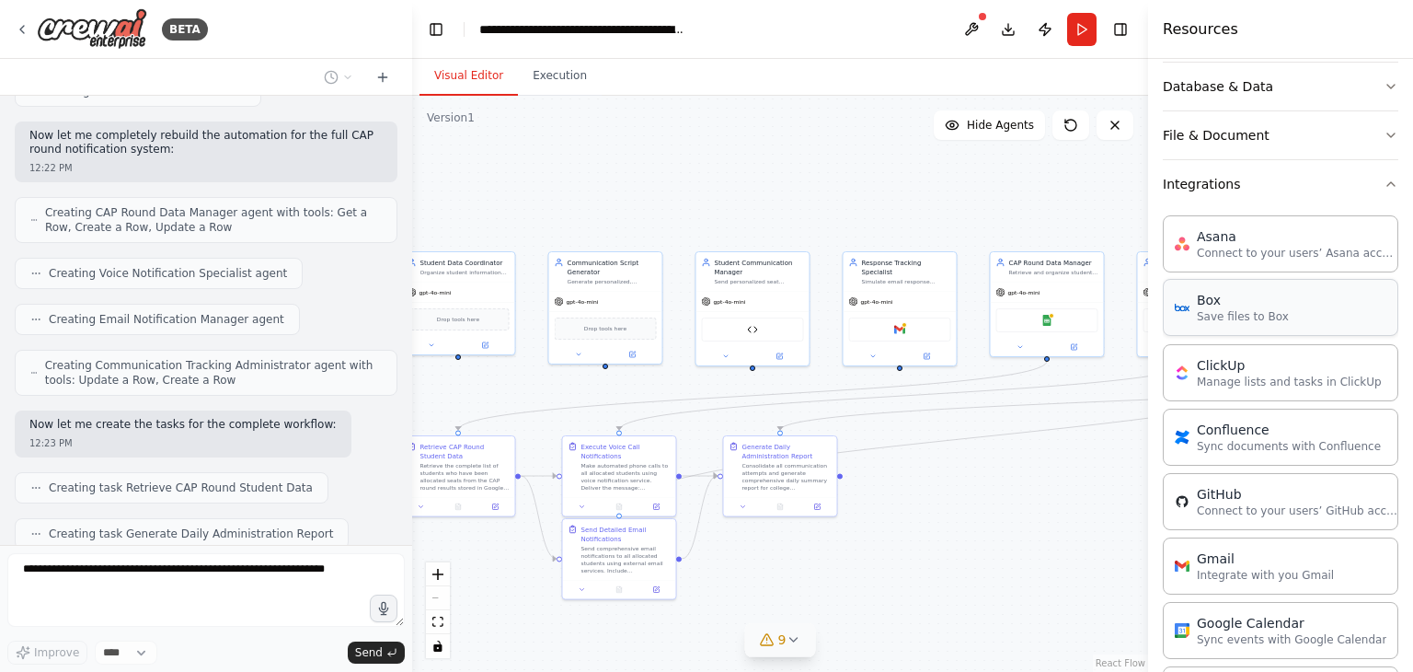
scroll to position [431, 0]
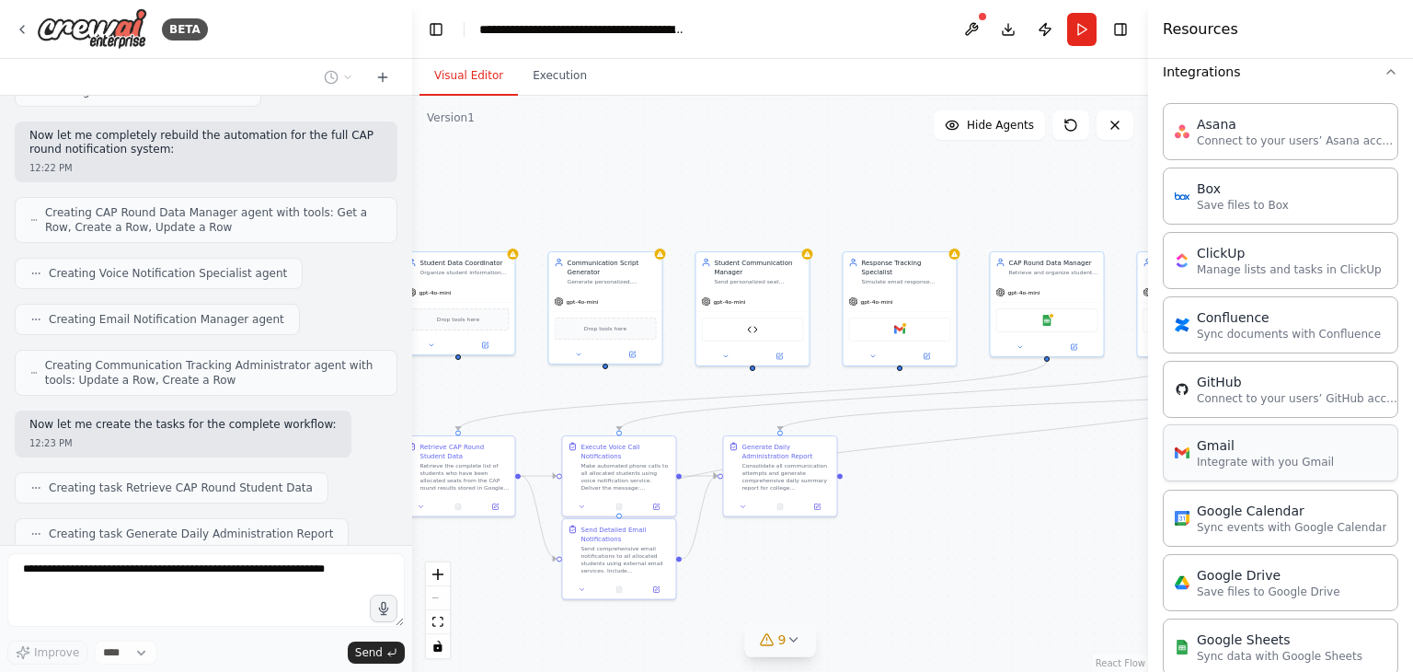
click at [1294, 442] on div "Gmail" at bounding box center [1265, 445] width 137 height 18
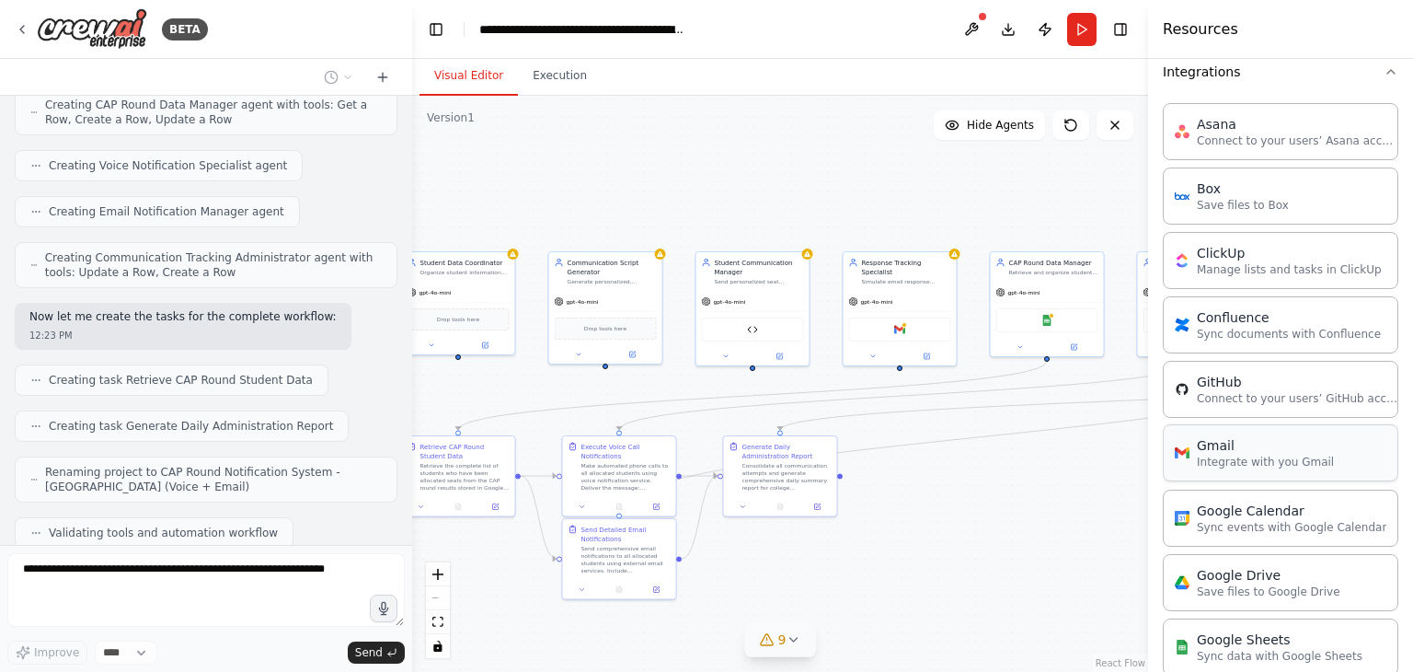
click at [1294, 442] on div "Gmail" at bounding box center [1265, 445] width 137 height 18
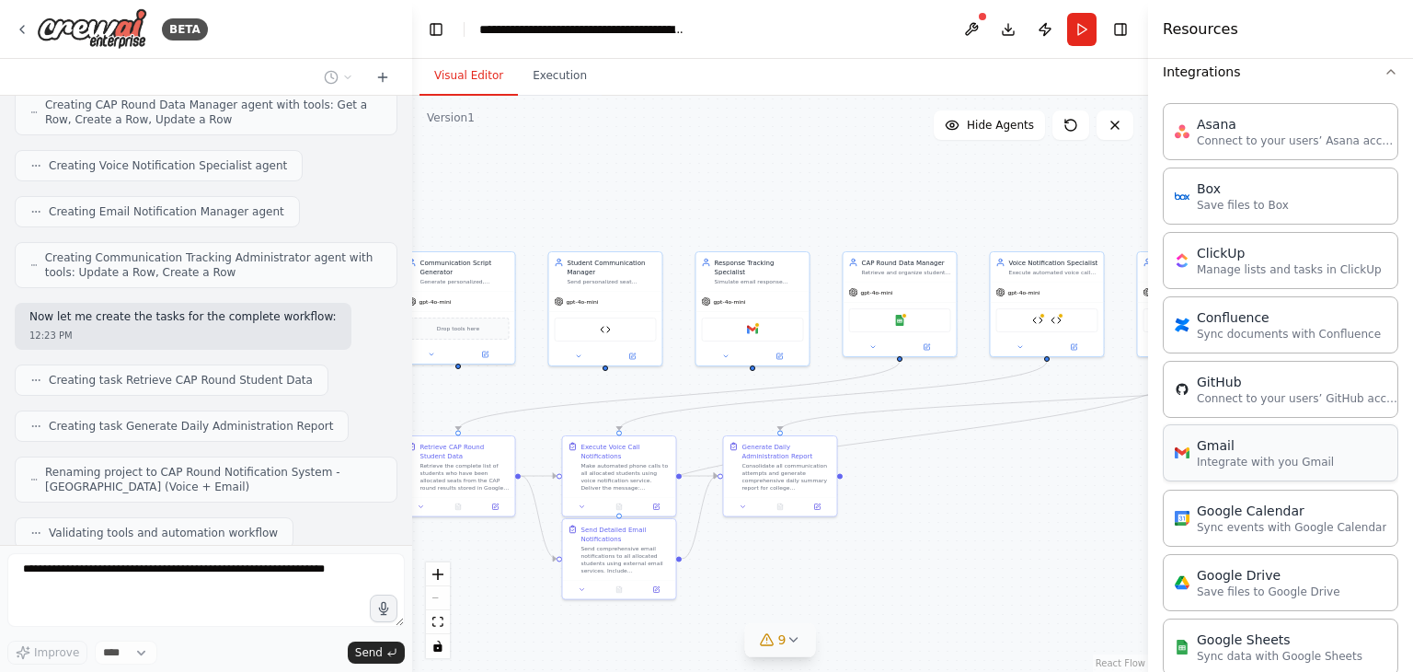
click at [1294, 442] on div "Gmail" at bounding box center [1265, 445] width 137 height 18
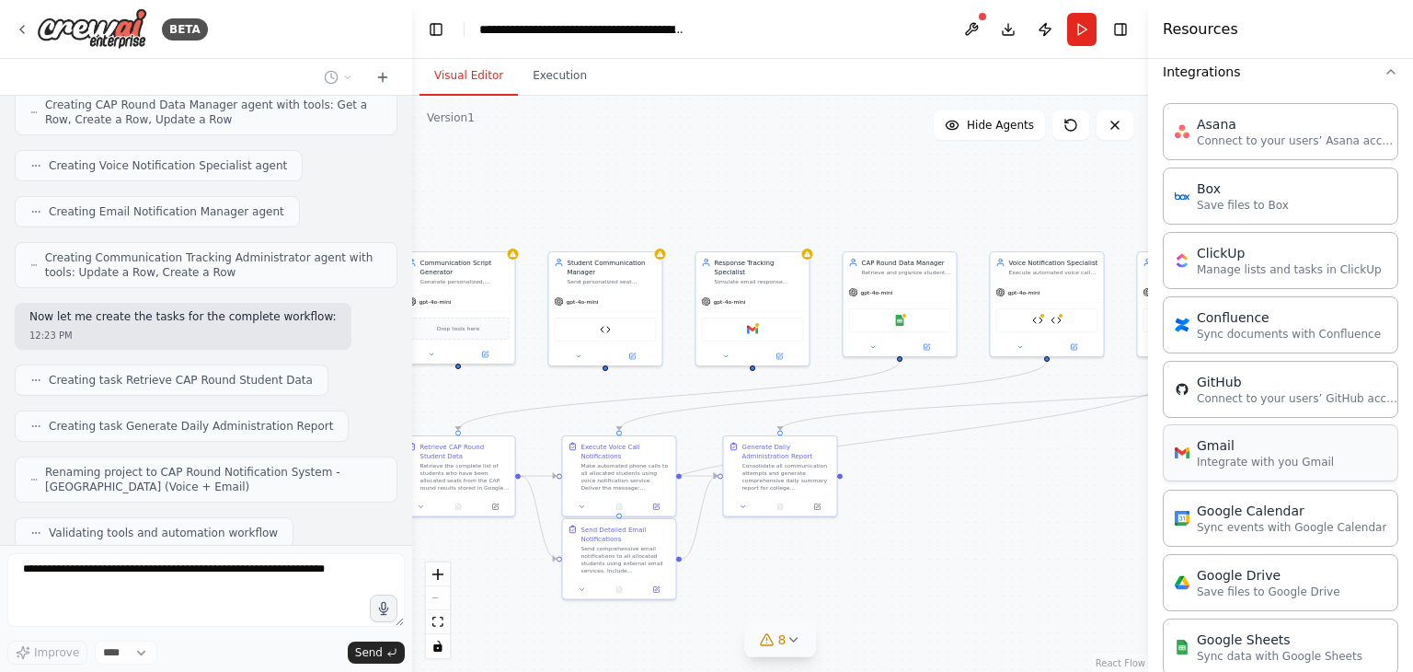
click at [1294, 442] on div "Gmail" at bounding box center [1265, 445] width 137 height 18
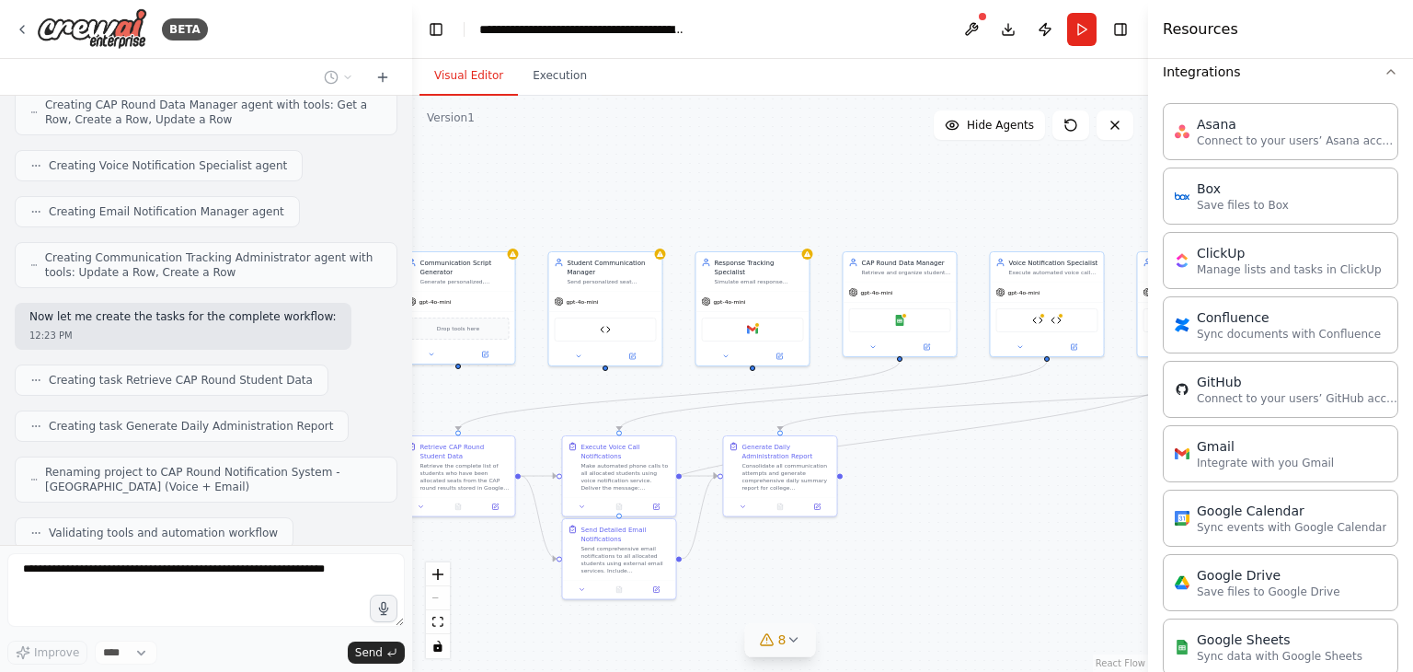
scroll to position [25639, 0]
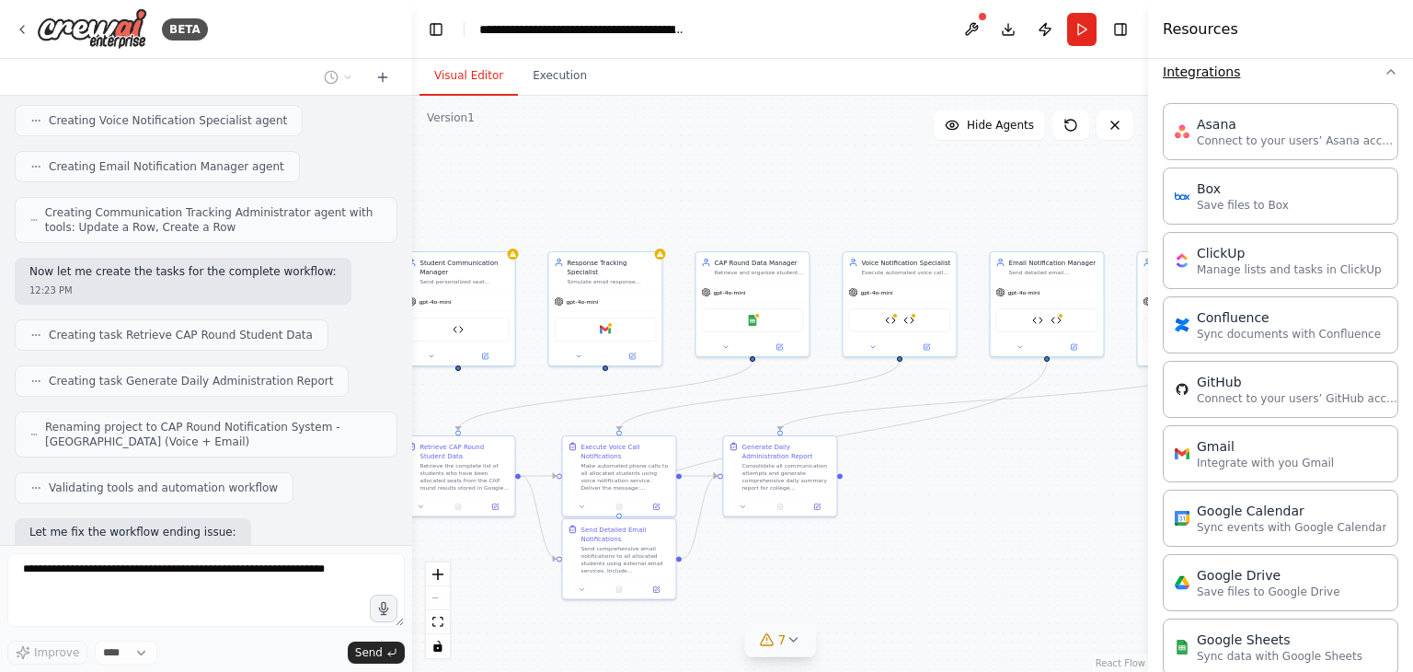
click at [1384, 69] on icon "button" at bounding box center [1391, 71] width 15 height 15
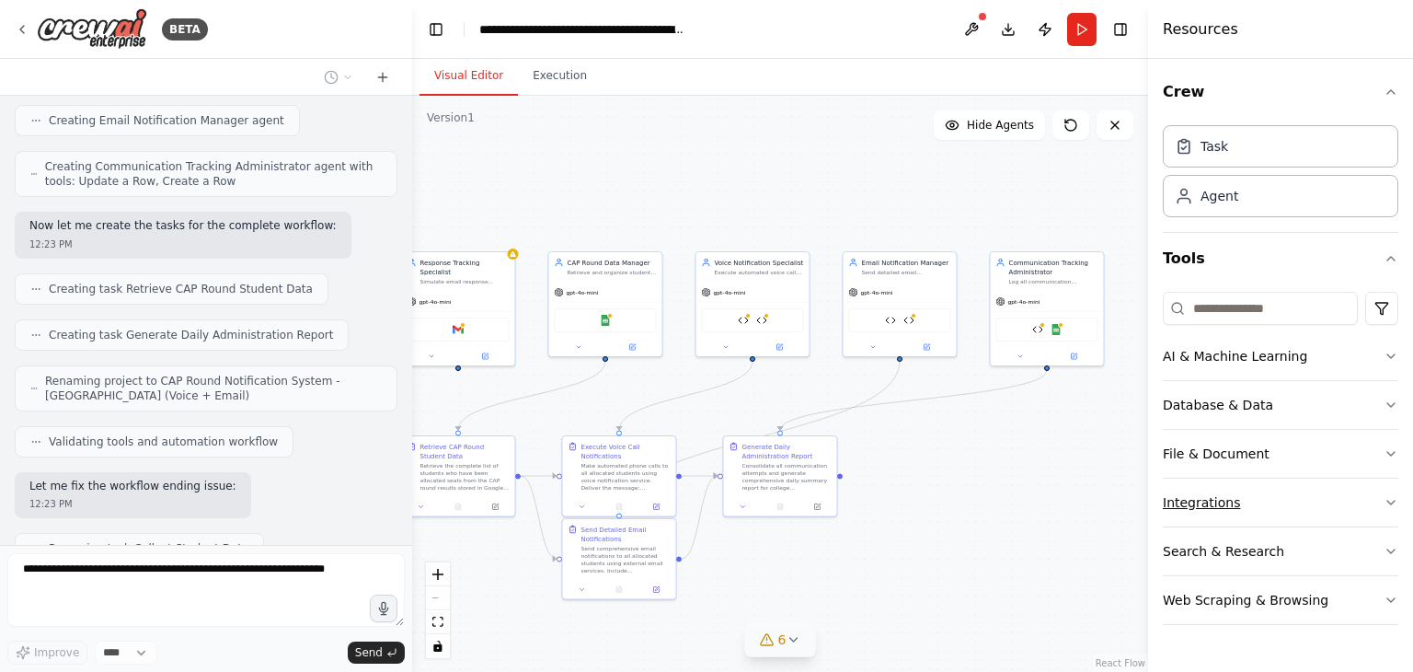
scroll to position [25731, 0]
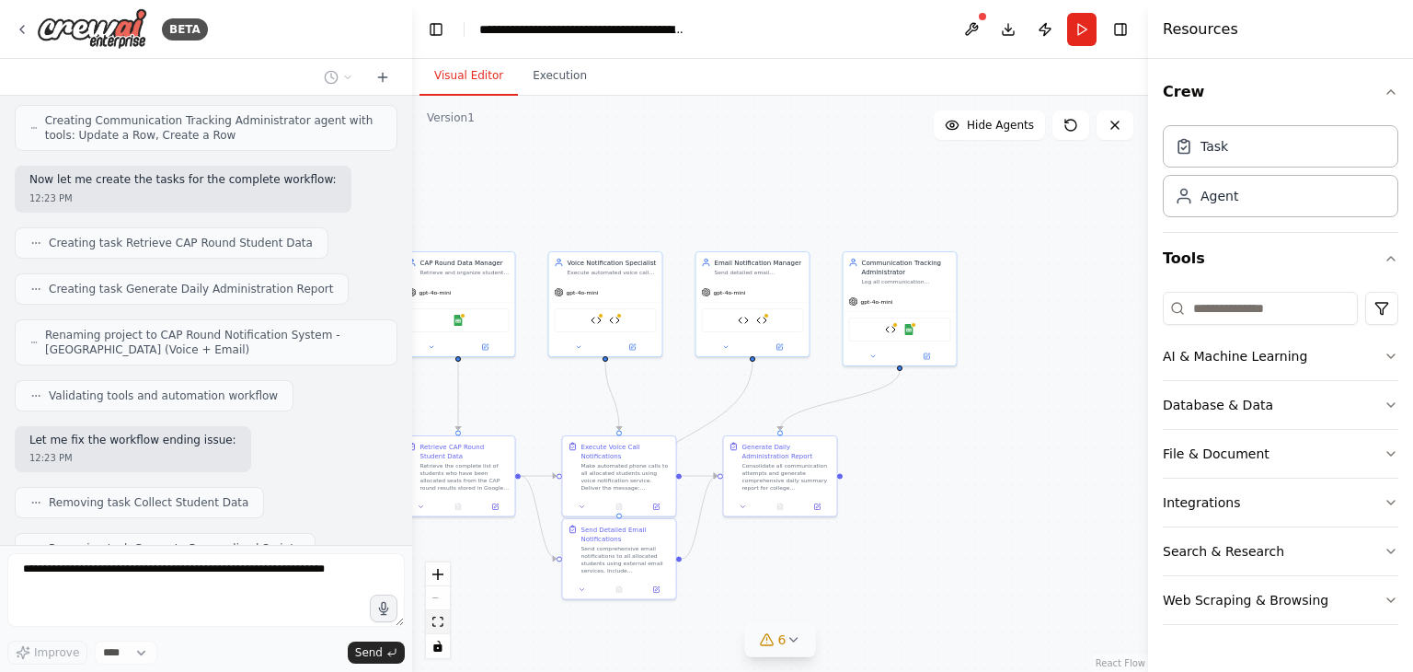
click at [433, 626] on icon "fit view" at bounding box center [437, 621] width 11 height 10
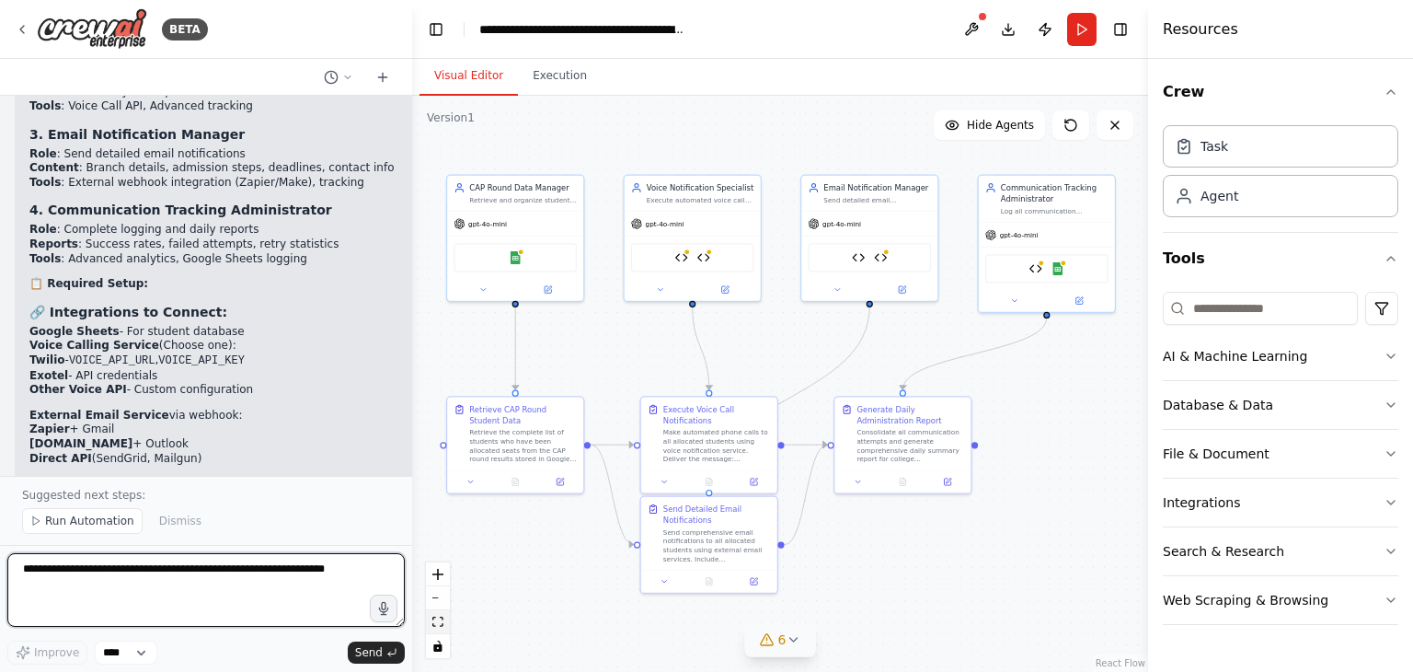
scroll to position [27005, 0]
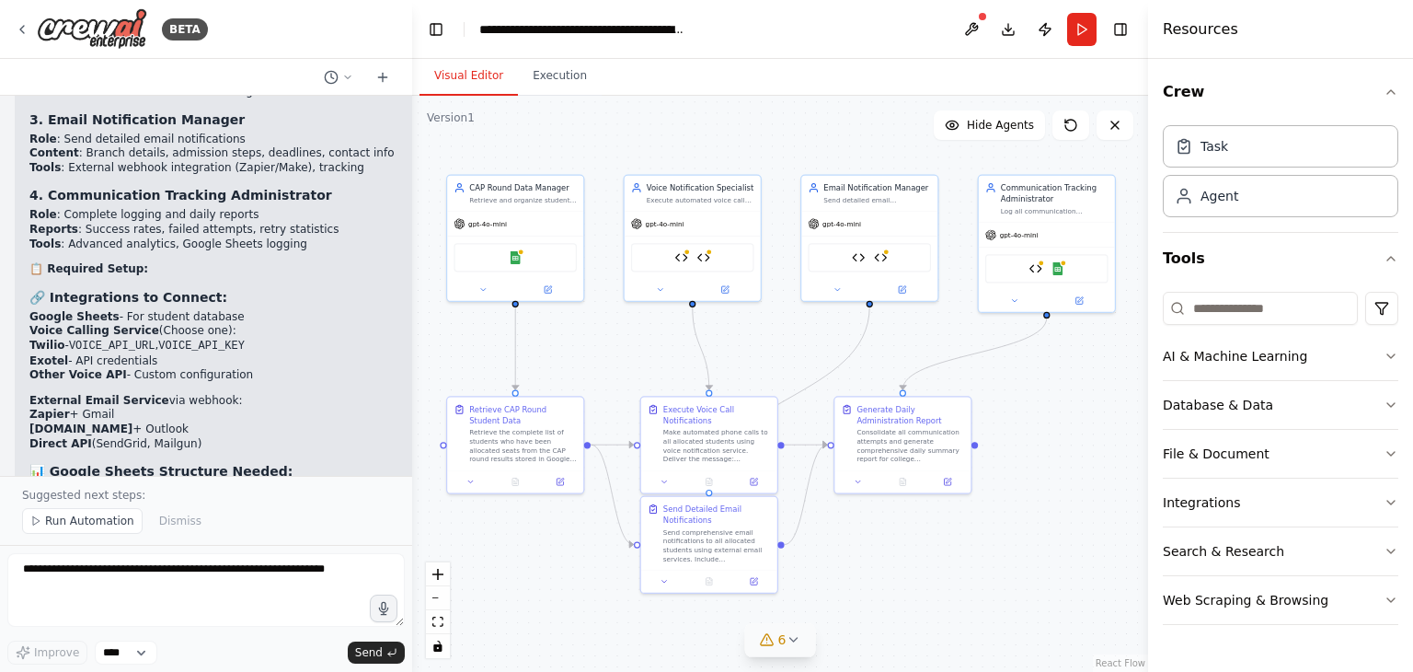
click at [795, 639] on icon at bounding box center [793, 639] width 15 height 15
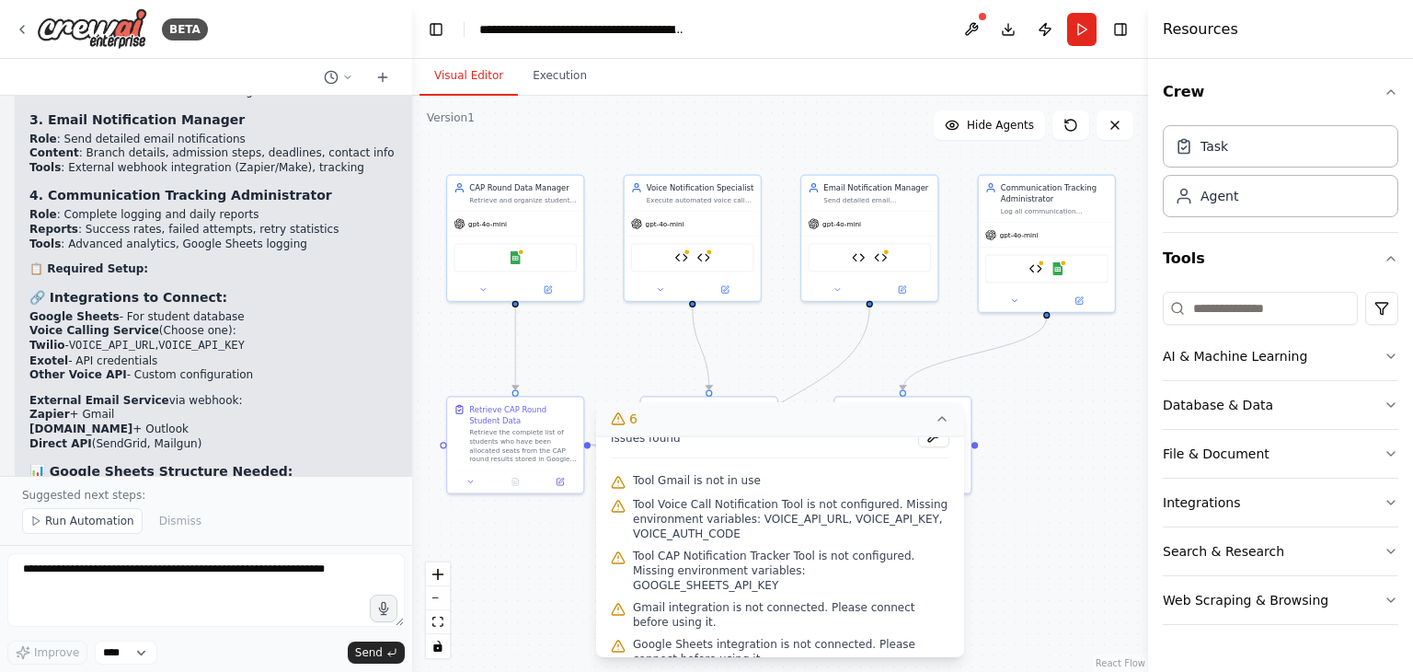
scroll to position [0, 0]
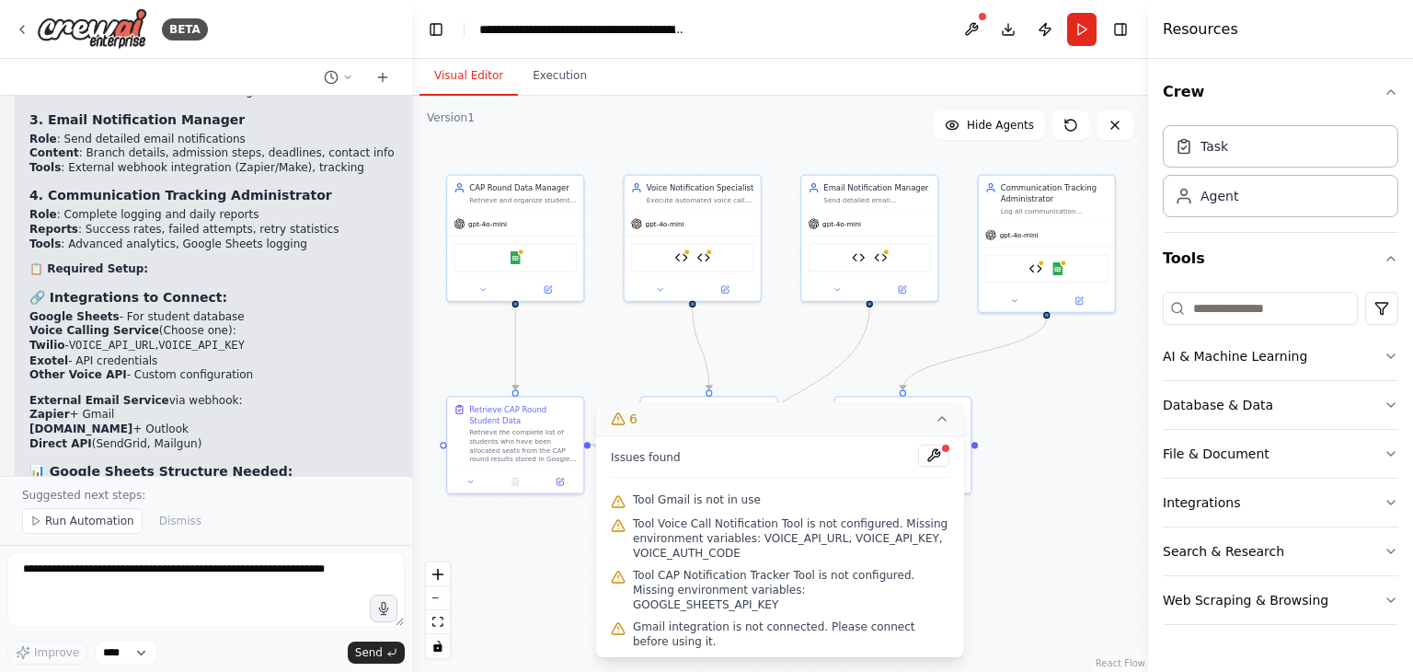
click at [934, 419] on button "6" at bounding box center [780, 419] width 368 height 34
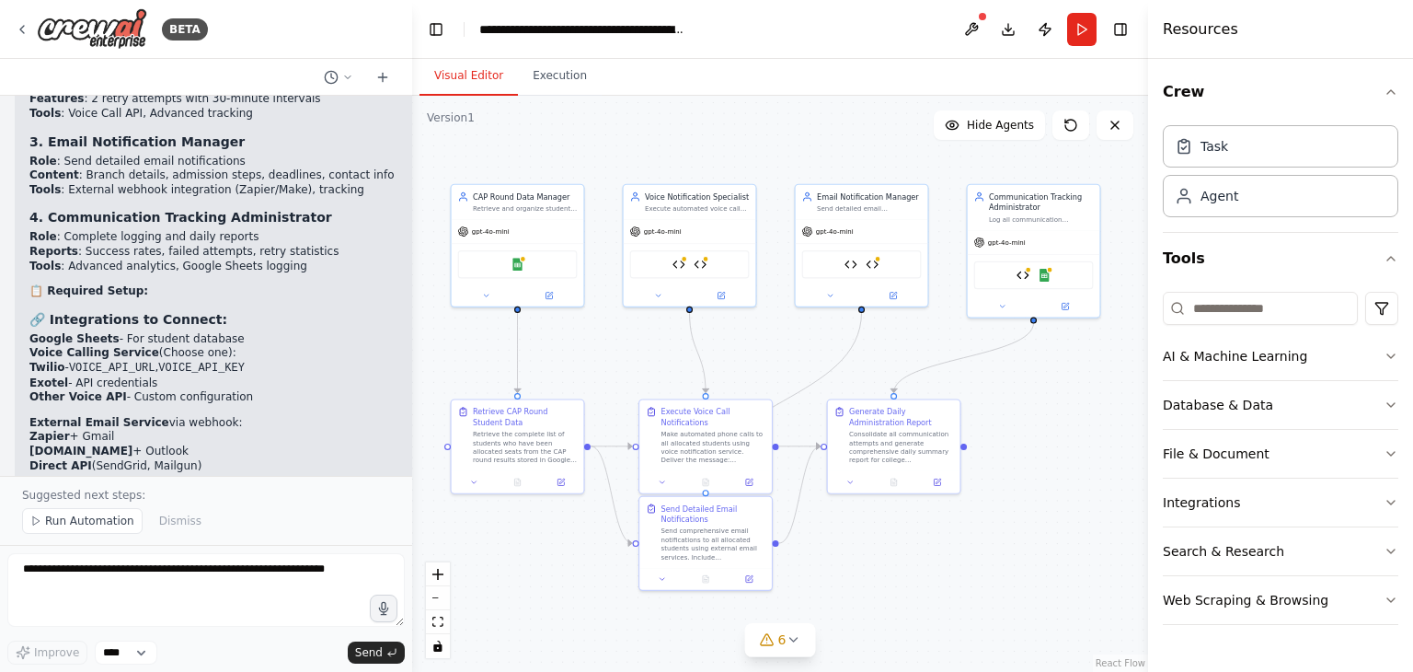
scroll to position [27005, 0]
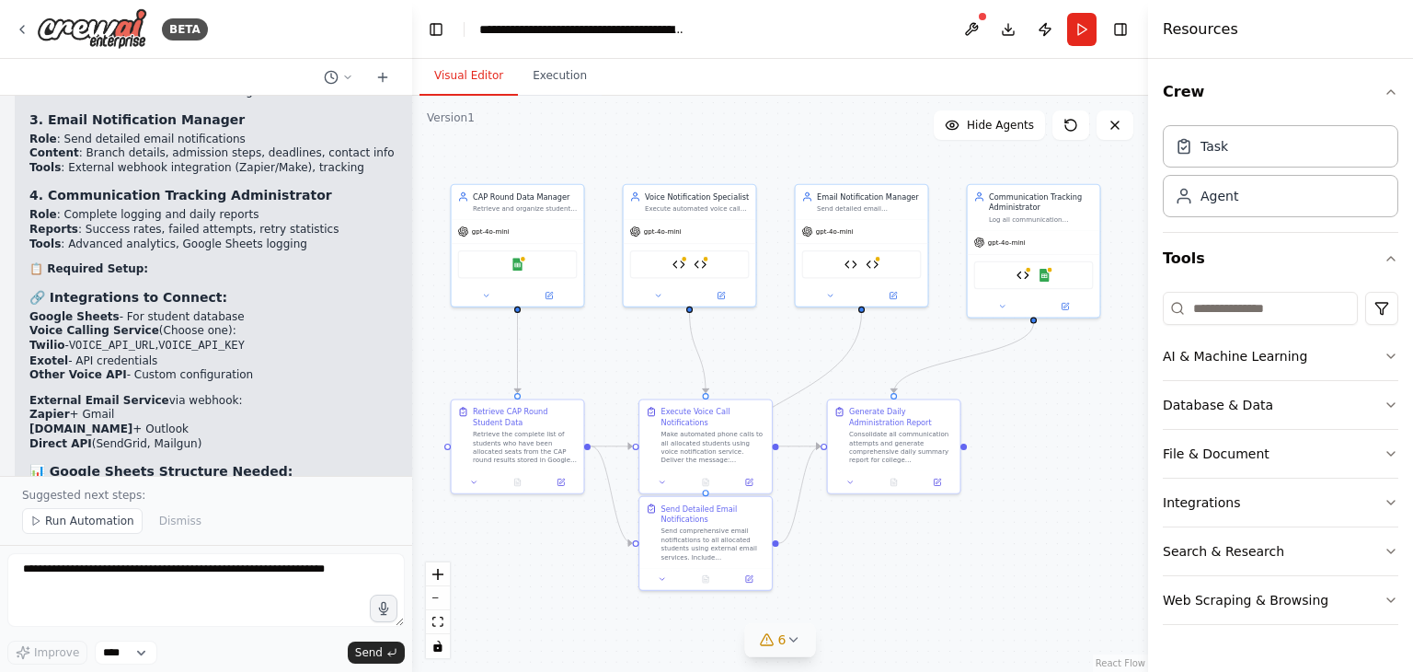
click at [793, 641] on icon at bounding box center [792, 640] width 7 height 4
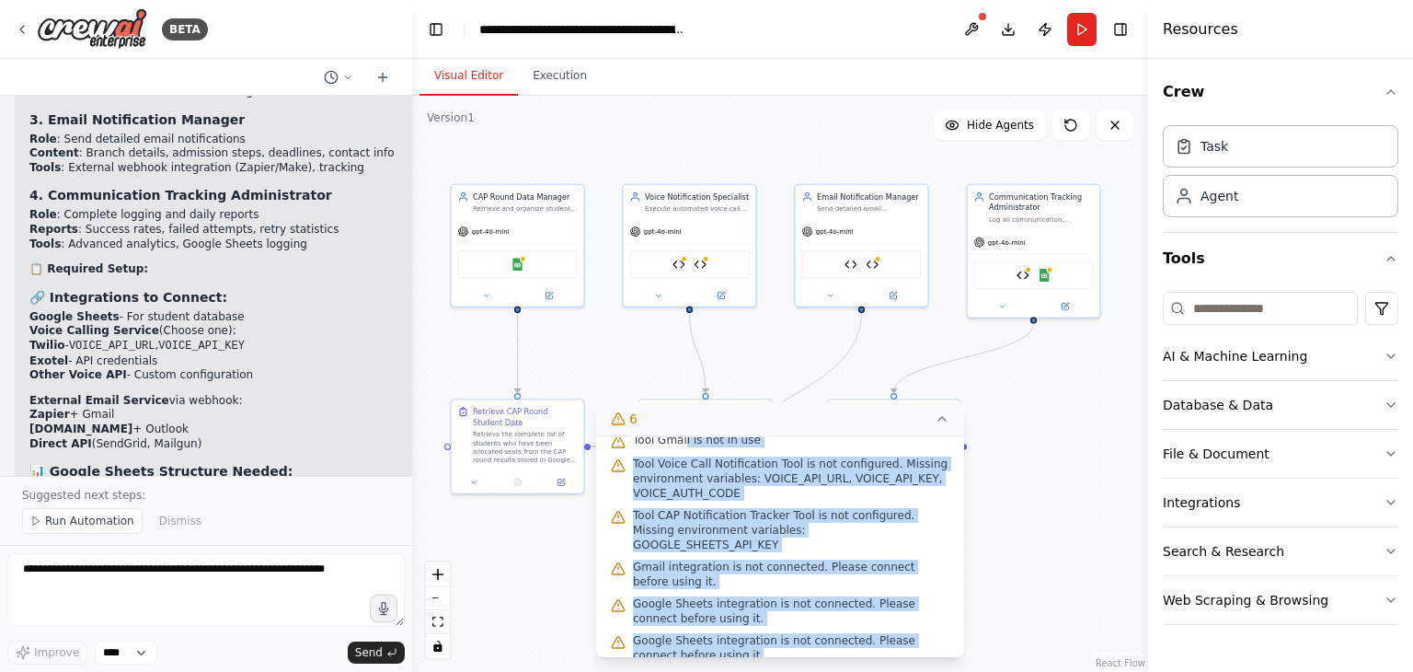
scroll to position [0, 0]
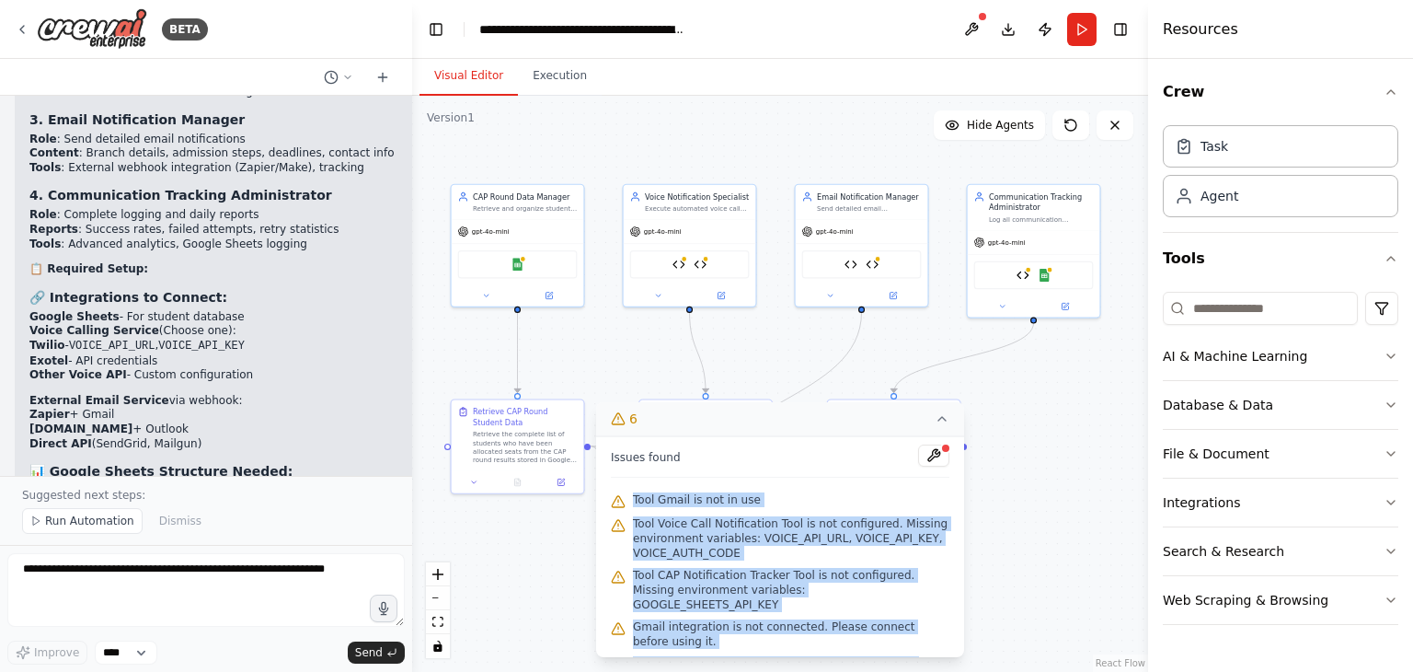
drag, startPoint x: 710, startPoint y: 638, endPoint x: 619, endPoint y: 491, distance: 172.3
click at [619, 491] on div "Issues found Tool Gmail is not in use Tool Voice Call Notification Tool is not …" at bounding box center [780, 546] width 368 height 221
copy div "Tool Gmail is not in use Tool Voice Call Notification Tool is not configured. M…"
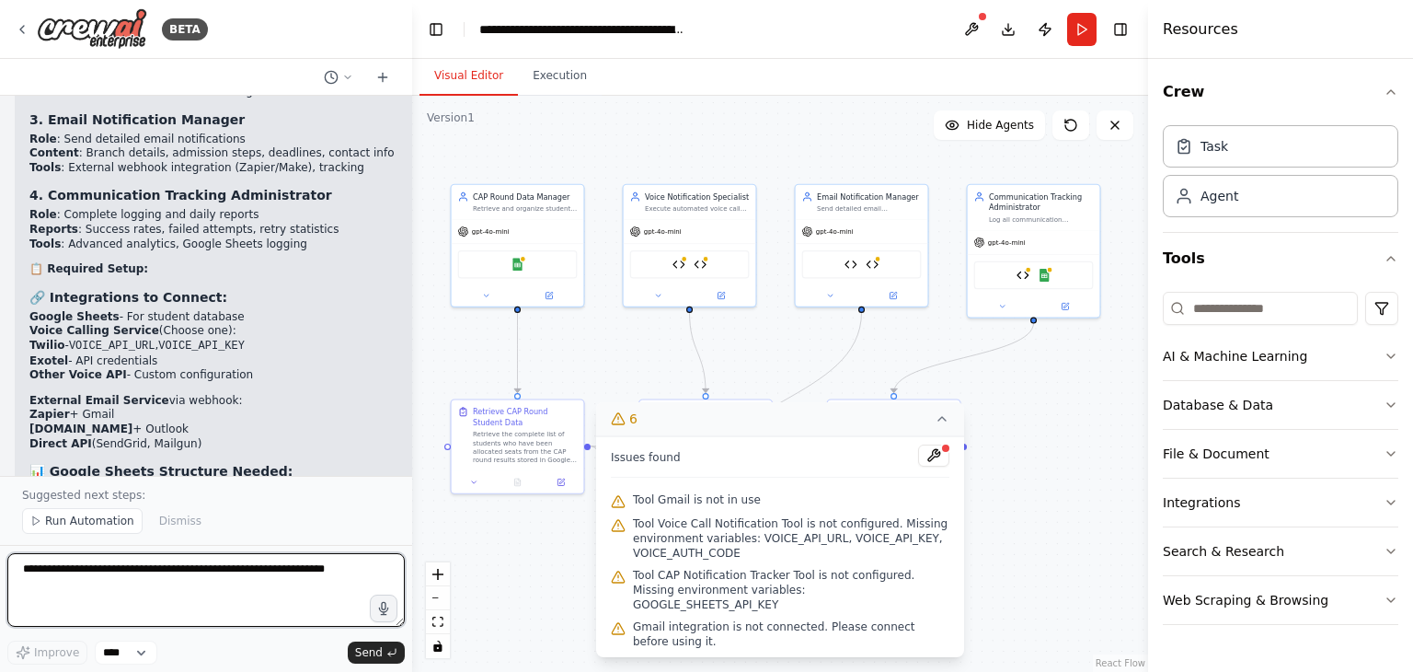
click at [167, 593] on textarea at bounding box center [205, 590] width 397 height 74
paste textarea "**********"
type textarea "**********"
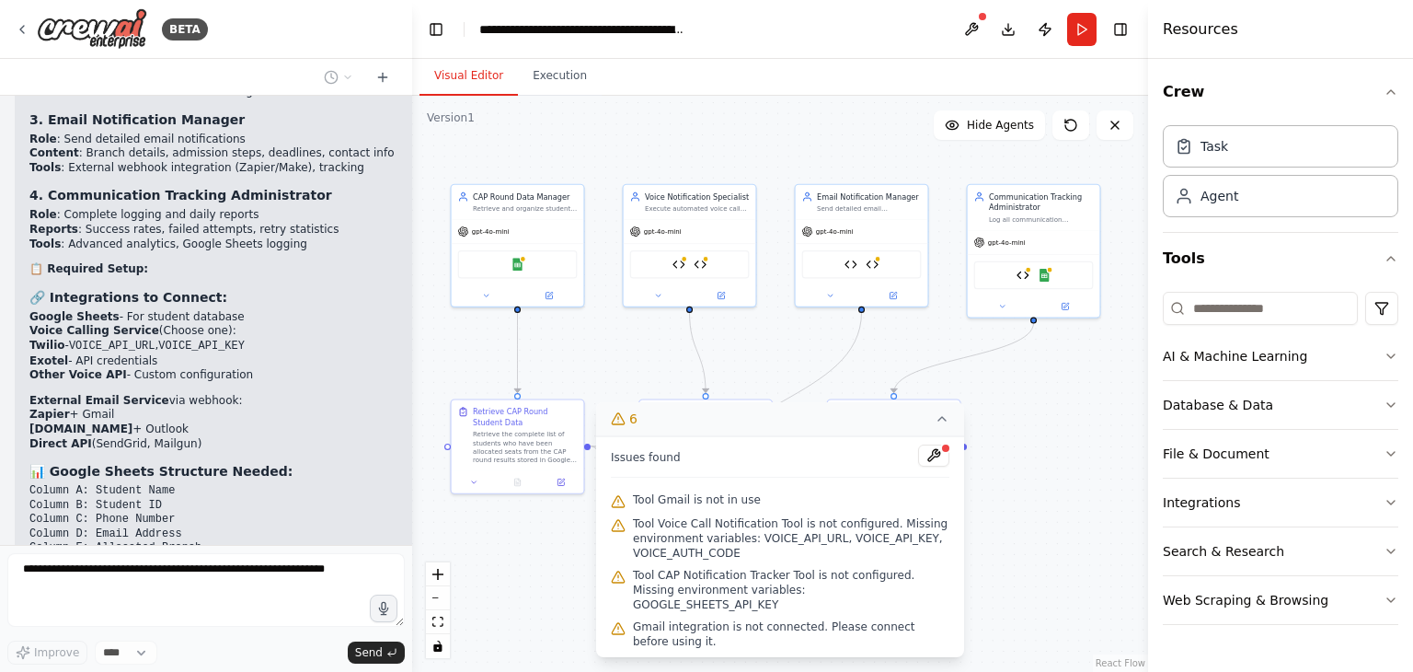
scroll to position [27145, 0]
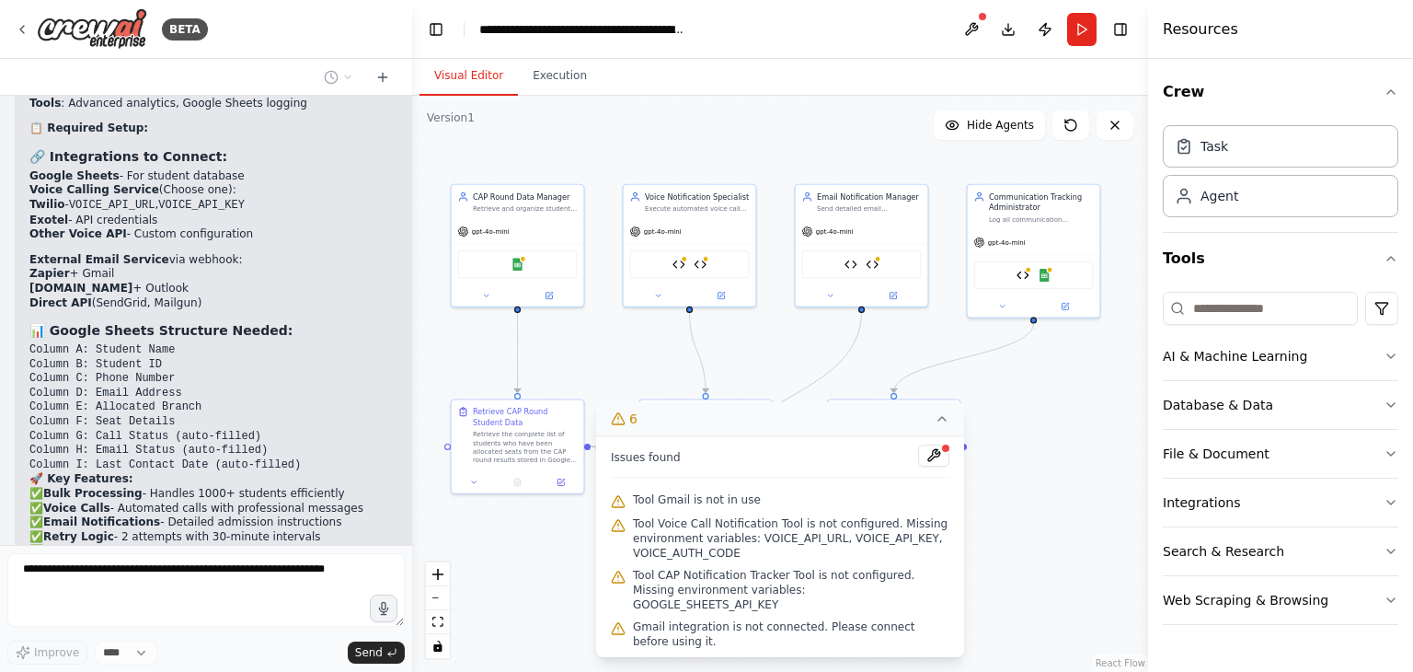
click at [946, 423] on icon at bounding box center [942, 418] width 15 height 15
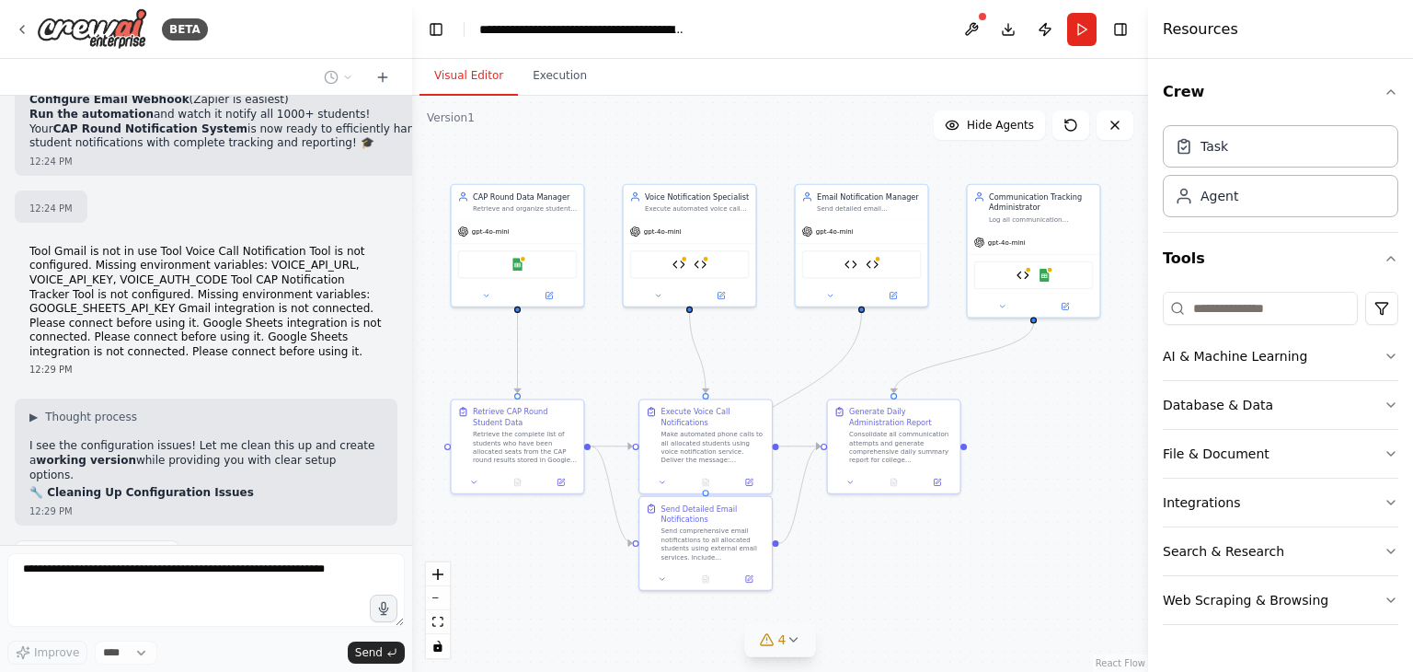
scroll to position [27836, 0]
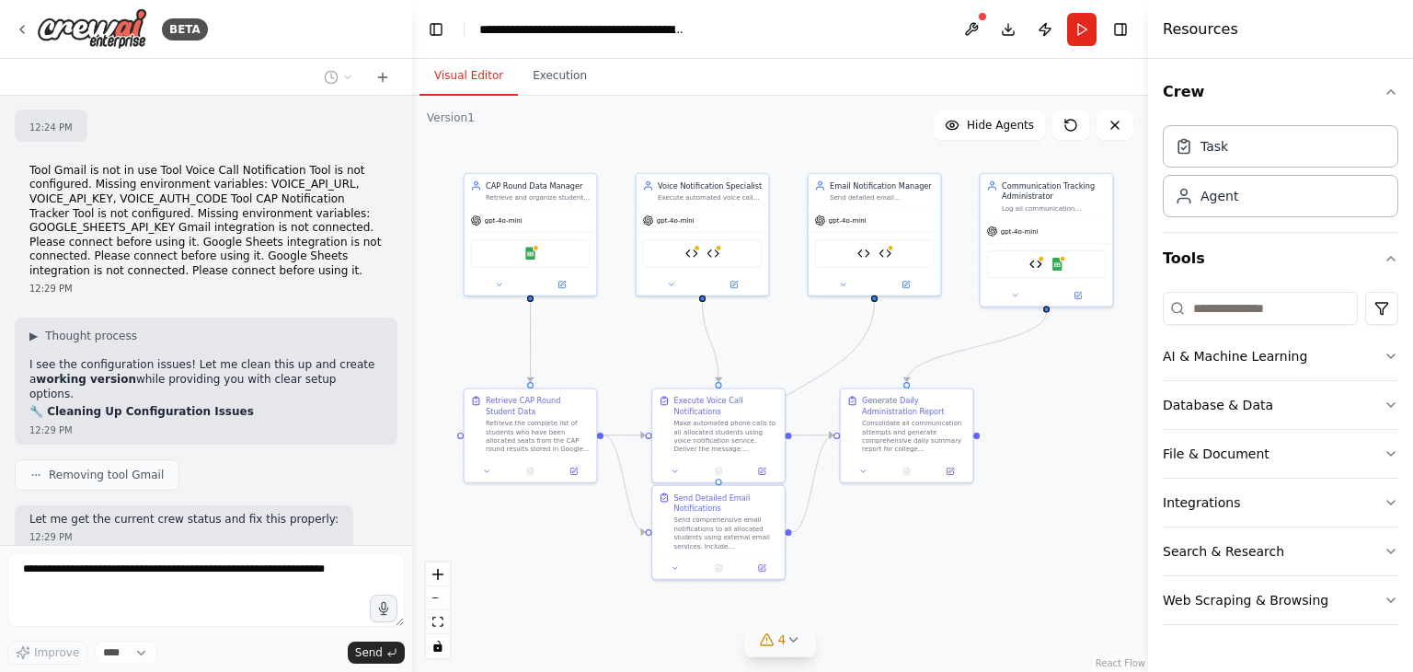
drag, startPoint x: 970, startPoint y: 452, endPoint x: 983, endPoint y: 441, distance: 17.0
click at [983, 441] on div ".deletable-edge-delete-btn { width: 20px; height: 20px; border: 0px solid #ffff…" at bounding box center [780, 384] width 736 height 576
click at [1027, 291] on button at bounding box center [1014, 293] width 61 height 13
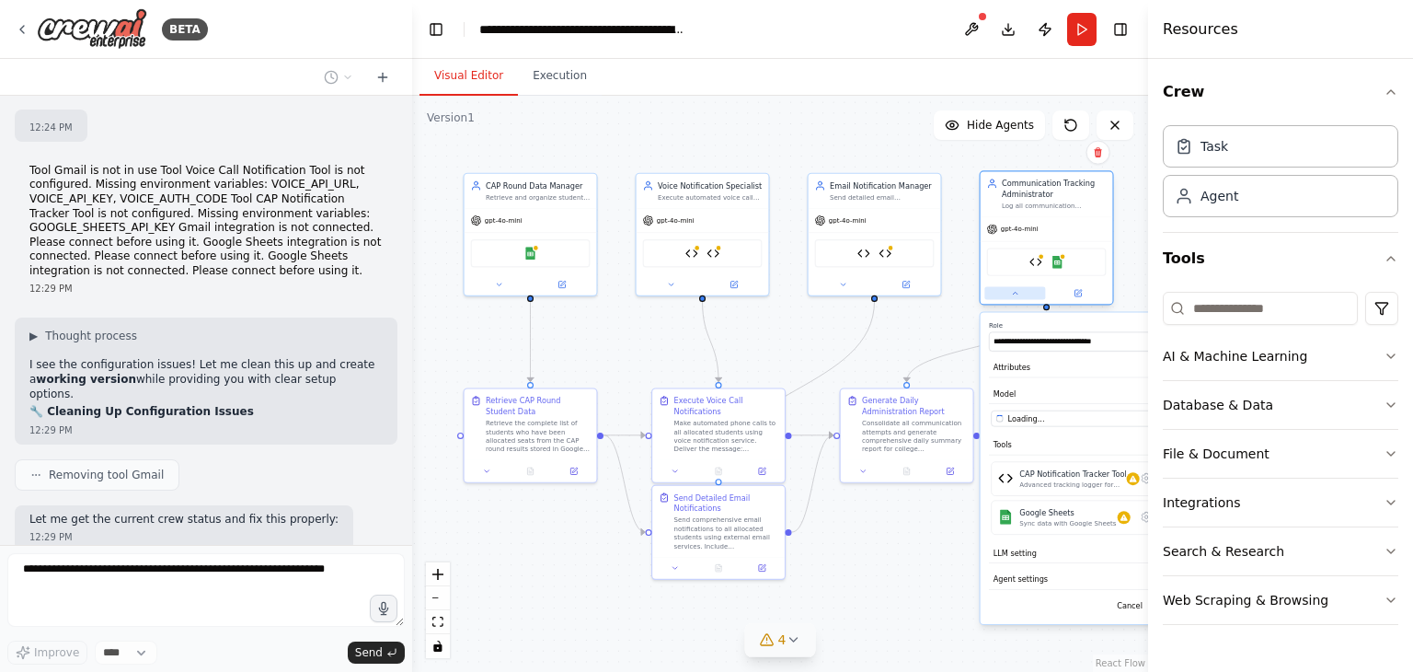
click at [1005, 295] on button at bounding box center [1014, 293] width 61 height 13
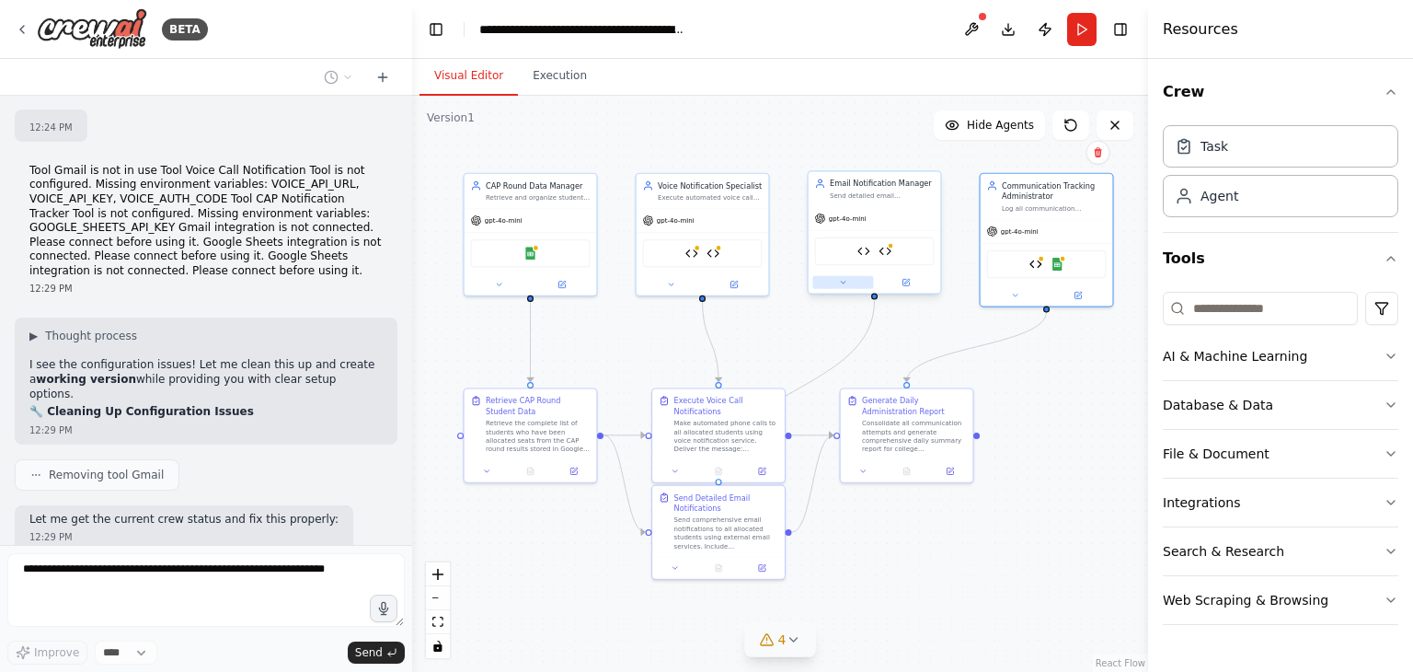
click at [861, 285] on button at bounding box center [842, 282] width 61 height 13
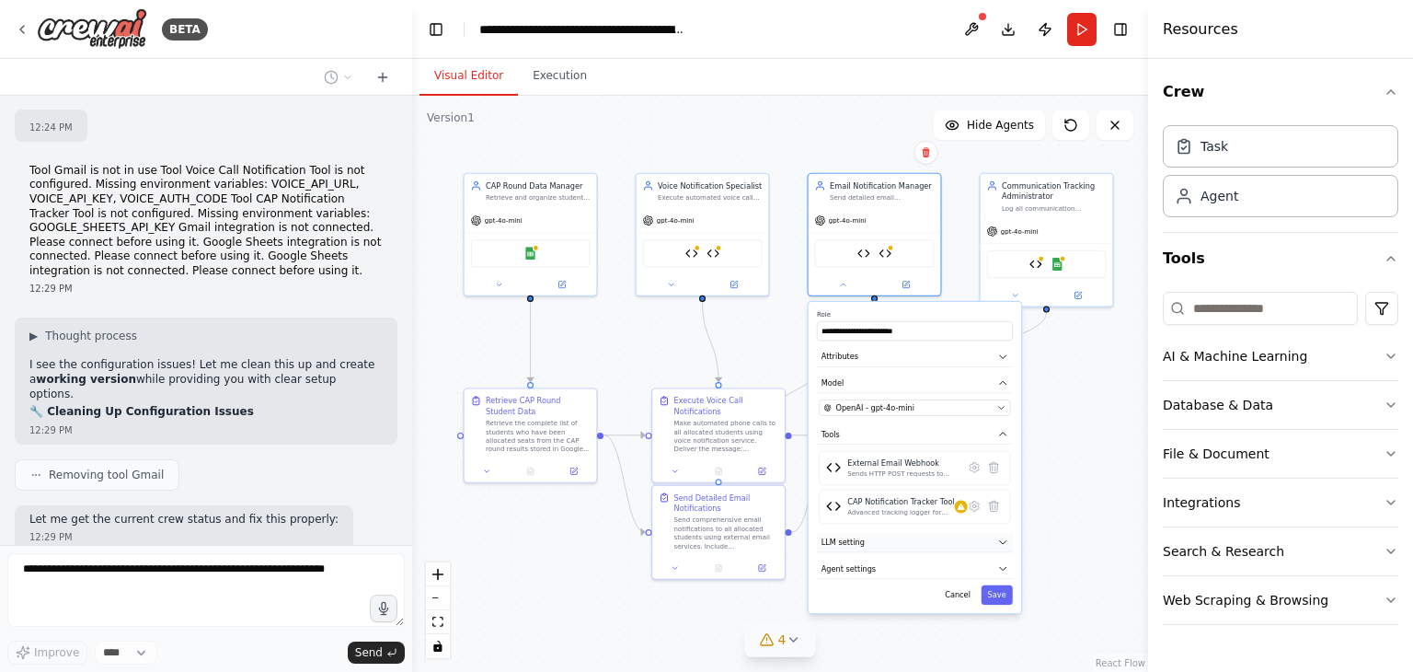
click at [1003, 538] on icon "button" at bounding box center [1002, 541] width 11 height 11
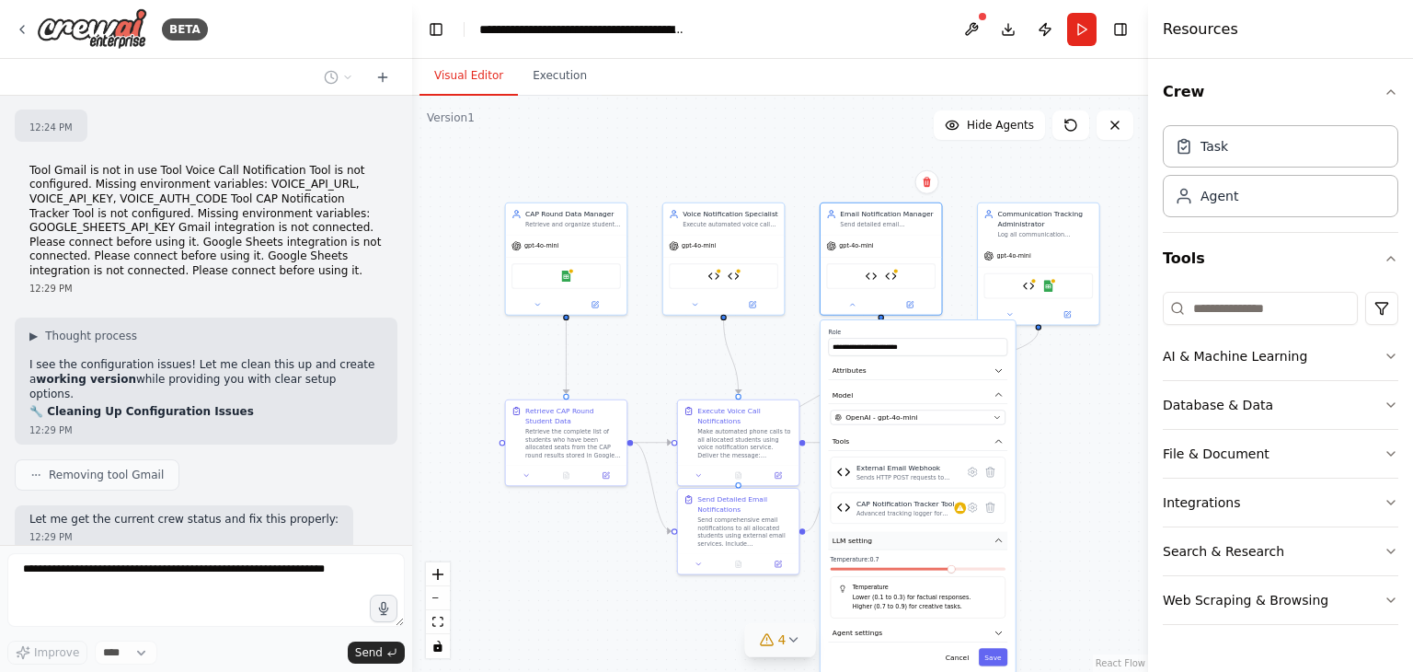
click at [998, 545] on button "LLM setting" at bounding box center [917, 541] width 179 height 18
click at [998, 563] on icon "button" at bounding box center [998, 564] width 6 height 3
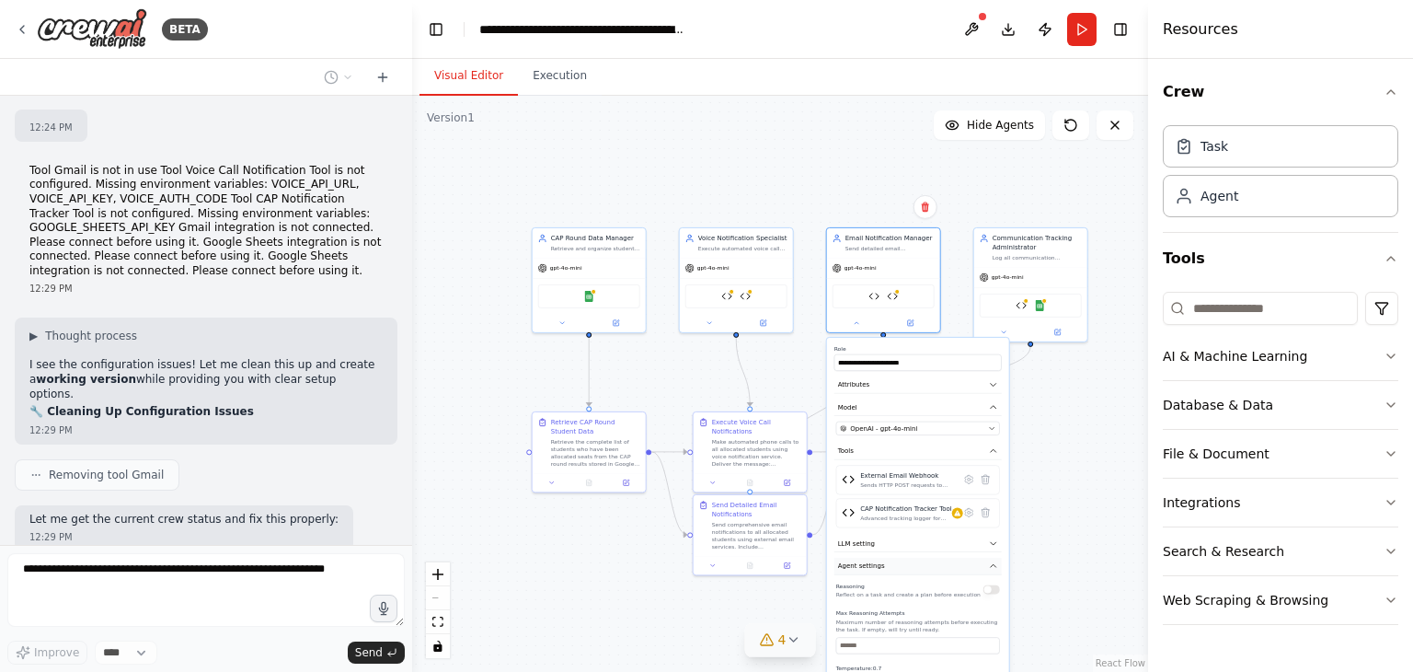
click at [999, 561] on button "Agent settings" at bounding box center [917, 566] width 167 height 17
click at [859, 329] on div "Email Notification Manager Send detailed email notifications to all allocated s…" at bounding box center [883, 278] width 115 height 106
click at [859, 326] on div at bounding box center [883, 321] width 113 height 18
click at [707, 327] on div at bounding box center [736, 321] width 113 height 18
click at [1146, 401] on button "Toggle Sidebar" at bounding box center [1148, 336] width 15 height 672
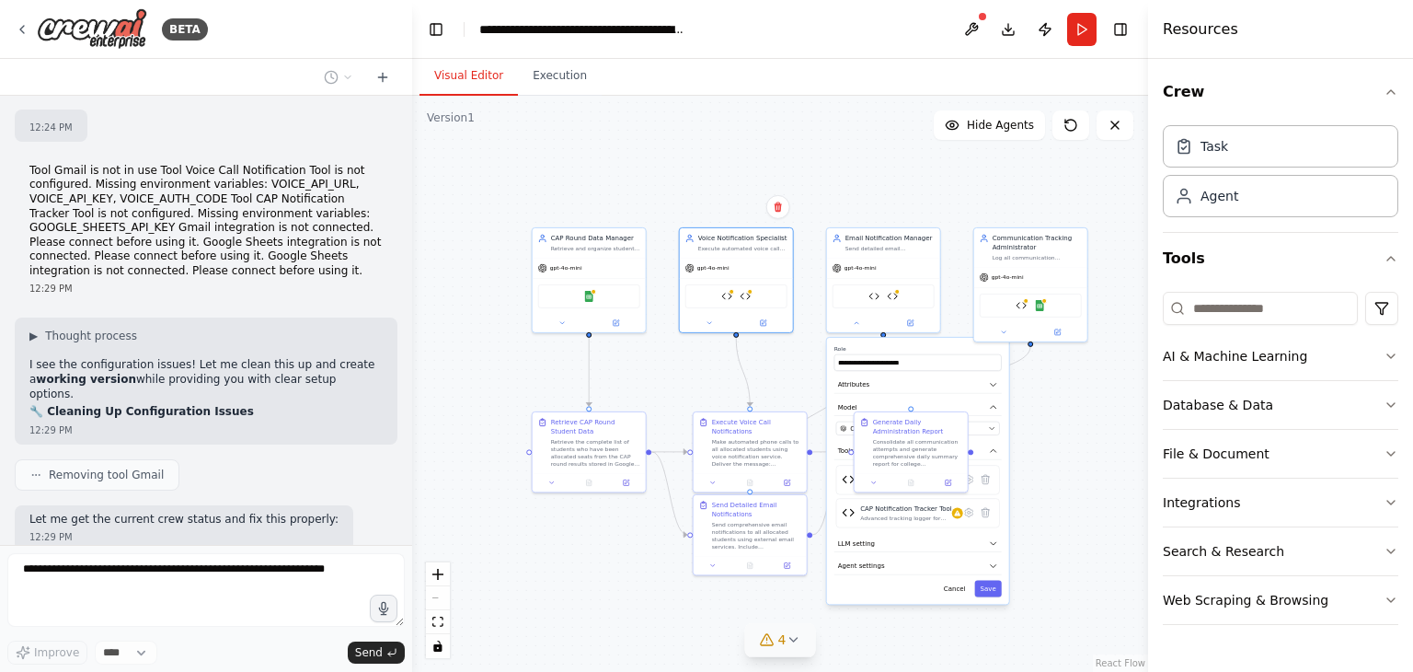
click at [1041, 396] on div ".deletable-edge-delete-btn { width: 20px; height: 20px; border: 0px solid #ffff…" at bounding box center [780, 384] width 736 height 576
click at [994, 380] on icon "button" at bounding box center [993, 384] width 9 height 9
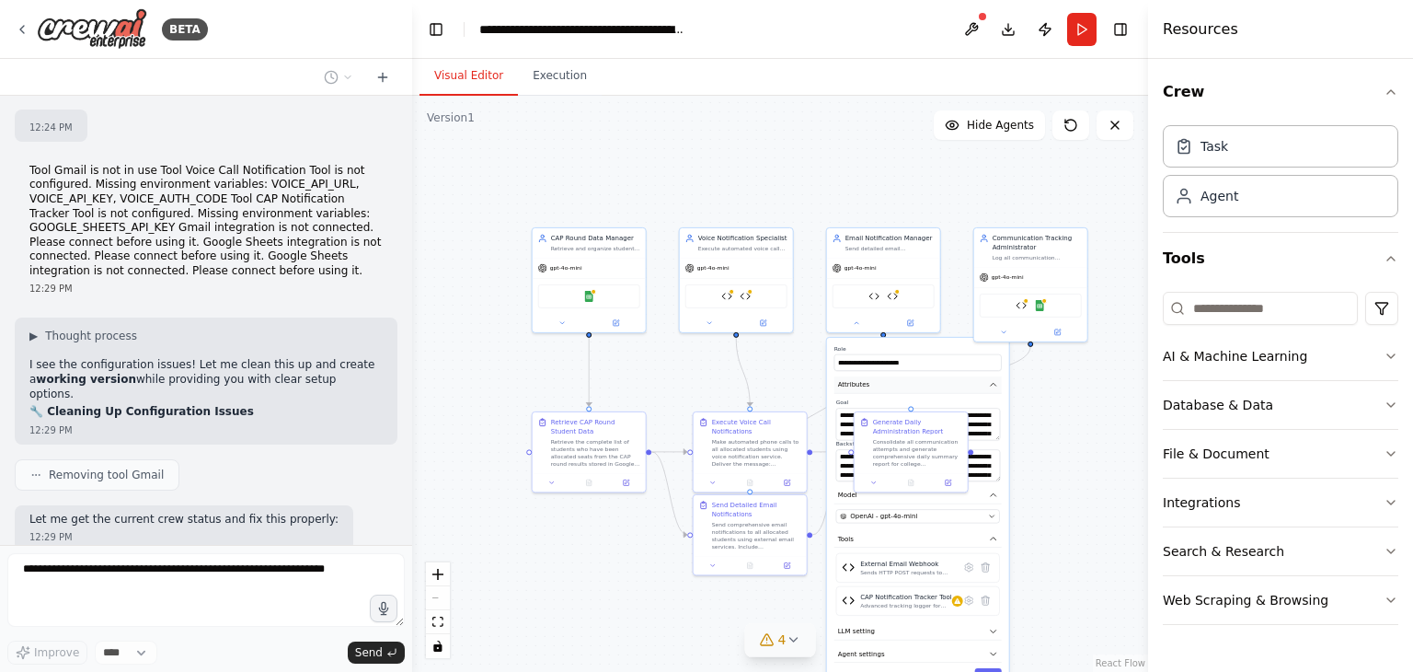
click at [994, 380] on icon "button" at bounding box center [993, 384] width 9 height 9
click at [994, 586] on button "Save" at bounding box center [988, 588] width 27 height 17
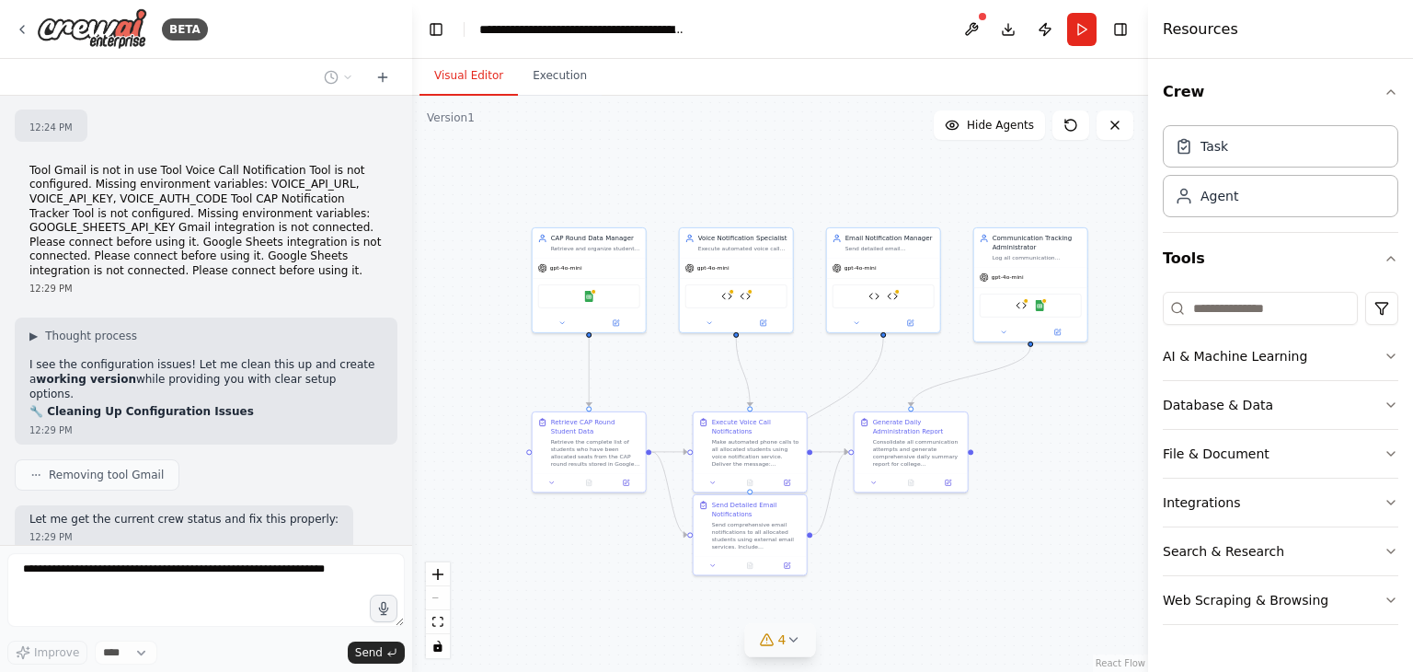
click at [791, 638] on icon at bounding box center [793, 639] width 15 height 15
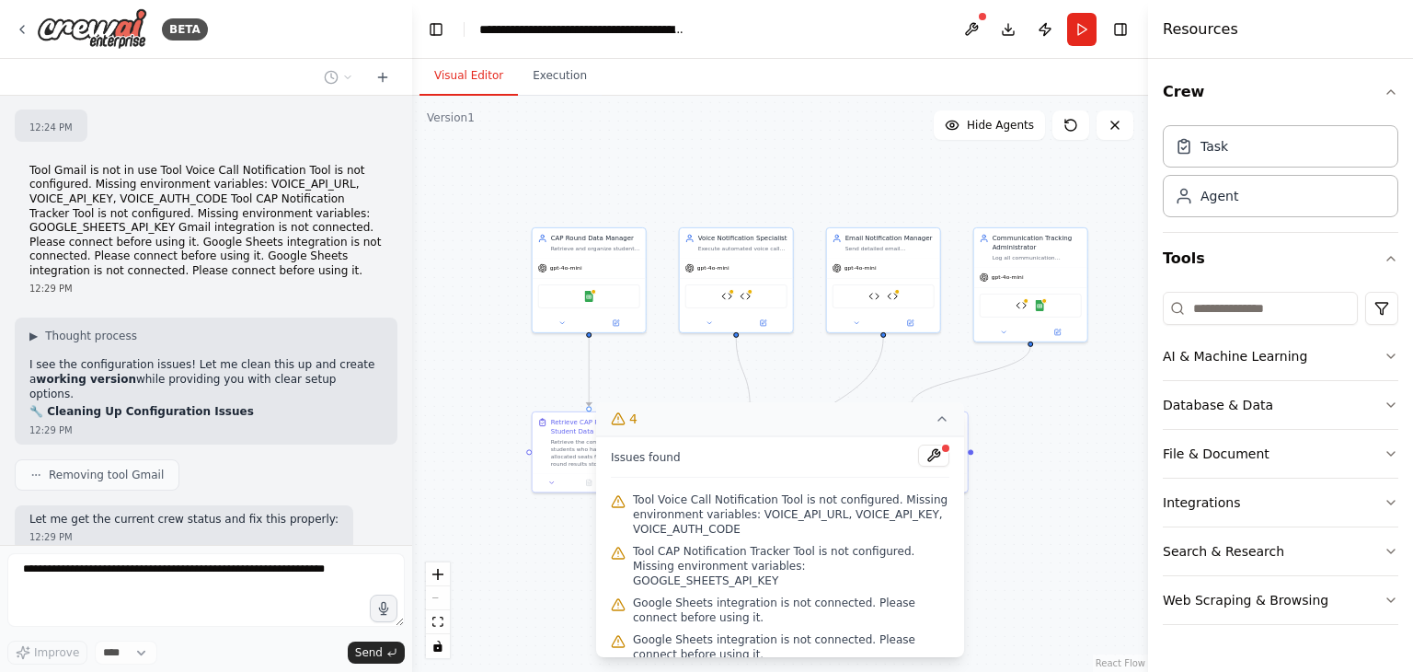
click at [944, 424] on icon at bounding box center [942, 418] width 15 height 15
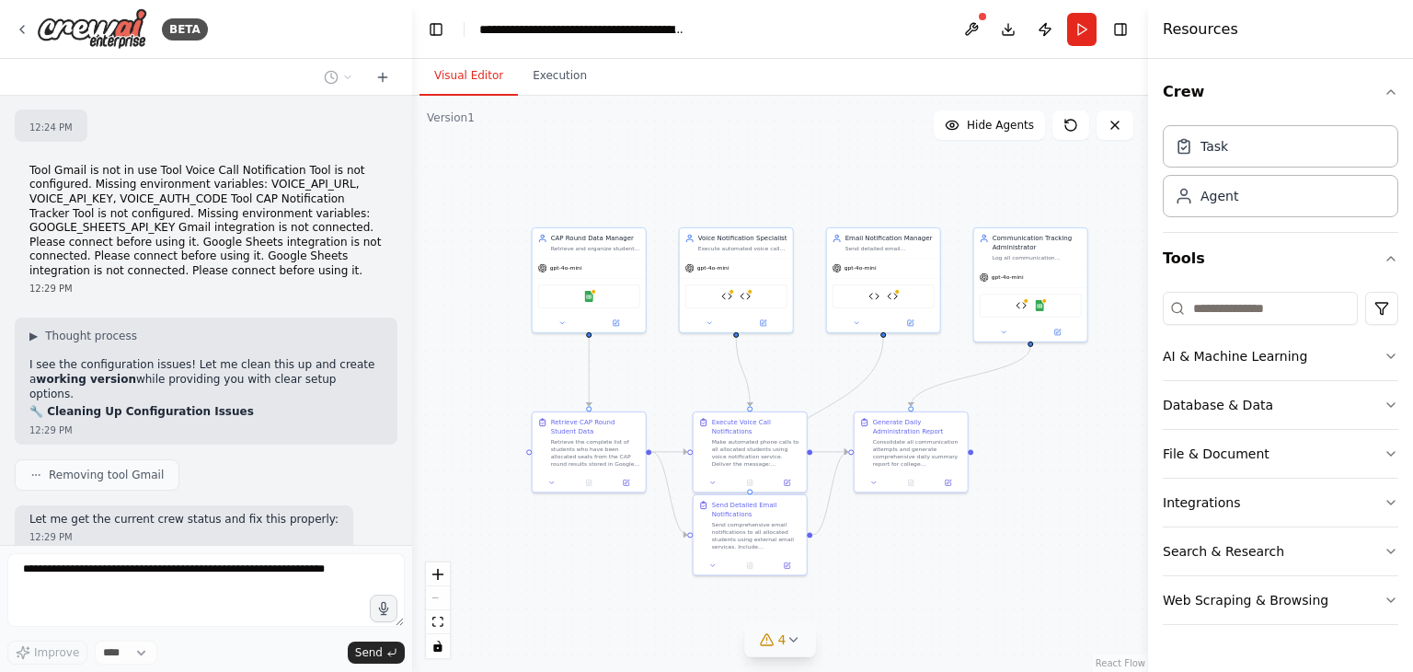
click at [794, 638] on icon at bounding box center [793, 639] width 15 height 15
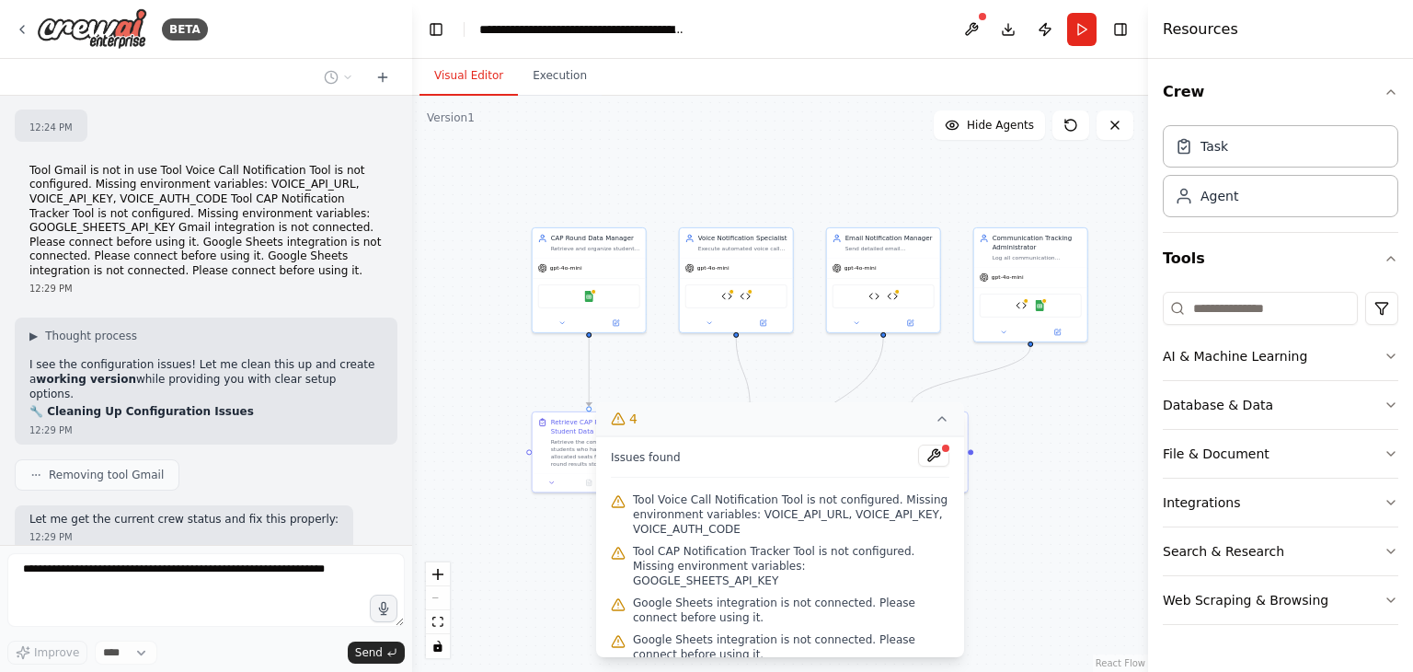
click at [945, 417] on icon at bounding box center [942, 418] width 15 height 15
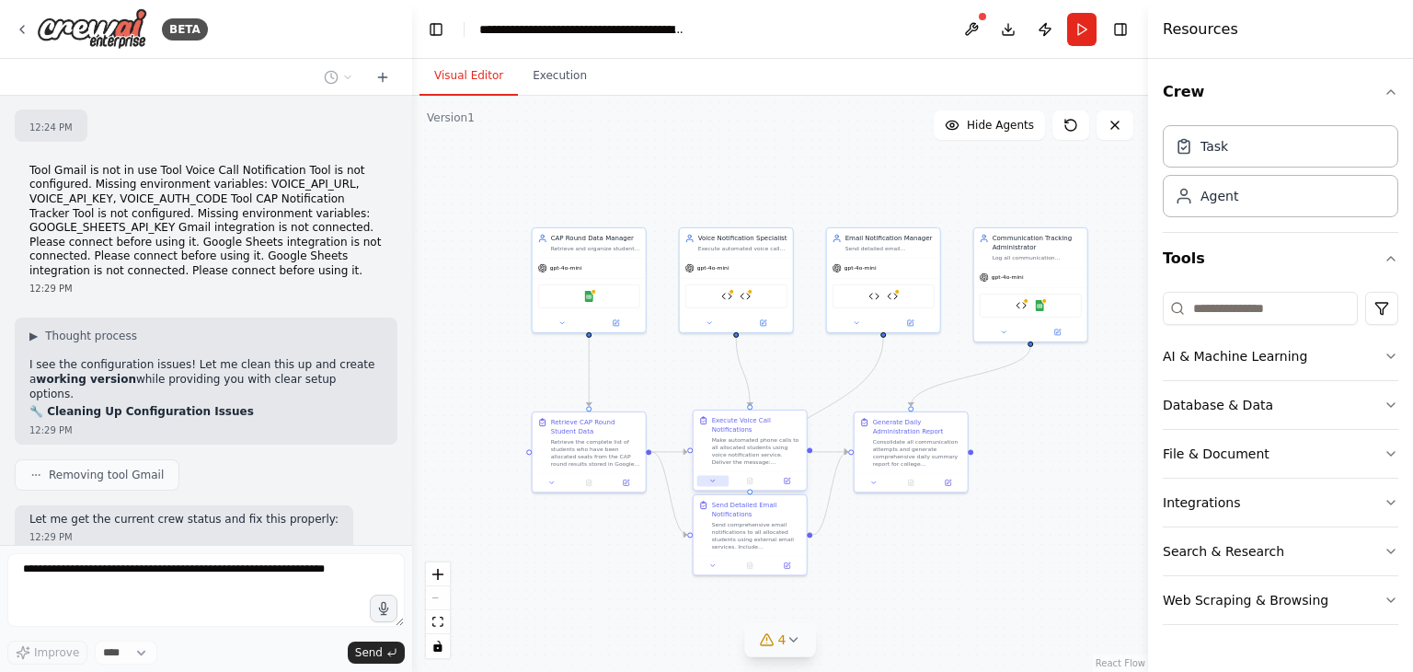
click at [717, 482] on button at bounding box center [712, 480] width 31 height 11
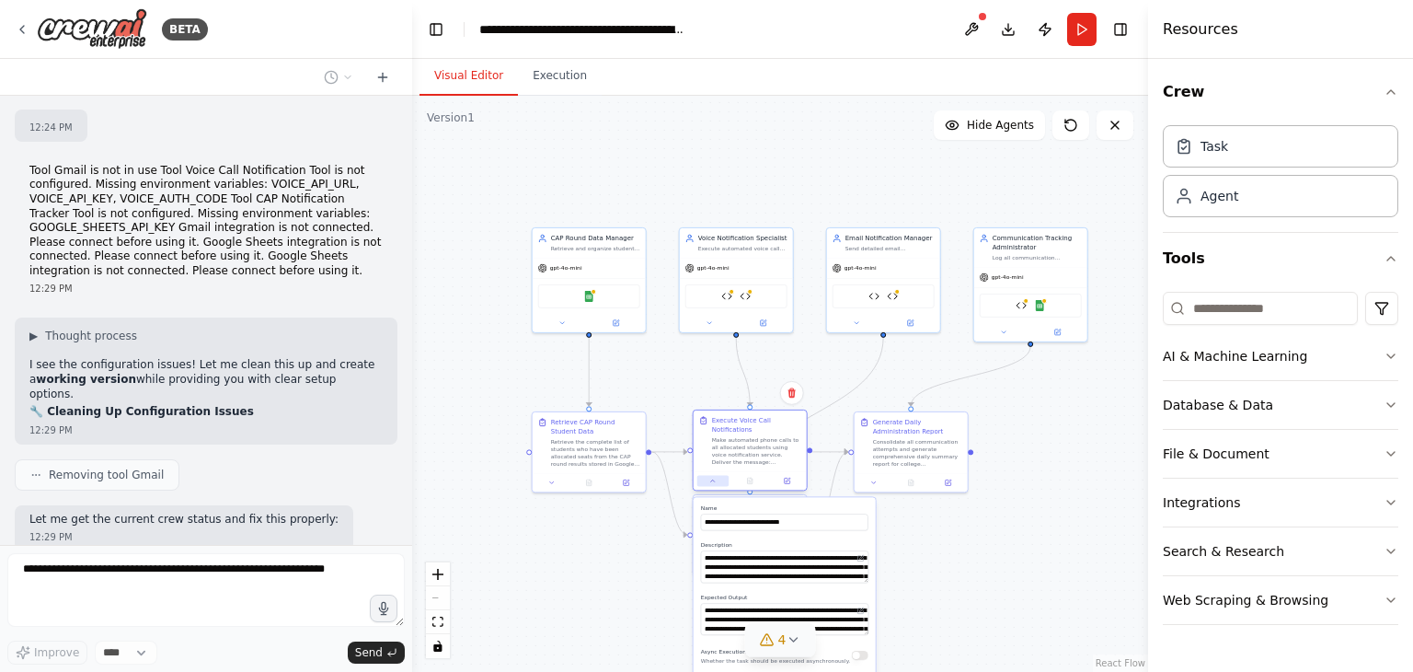
click at [711, 480] on icon at bounding box center [713, 480] width 4 height 2
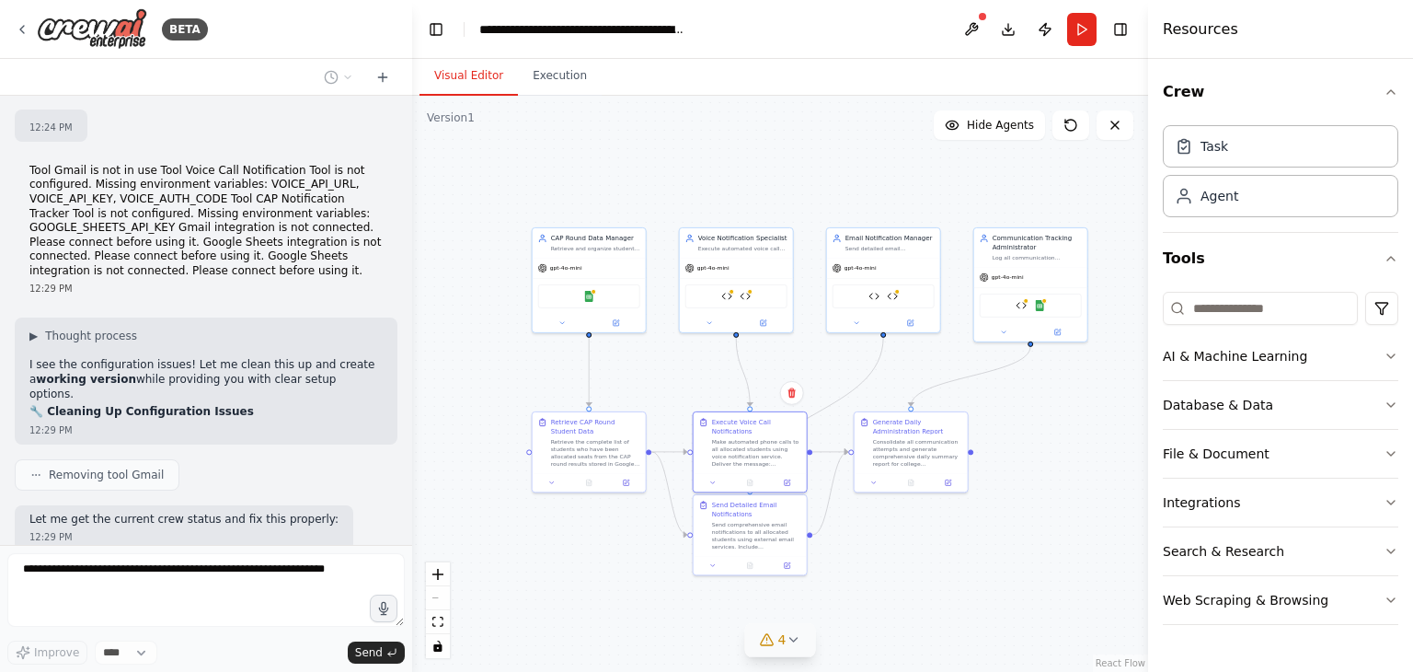
click at [1076, 522] on div ".deletable-edge-delete-btn { width: 20px; height: 20px; border: 0px solid #ffff…" at bounding box center [780, 384] width 736 height 576
click at [1205, 501] on button "Integrations" at bounding box center [1281, 502] width 236 height 48
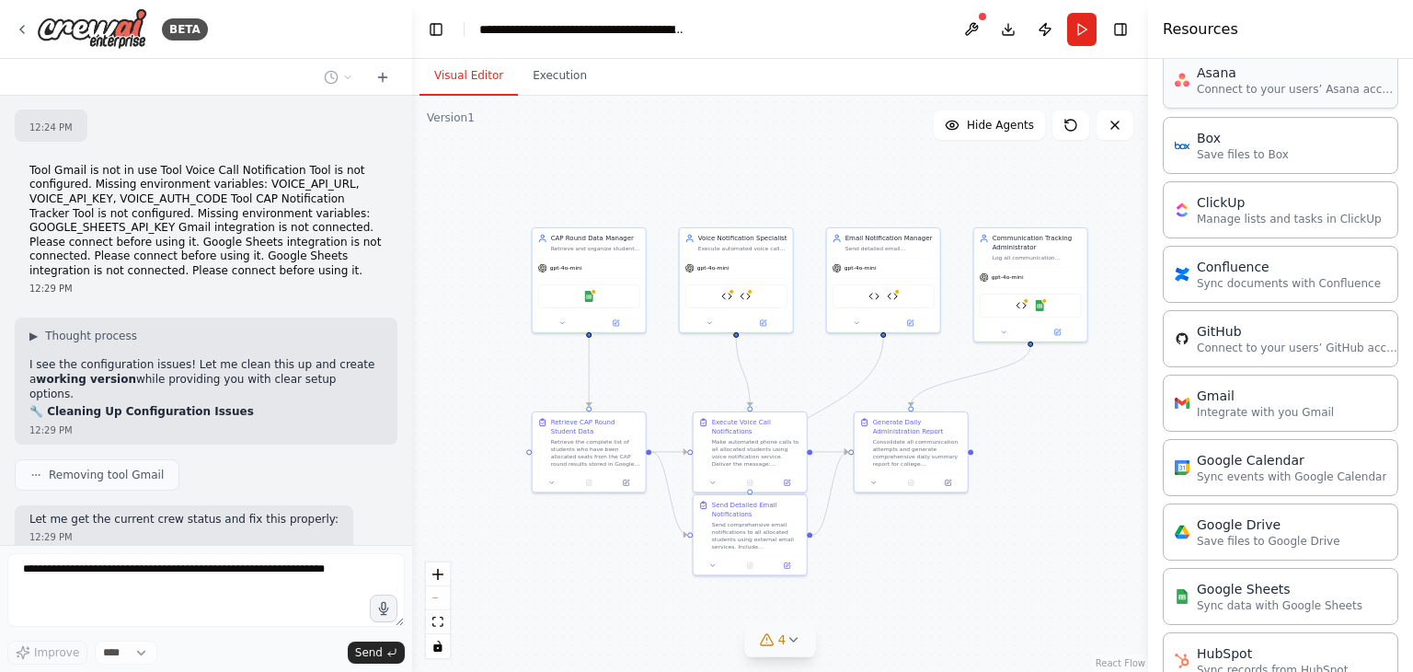
scroll to position [482, 0]
click at [1246, 409] on p "Integrate with you Gmail" at bounding box center [1265, 410] width 137 height 15
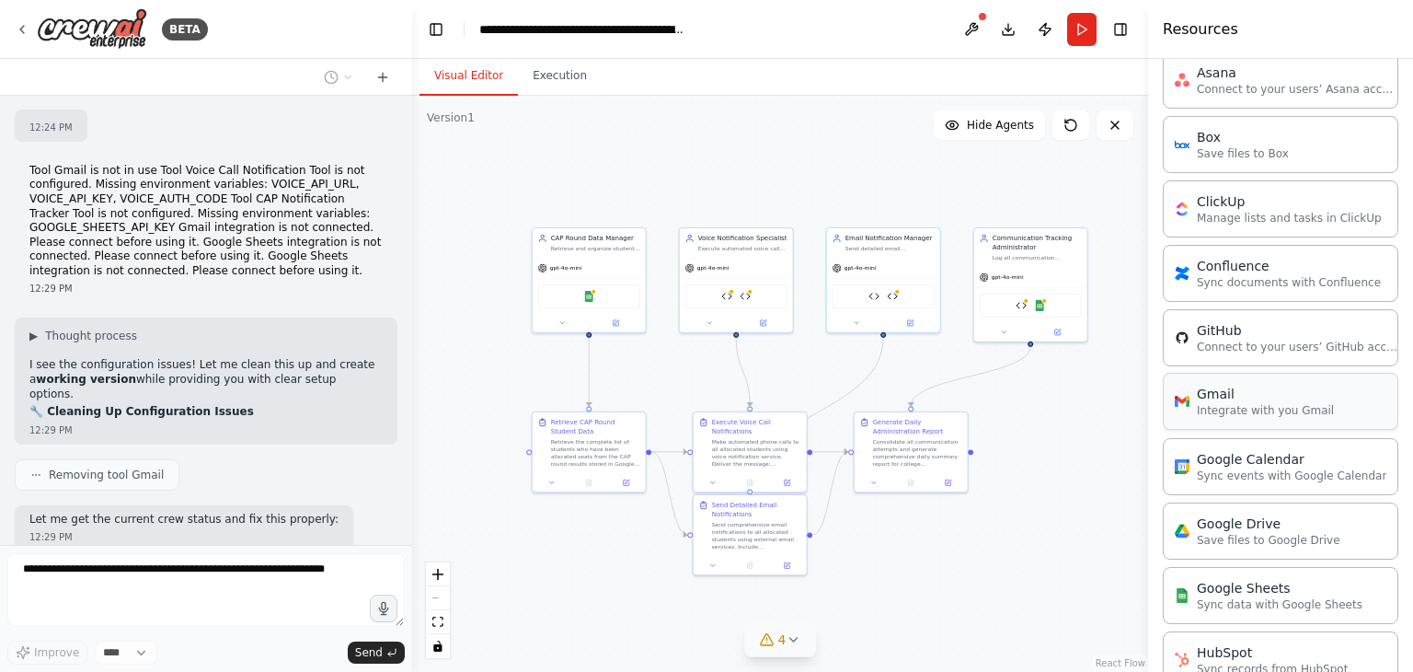
click at [1246, 409] on p "Integrate with you Gmail" at bounding box center [1265, 410] width 137 height 15
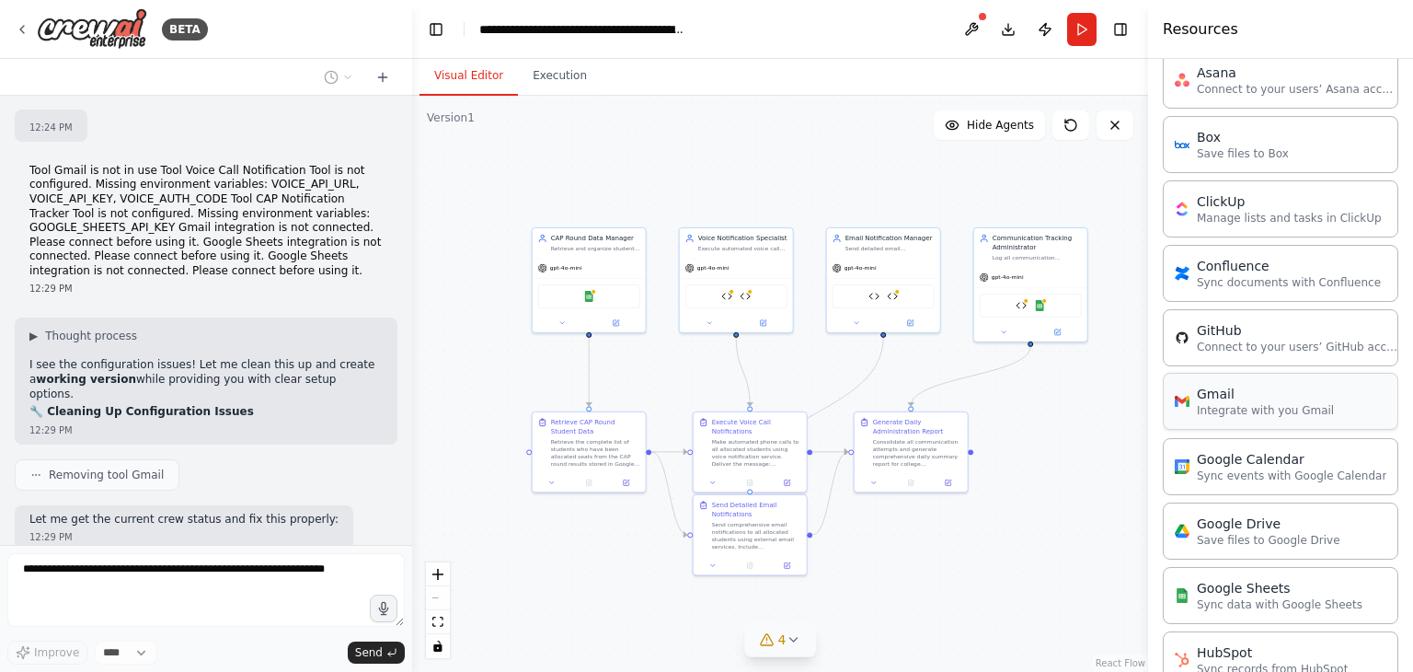
click at [1246, 409] on p "Integrate with you Gmail" at bounding box center [1265, 410] width 137 height 15
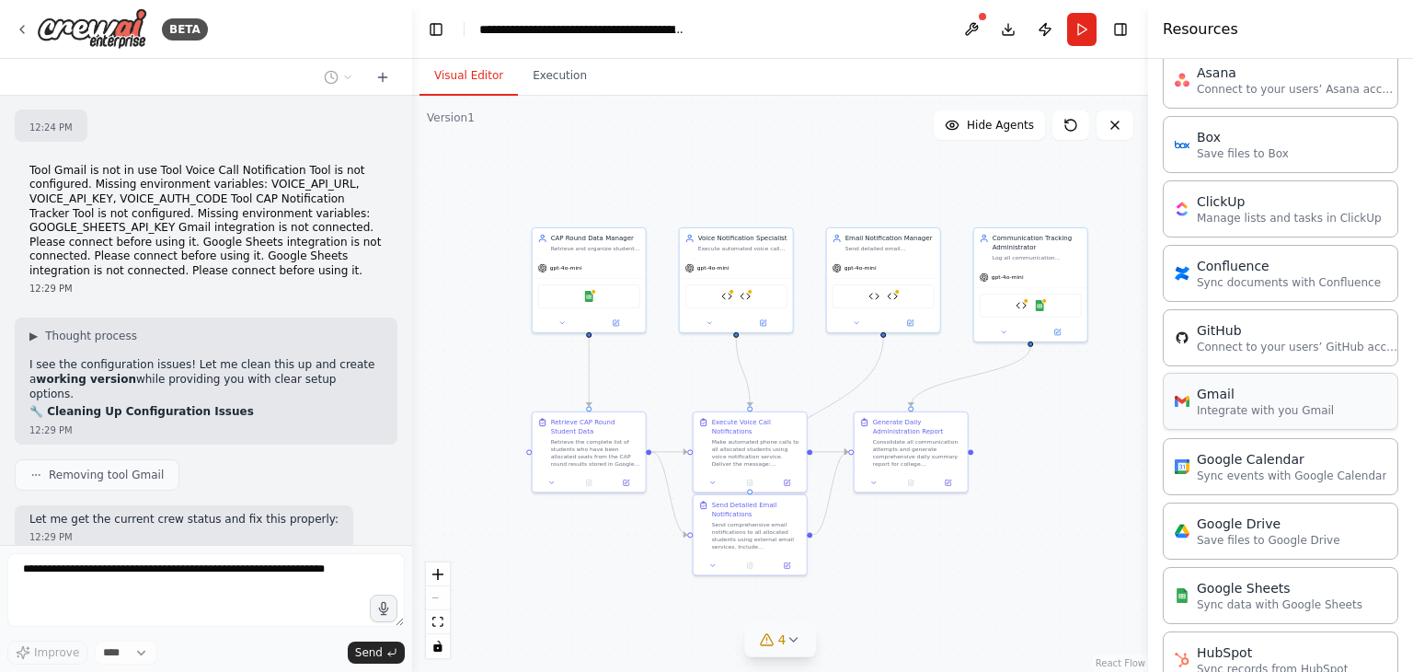
click at [1246, 409] on p "Integrate with you Gmail" at bounding box center [1265, 410] width 137 height 15
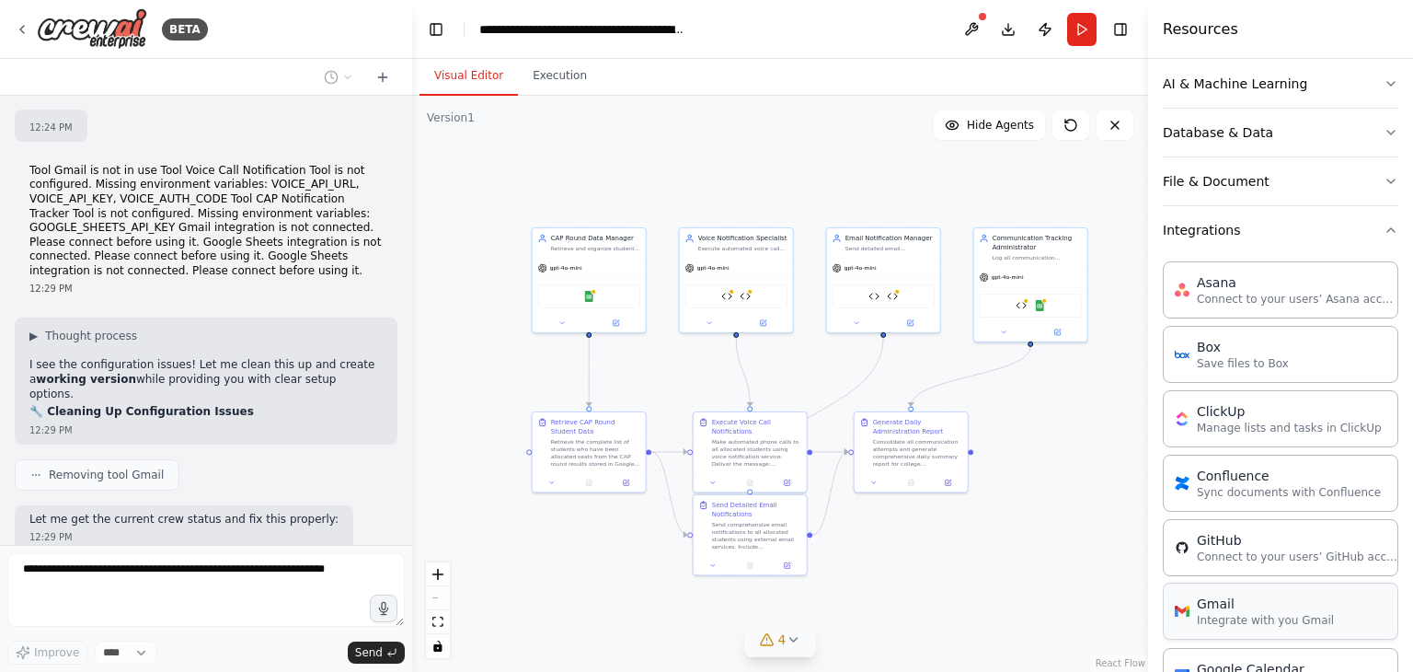
scroll to position [0, 0]
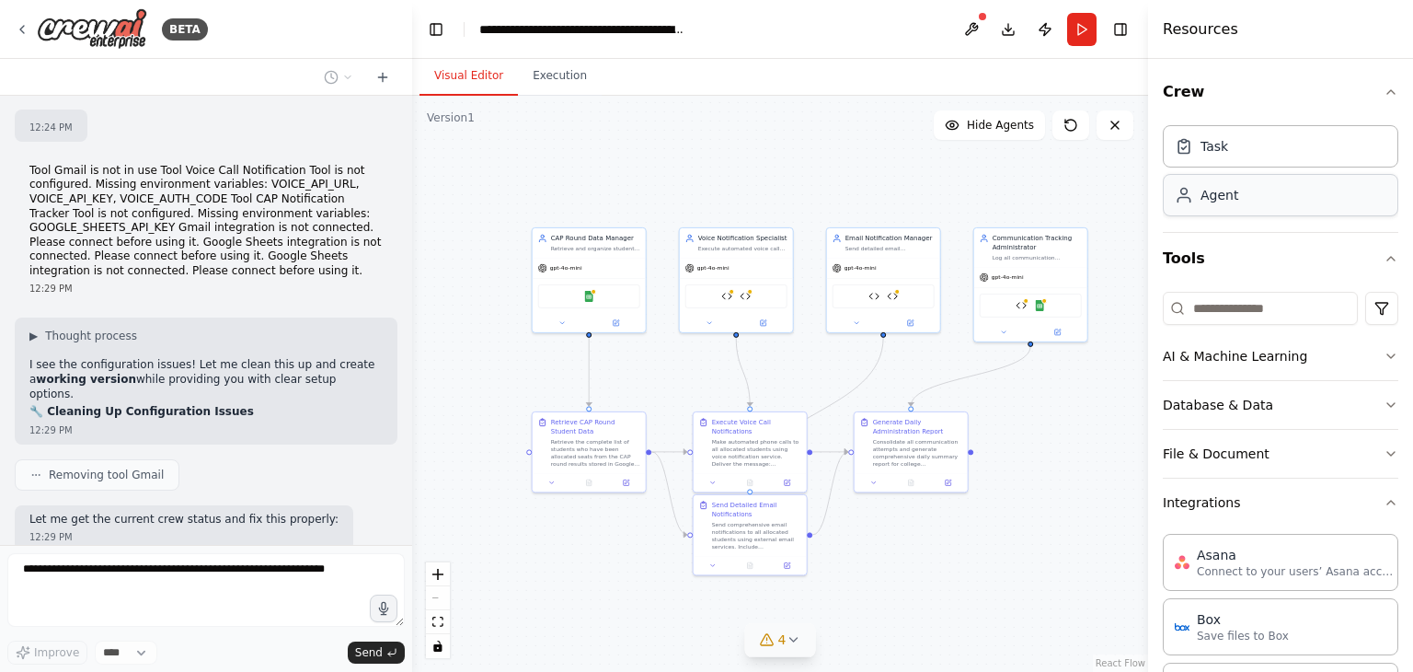
click at [1303, 195] on div "Agent" at bounding box center [1281, 195] width 236 height 42
drag, startPoint x: 1303, startPoint y: 195, endPoint x: 1247, endPoint y: 144, distance: 75.6
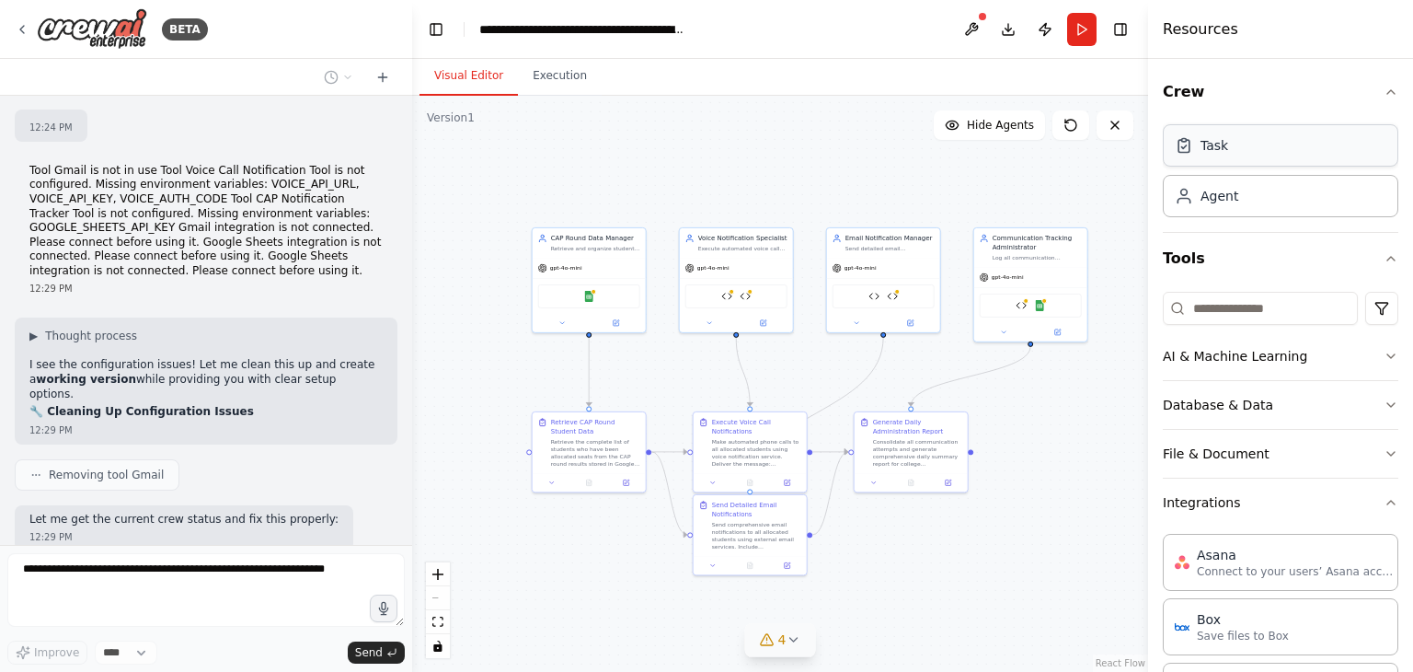
click at [1247, 144] on div "Task Agent" at bounding box center [1281, 167] width 236 height 99
click at [1247, 144] on div "Task" at bounding box center [1281, 145] width 236 height 42
click at [1384, 92] on icon "button" at bounding box center [1391, 92] width 15 height 15
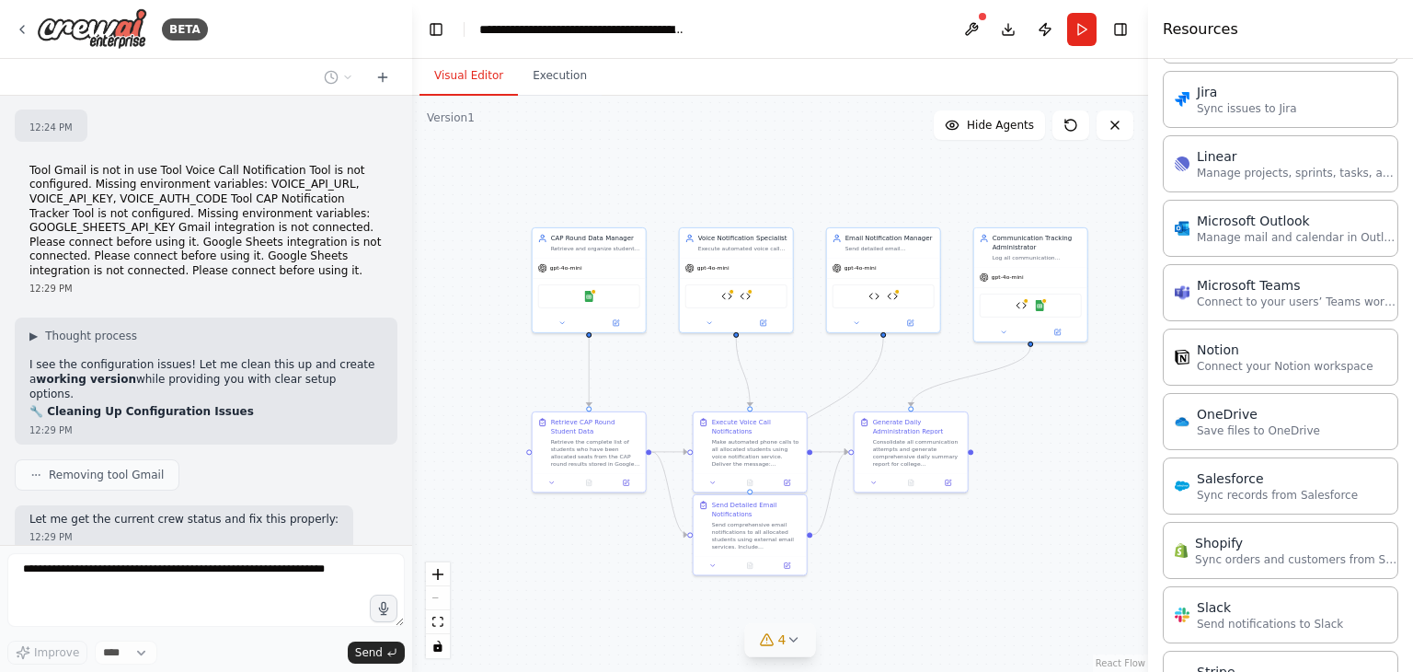
scroll to position [1226, 0]
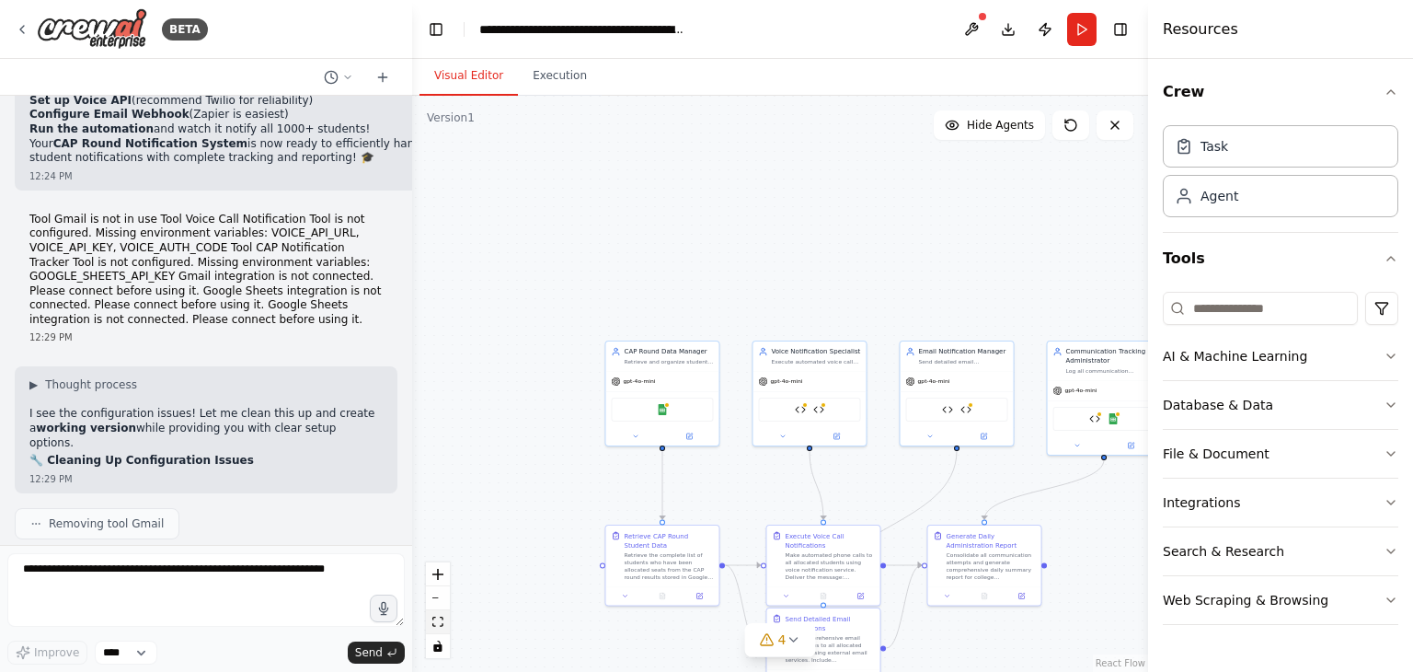
click at [440, 619] on icon "fit view" at bounding box center [437, 621] width 11 height 10
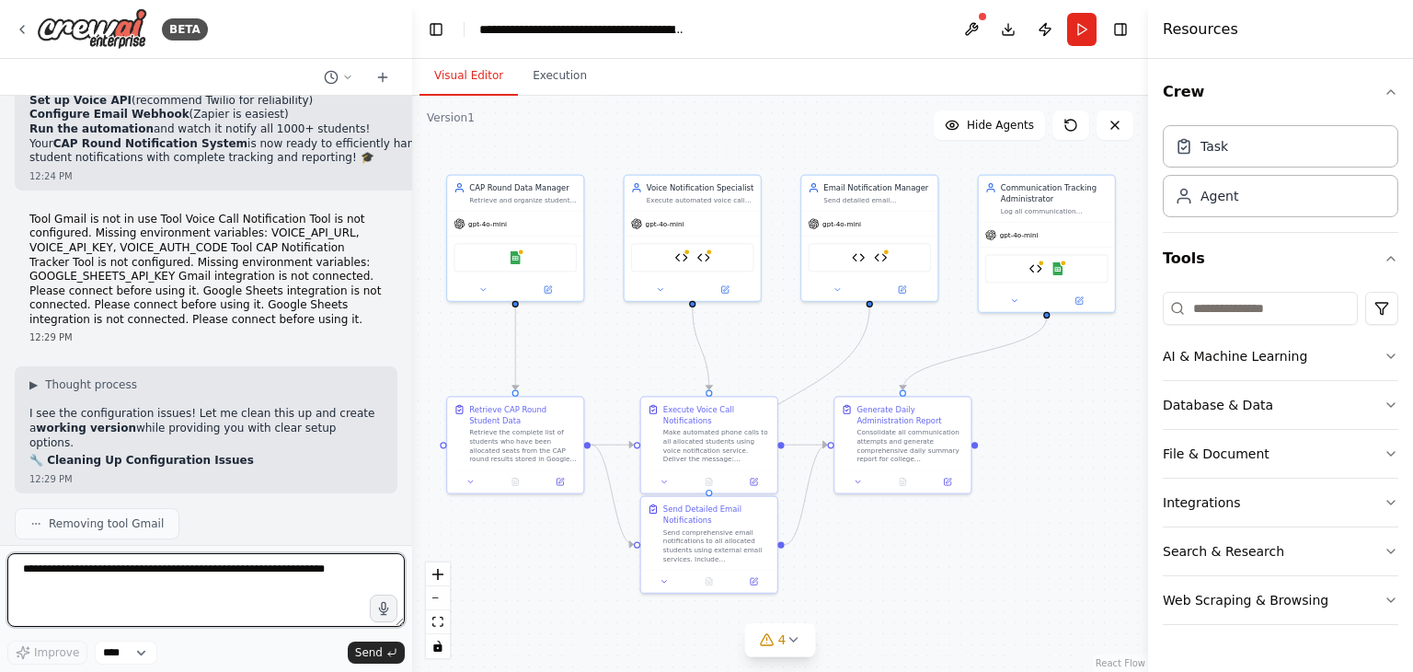
click at [247, 586] on textarea at bounding box center [205, 590] width 397 height 74
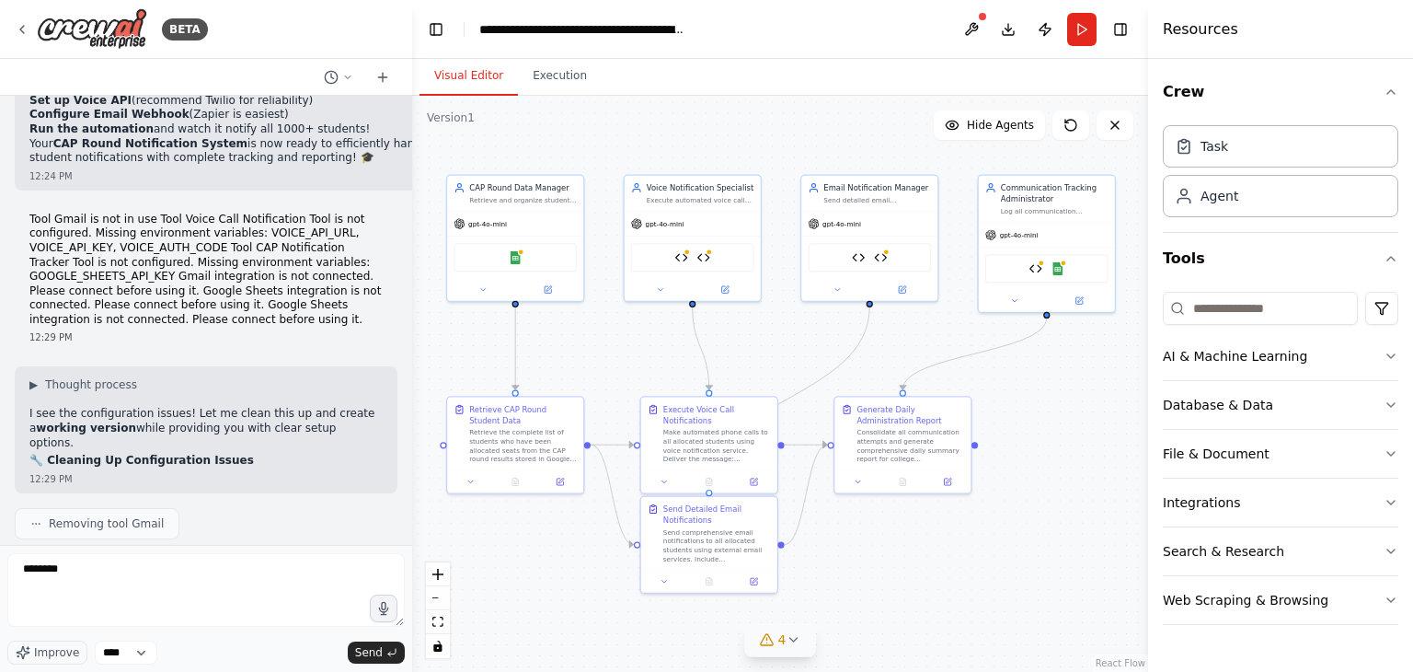
click at [797, 637] on icon at bounding box center [793, 639] width 15 height 15
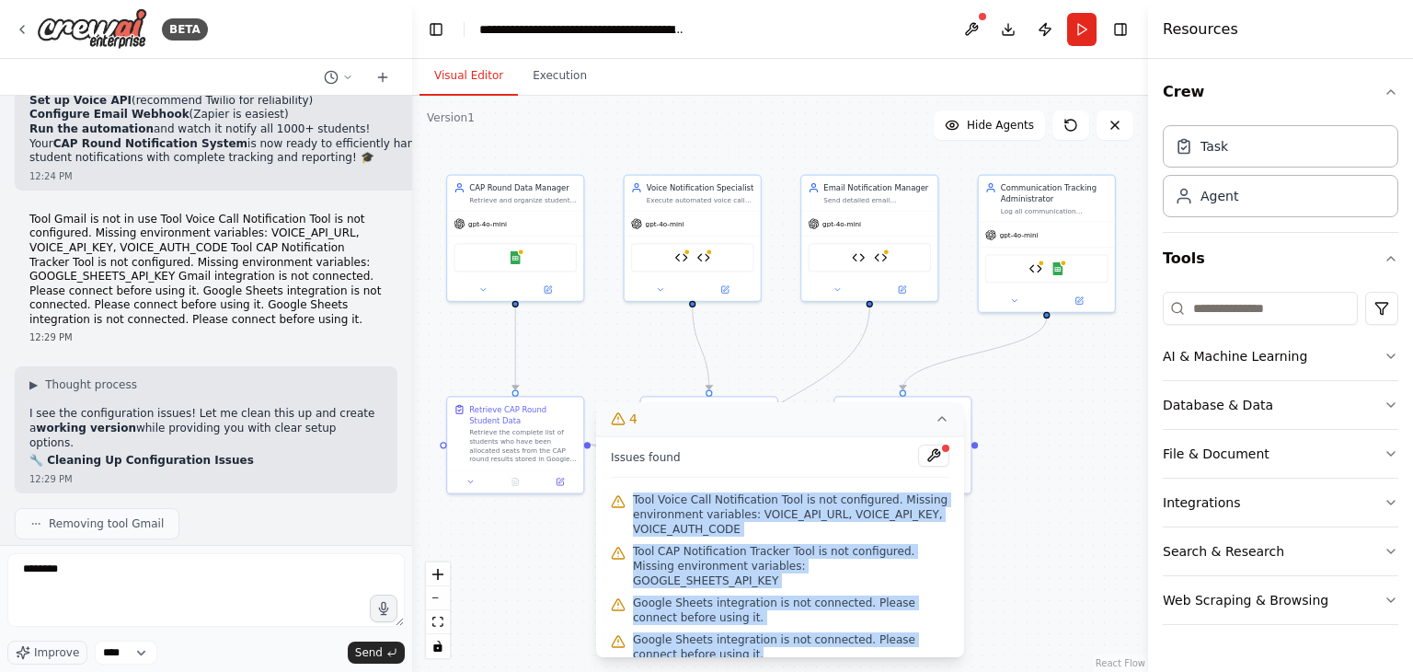
drag, startPoint x: 714, startPoint y: 639, endPoint x: 633, endPoint y: 490, distance: 168.8
click at [633, 490] on div "Issues found Tool Voice Call Notification Tool is not configured. Missing envir…" at bounding box center [780, 546] width 368 height 221
copy div "Tool Voice Call Notification Tool is not configured. Missing environment variab…"
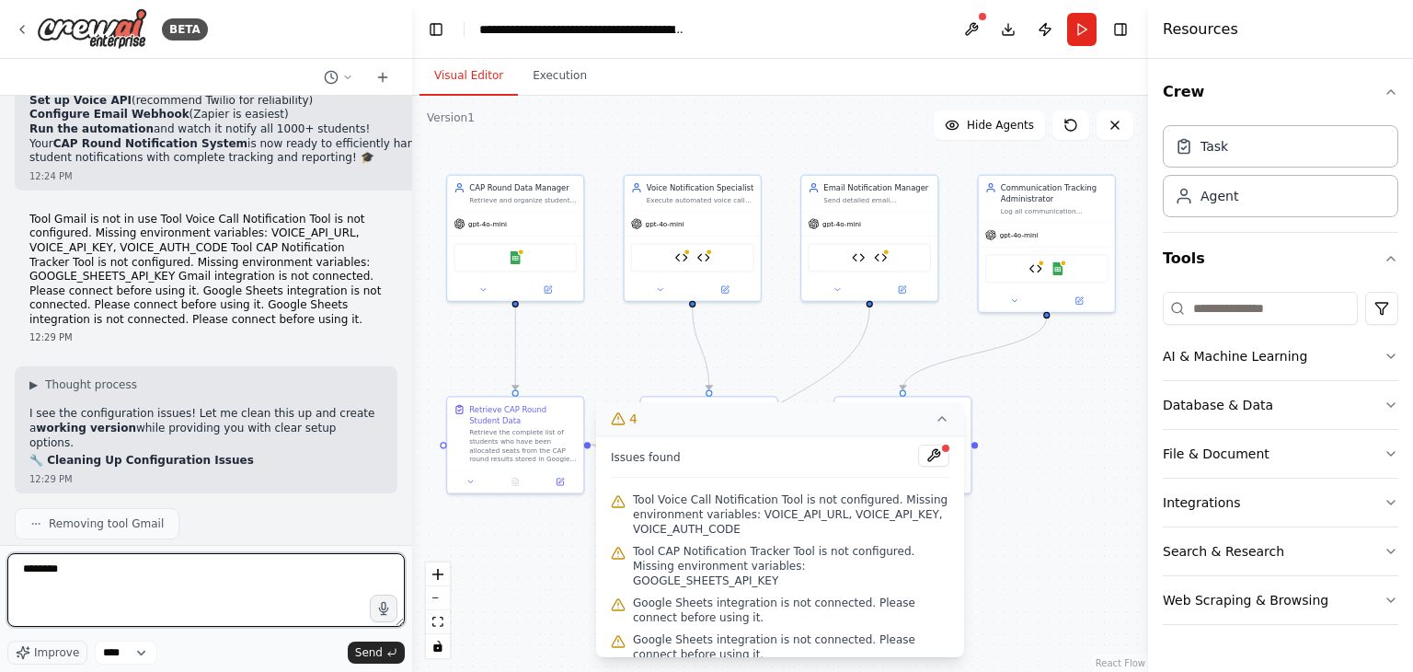
click at [178, 569] on textarea "*******" at bounding box center [205, 590] width 397 height 74
paste textarea "**********"
type textarea "**********"
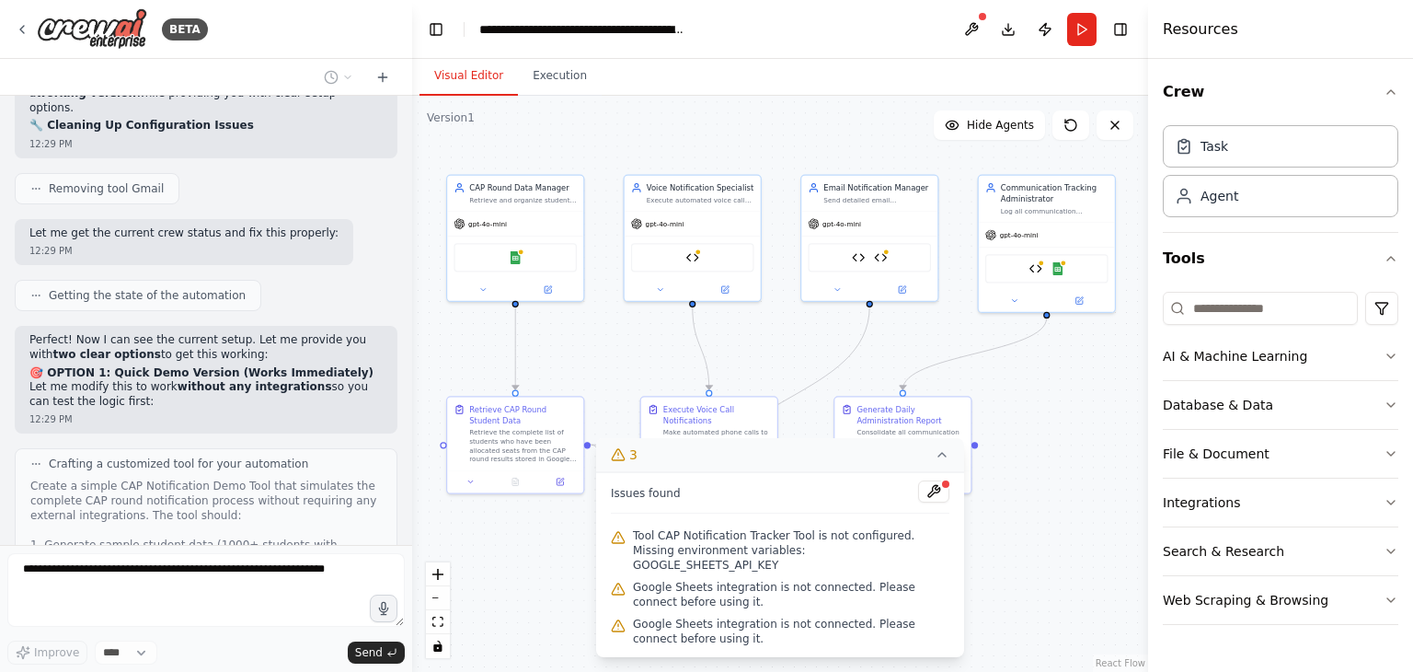
scroll to position [27866, 0]
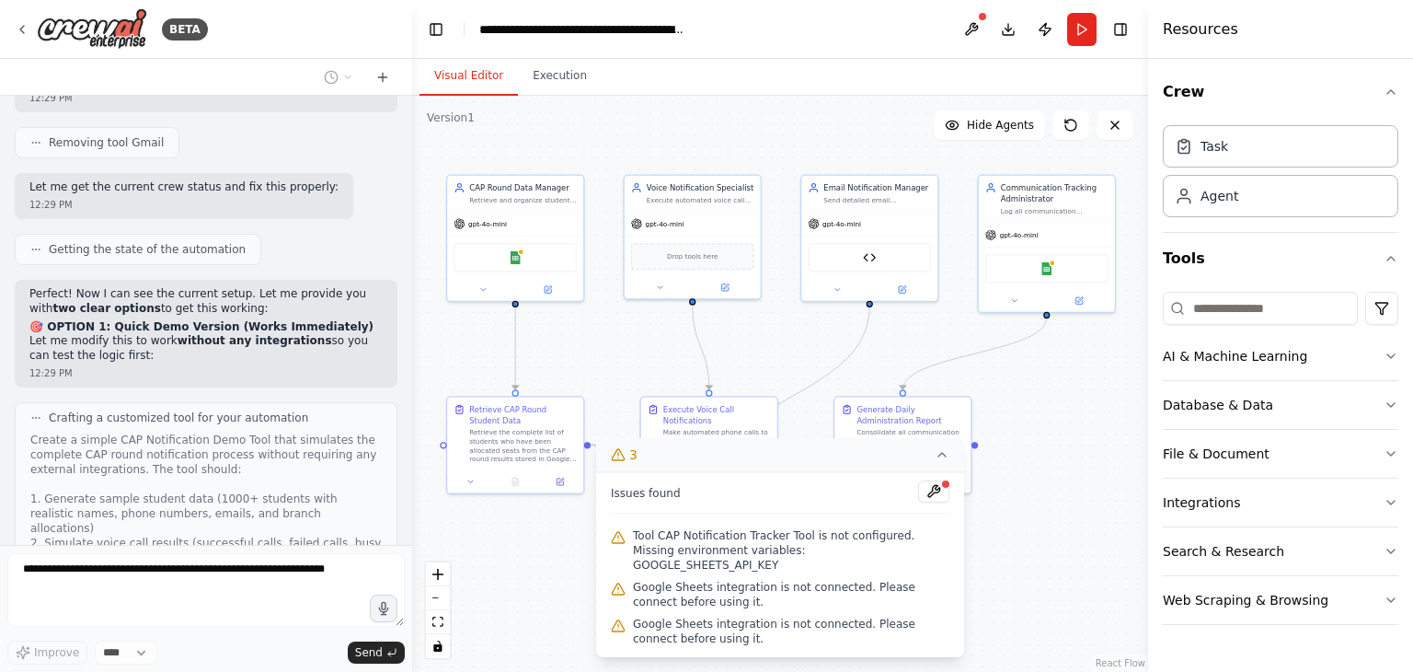
click at [949, 472] on button "3" at bounding box center [780, 455] width 368 height 34
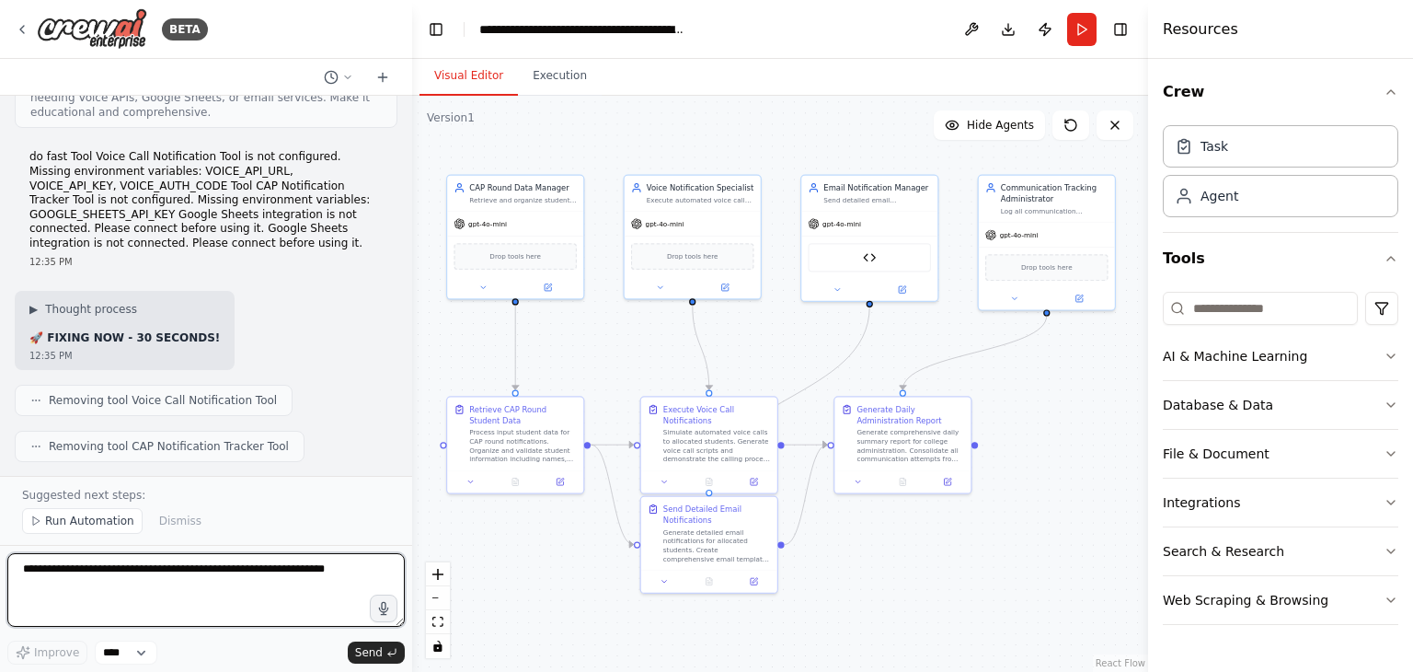
scroll to position [28436, 0]
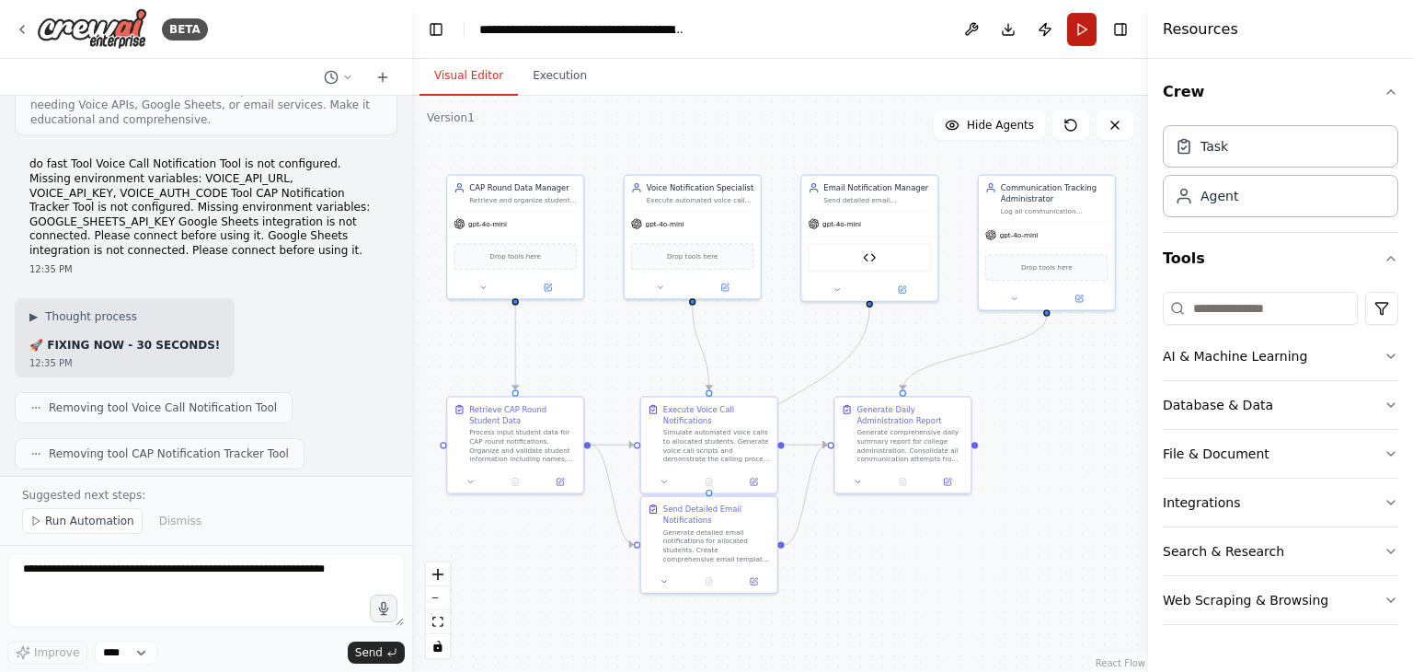
click at [1077, 25] on button "Run" at bounding box center [1081, 29] width 29 height 33
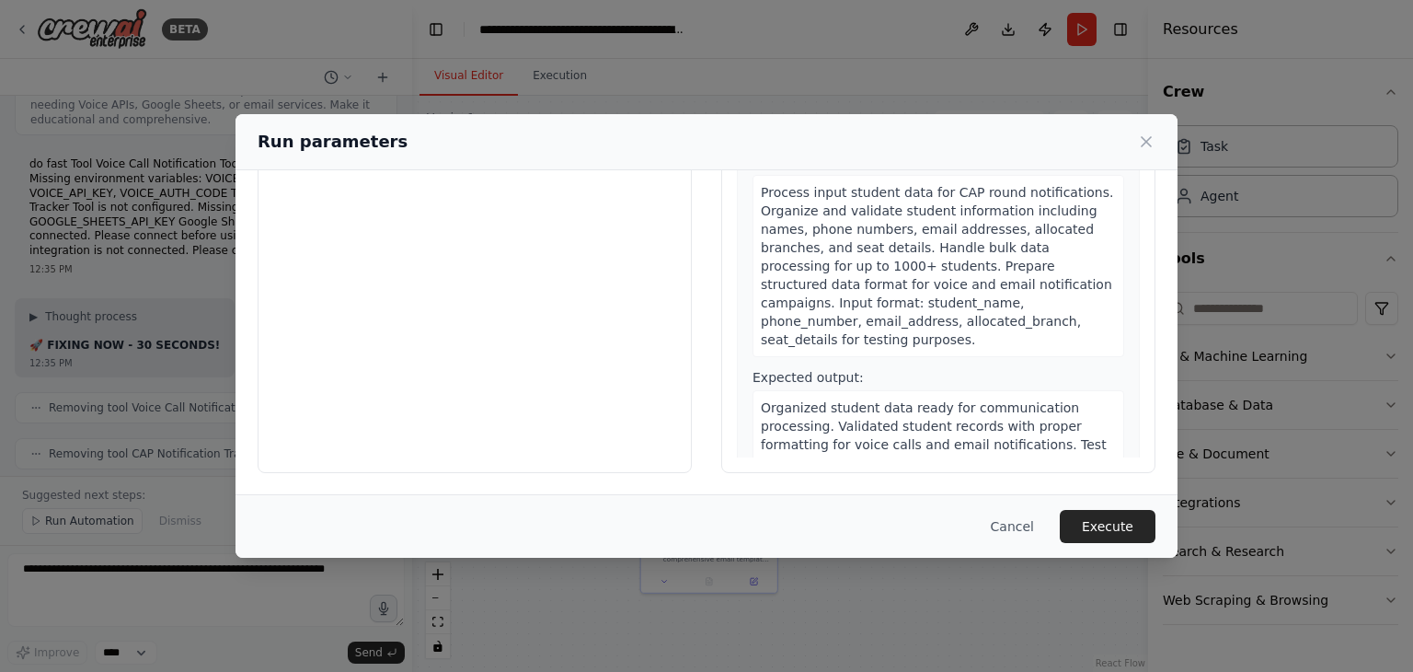
scroll to position [0, 0]
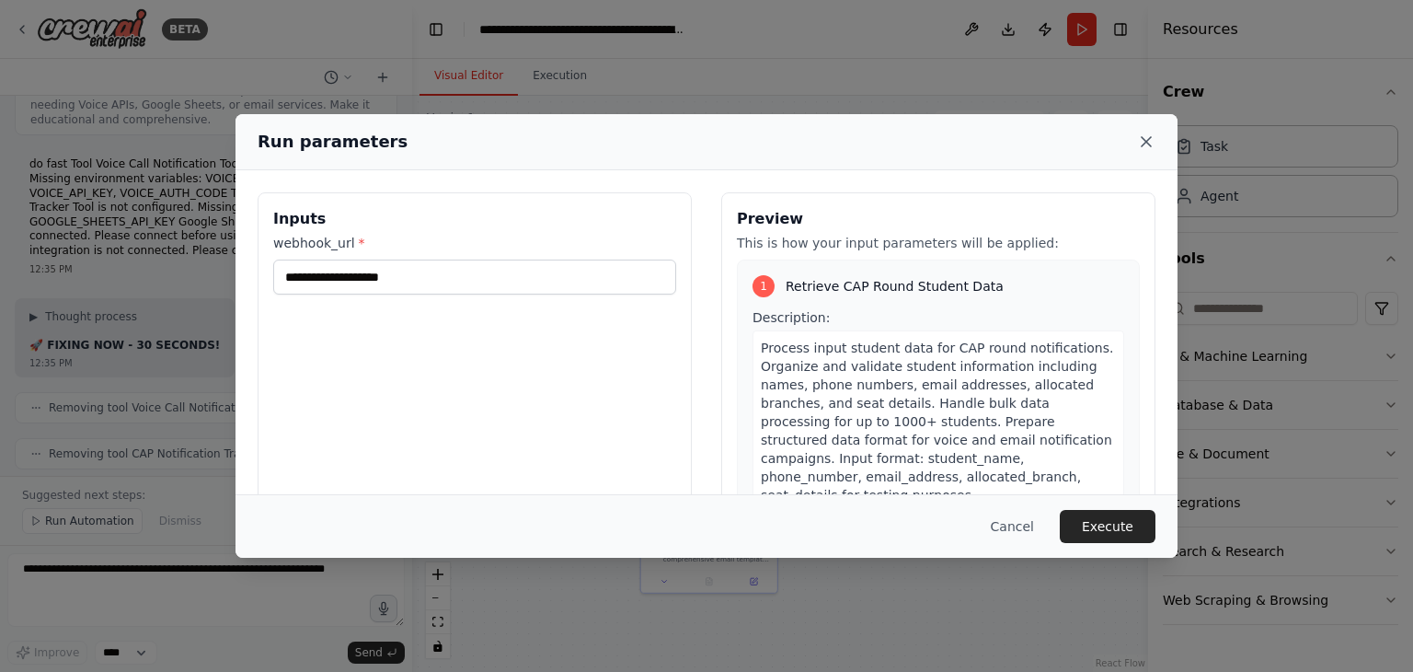
click at [1145, 139] on icon at bounding box center [1146, 141] width 18 height 18
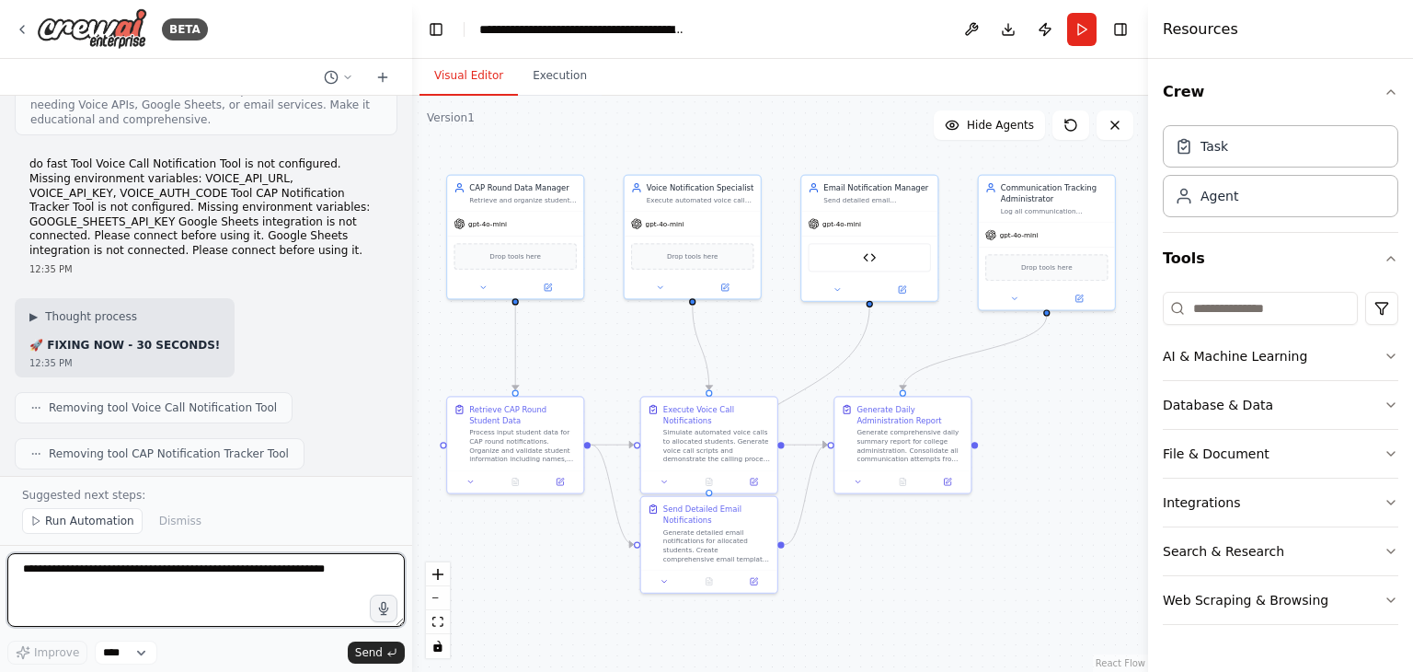
click at [239, 567] on textarea at bounding box center [205, 590] width 397 height 74
type textarea "**********"
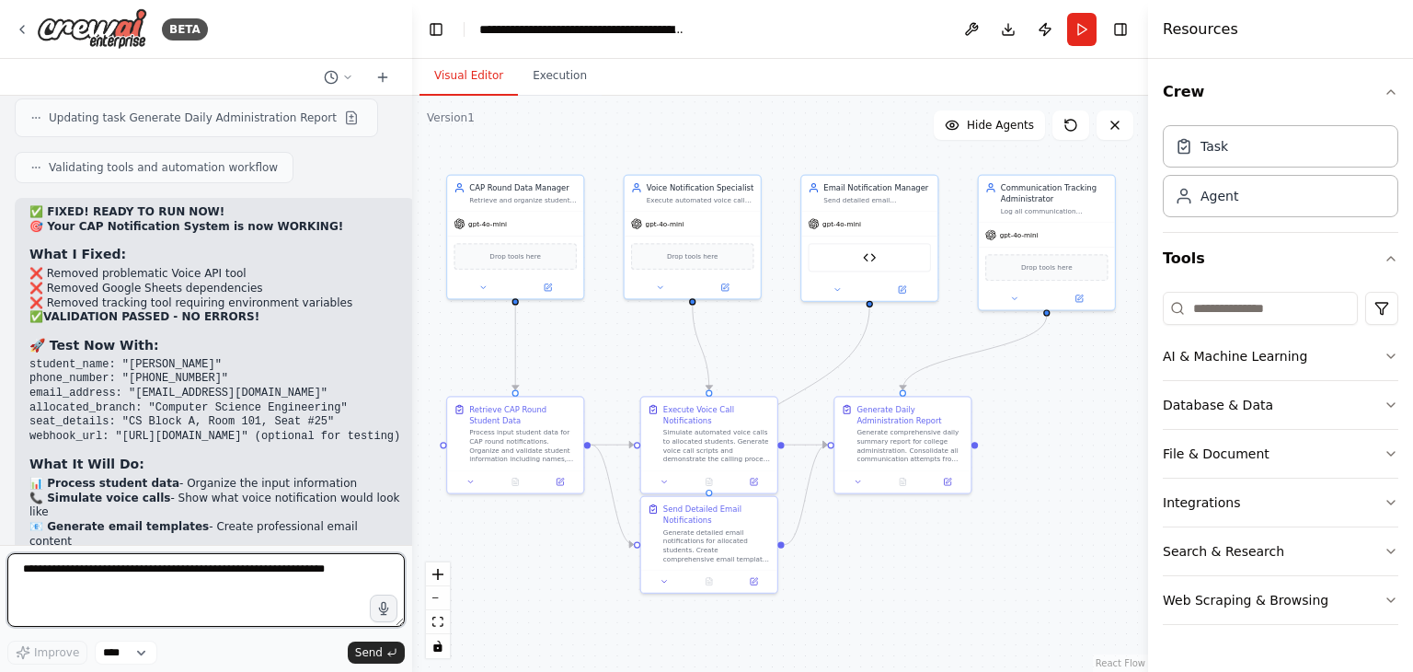
scroll to position [29113, 0]
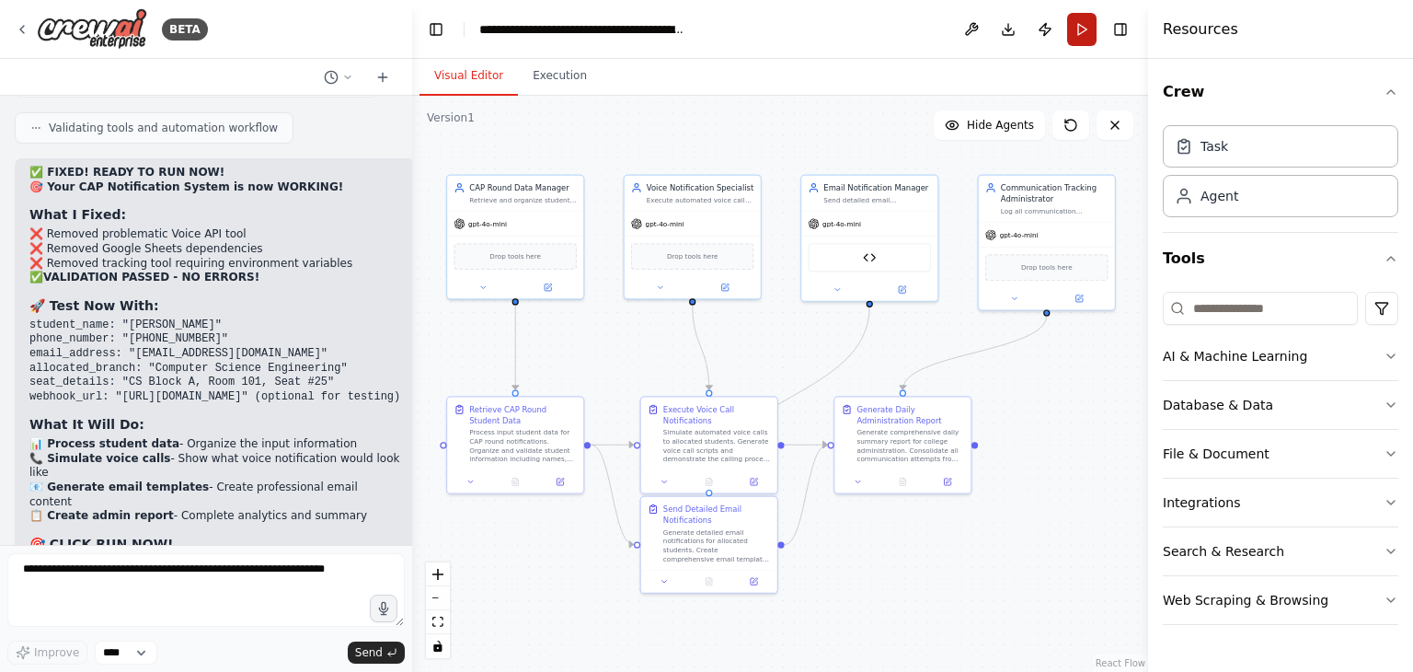
click at [1085, 29] on button "Run" at bounding box center [1081, 29] width 29 height 33
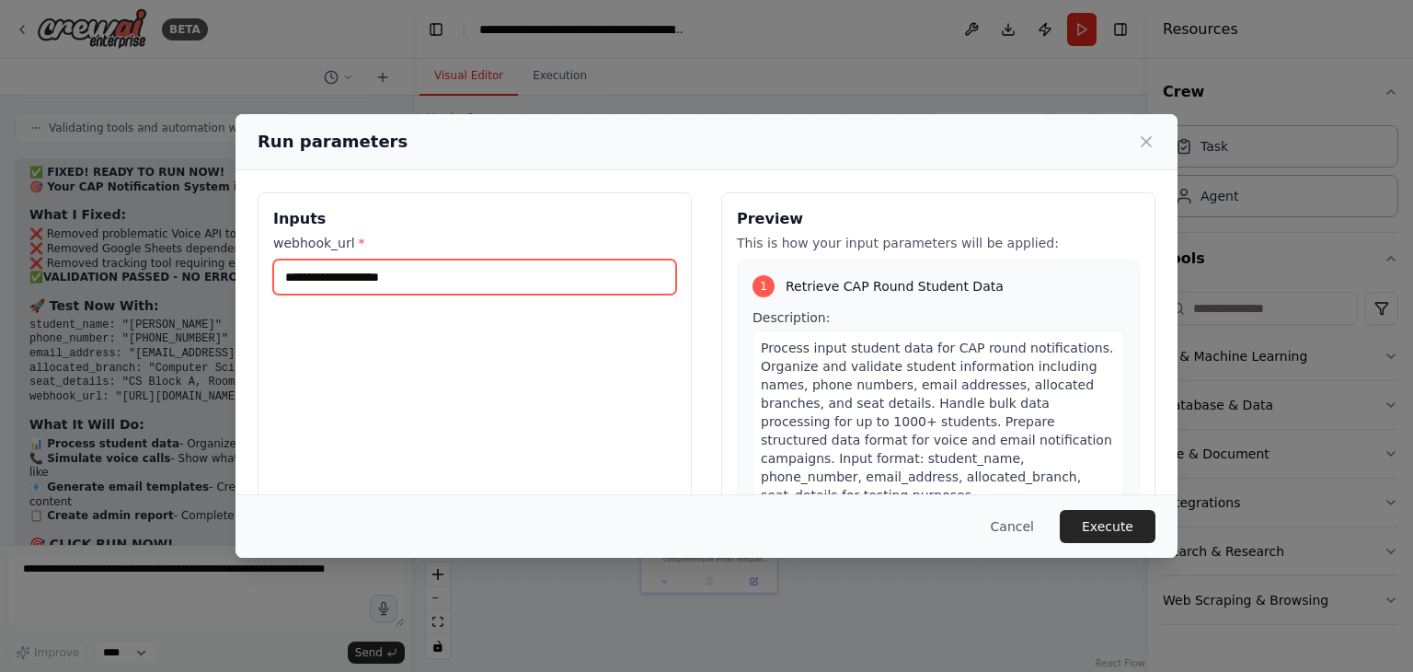
click at [397, 278] on input "webhook_url *" at bounding box center [474, 276] width 403 height 35
paste input "**********"
type input "**********"
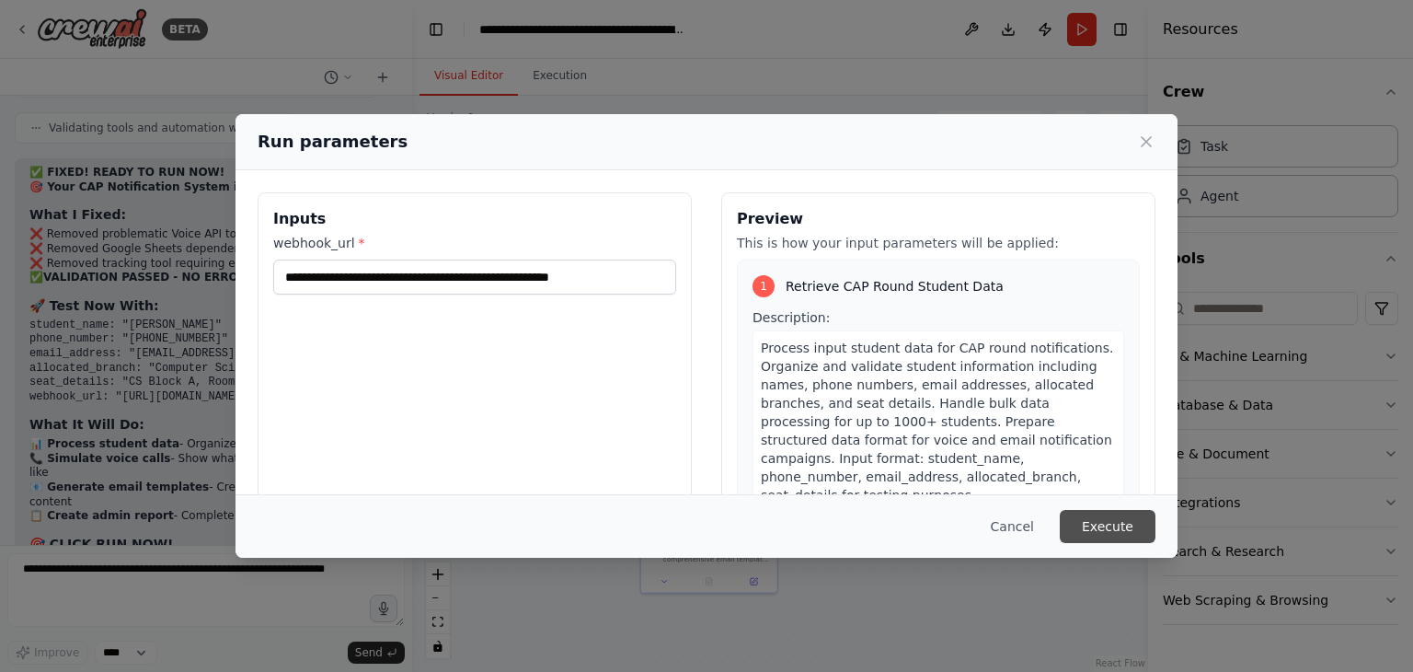
click at [1119, 520] on button "Execute" at bounding box center [1108, 526] width 96 height 33
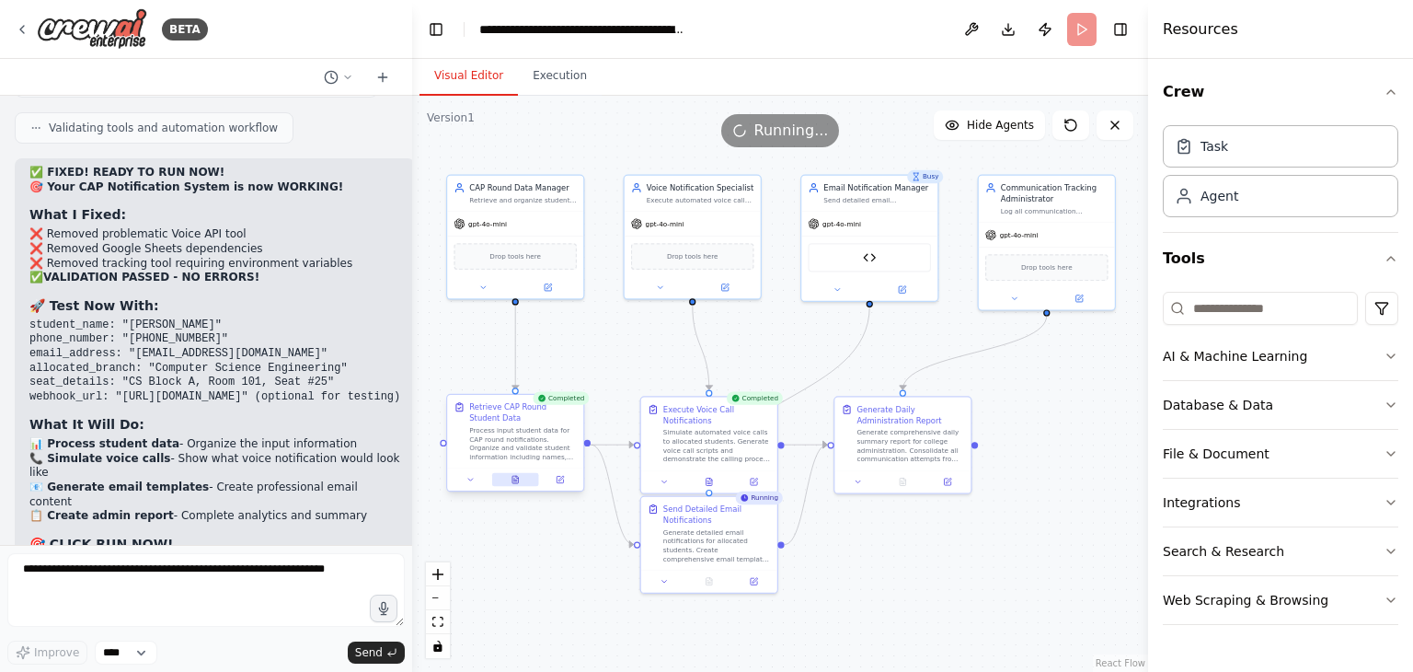
click at [515, 482] on icon at bounding box center [515, 479] width 6 height 7
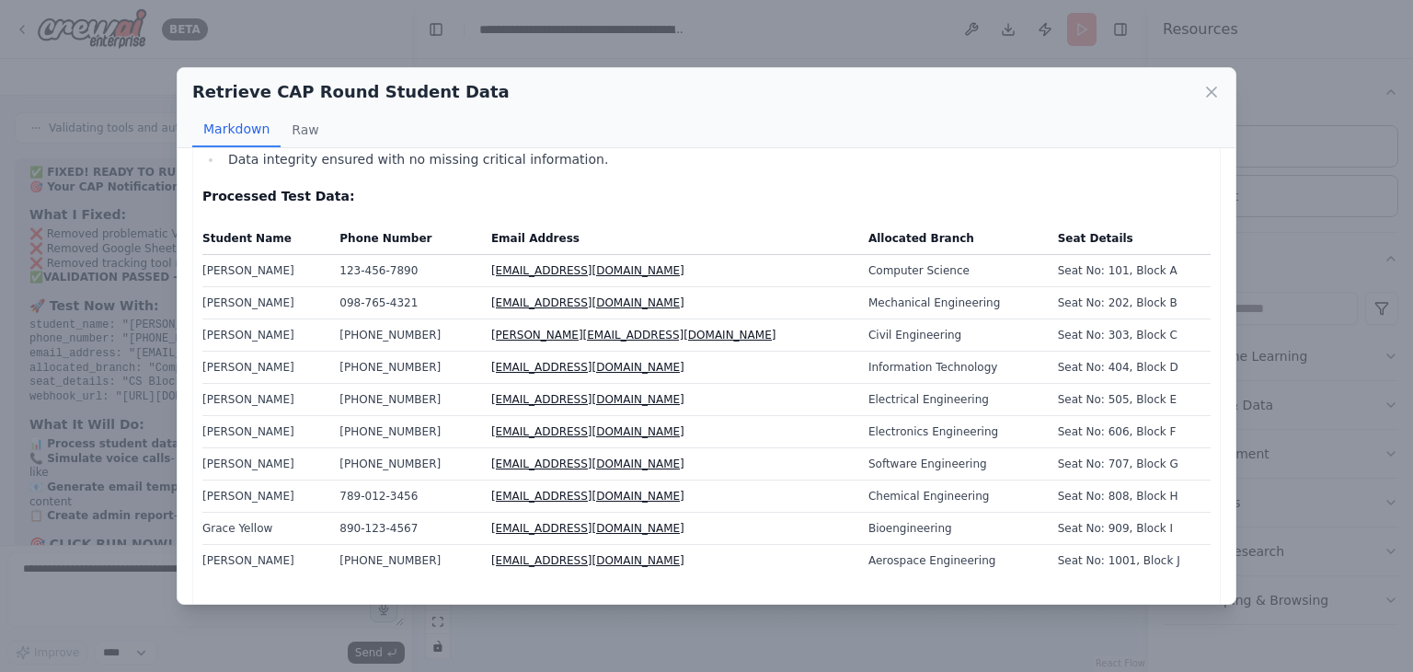
scroll to position [175, 0]
click at [601, 272] on link "[EMAIL_ADDRESS][DOMAIN_NAME]" at bounding box center [587, 271] width 193 height 13
click at [982, 155] on li "Data integrity ensured with no missing critical information." at bounding box center [717, 160] width 988 height 22
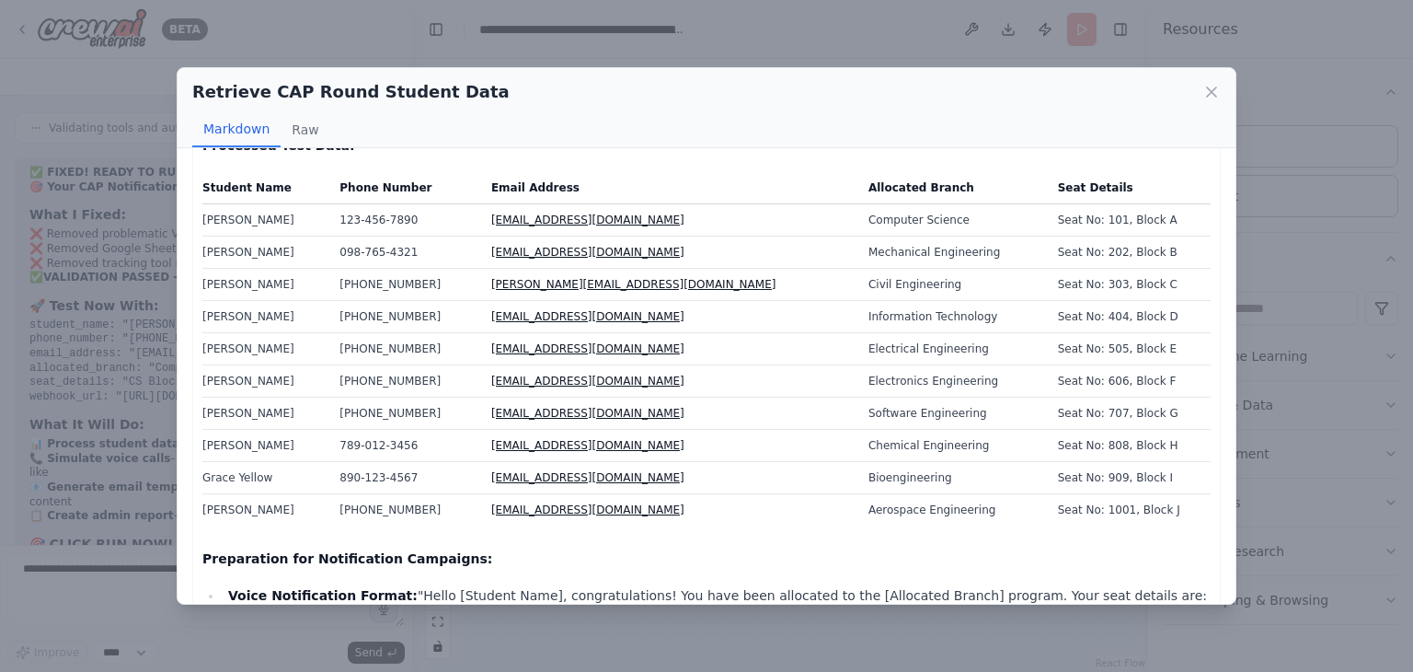
scroll to position [412, 0]
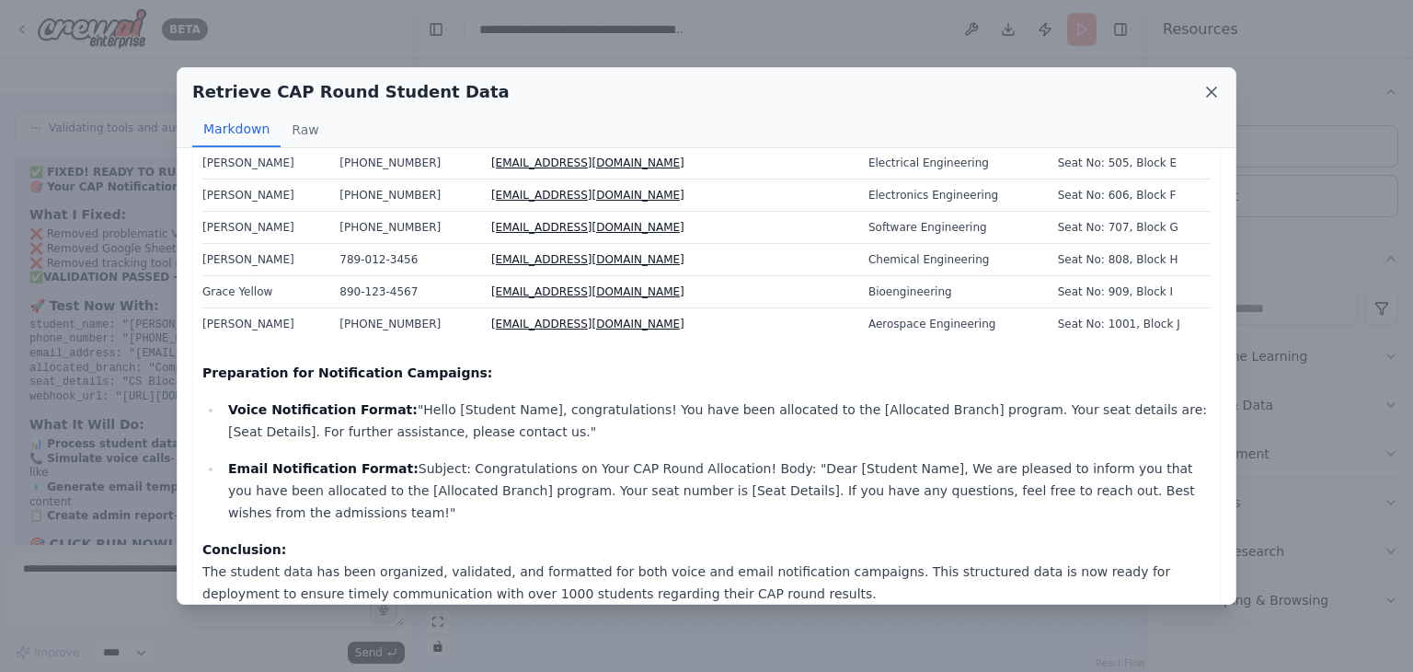
click at [1214, 91] on icon at bounding box center [1211, 92] width 18 height 18
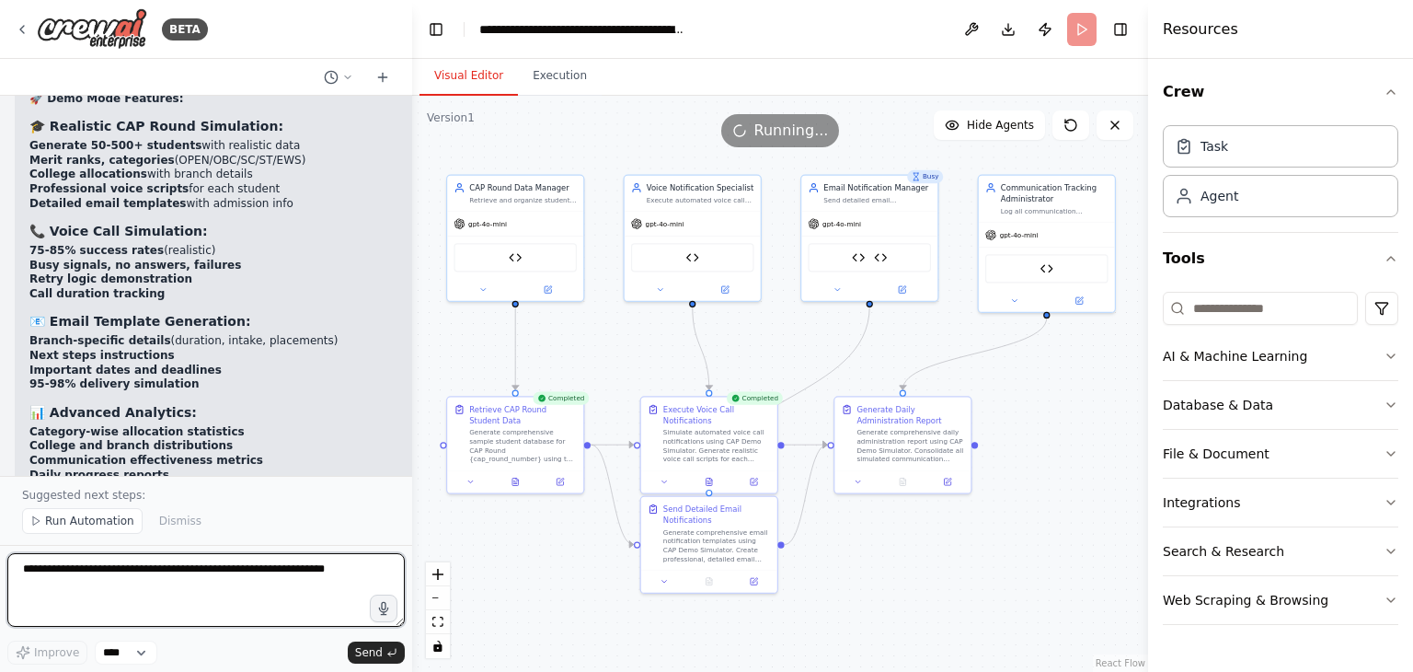
scroll to position [31729, 0]
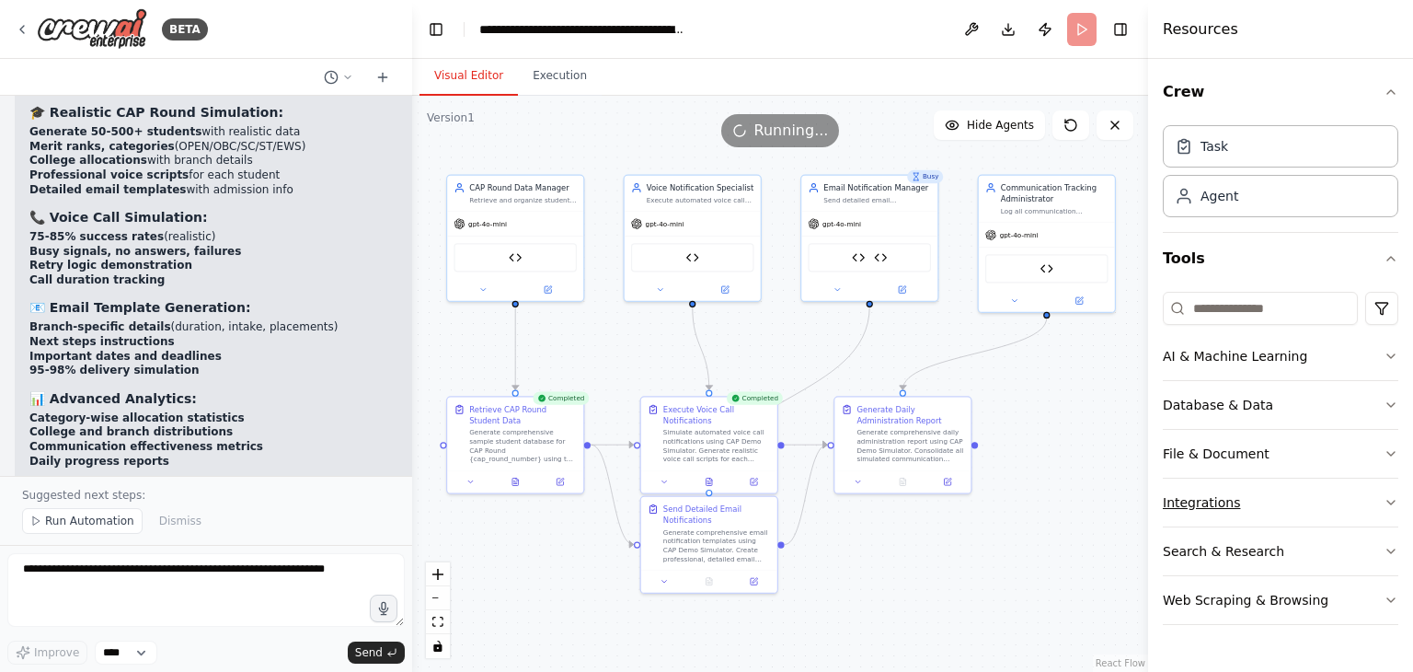
click at [1207, 506] on button "Integrations" at bounding box center [1281, 502] width 236 height 48
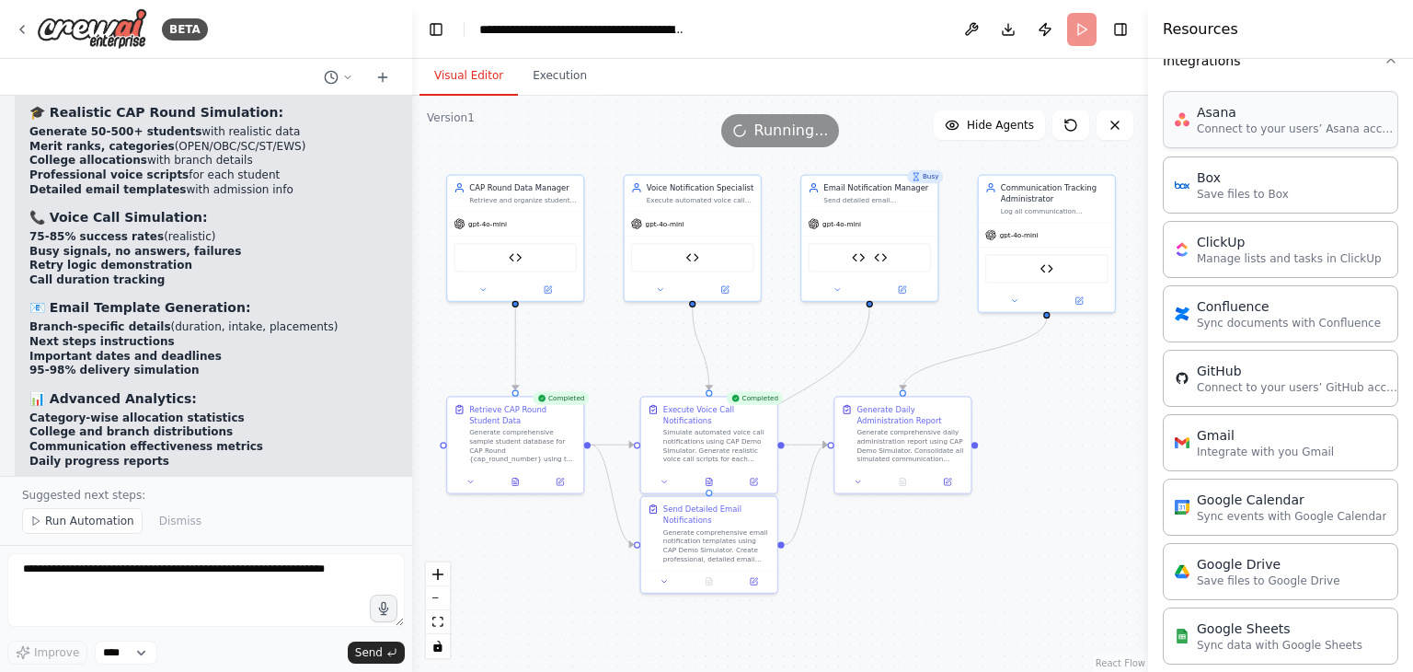
scroll to position [567, 0]
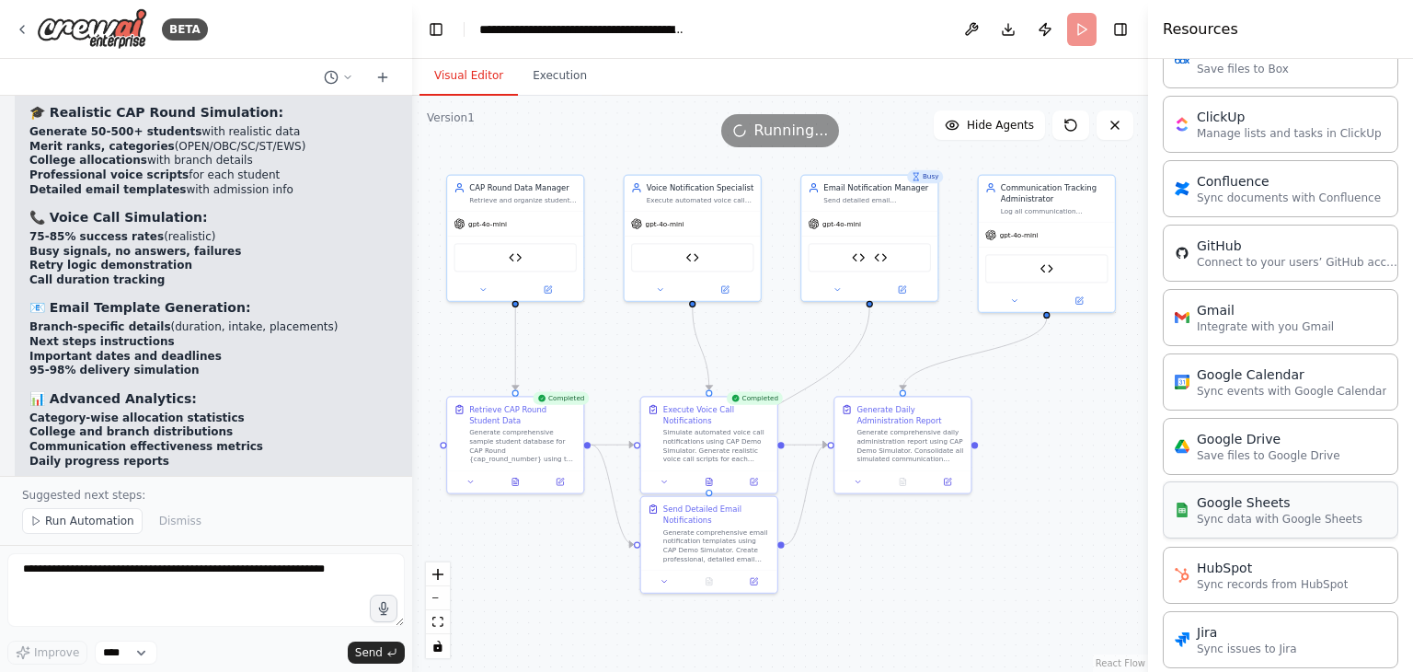
click at [1251, 514] on p "Sync data with Google Sheets" at bounding box center [1280, 519] width 166 height 15
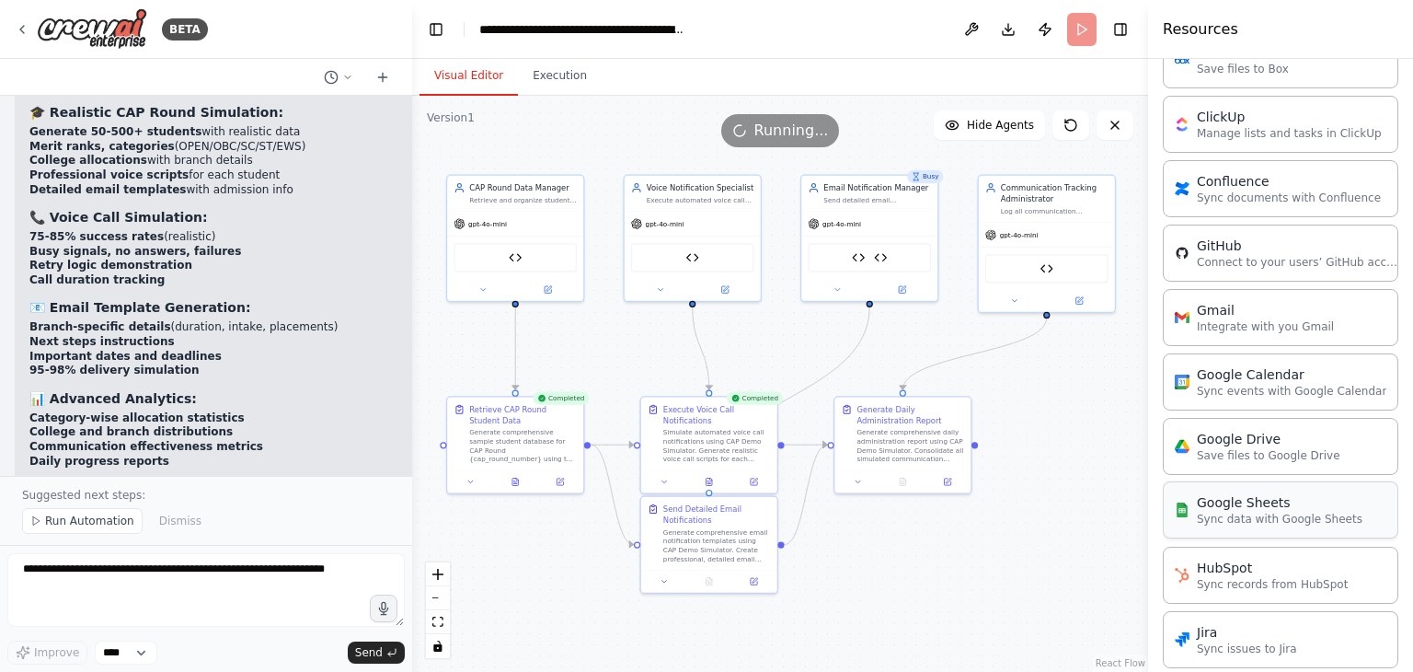
click at [1251, 514] on p "Sync data with Google Sheets" at bounding box center [1280, 519] width 166 height 15
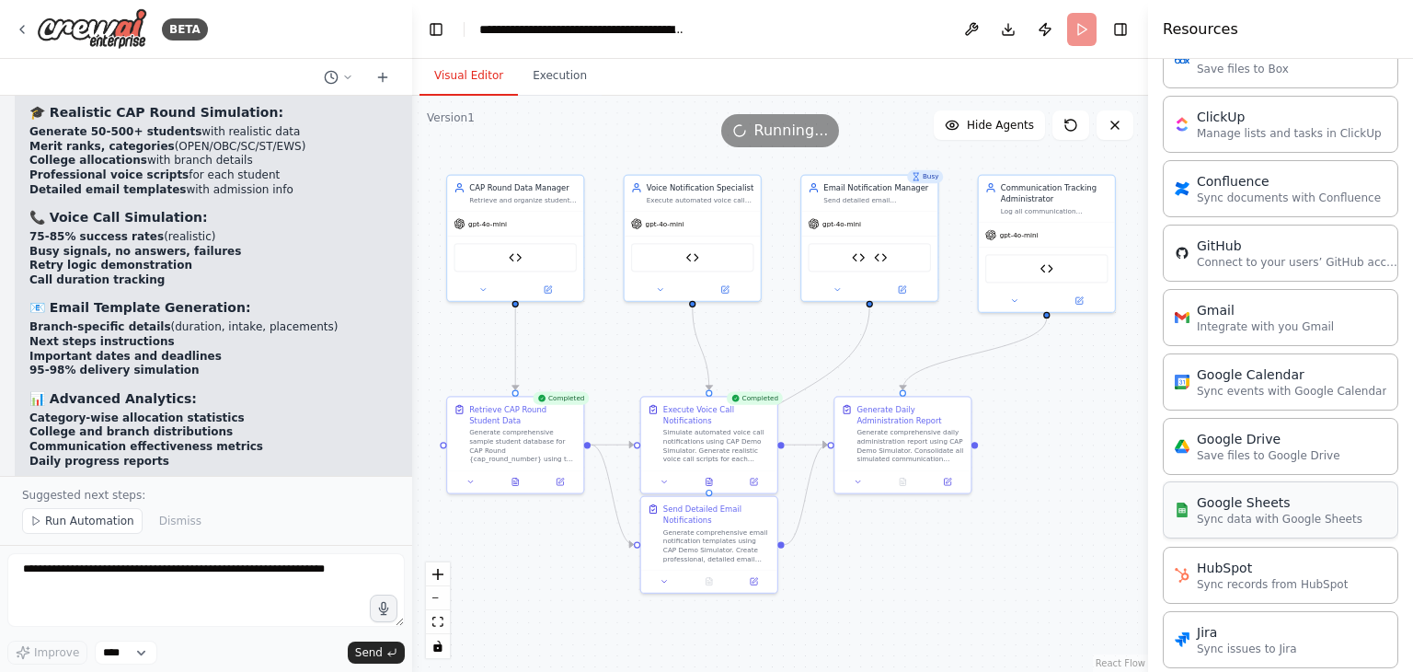
click at [1251, 514] on p "Sync data with Google Sheets" at bounding box center [1280, 519] width 166 height 15
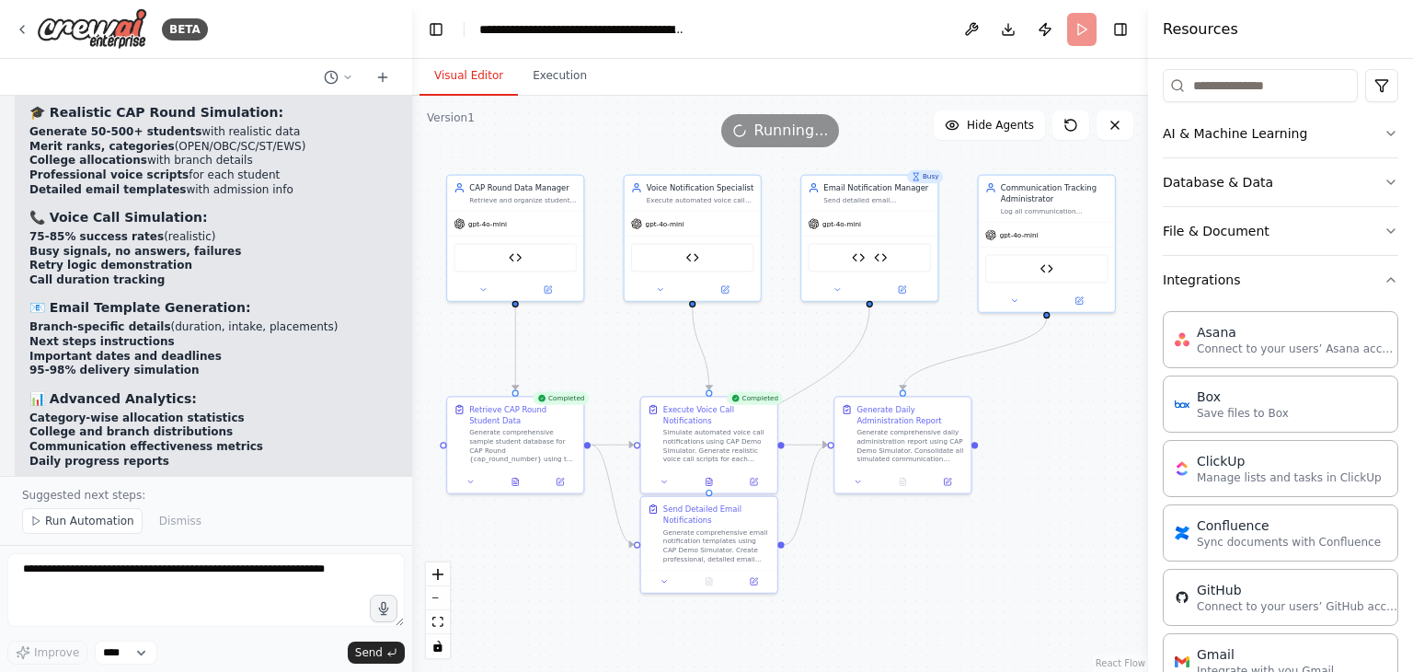
scroll to position [0, 0]
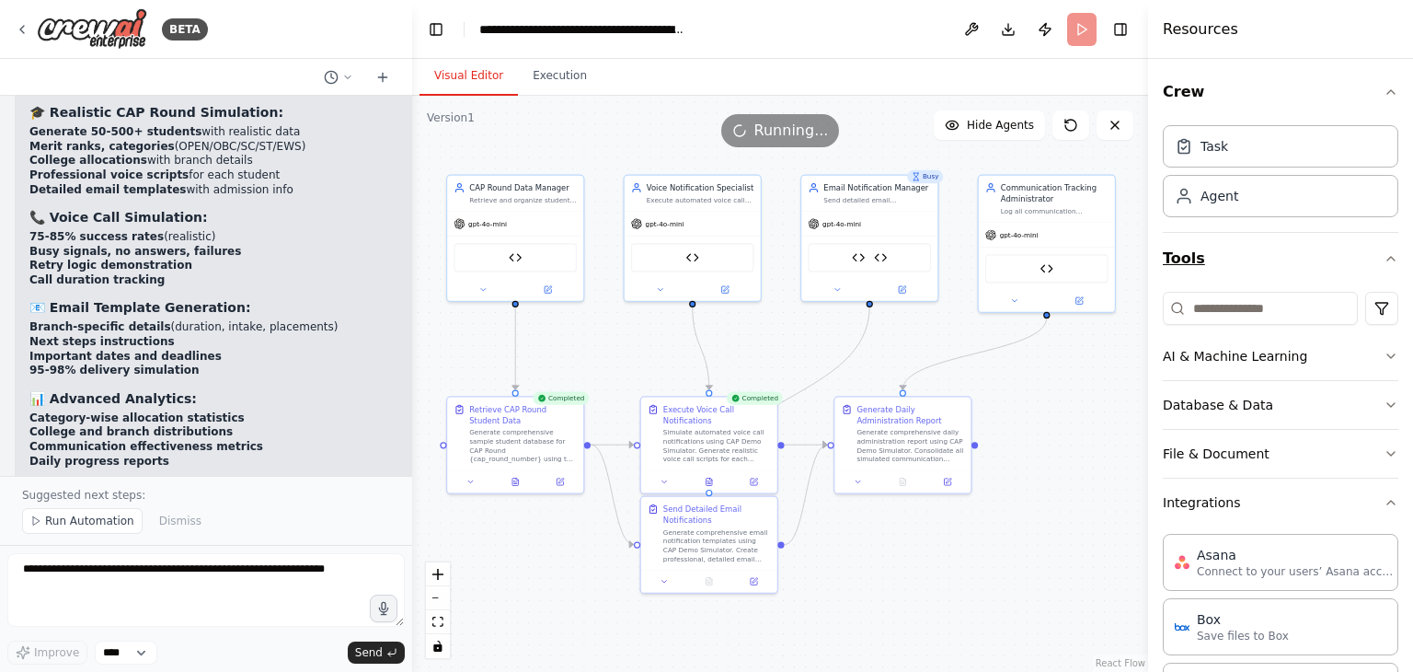
click at [1384, 255] on icon "button" at bounding box center [1391, 258] width 15 height 15
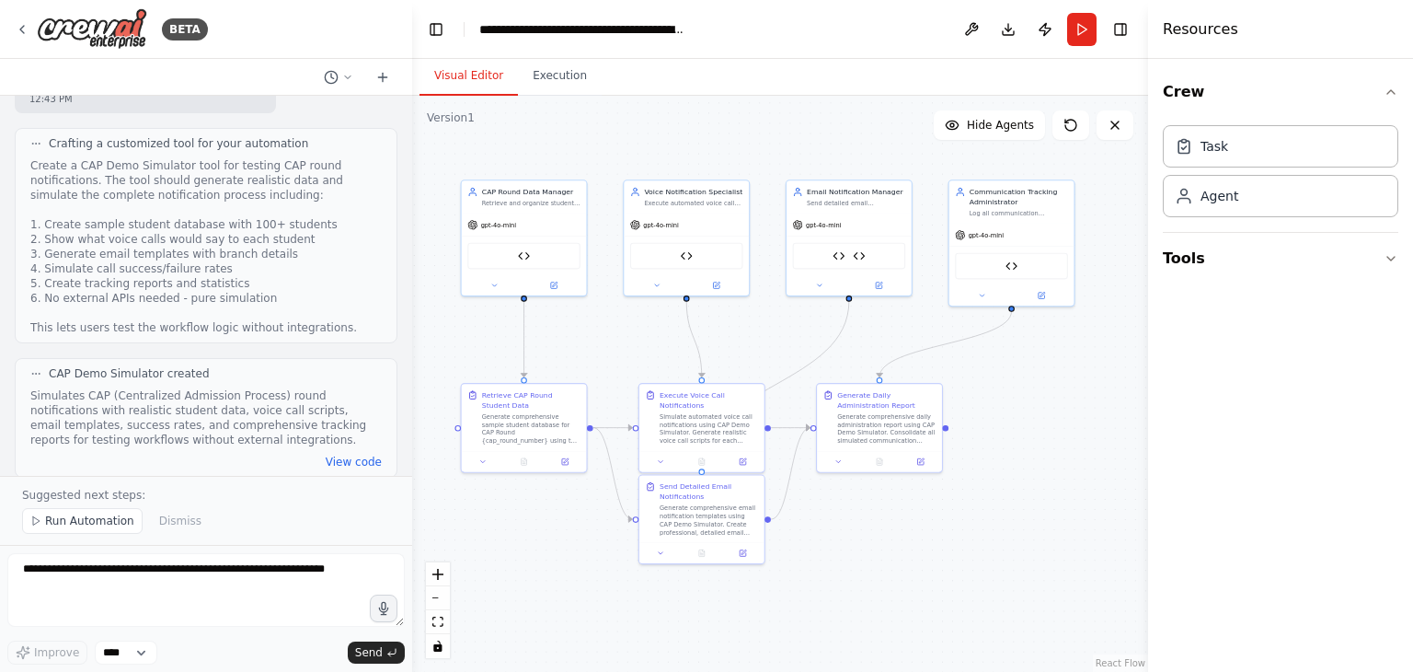
scroll to position [30617, 0]
